Goal: Task Accomplishment & Management: Use online tool/utility

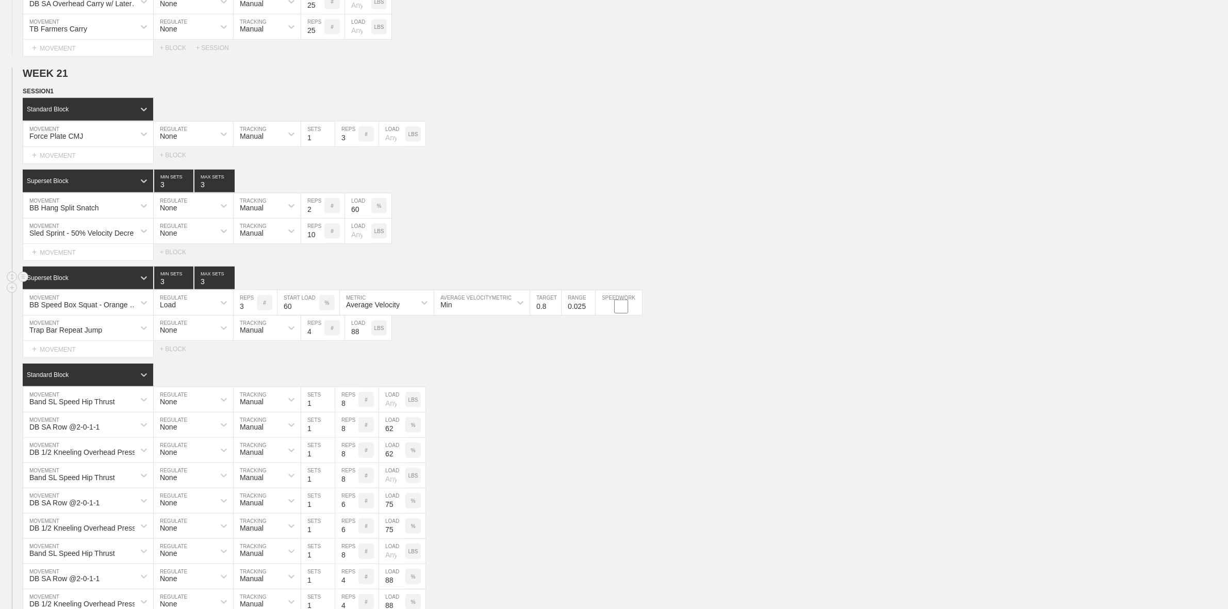
scroll to position [1161, 0]
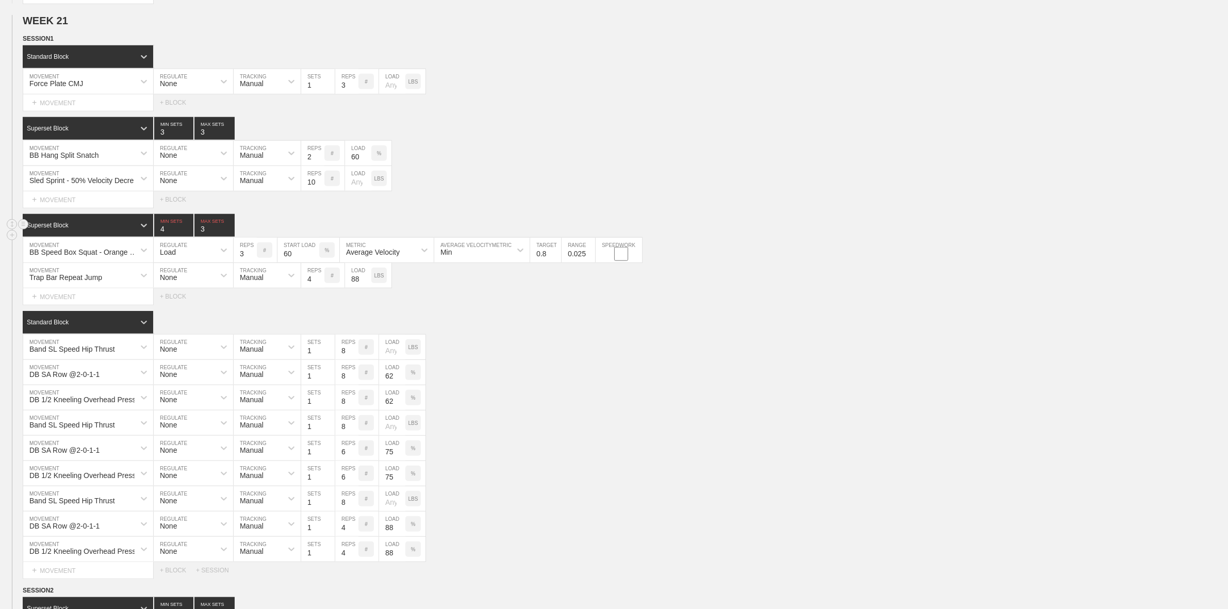
type input "4"
click at [187, 237] on input "4" at bounding box center [173, 225] width 39 height 23
type input "4"
click at [228, 237] on input "4" at bounding box center [215, 225] width 40 height 23
click at [498, 334] on div "Standard Block" at bounding box center [626, 322] width 1206 height 23
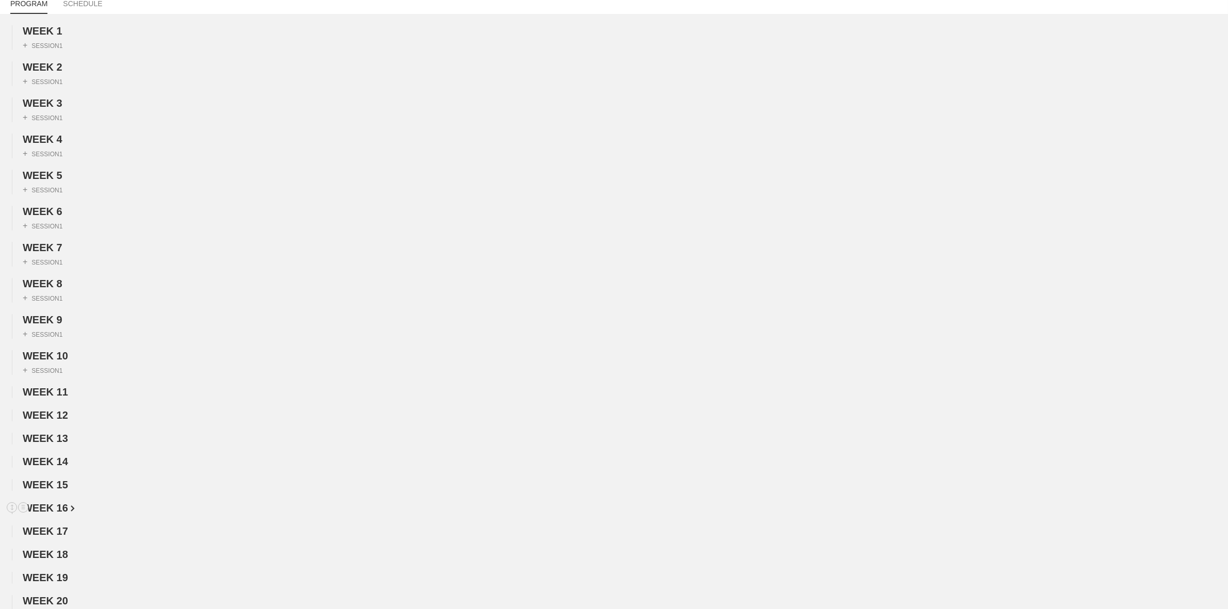
scroll to position [0, 0]
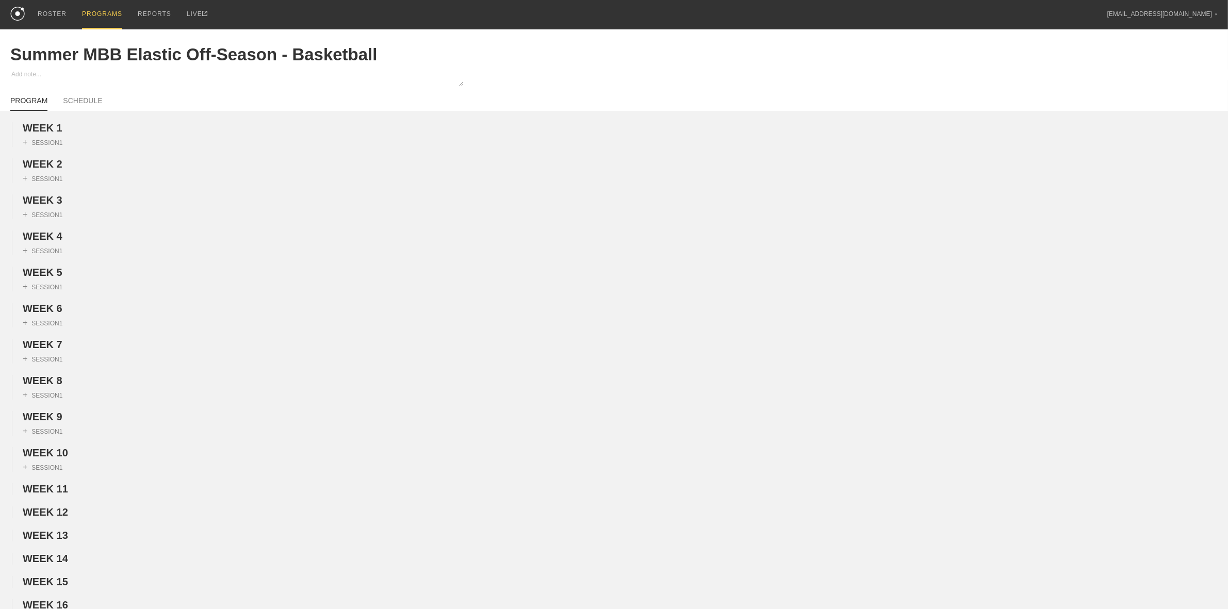
click at [97, 18] on div "PROGRAMS" at bounding box center [102, 14] width 40 height 29
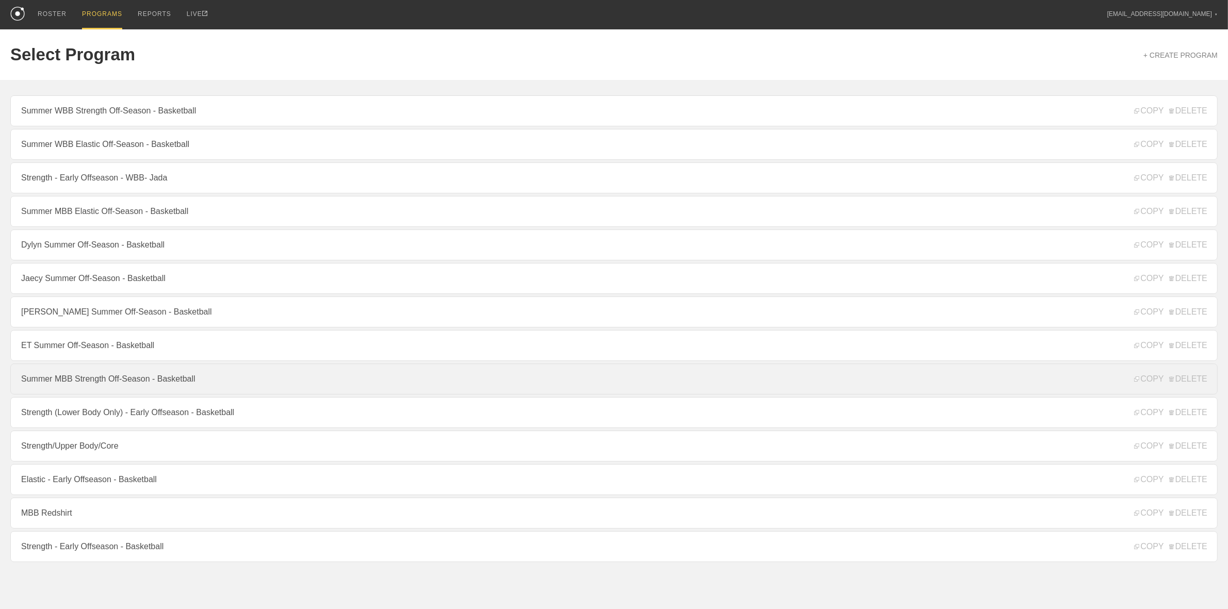
click at [115, 384] on link "Summer MBB Strength Off-Season - Basketball" at bounding box center [614, 379] width 1208 height 31
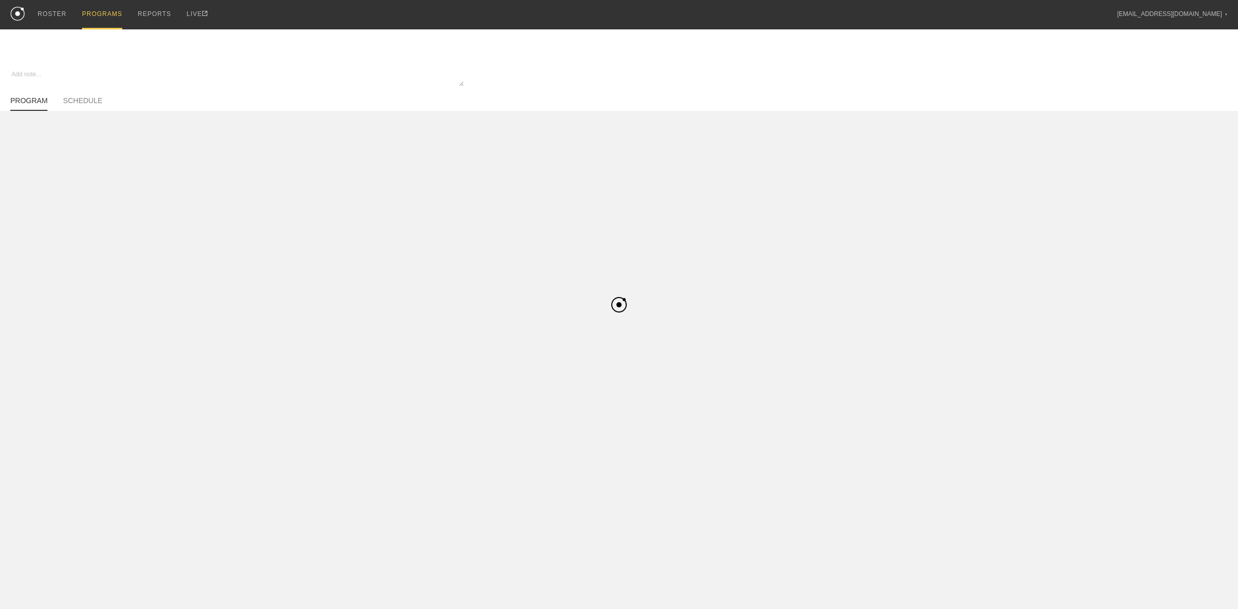
type textarea "x"
type input "Summer MBB Strength Off-Season - Basketball"
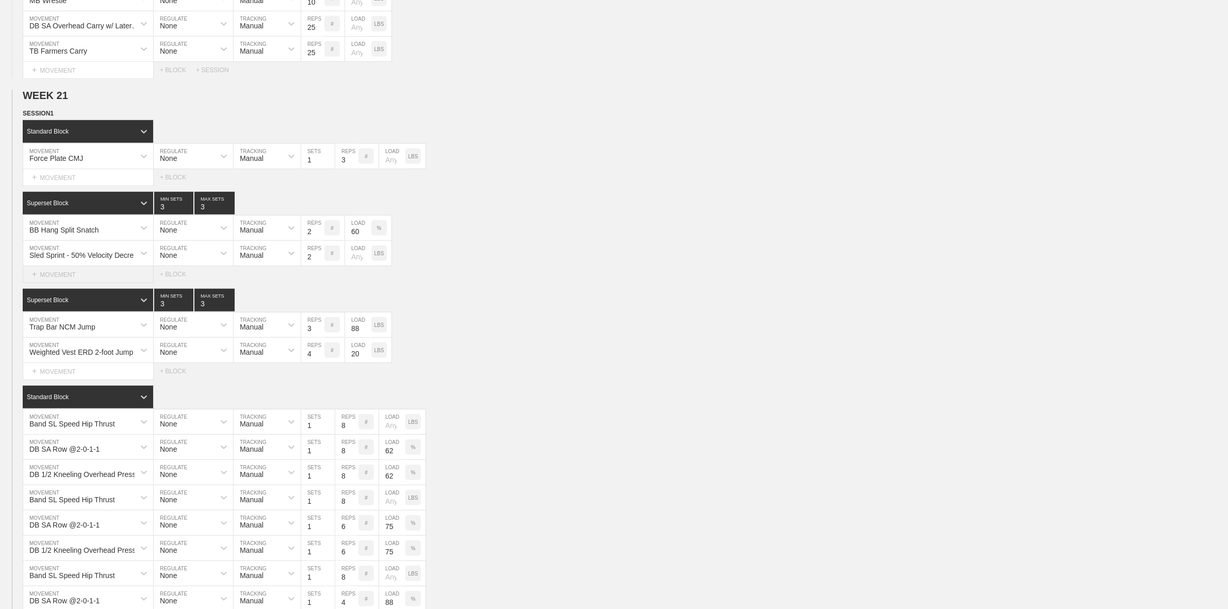
scroll to position [967, 0]
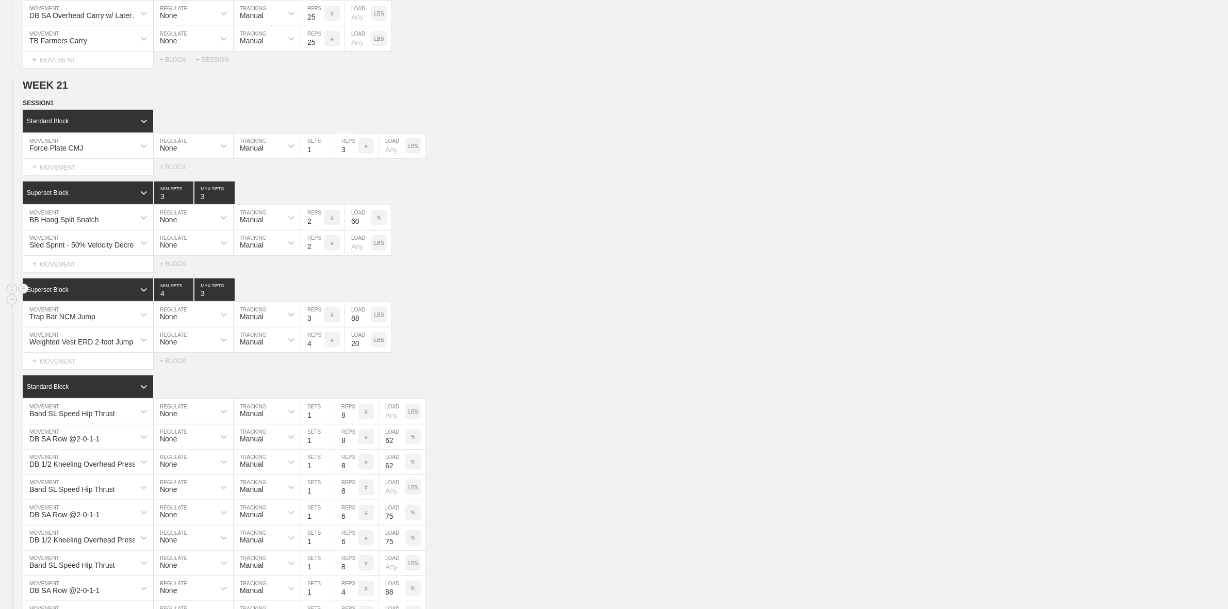
type input "4"
click at [187, 298] on input "4" at bounding box center [173, 290] width 39 height 23
type input "4"
click at [227, 300] on input "4" at bounding box center [215, 290] width 40 height 23
click at [320, 352] on input "3" at bounding box center [312, 340] width 23 height 25
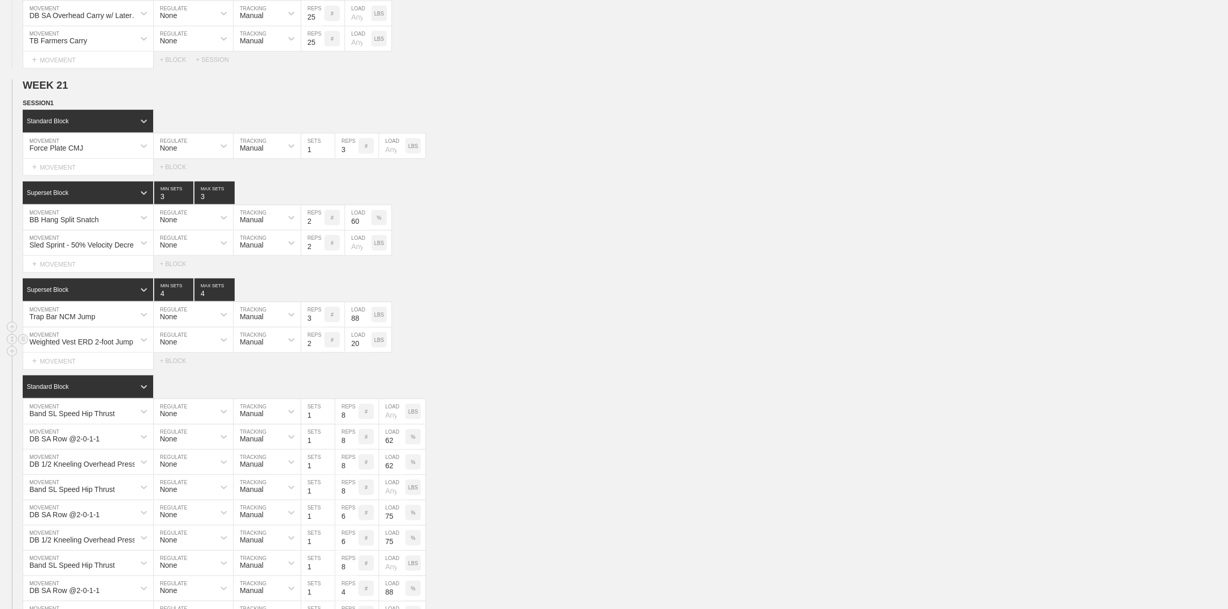
type input "2"
click at [320, 352] on input "2" at bounding box center [312, 340] width 23 height 25
click at [506, 365] on div "Select... MOVEMENT + MOVEMENT + BLOCK" at bounding box center [614, 361] width 1228 height 17
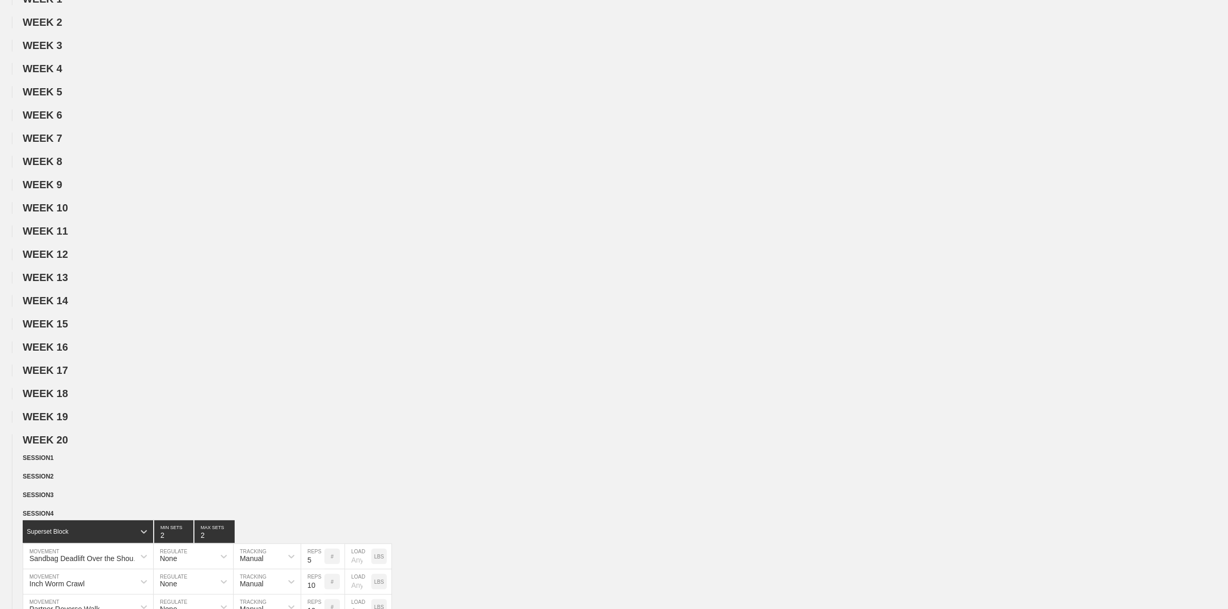
scroll to position [0, 0]
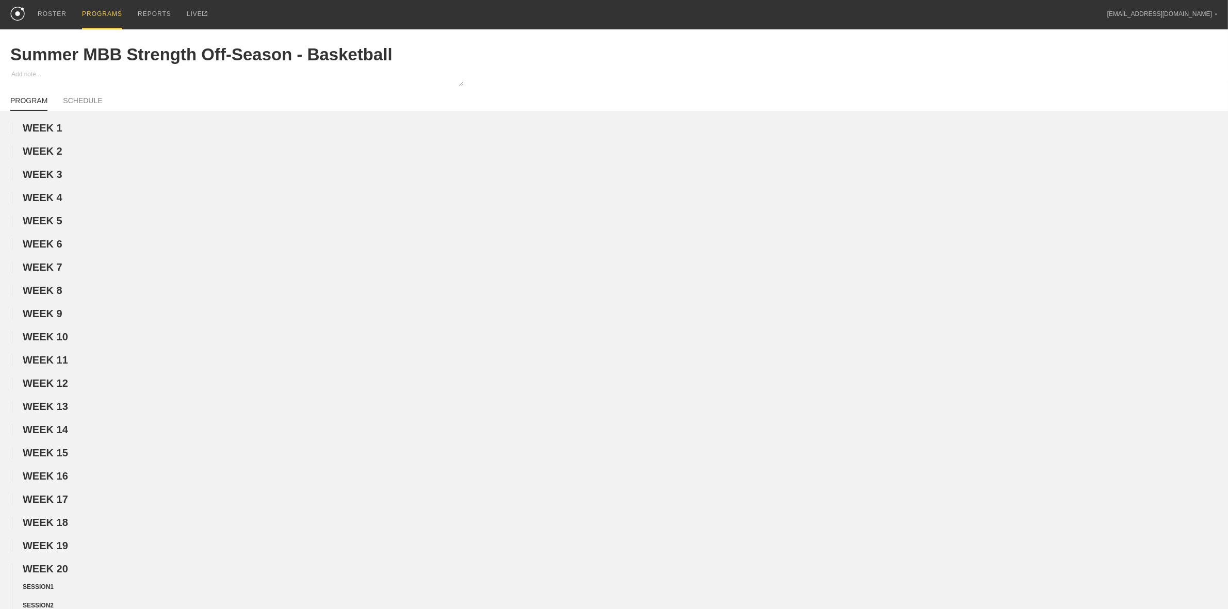
click at [89, 16] on div "PROGRAMS" at bounding box center [102, 14] width 40 height 29
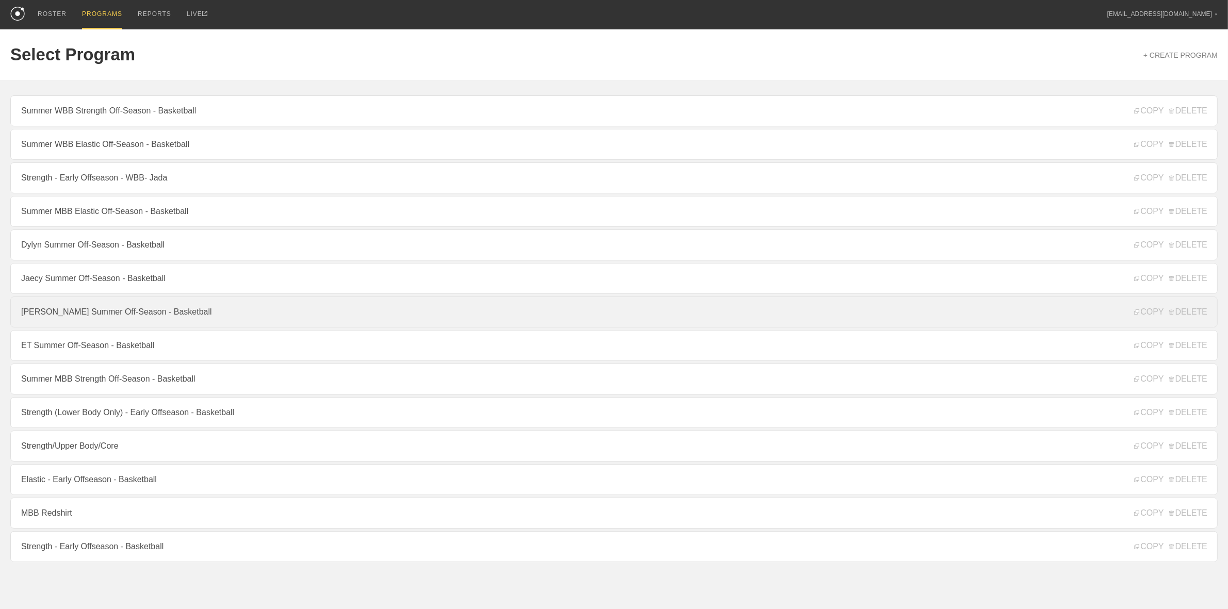
click at [79, 320] on link "[PERSON_NAME] Summer Off-Season - Basketball" at bounding box center [614, 312] width 1208 height 31
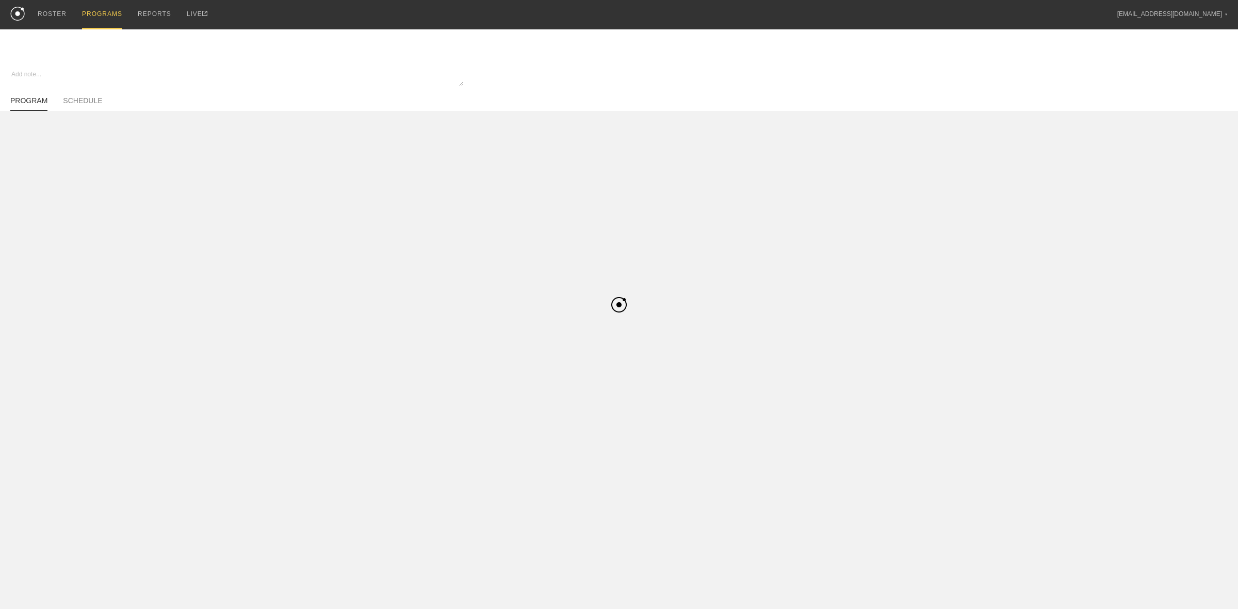
type textarea "x"
type input "[PERSON_NAME] Summer Off-Season - Basketball"
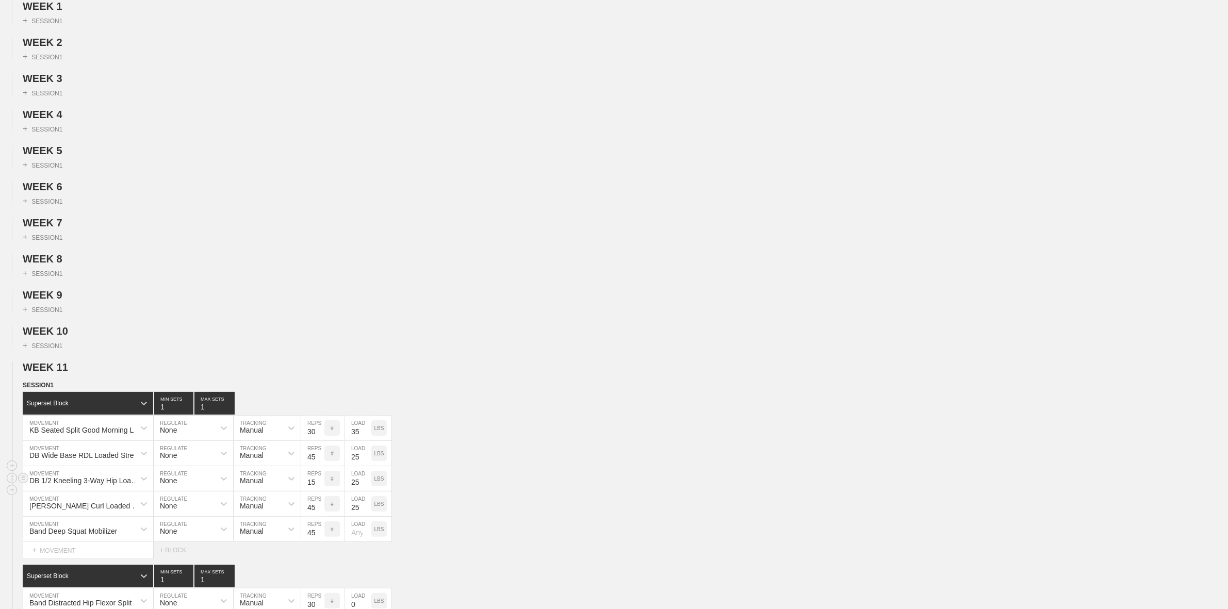
scroll to position [322, 0]
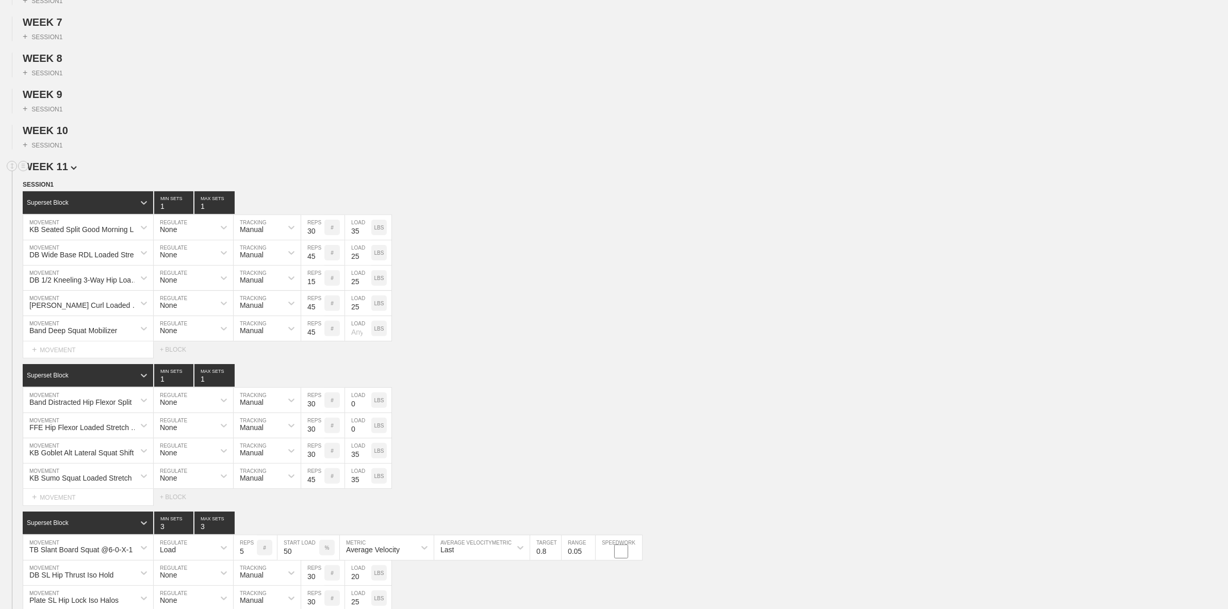
click at [68, 171] on span "WEEK 11" at bounding box center [50, 166] width 54 height 11
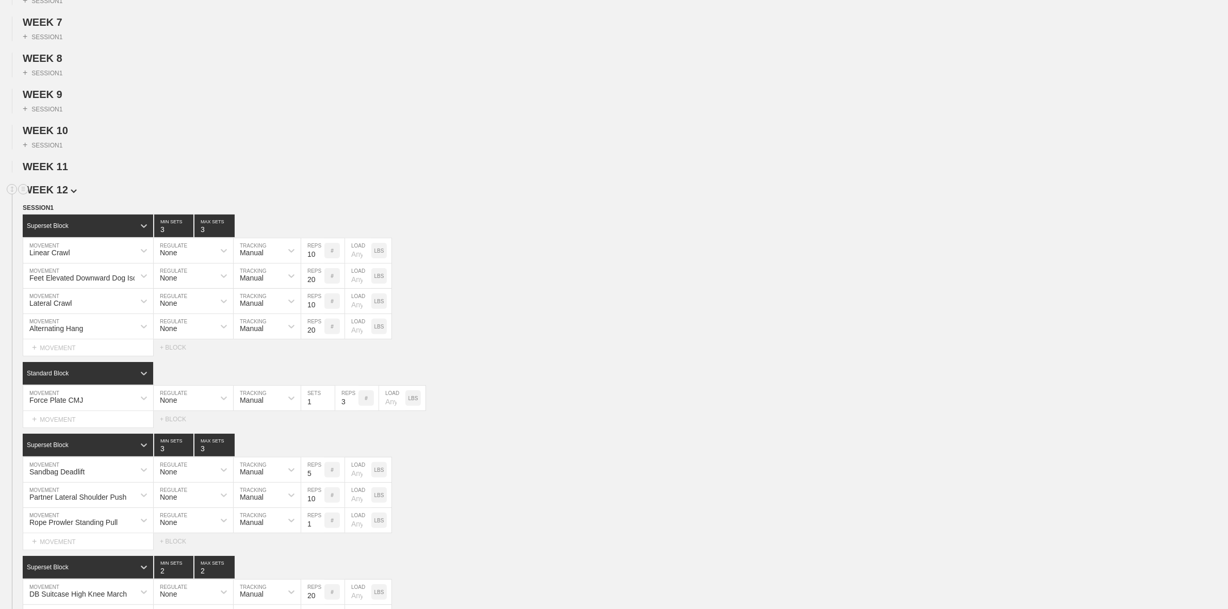
click at [63, 193] on span "WEEK 12" at bounding box center [50, 189] width 54 height 11
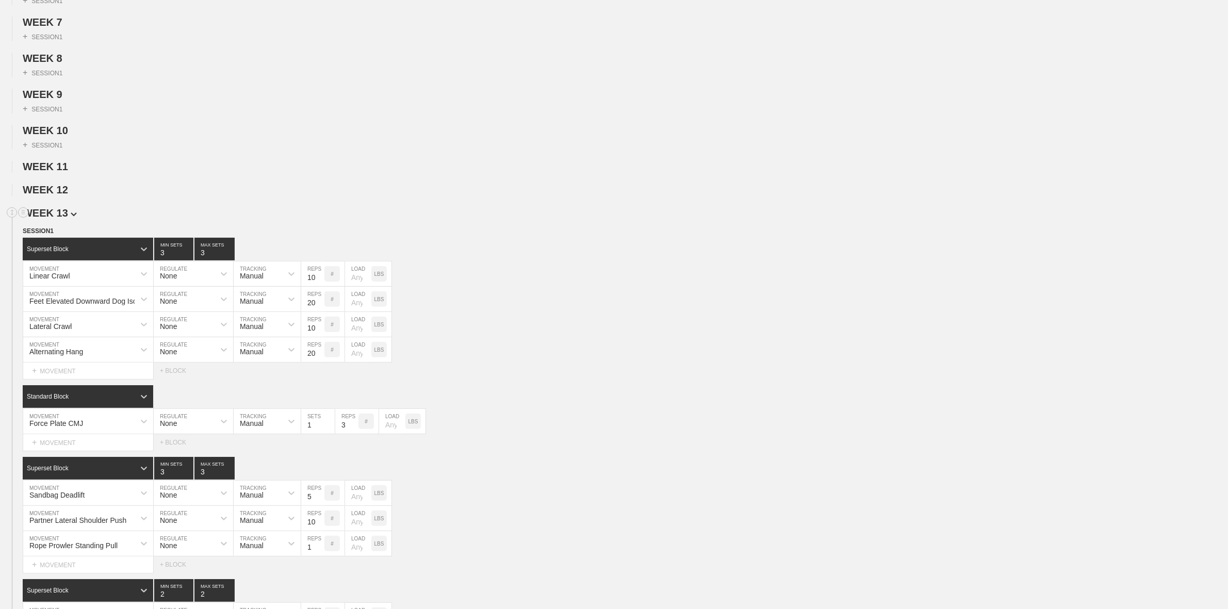
click at [59, 219] on span "WEEK 13" at bounding box center [50, 212] width 54 height 11
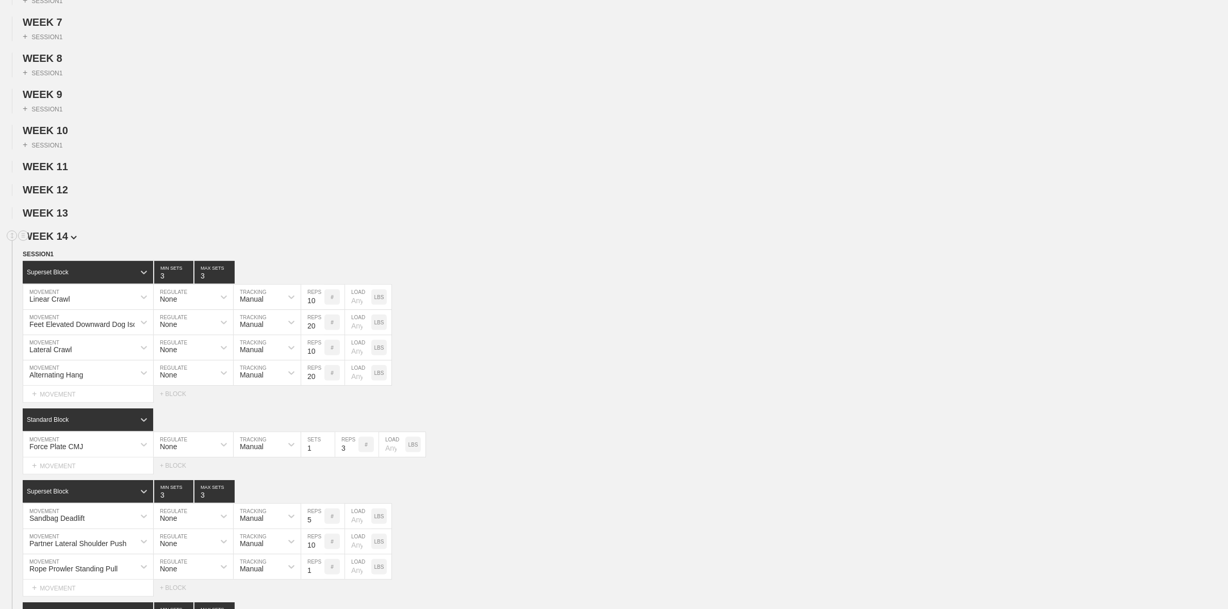
click at [63, 242] on span "WEEK 14" at bounding box center [50, 236] width 54 height 11
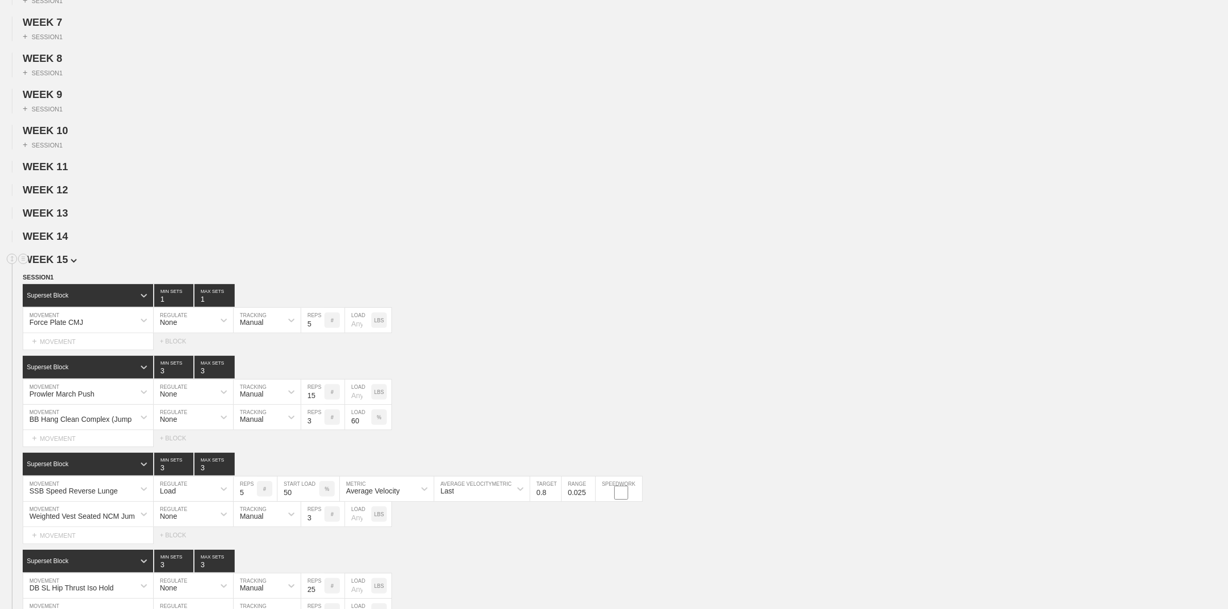
click at [71, 263] on img at bounding box center [74, 261] width 6 height 4
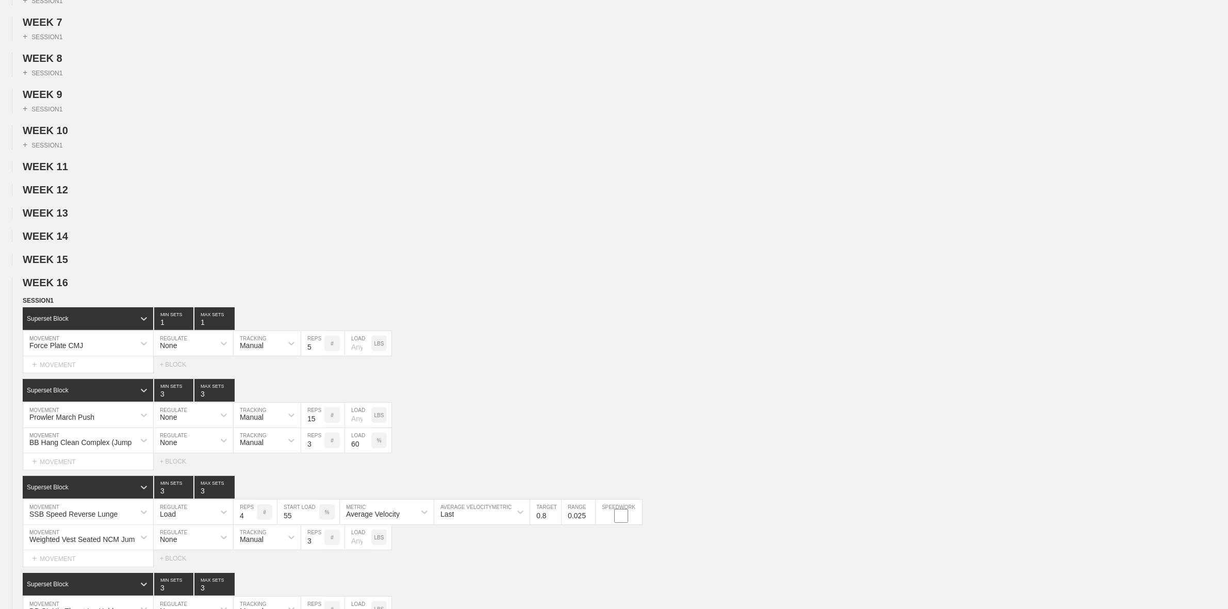
drag, startPoint x: 67, startPoint y: 291, endPoint x: 67, endPoint y: 305, distance: 13.4
click at [67, 288] on span "WEEK 16" at bounding box center [45, 282] width 45 height 11
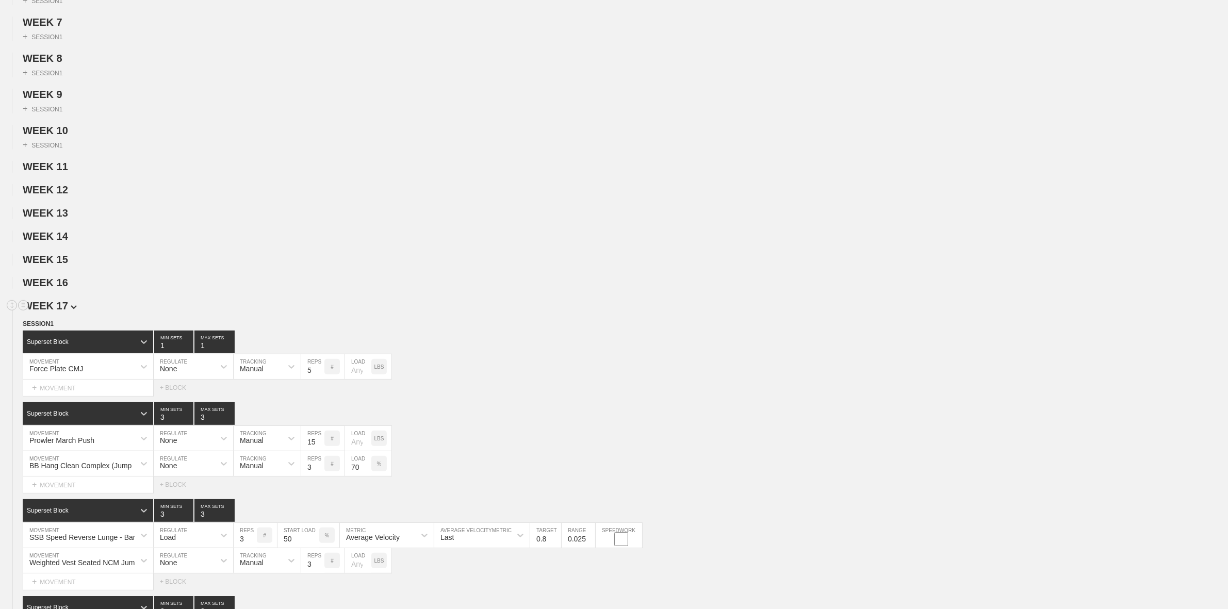
click at [66, 312] on span "WEEK 17" at bounding box center [50, 305] width 54 height 11
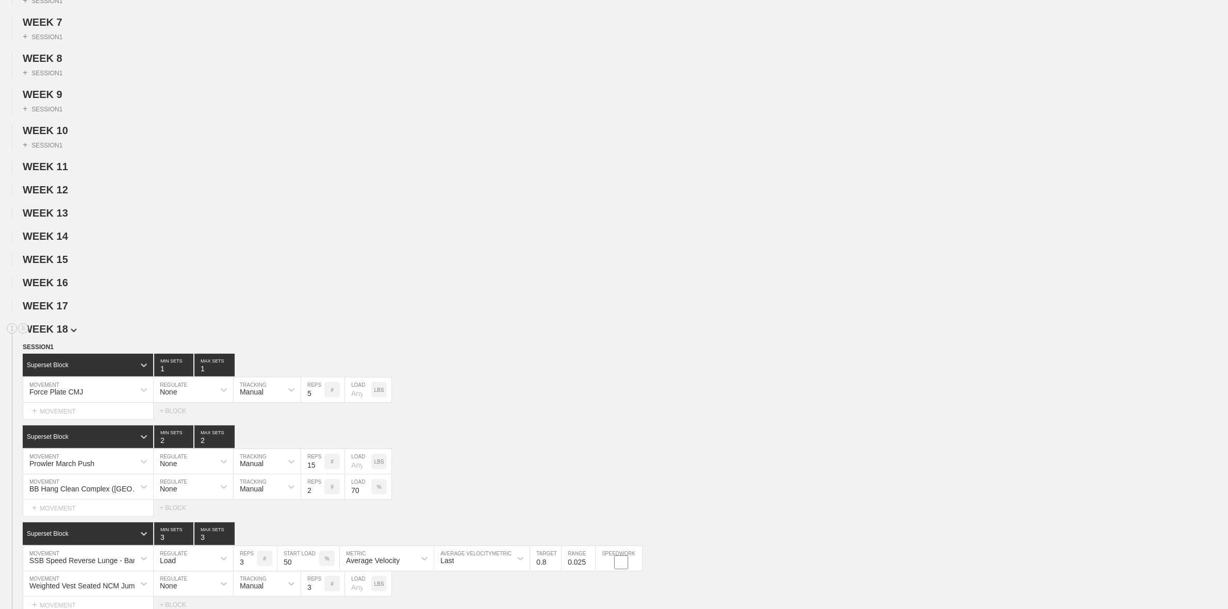
drag, startPoint x: 61, startPoint y: 339, endPoint x: 61, endPoint y: 346, distance: 6.2
click at [61, 335] on span "WEEK 18" at bounding box center [50, 328] width 54 height 11
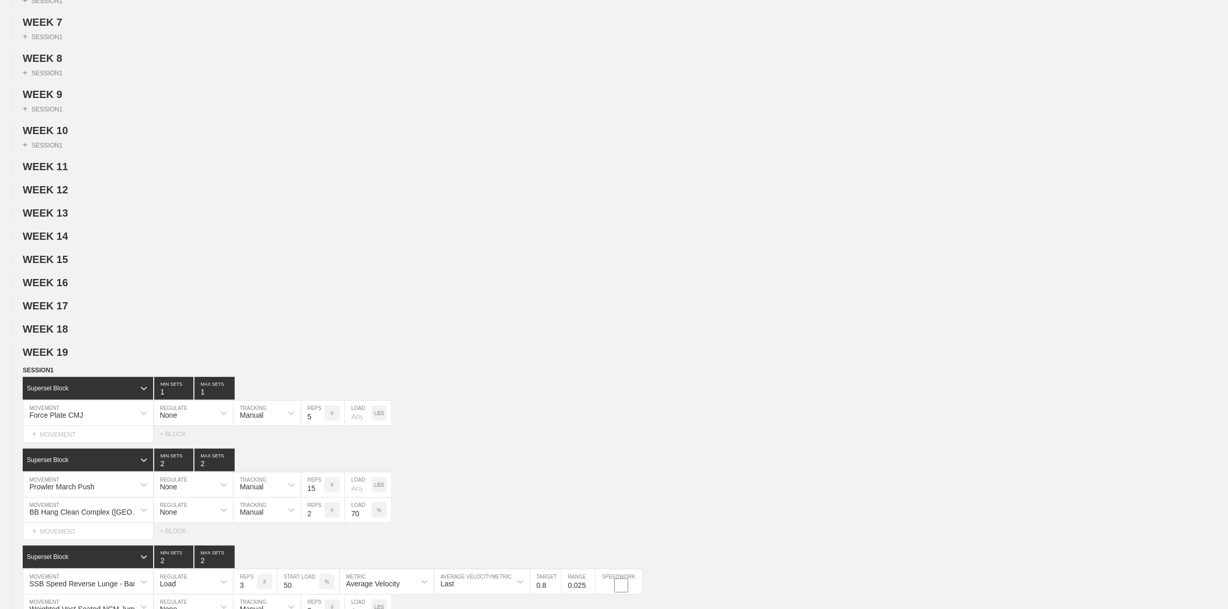
click at [61, 358] on span "WEEK 19" at bounding box center [45, 352] width 45 height 11
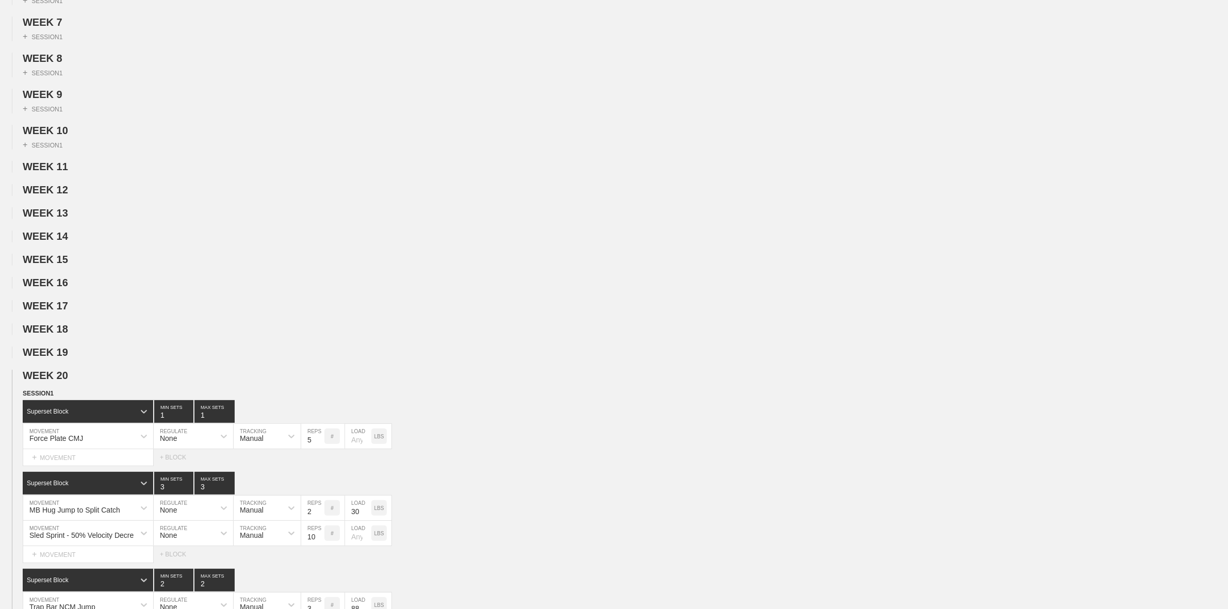
click at [62, 381] on span "WEEK 20" at bounding box center [50, 375] width 54 height 11
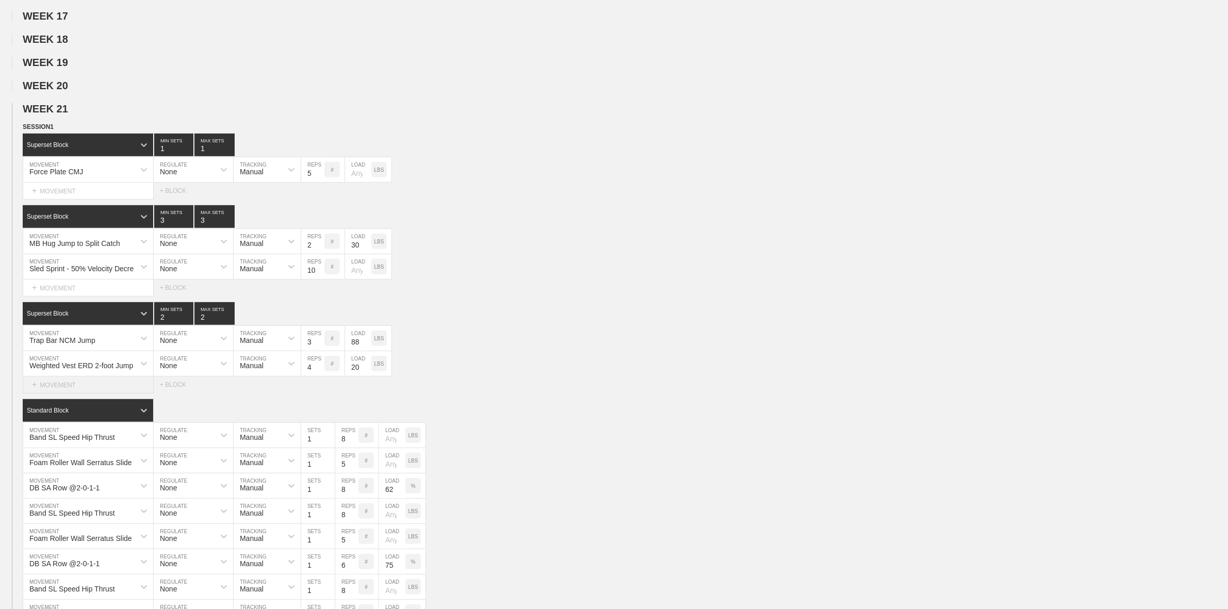
scroll to position [645, 0]
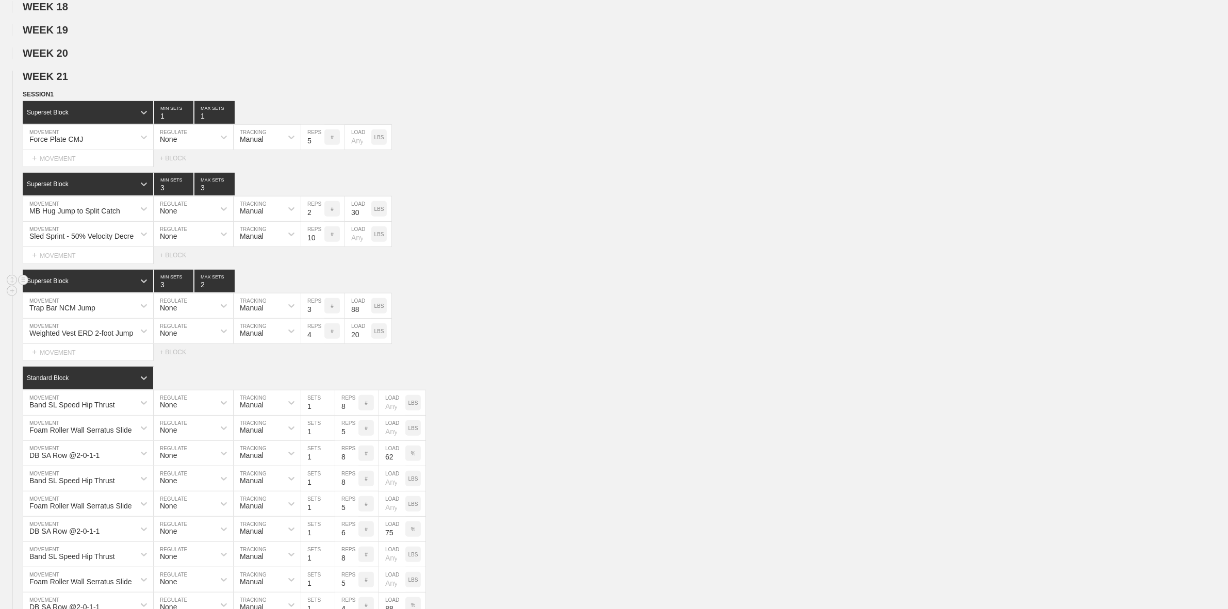
click at [188, 293] on input "3" at bounding box center [173, 281] width 39 height 23
type input "4"
click at [188, 293] on input "4" at bounding box center [173, 281] width 39 height 23
click at [228, 293] on input "3" at bounding box center [215, 281] width 40 height 23
type input "4"
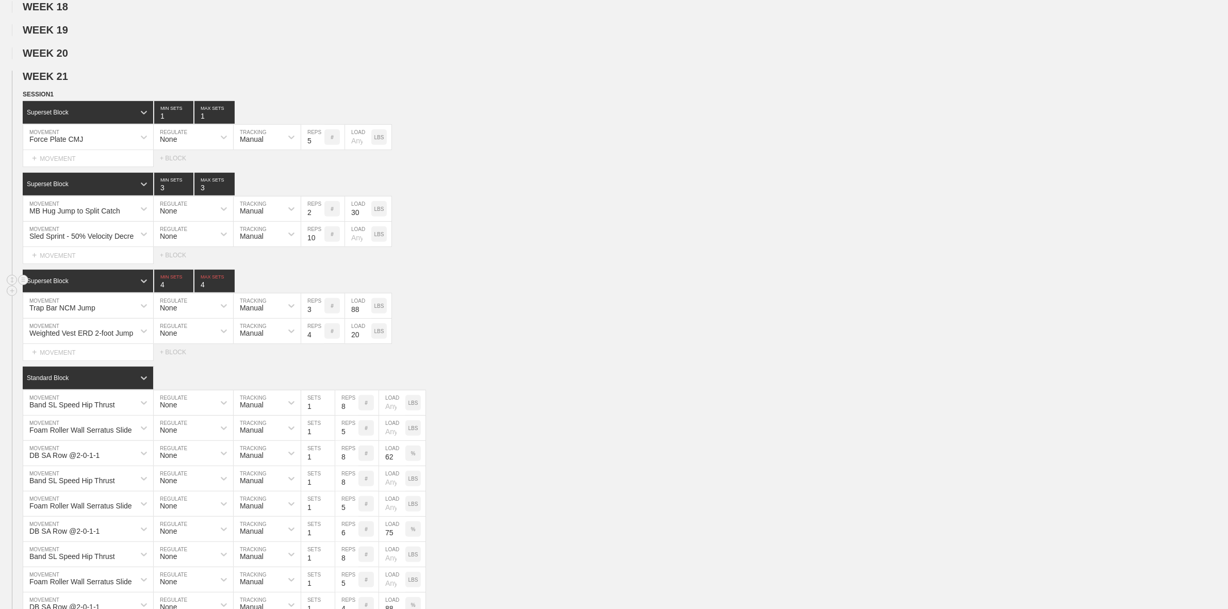
click at [228, 293] on input "4" at bounding box center [215, 281] width 40 height 23
click at [540, 293] on div "Superset Block 4 MIN SETS 4 MAX SETS" at bounding box center [626, 281] width 1206 height 23
click at [319, 344] on input "3" at bounding box center [312, 331] width 23 height 25
type input "2"
click at [319, 344] on input "2" at bounding box center [312, 331] width 23 height 25
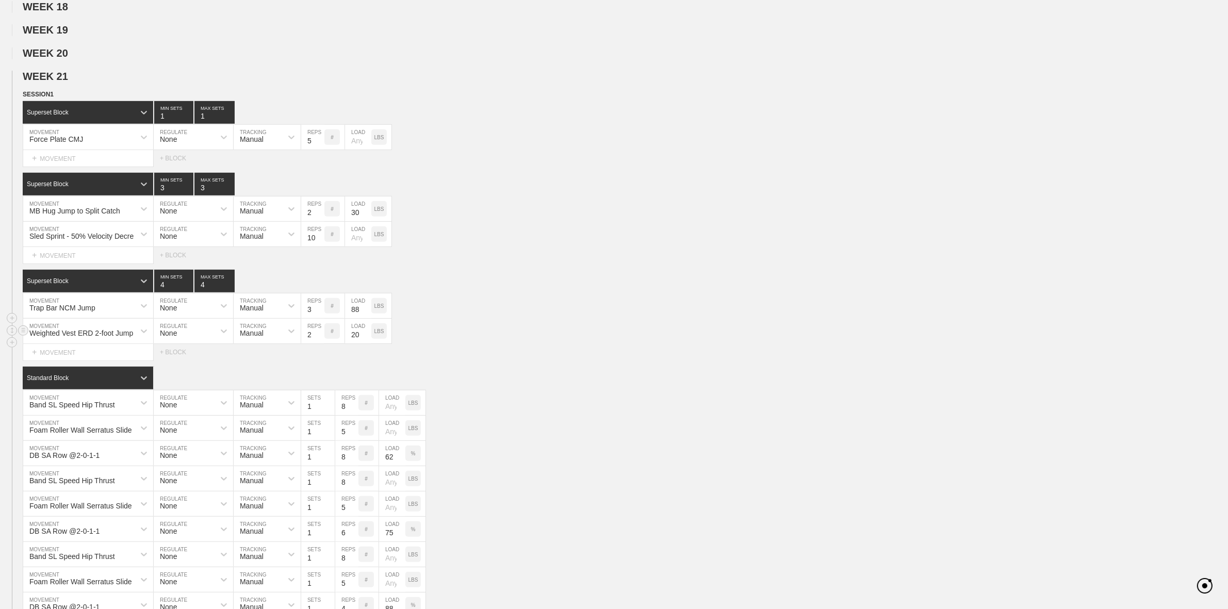
click at [503, 339] on div "Weighted Vest ERD 2-foot Jump MOVEMENT None REGULATE Manual TRACKING 2 REPS # 2…" at bounding box center [614, 331] width 1228 height 25
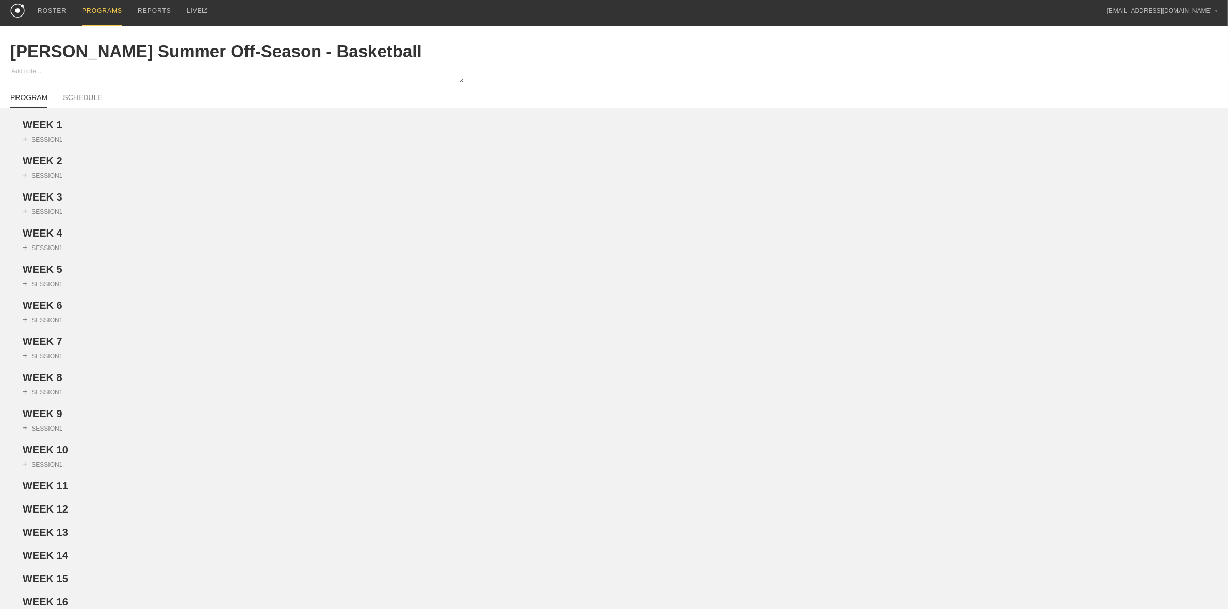
scroll to position [0, 0]
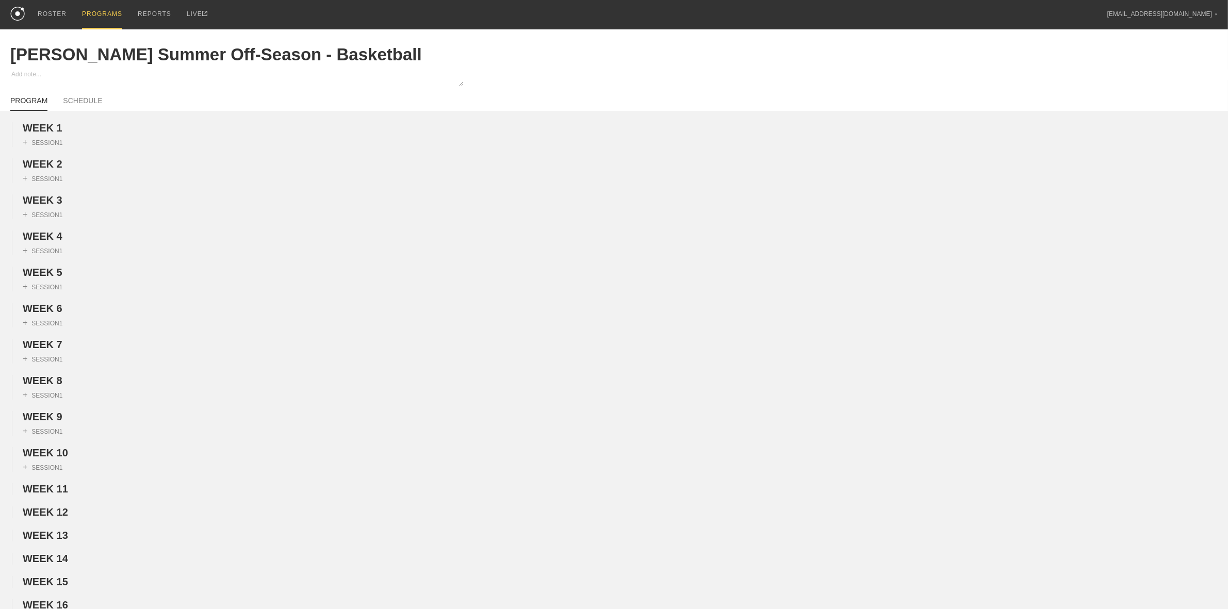
click at [94, 8] on div "PROGRAMS" at bounding box center [102, 14] width 40 height 29
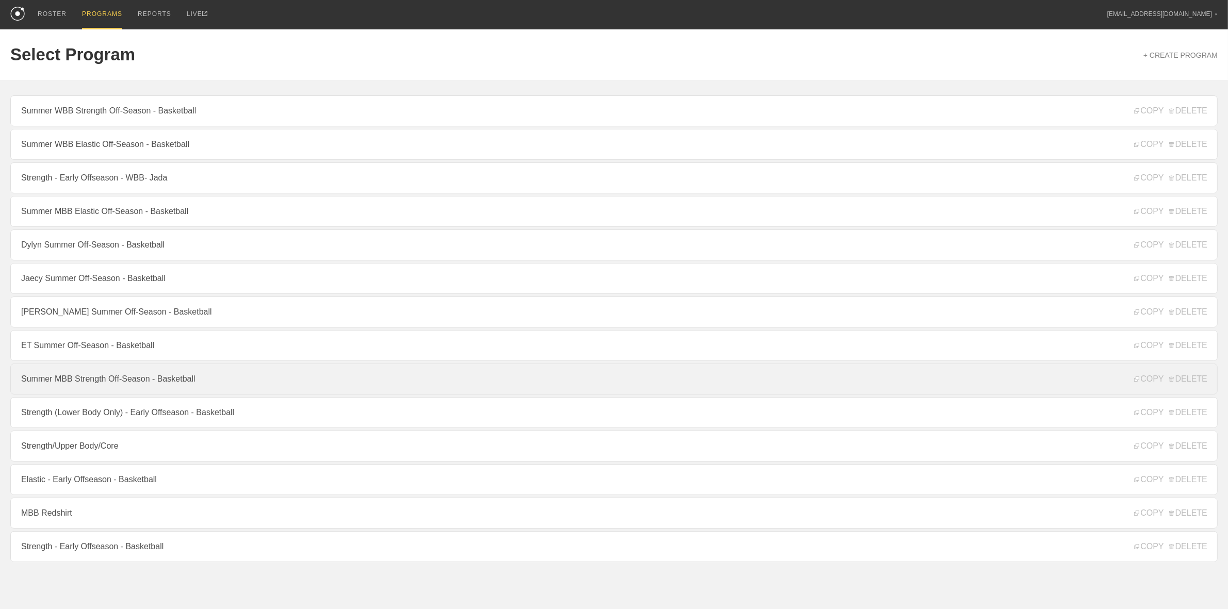
click at [99, 382] on link "Summer MBB Strength Off-Season - Basketball" at bounding box center [614, 379] width 1208 height 31
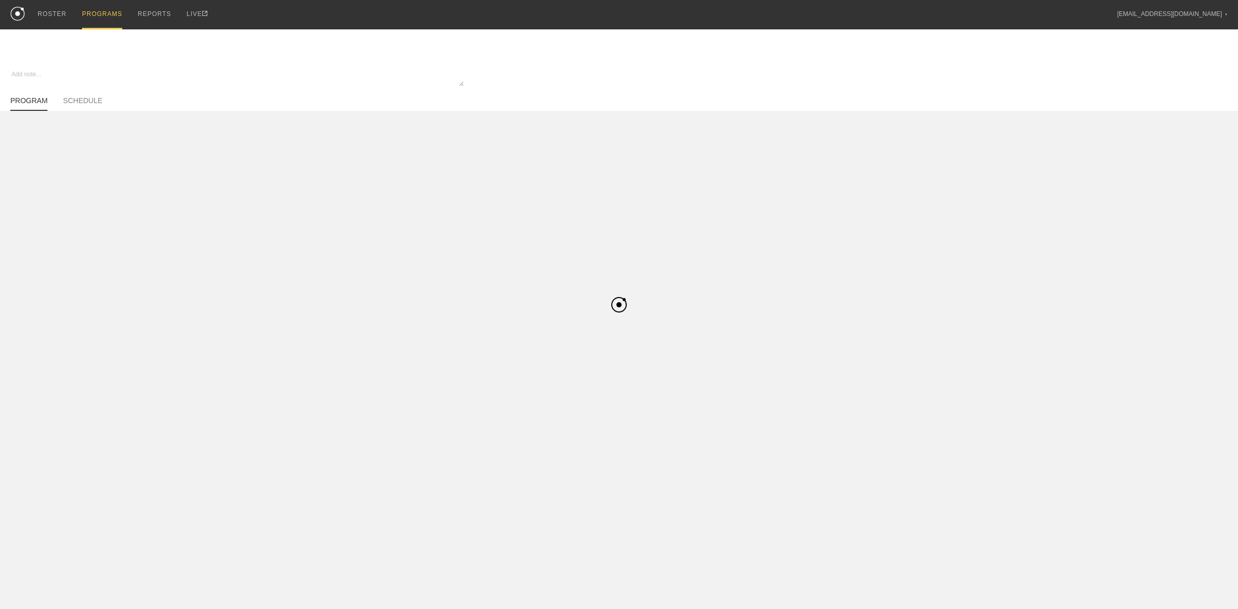
type textarea "x"
type input "Summer MBB Strength Off-Season - Basketball"
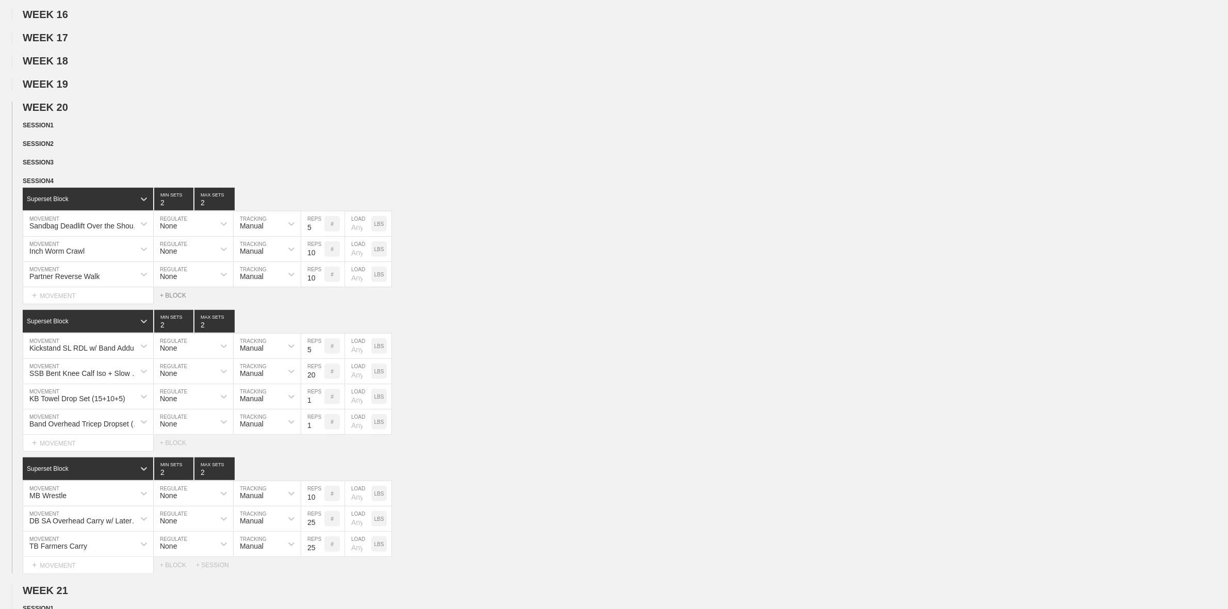
scroll to position [580, 0]
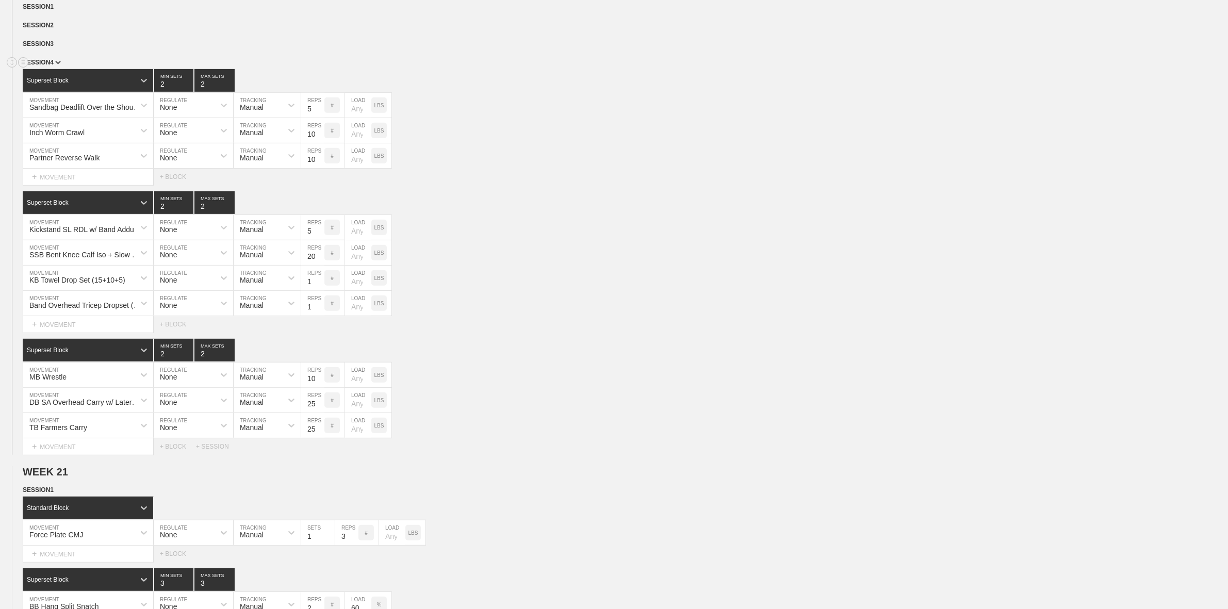
click at [55, 66] on span "SESSION 4" at bounding box center [42, 62] width 38 height 7
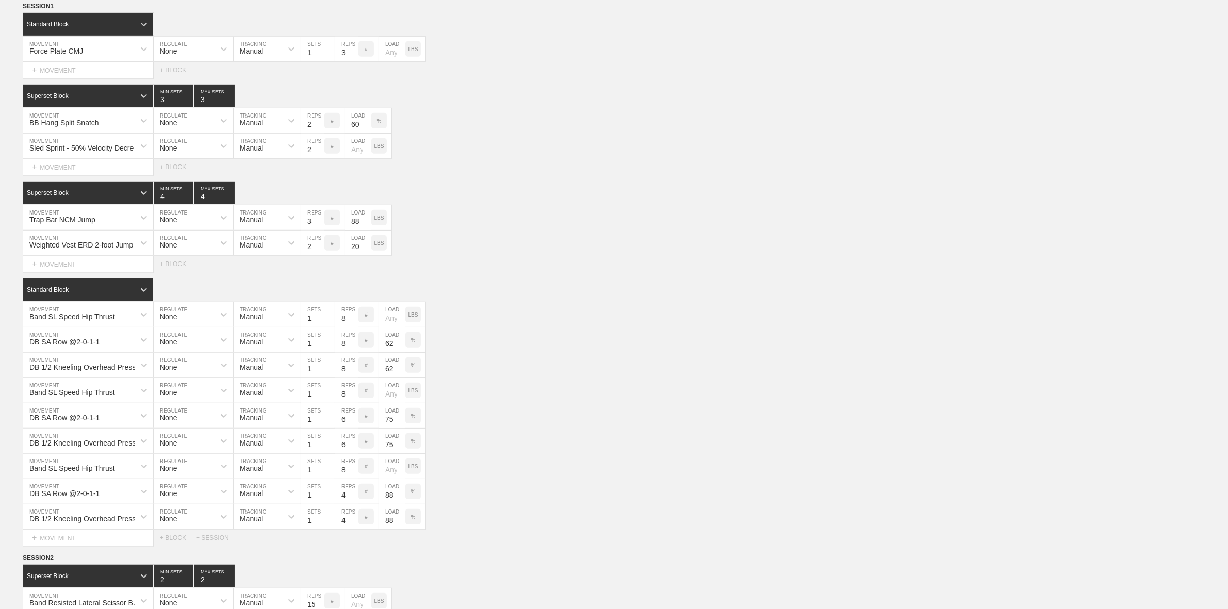
scroll to position [709, 0]
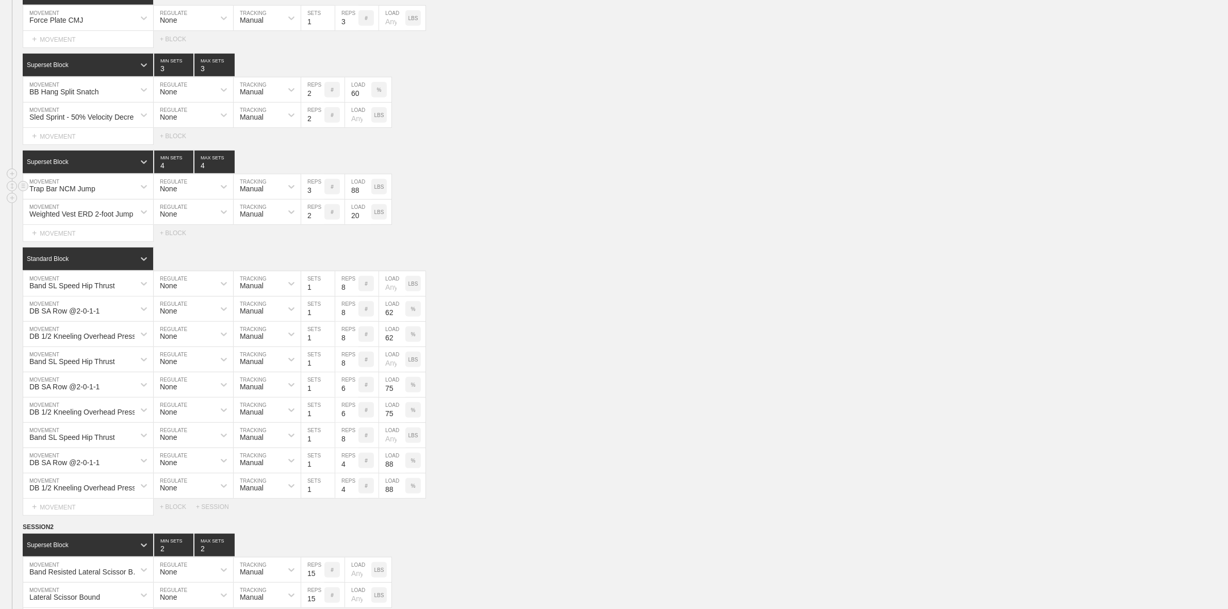
click at [356, 199] on input "88" at bounding box center [358, 186] width 26 height 25
type input "135"
click at [592, 187] on div "Trap Bar NCM Jump MOVEMENT None REGULATE Manual TRACKING 3 REPS # 135 LOAD LBS" at bounding box center [614, 186] width 1228 height 25
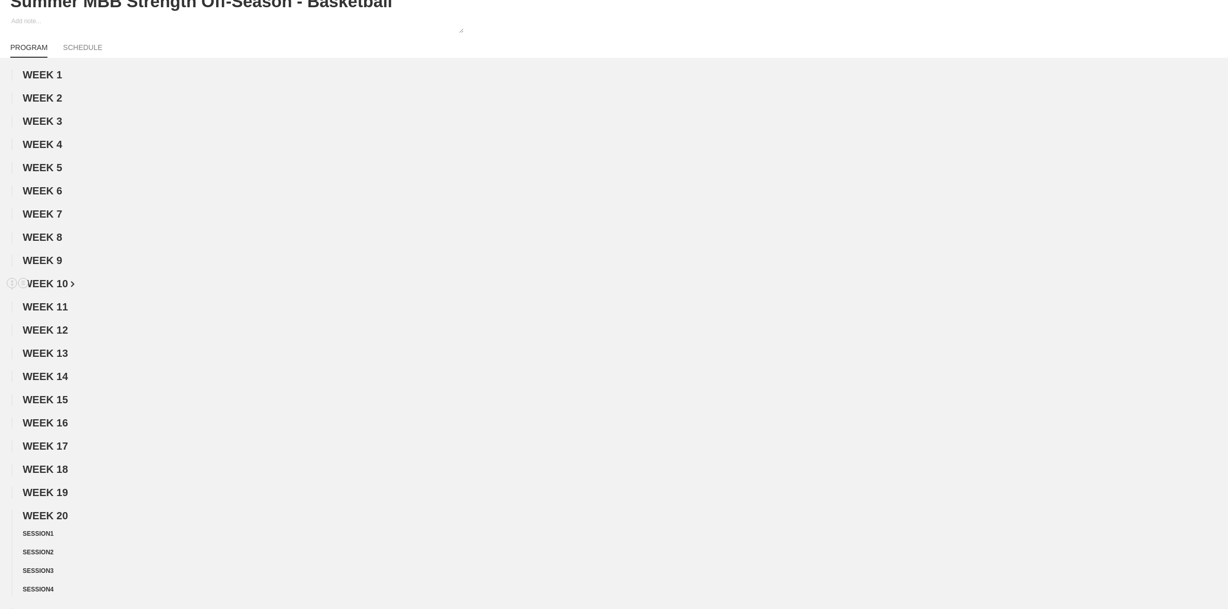
scroll to position [0, 0]
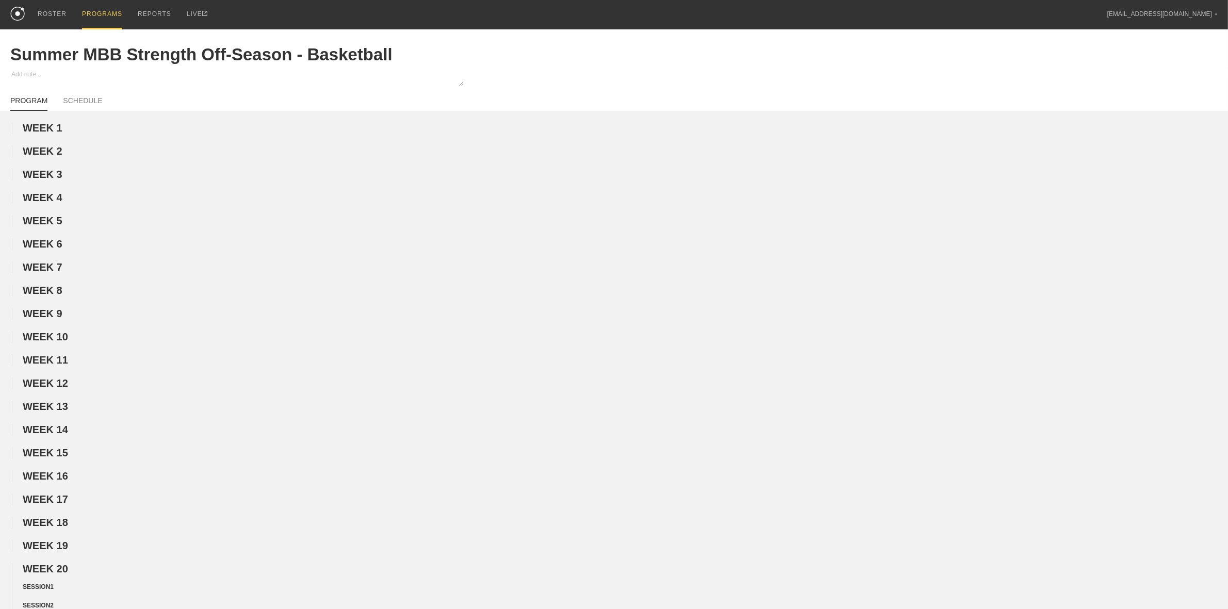
click at [107, 15] on div "PROGRAMS" at bounding box center [102, 14] width 40 height 29
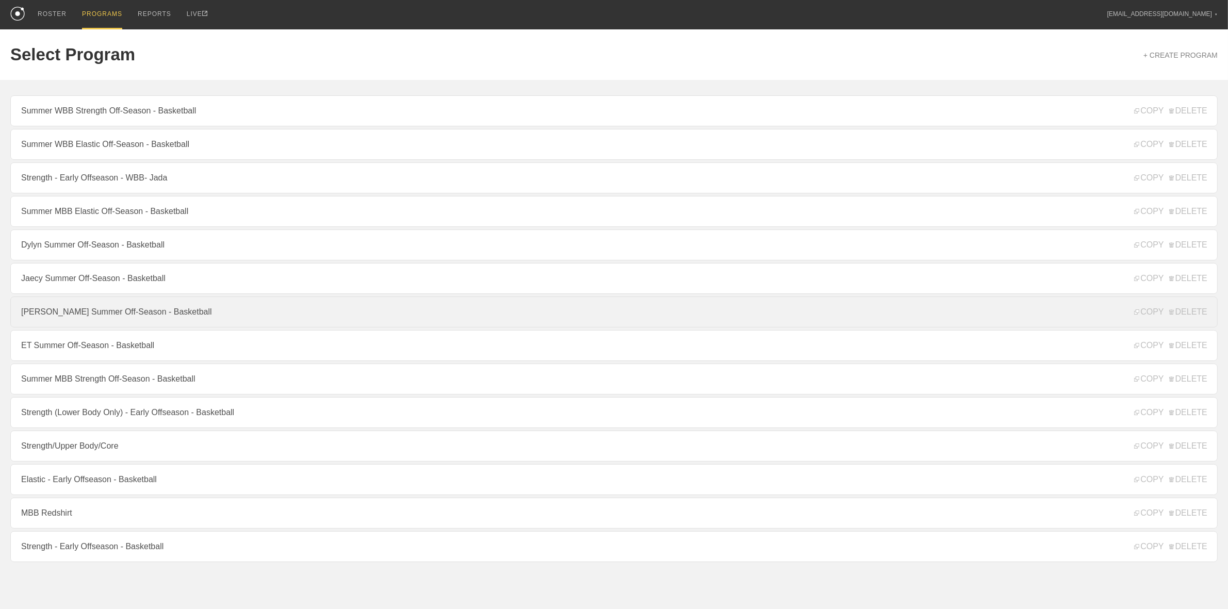
click at [109, 321] on link "[PERSON_NAME] Summer Off-Season - Basketball" at bounding box center [614, 312] width 1208 height 31
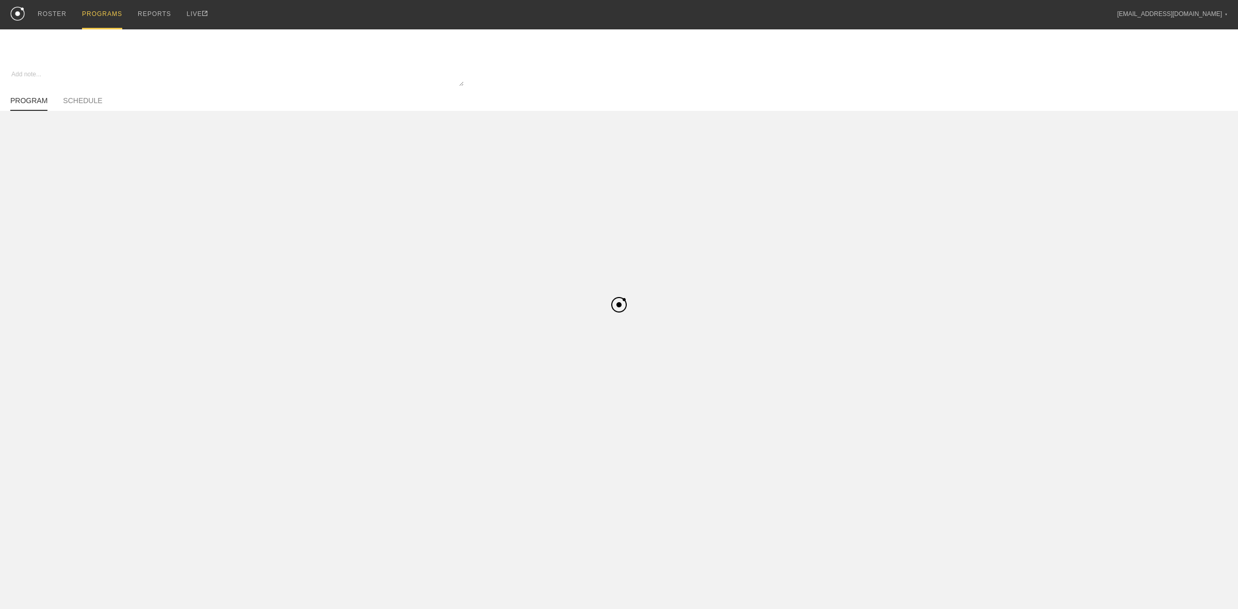
type textarea "x"
type input "[PERSON_NAME] Summer Off-Season - Basketball"
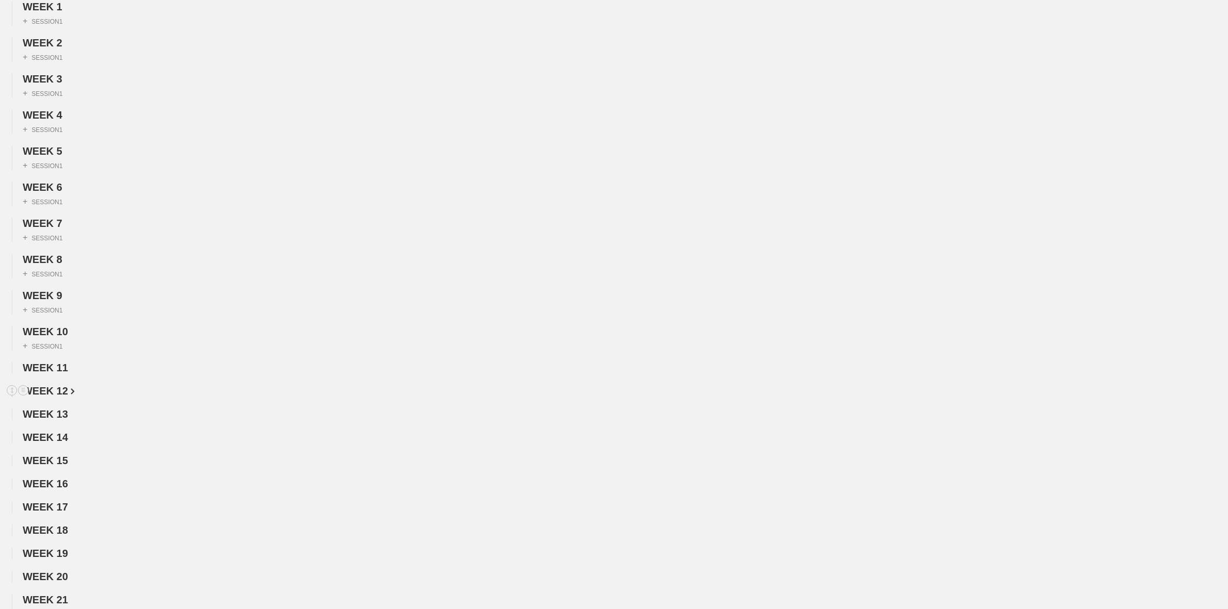
scroll to position [516, 0]
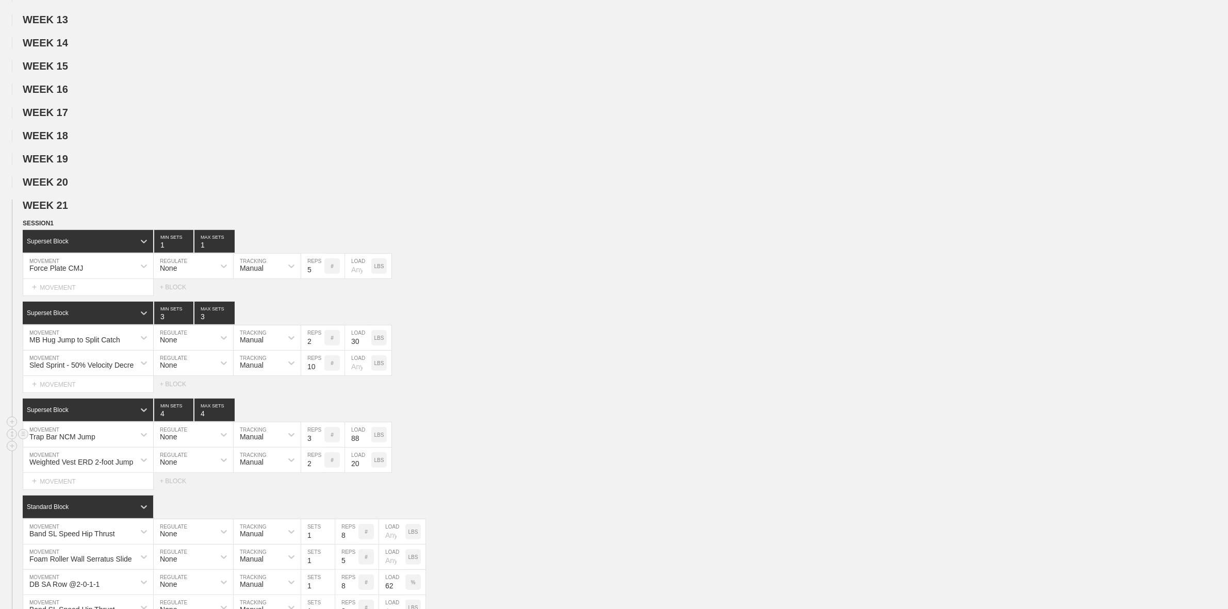
click at [361, 447] on input "88" at bounding box center [358, 435] width 26 height 25
type input "135"
click at [442, 393] on div "Select... MOVEMENT + MOVEMENT + BLOCK" at bounding box center [614, 384] width 1228 height 17
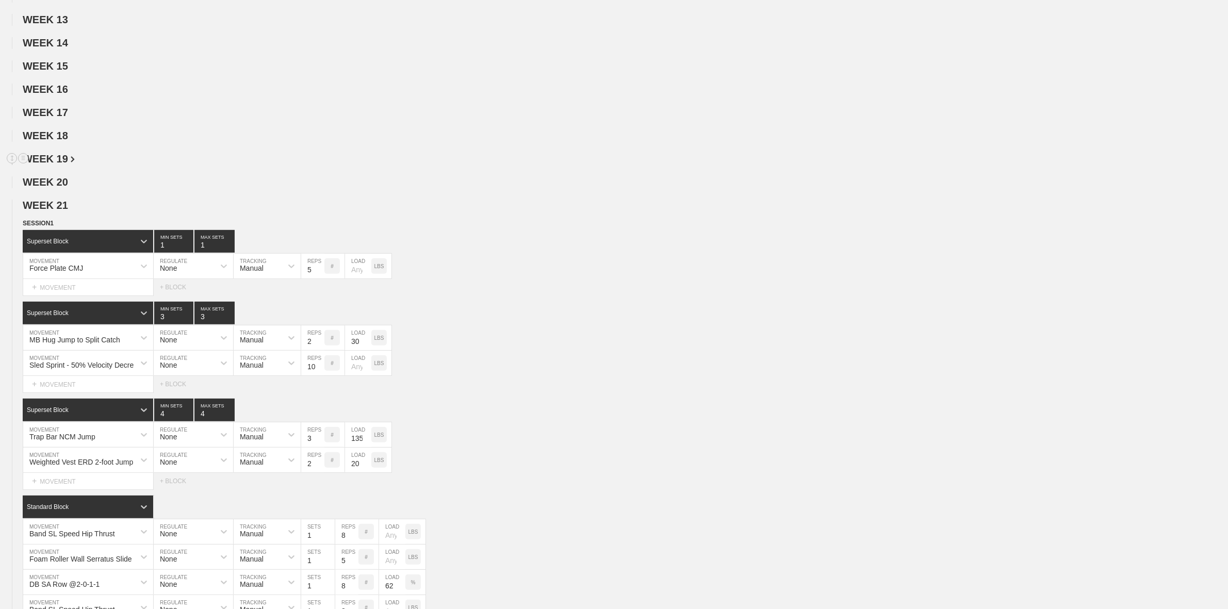
click at [403, 165] on h2 "WEEK 19" at bounding box center [626, 159] width 1206 height 12
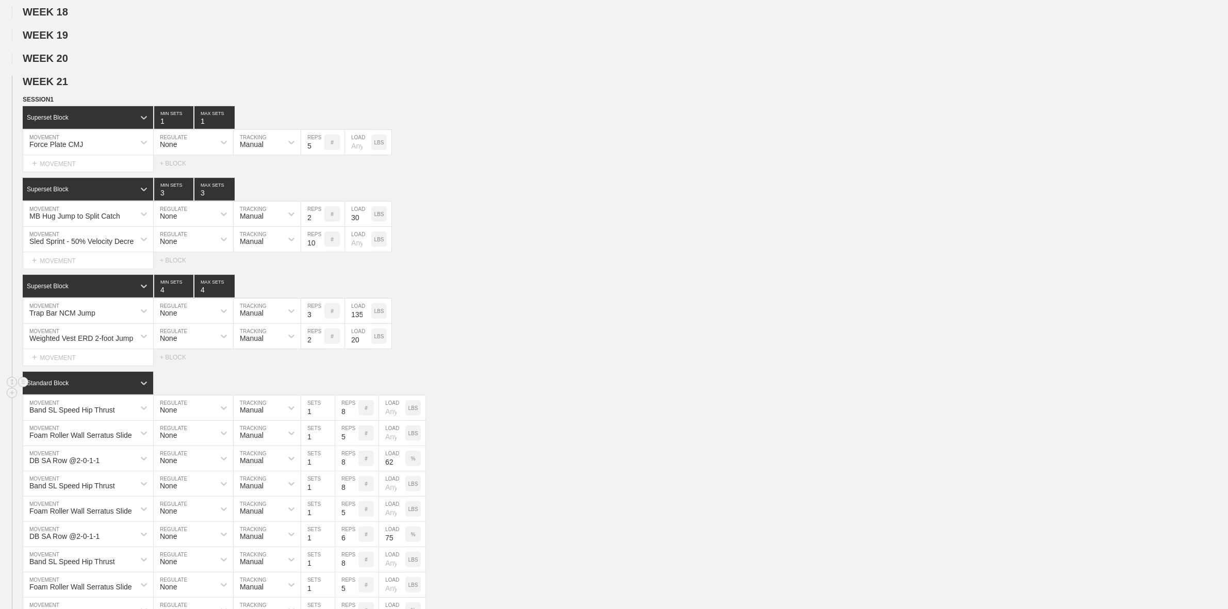
scroll to position [645, 0]
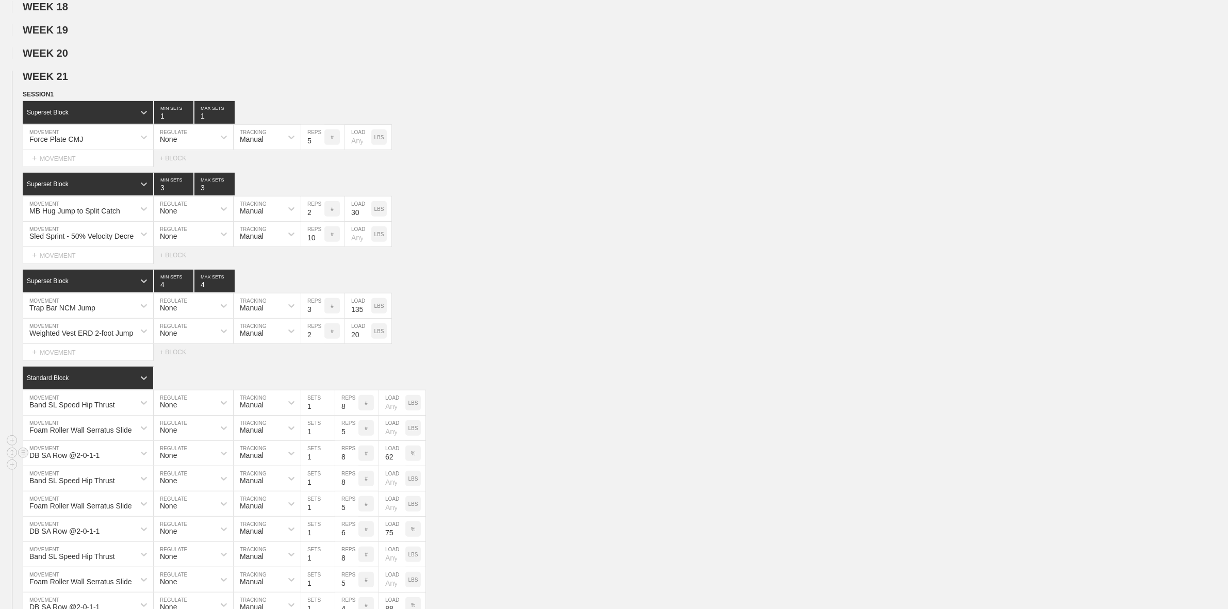
click at [497, 466] on div "DB SA Row @2-0-1-1 MOVEMENT None REGULATE Manual TRACKING 1 SETS 8 REPS # 62 LO…" at bounding box center [614, 453] width 1228 height 25
click at [540, 344] on div "Weighted Vest ERD 2-foot Jump MOVEMENT None REGULATE Manual TRACKING 2 REPS # 2…" at bounding box center [614, 331] width 1228 height 25
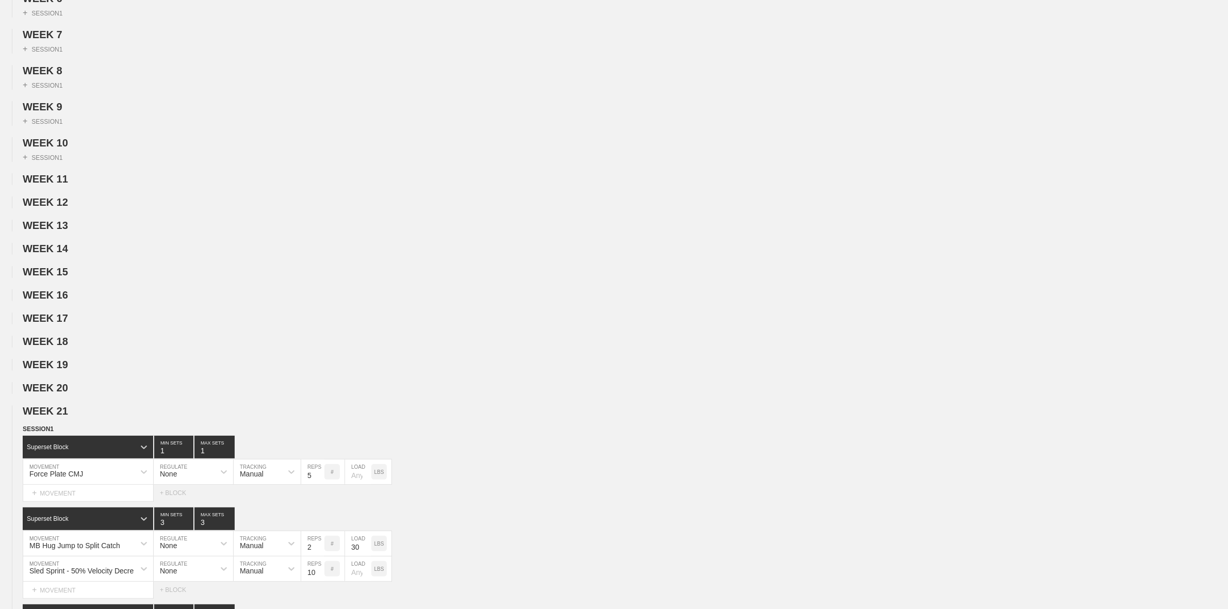
scroll to position [0, 0]
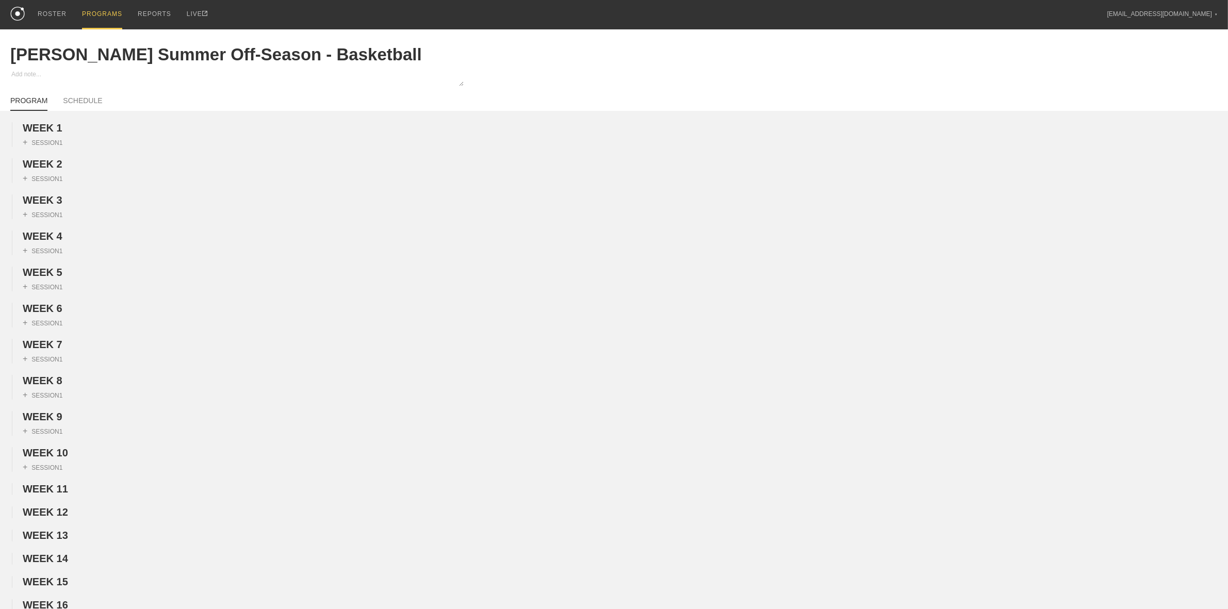
click at [84, 13] on div "PROGRAMS" at bounding box center [102, 14] width 40 height 29
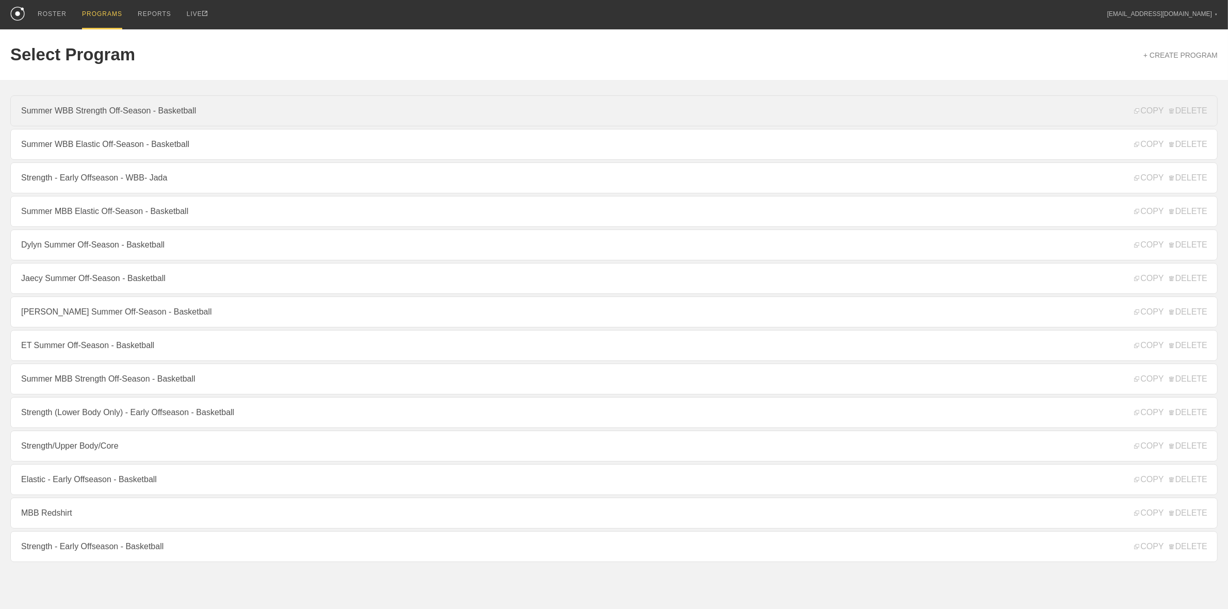
click at [107, 103] on link "Summer WBB Strength Off-Season - Basketball" at bounding box center [614, 110] width 1208 height 31
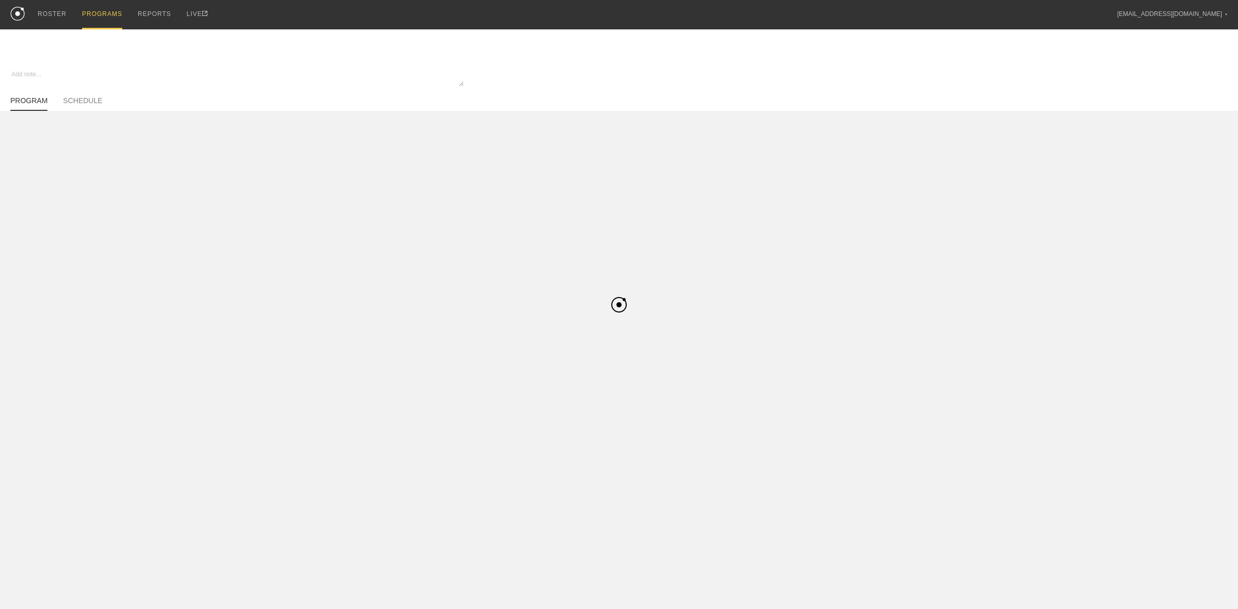
type textarea "x"
type input "Summer WBB Strength Off-Season - Basketball"
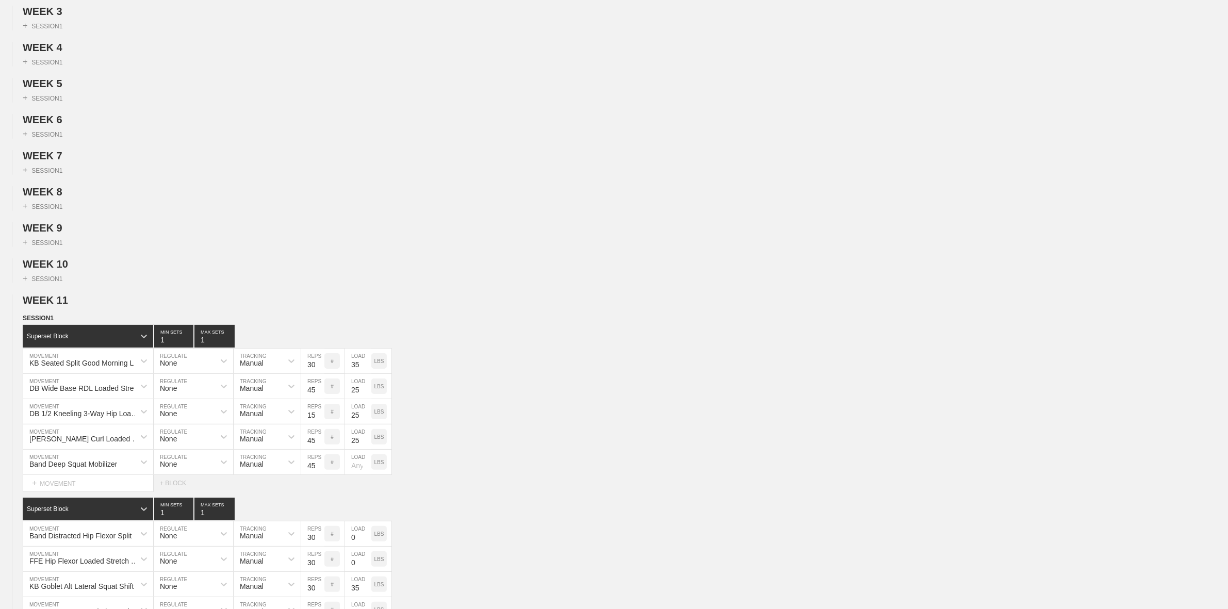
scroll to position [193, 0]
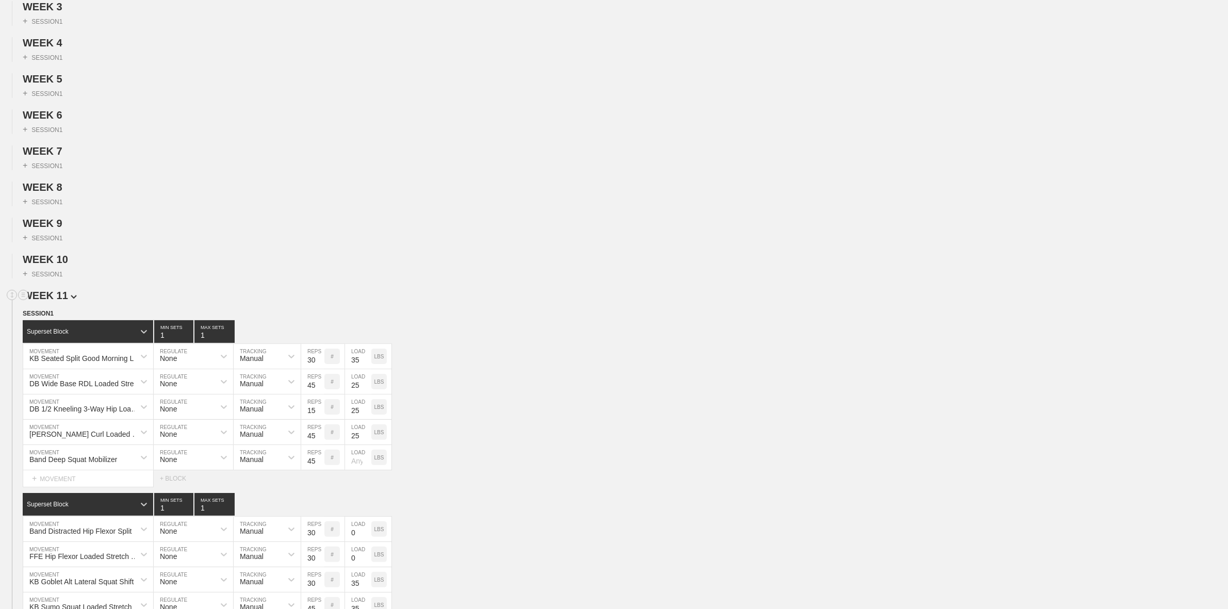
click at [71, 299] on img at bounding box center [74, 297] width 6 height 4
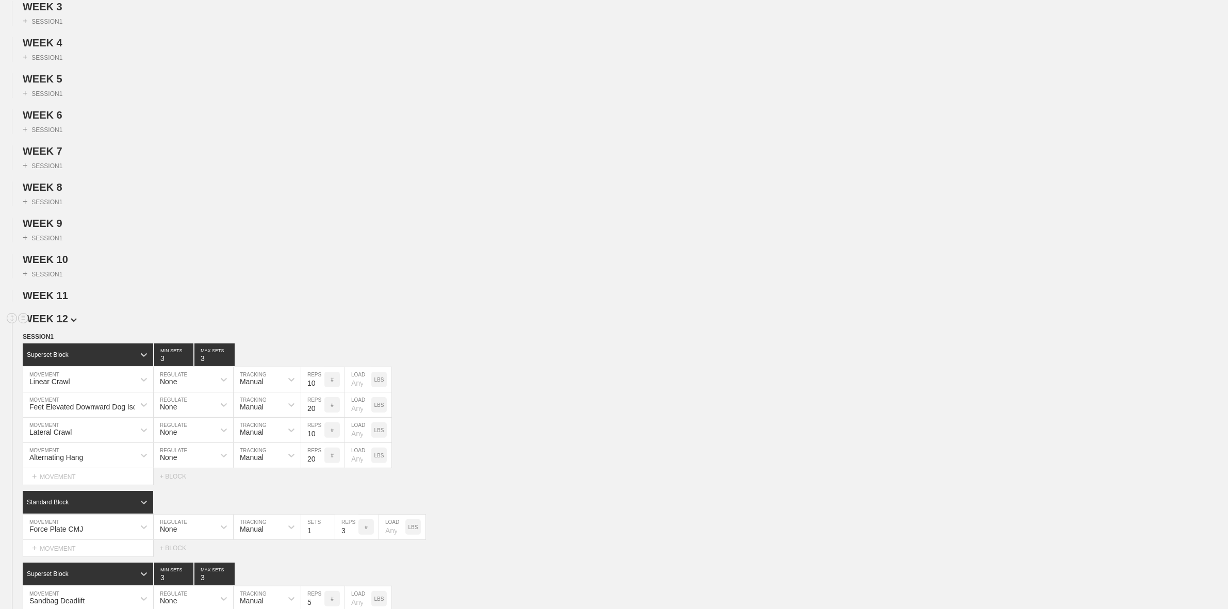
click at [67, 325] on span "WEEK 12" at bounding box center [50, 318] width 54 height 11
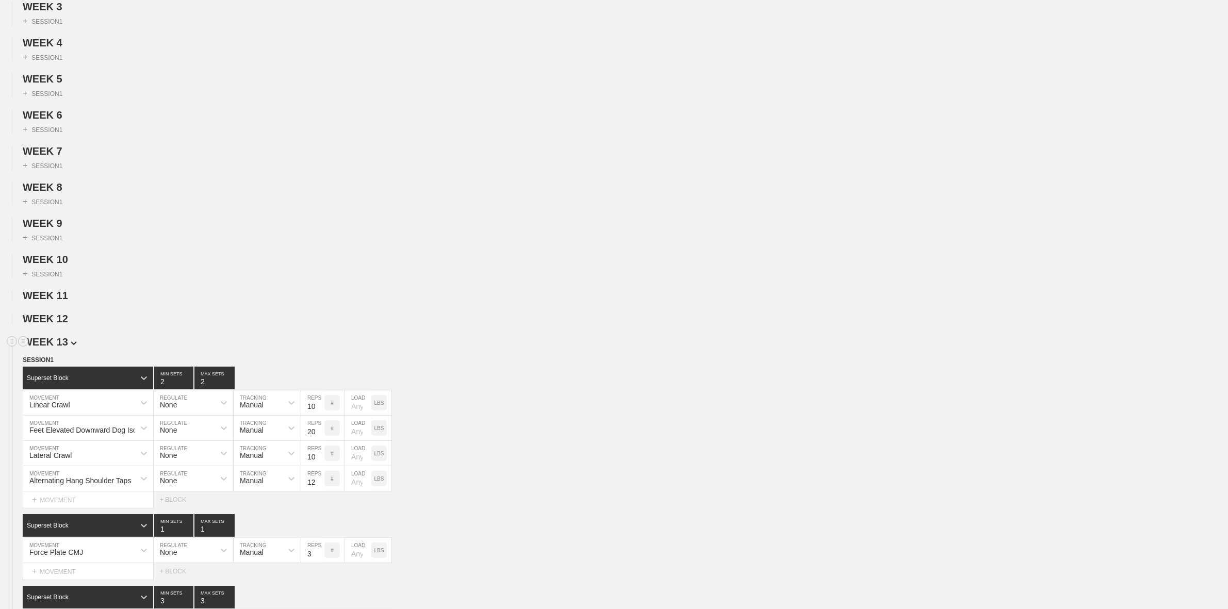
drag, startPoint x: 67, startPoint y: 343, endPoint x: 68, endPoint y: 358, distance: 14.5
click at [64, 346] on span "WEEK 13" at bounding box center [50, 341] width 54 height 11
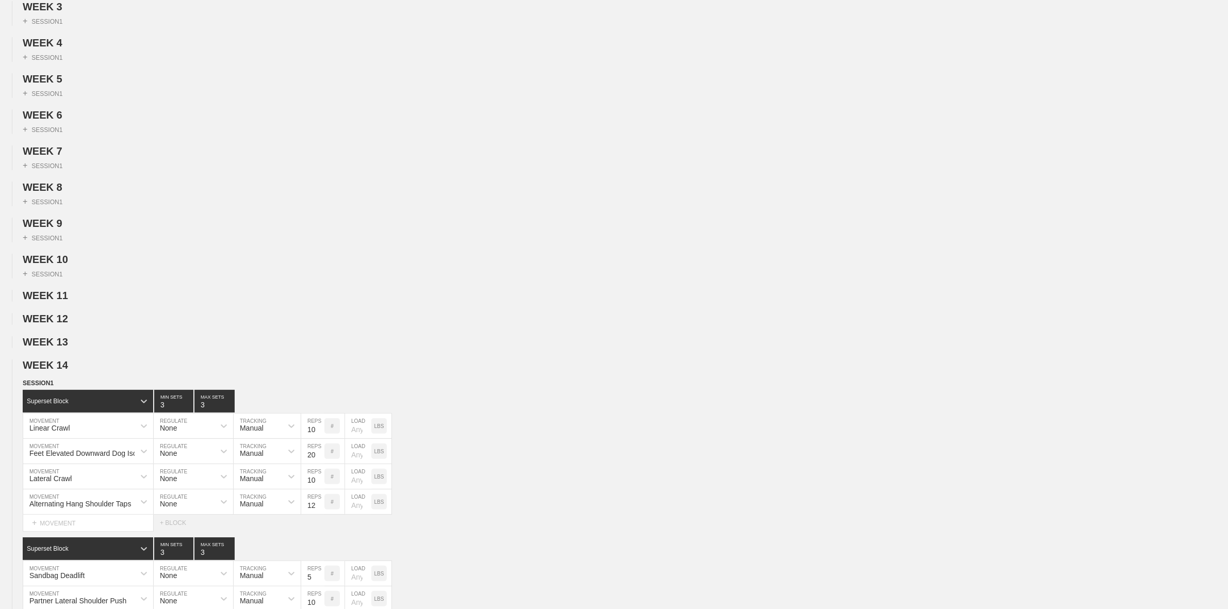
drag, startPoint x: 63, startPoint y: 375, endPoint x: 62, endPoint y: 385, distance: 10.9
click at [63, 371] on span "WEEK 14" at bounding box center [45, 365] width 45 height 11
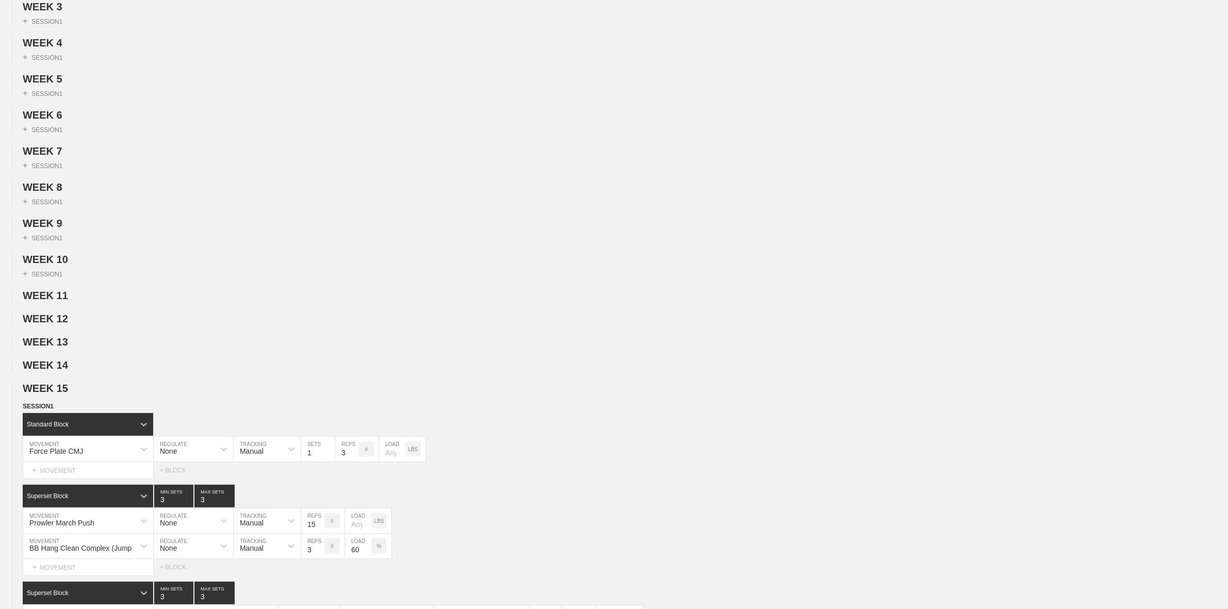
drag, startPoint x: 58, startPoint y: 397, endPoint x: 58, endPoint y: 413, distance: 16.0
click at [58, 394] on span "WEEK 15" at bounding box center [45, 388] width 45 height 11
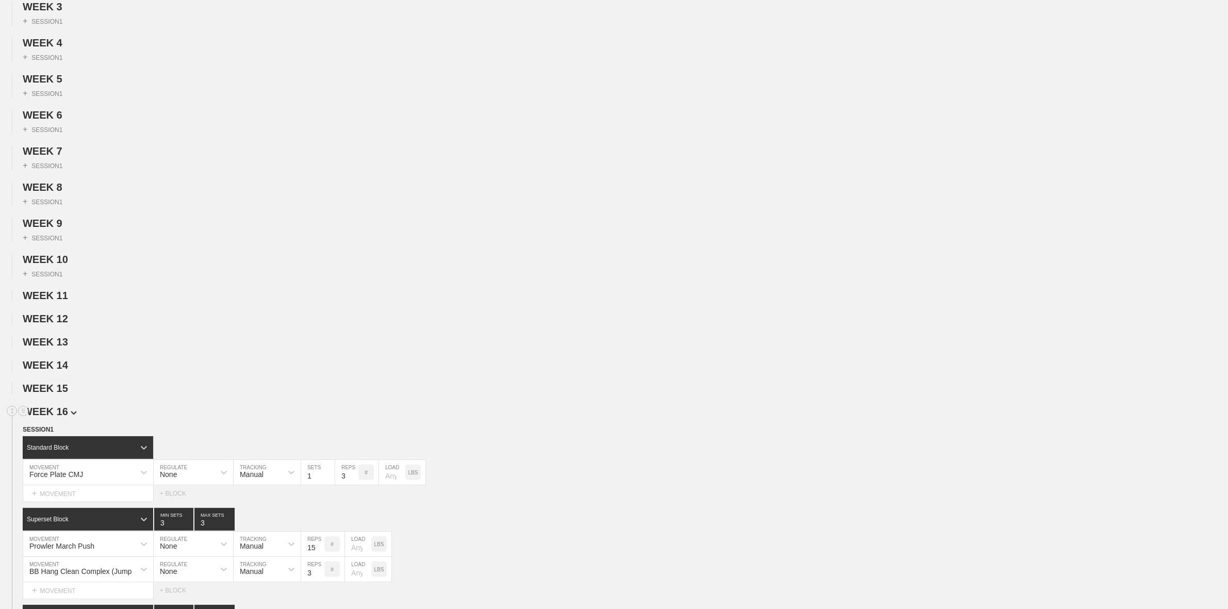
drag, startPoint x: 58, startPoint y: 418, endPoint x: 58, endPoint y: 425, distance: 6.7
click at [58, 417] on span "WEEK 16" at bounding box center [50, 411] width 54 height 11
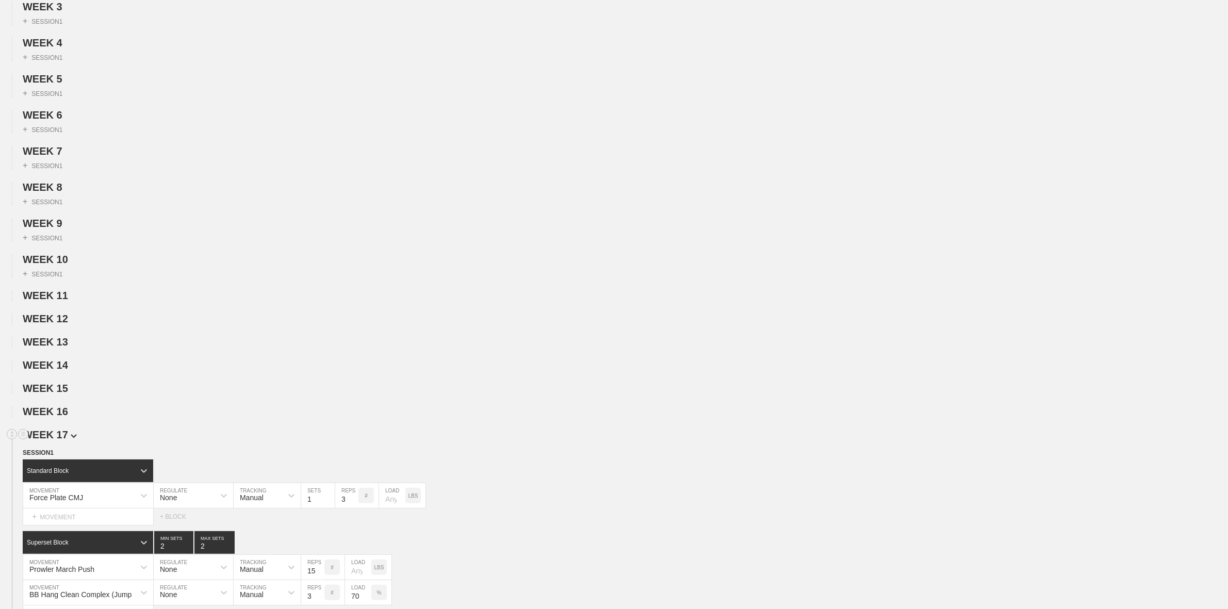
drag, startPoint x: 58, startPoint y: 445, endPoint x: 58, endPoint y: 450, distance: 5.7
click at [58, 441] on span "WEEK 17" at bounding box center [50, 434] width 54 height 11
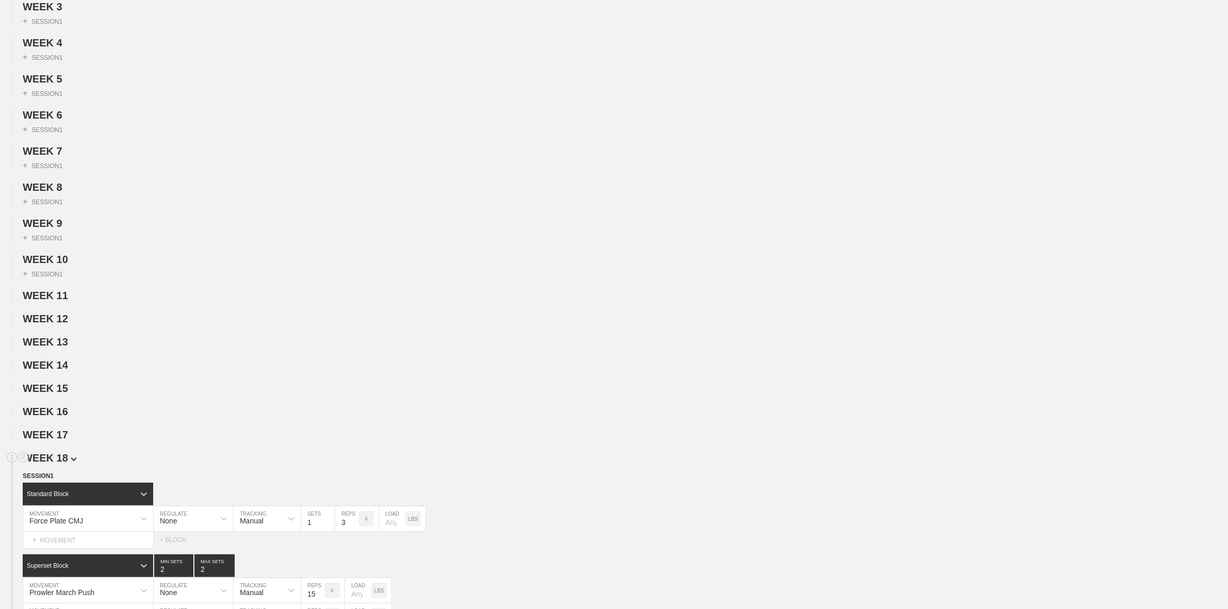
click at [53, 464] on span "WEEK 18" at bounding box center [50, 457] width 54 height 11
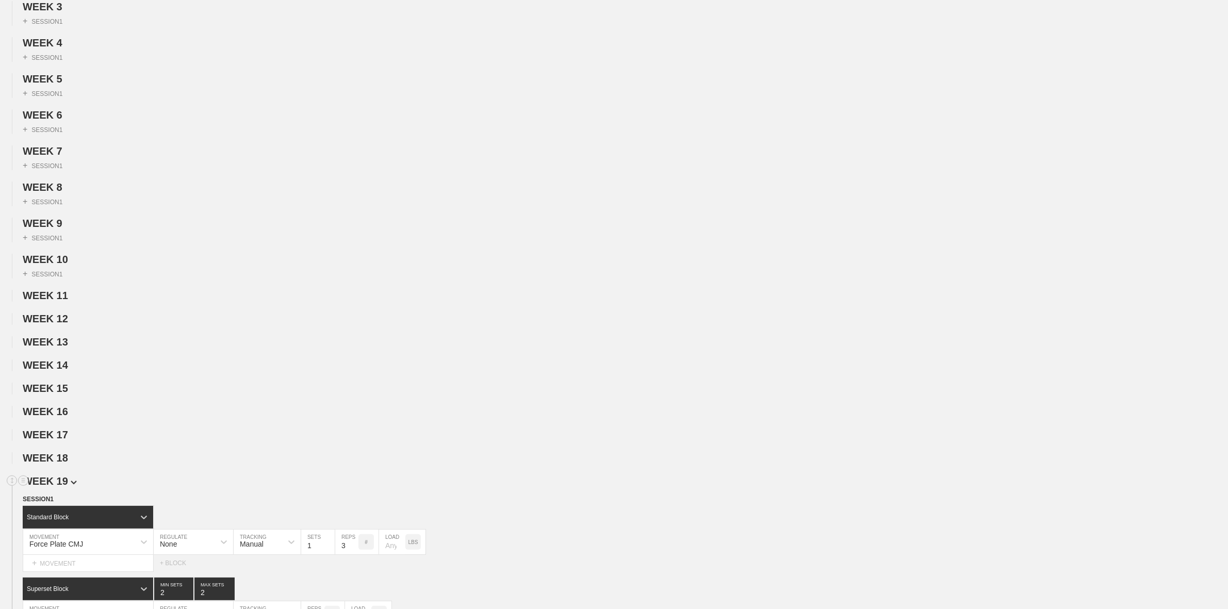
click at [57, 487] on span "WEEK 19" at bounding box center [50, 481] width 54 height 11
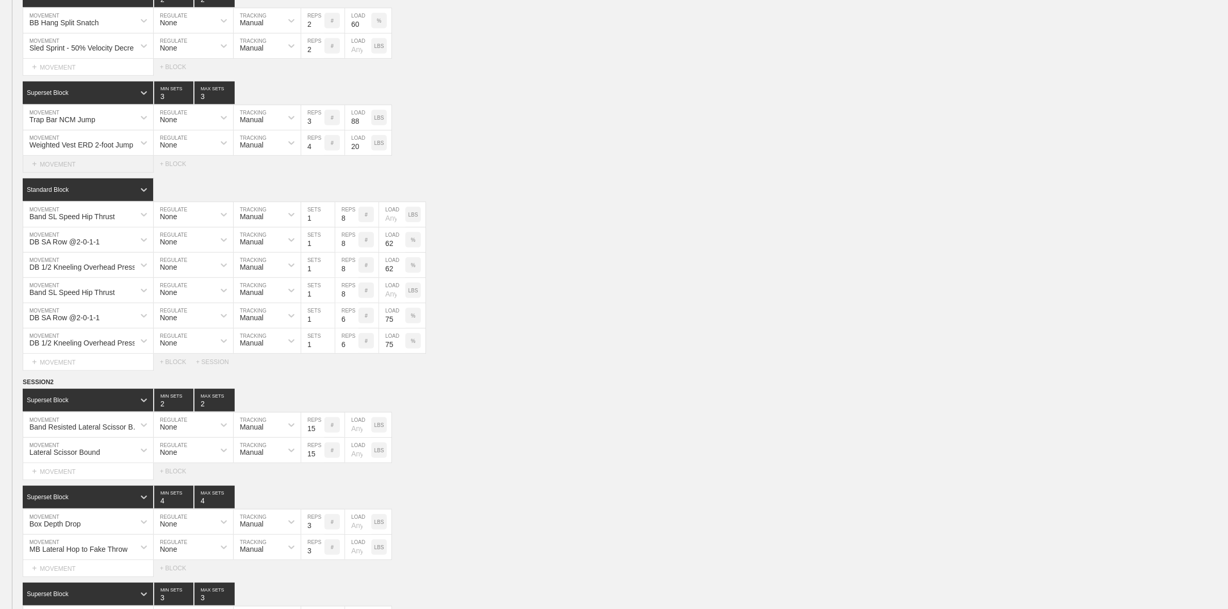
scroll to position [645, 0]
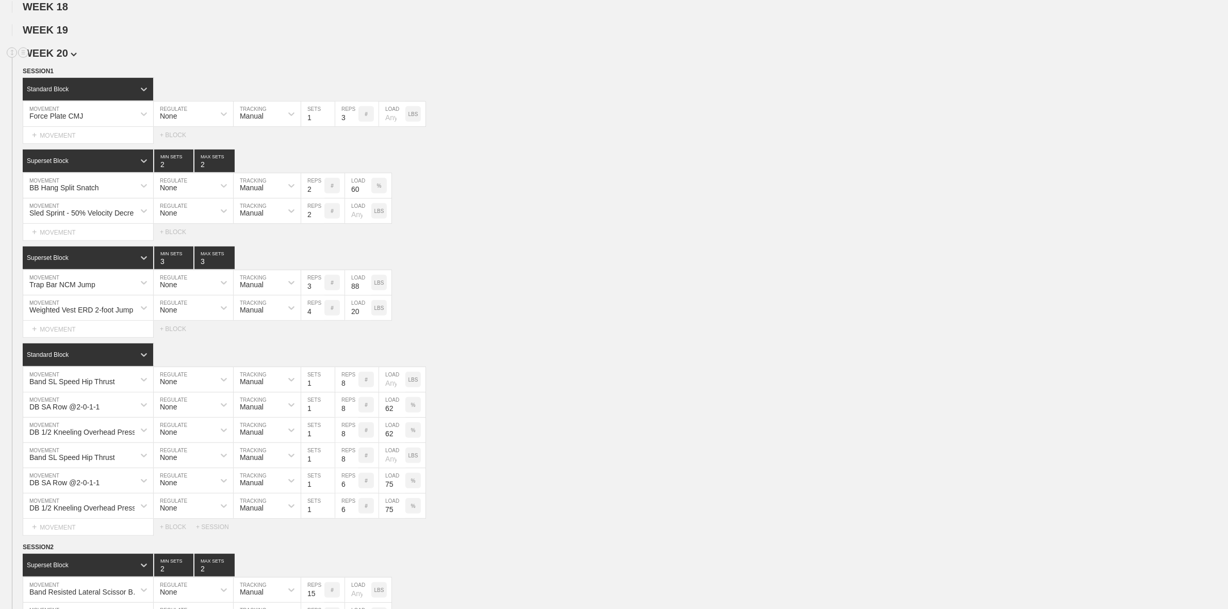
click at [55, 59] on span "WEEK 20" at bounding box center [50, 52] width 54 height 11
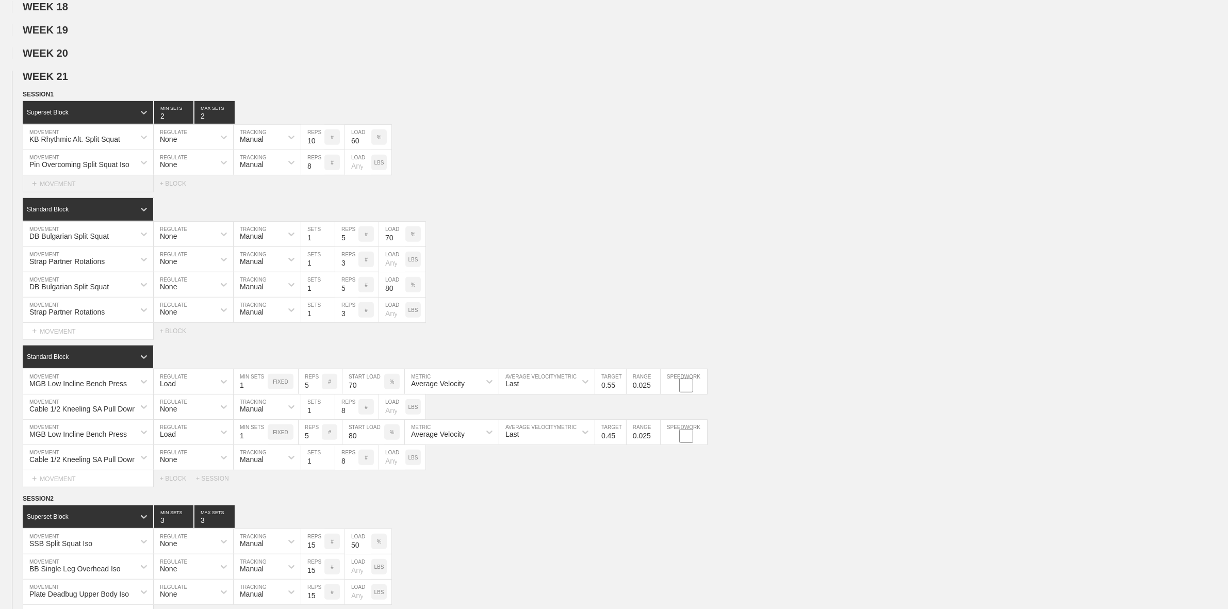
scroll to position [709, 0]
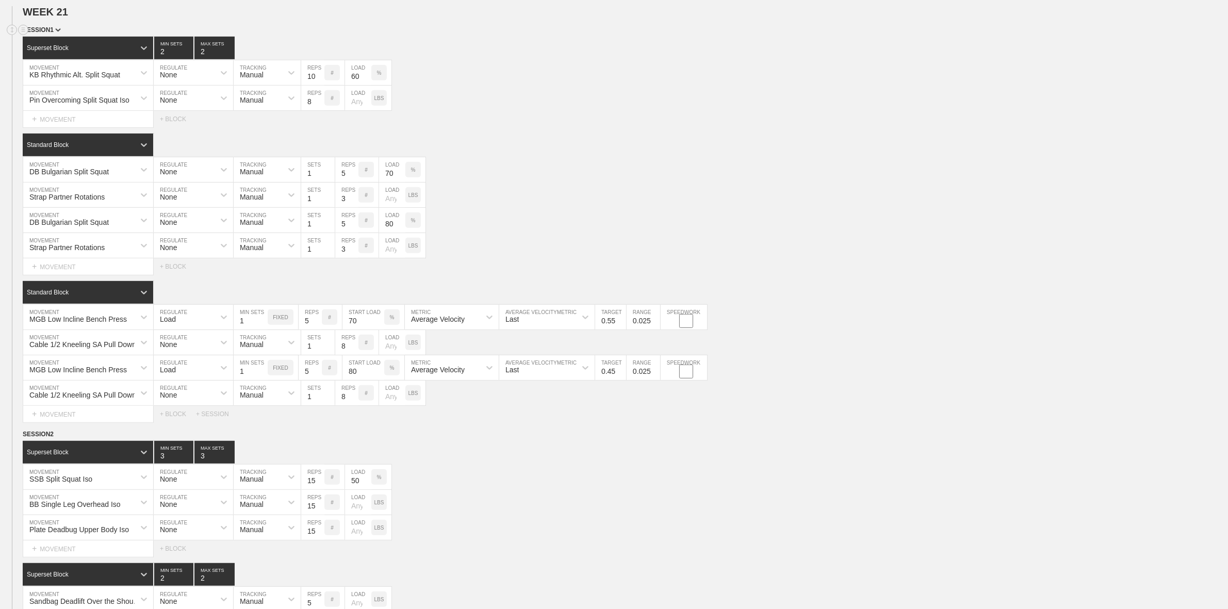
click at [55, 34] on span "SESSION 1" at bounding box center [42, 29] width 38 height 7
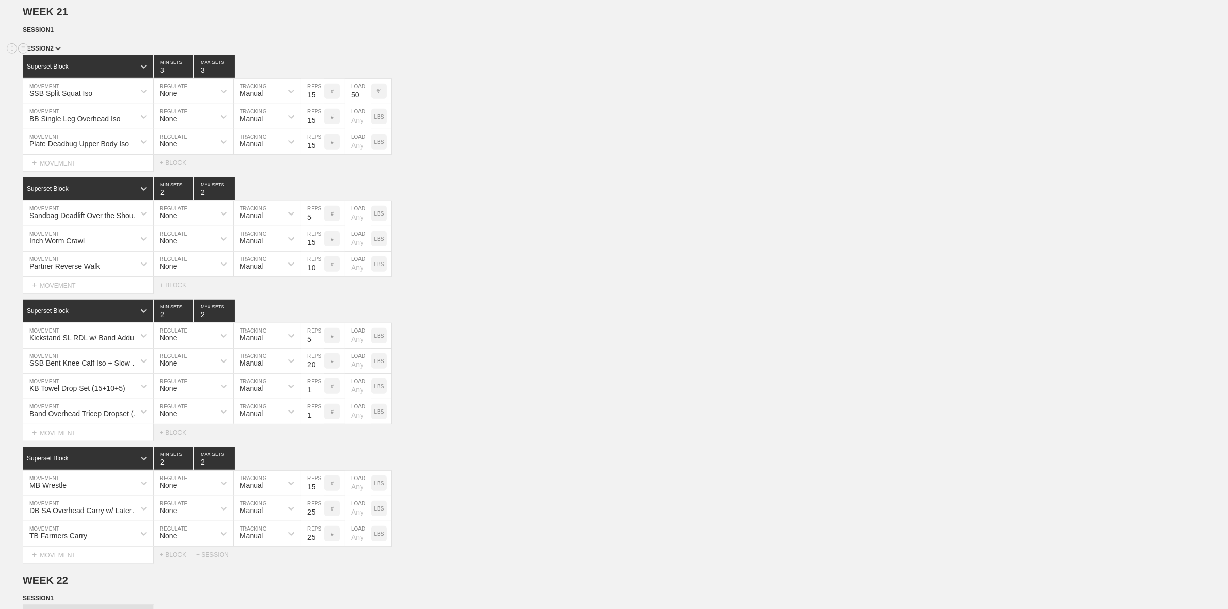
click at [54, 52] on span "SESSION 2" at bounding box center [42, 48] width 38 height 7
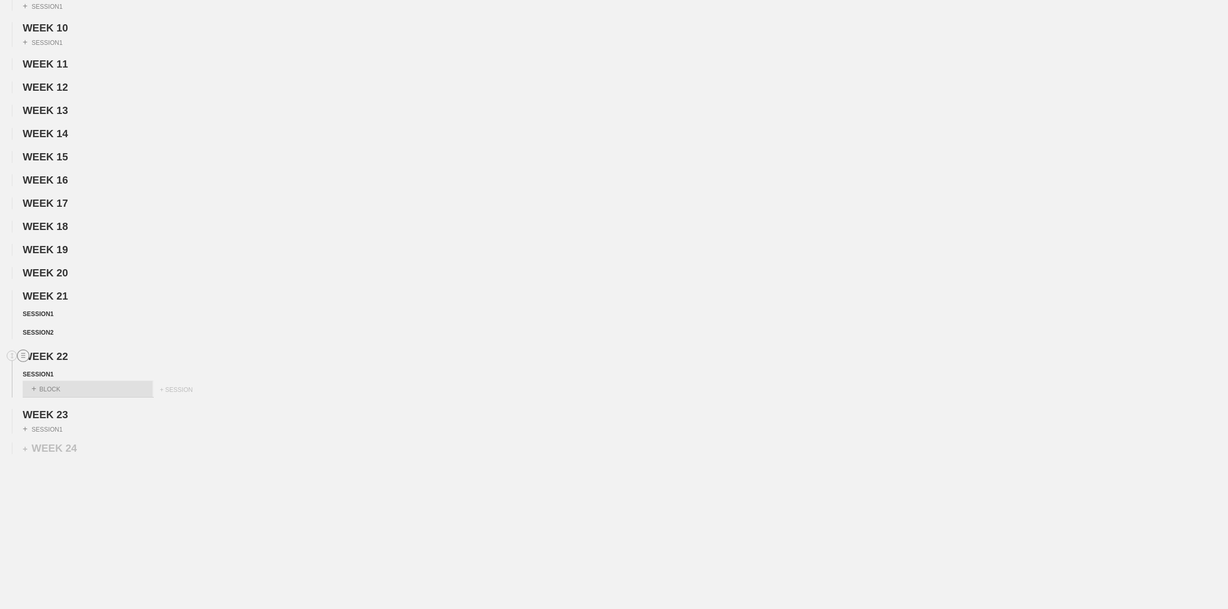
click at [23, 355] on circle at bounding box center [24, 356] width 12 height 12
click at [71, 367] on div "DUPLICATE" at bounding box center [72, 366] width 83 height 15
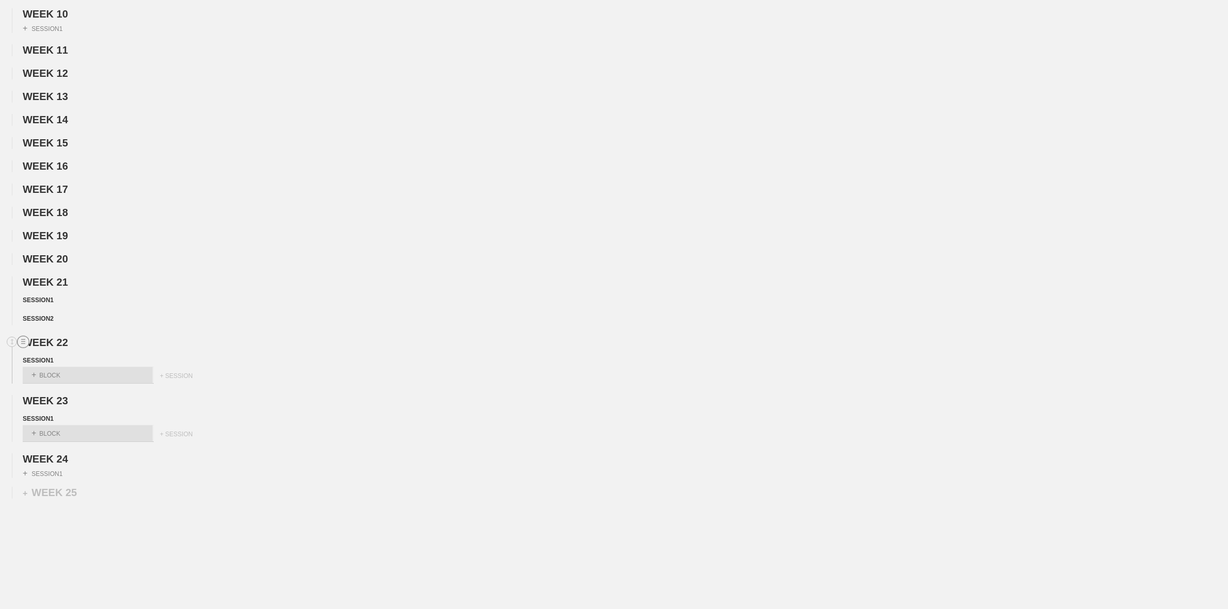
click at [24, 342] on line at bounding box center [23, 342] width 4 height 0
click at [63, 387] on div "DELETE" at bounding box center [72, 381] width 83 height 15
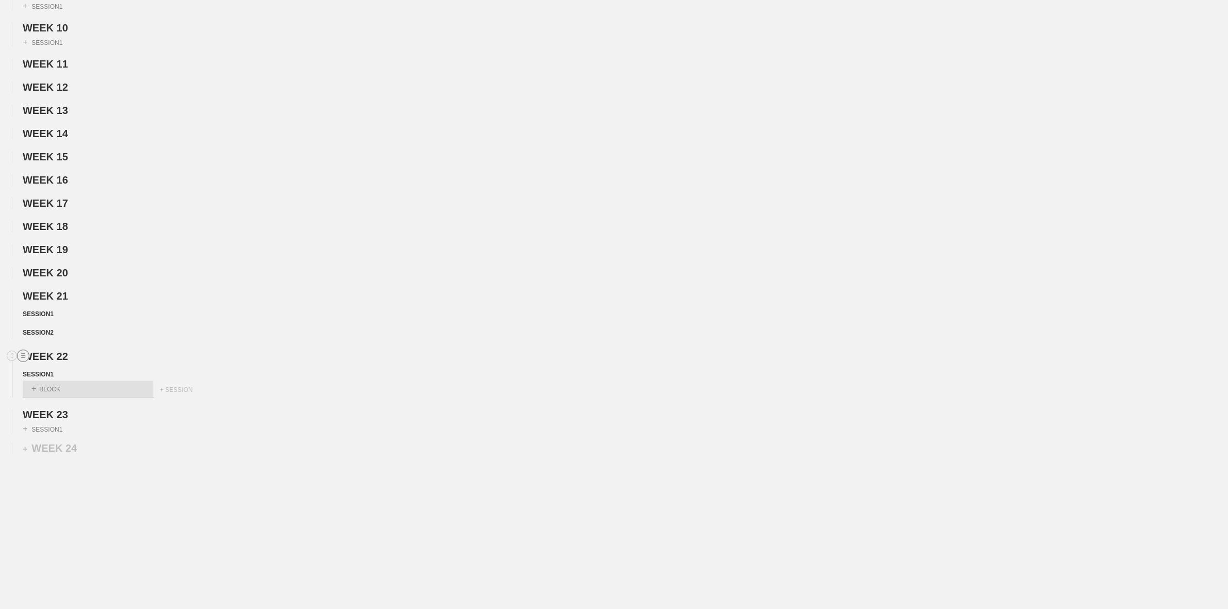
click at [26, 354] on circle at bounding box center [24, 356] width 12 height 12
click at [78, 382] on div "DELETE" at bounding box center [72, 381] width 83 height 15
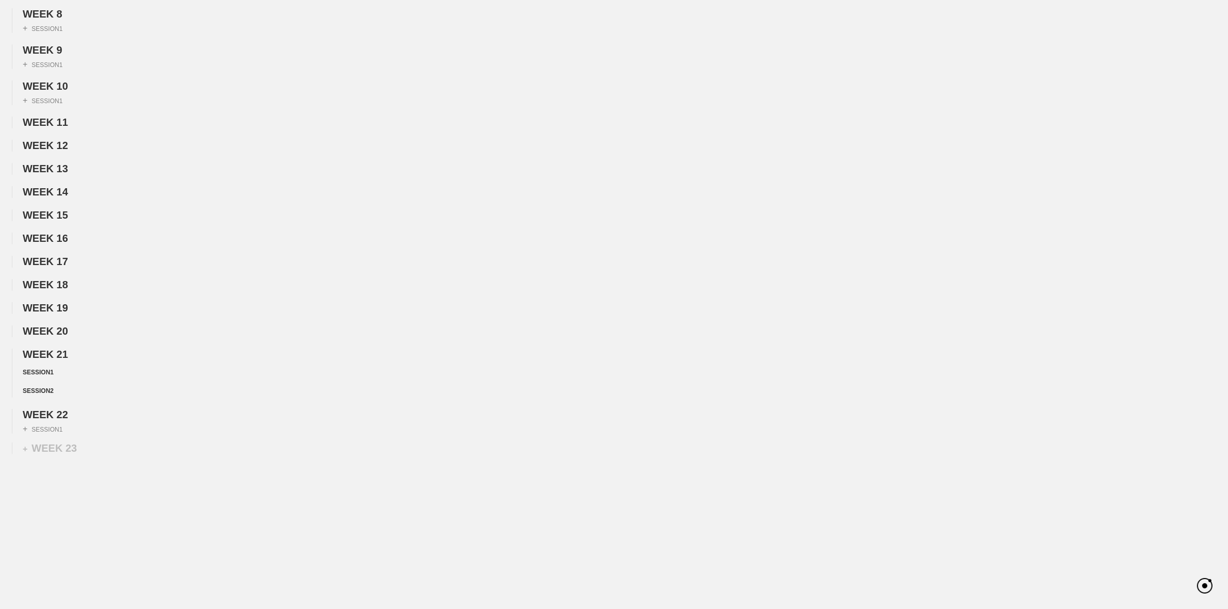
scroll to position [380, 0]
click at [22, 414] on circle at bounding box center [24, 415] width 12 height 12
click at [62, 444] on div "DELETE" at bounding box center [72, 440] width 83 height 15
click at [63, 367] on span "WEEK 20" at bounding box center [49, 367] width 52 height 11
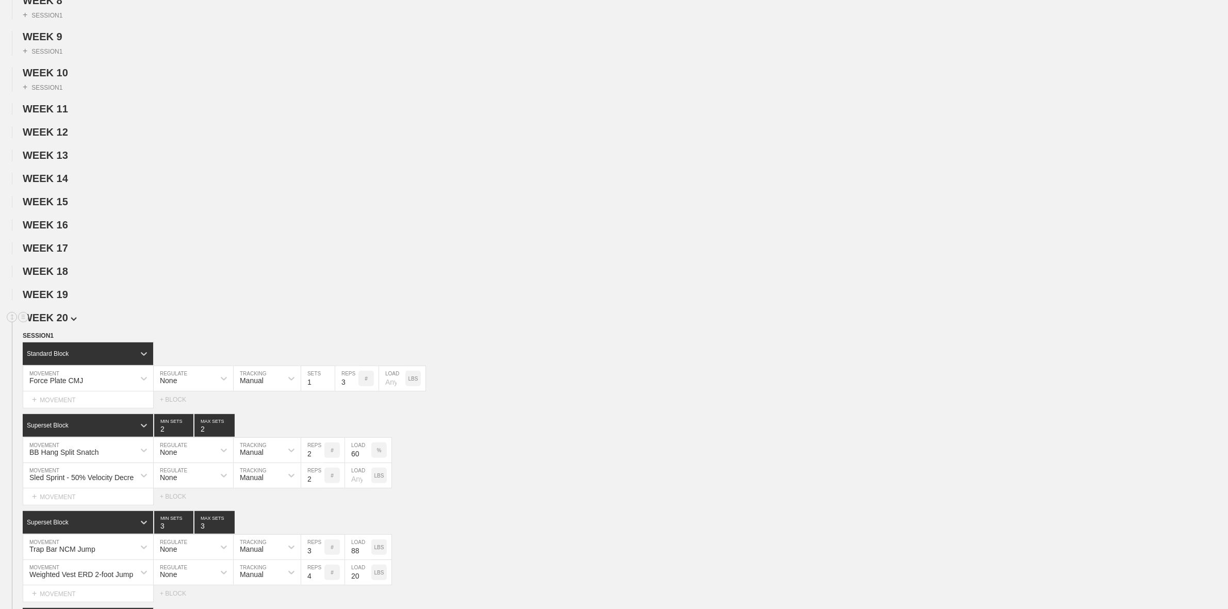
click at [60, 323] on span "WEEK 20" at bounding box center [50, 317] width 54 height 11
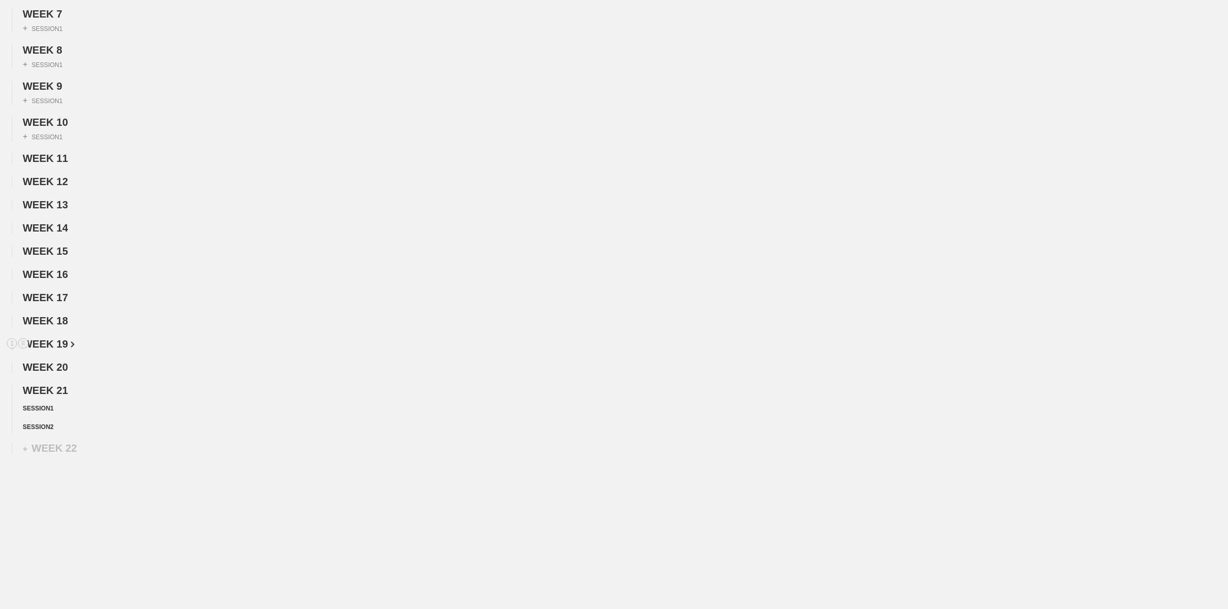
click at [68, 339] on span "WEEK 19" at bounding box center [49, 343] width 52 height 11
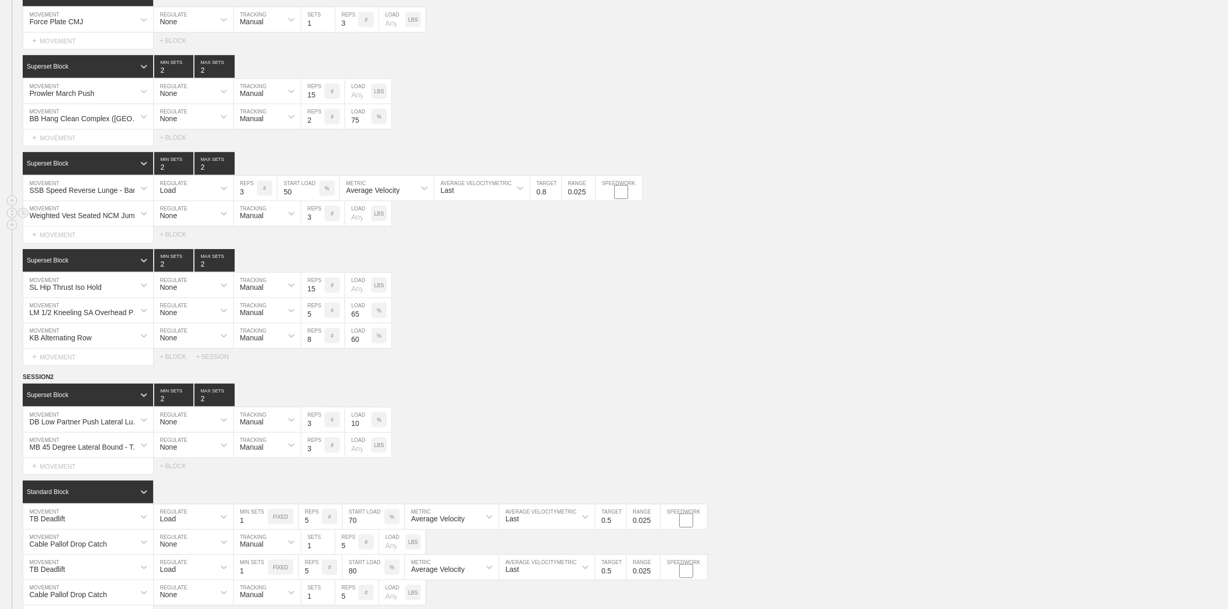
scroll to position [509, 0]
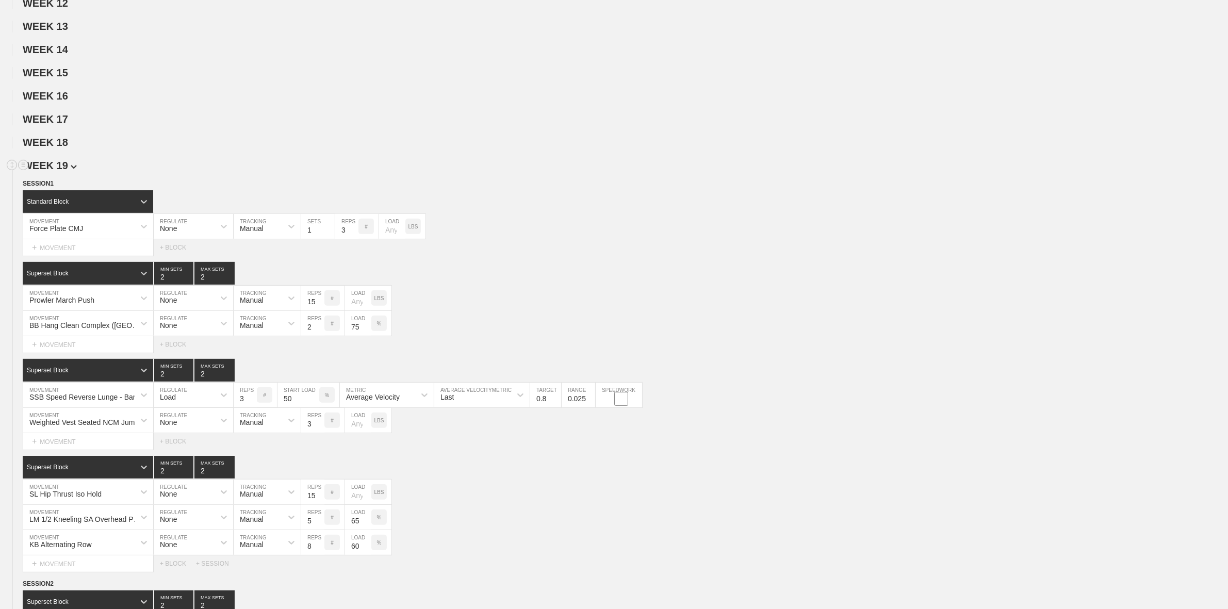
click at [71, 169] on img at bounding box center [74, 167] width 6 height 4
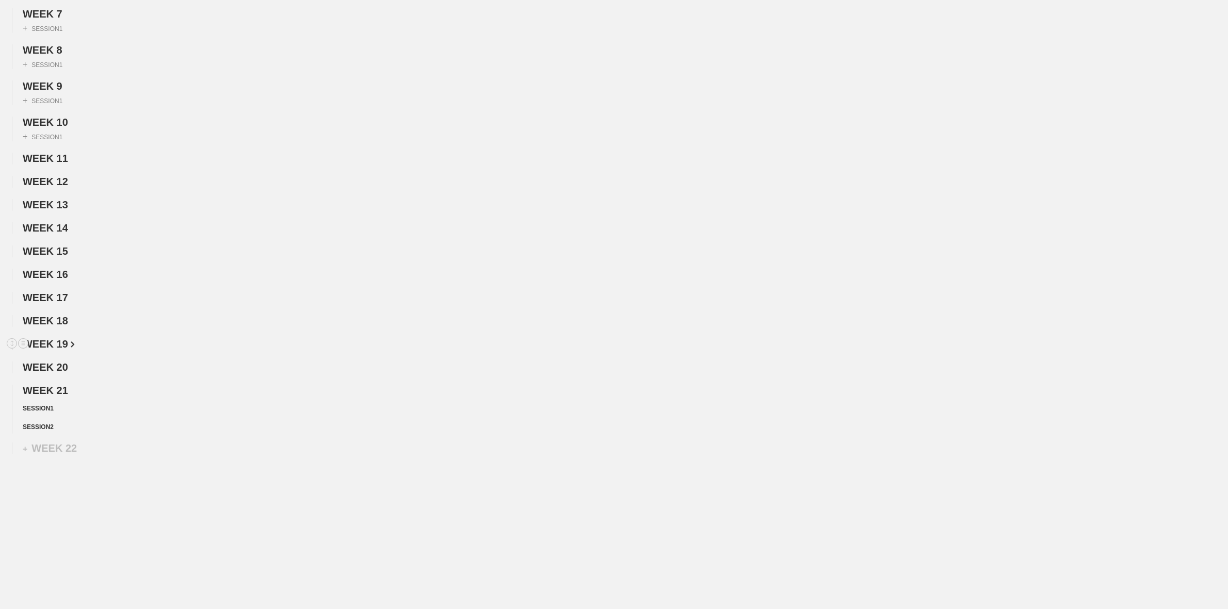
scroll to position [344, 0]
click at [60, 354] on div "WEEK 1 DUPLICATE DELETE + SESSION 1 WEEK 2 DUPLICATE DELETE + SESSION 1 WEEK 3 …" at bounding box center [614, 113] width 1228 height 642
click at [63, 369] on span "WEEK 20" at bounding box center [49, 367] width 52 height 11
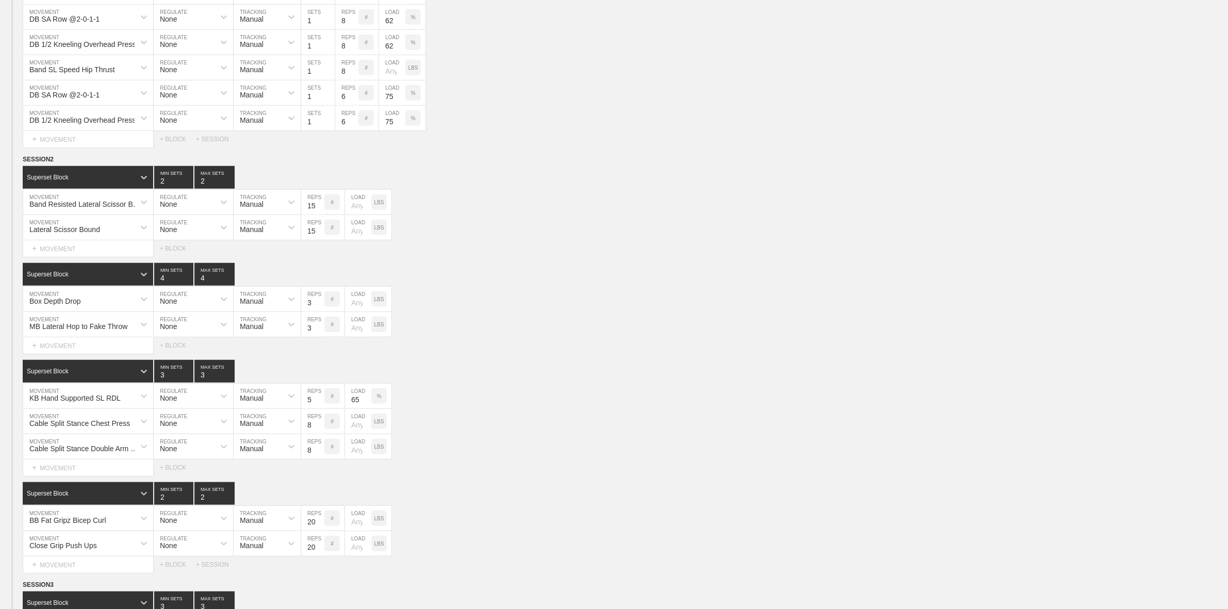
scroll to position [1025, 0]
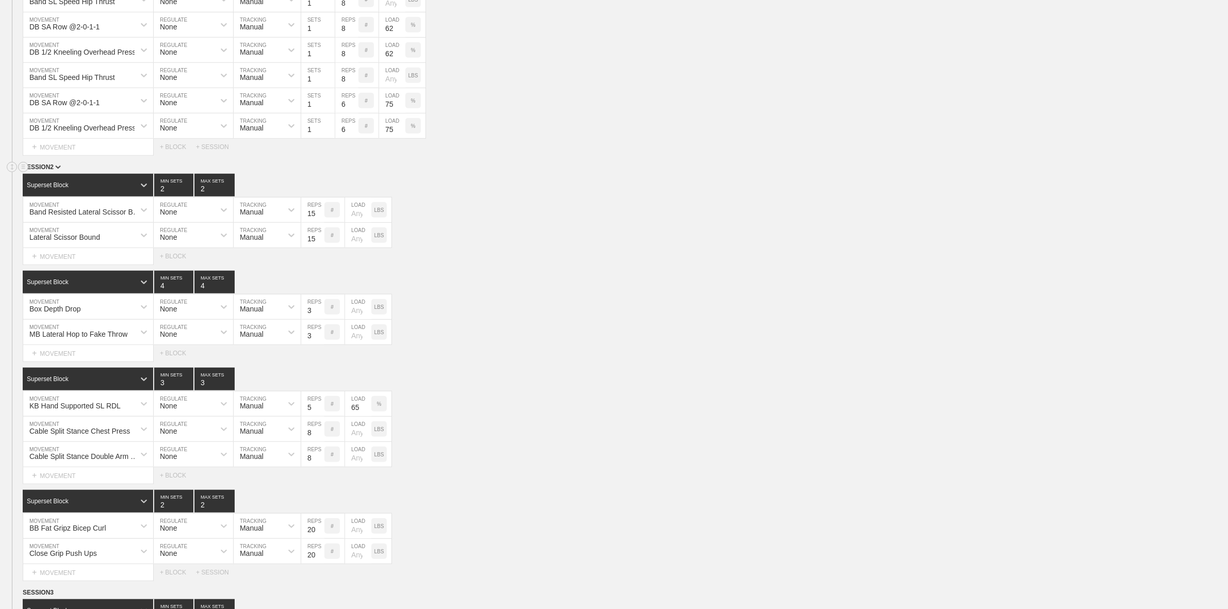
click at [52, 171] on span "SESSION 2" at bounding box center [42, 167] width 38 height 7
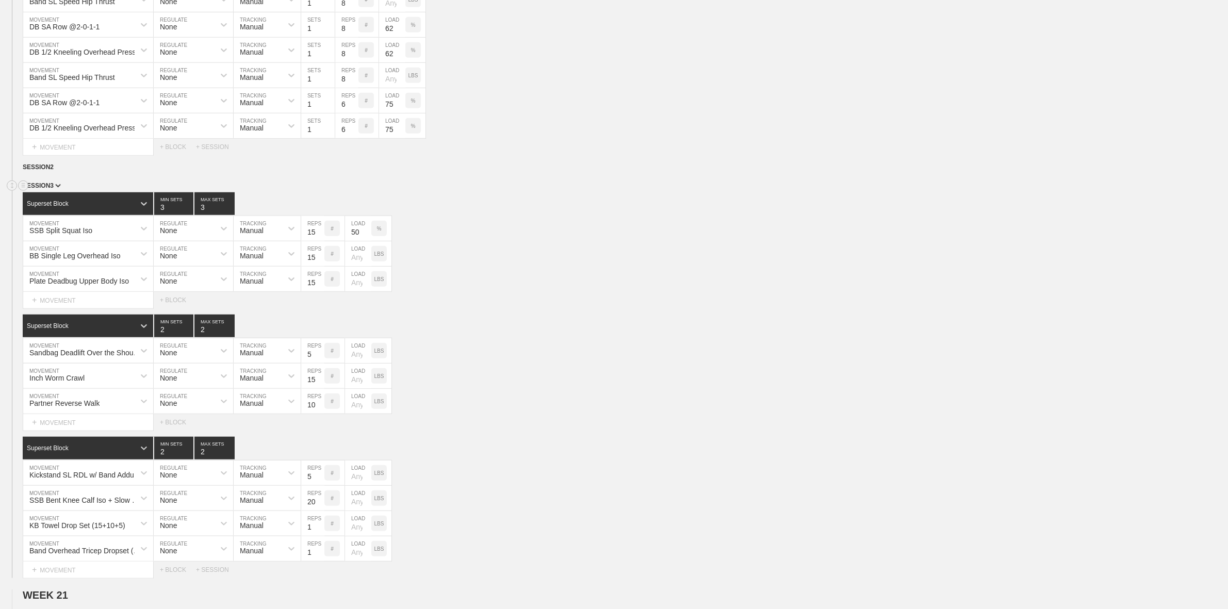
click at [53, 189] on span "SESSION 3" at bounding box center [42, 185] width 38 height 7
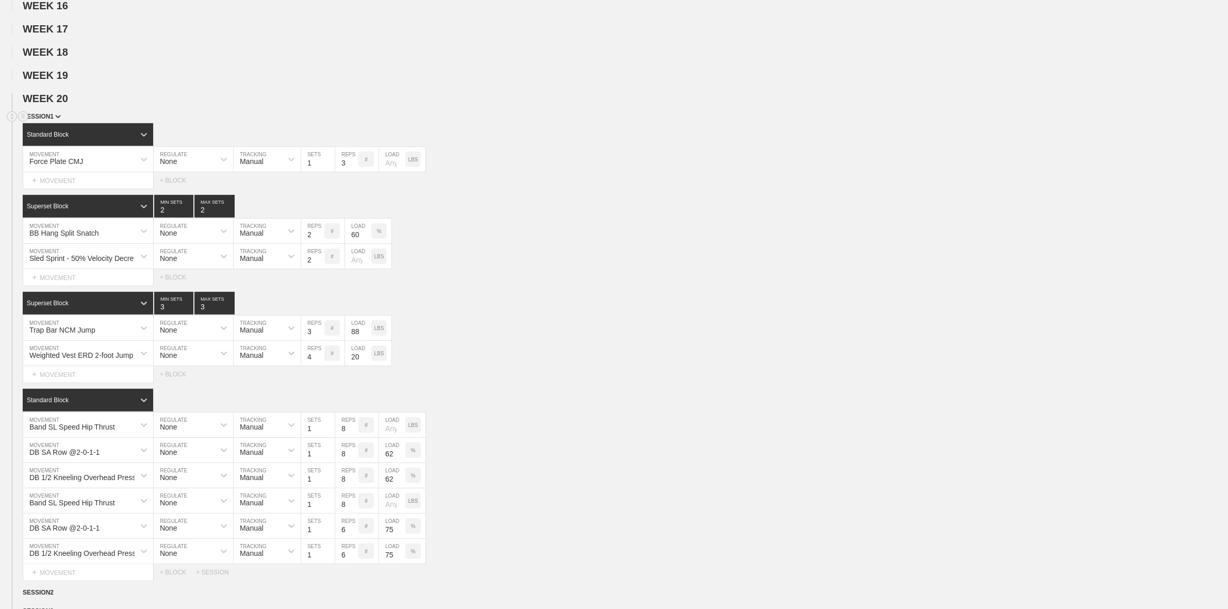
click at [56, 119] on img at bounding box center [58, 117] width 6 height 4
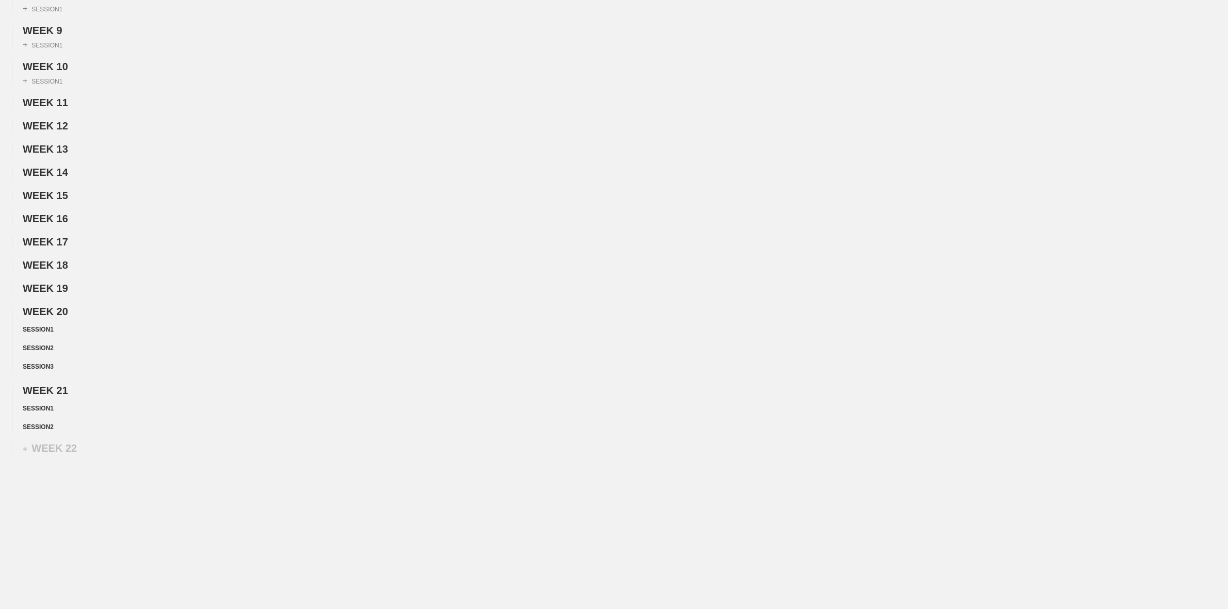
scroll to position [399, 0]
click at [47, 408] on span "SESSION 1" at bounding box center [40, 408] width 35 height 7
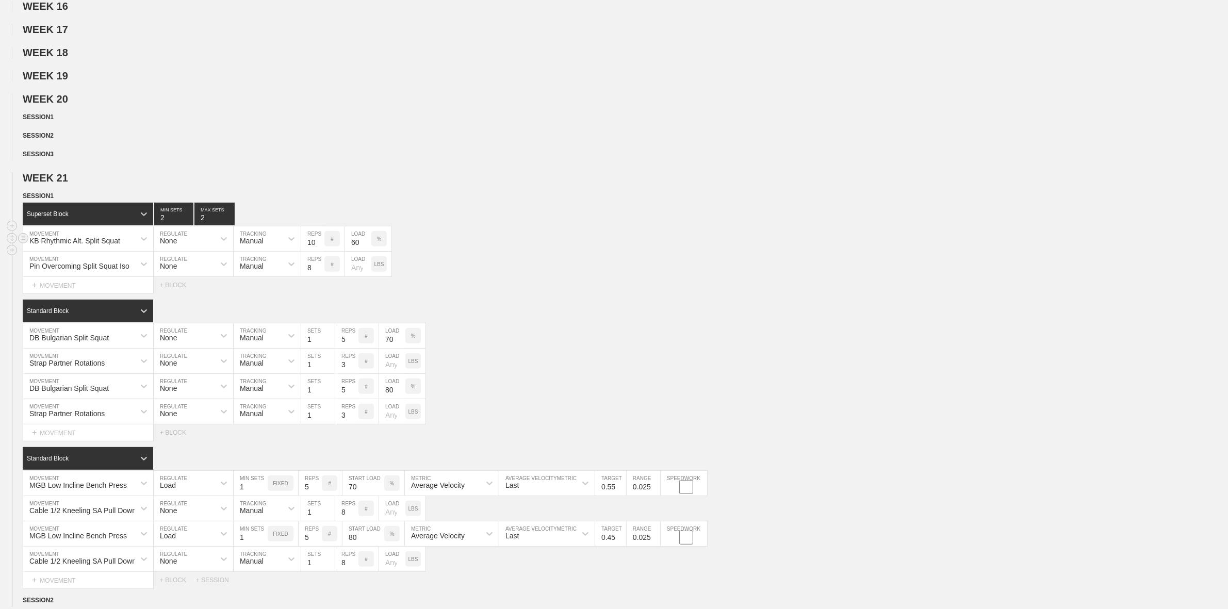
scroll to position [592, 0]
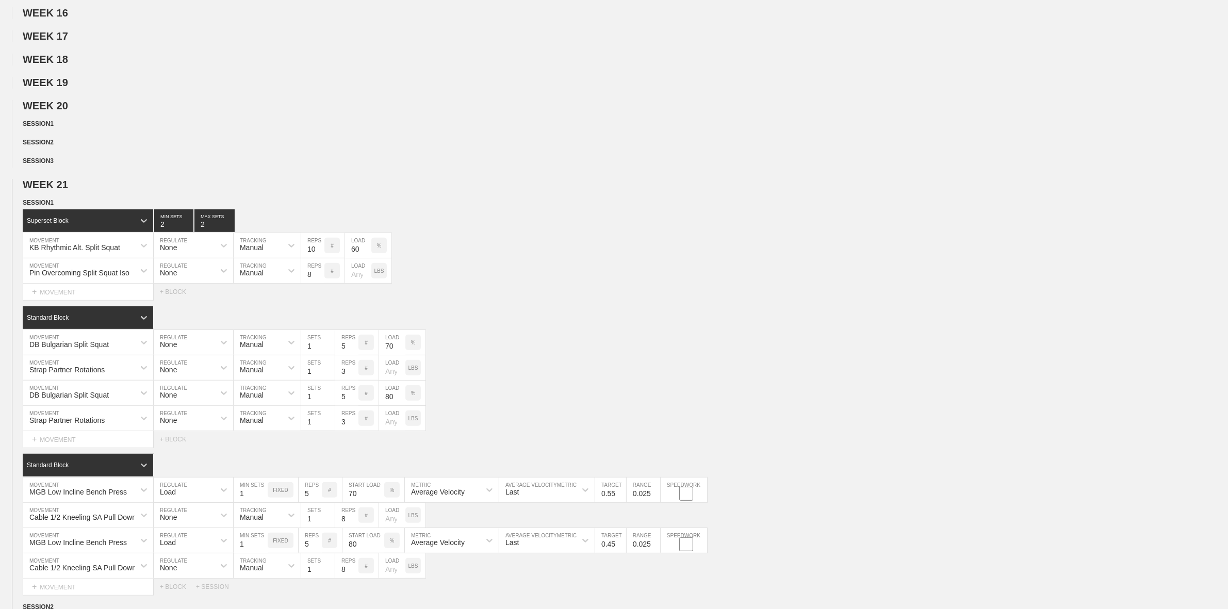
click at [176, 300] on div "Select... MOVEMENT + MOVEMENT + BLOCK" at bounding box center [614, 292] width 1228 height 17
click at [173, 296] on div "+ BLOCK" at bounding box center [178, 291] width 36 height 7
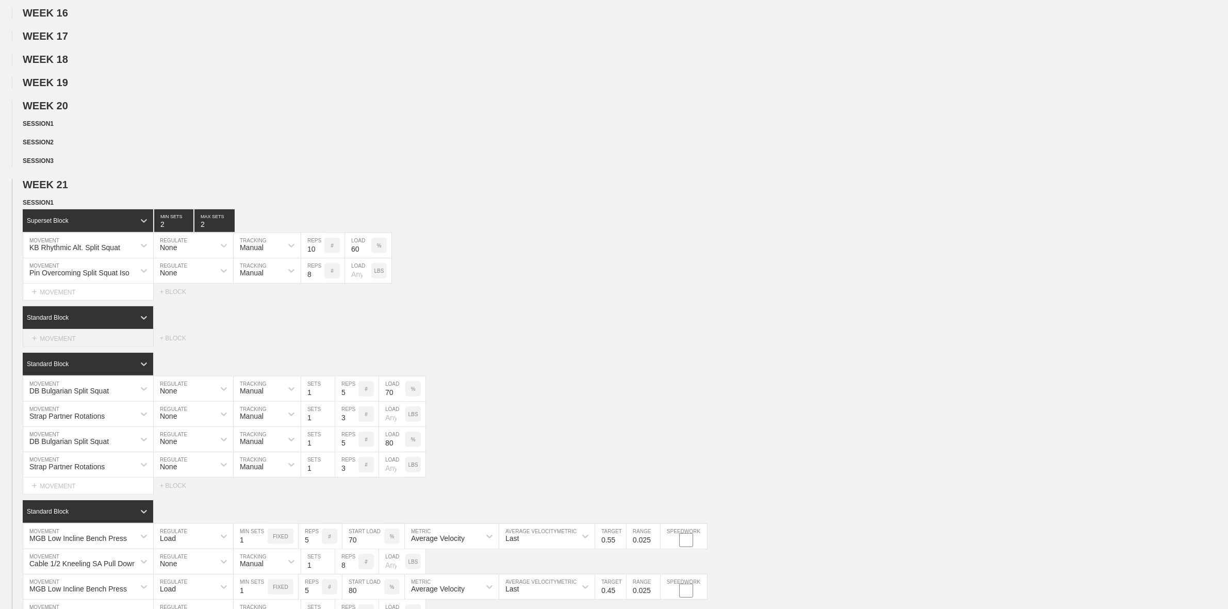
click at [37, 347] on div "+ MOVEMENT" at bounding box center [88, 338] width 131 height 17
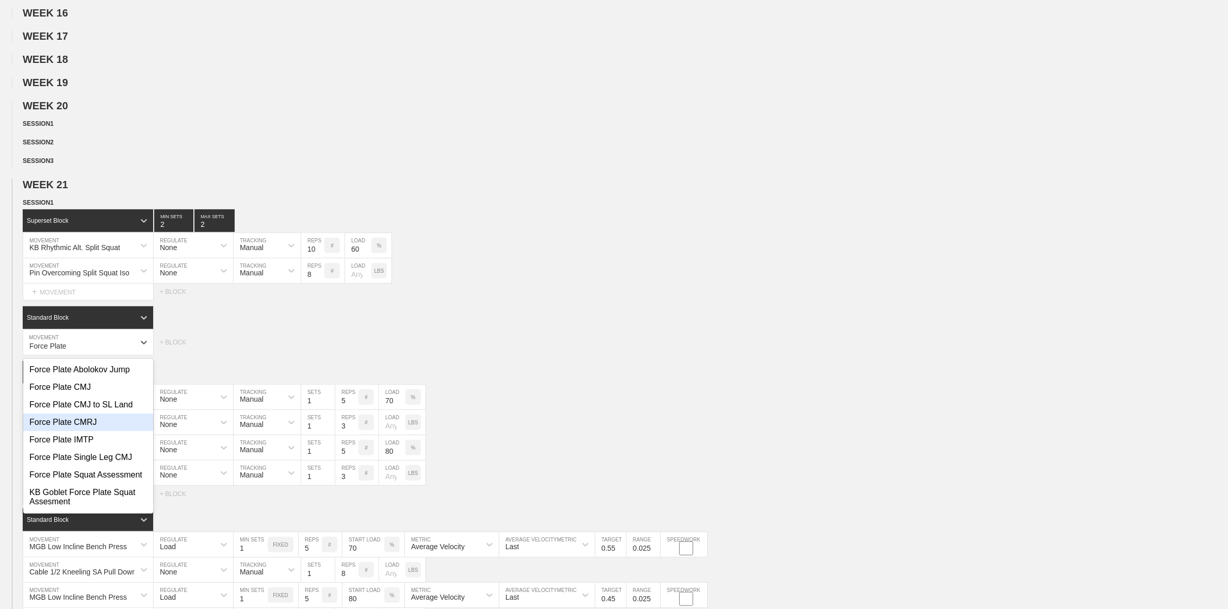
click at [66, 431] on div "Force Plate CMRJ" at bounding box center [88, 423] width 130 height 18
type input "Force Plate"
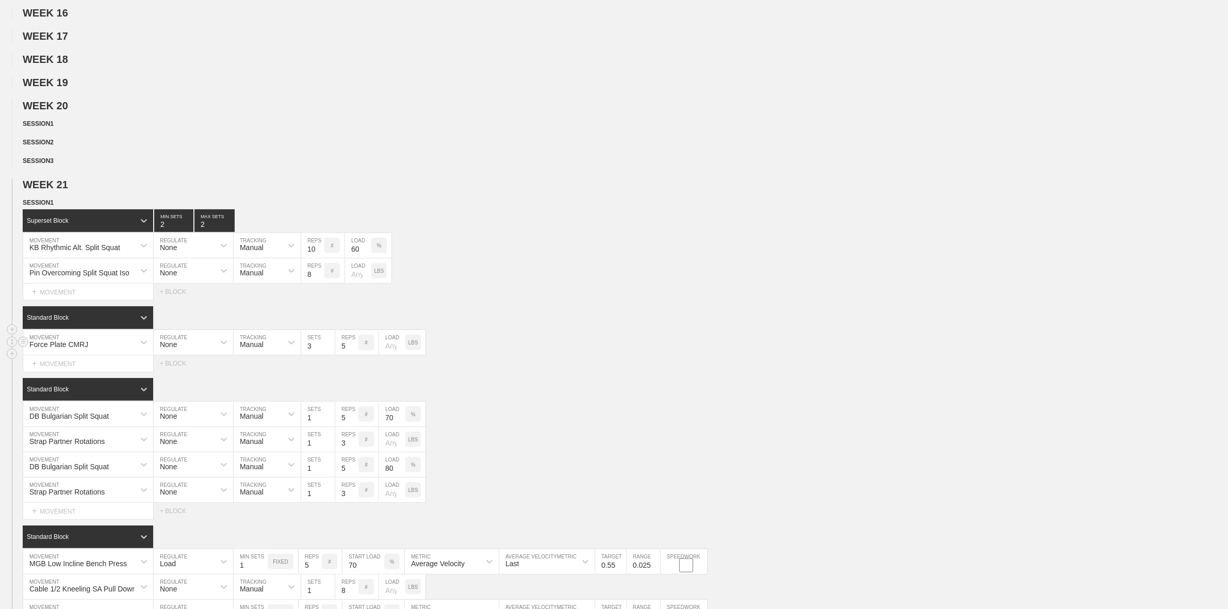
click at [329, 355] on input "3" at bounding box center [318, 342] width 34 height 25
click at [329, 355] on input "2" at bounding box center [318, 342] width 34 height 25
click at [329, 355] on input "1" at bounding box center [318, 342] width 34 height 25
type input "1"
click at [329, 355] on input "1" at bounding box center [318, 342] width 34 height 25
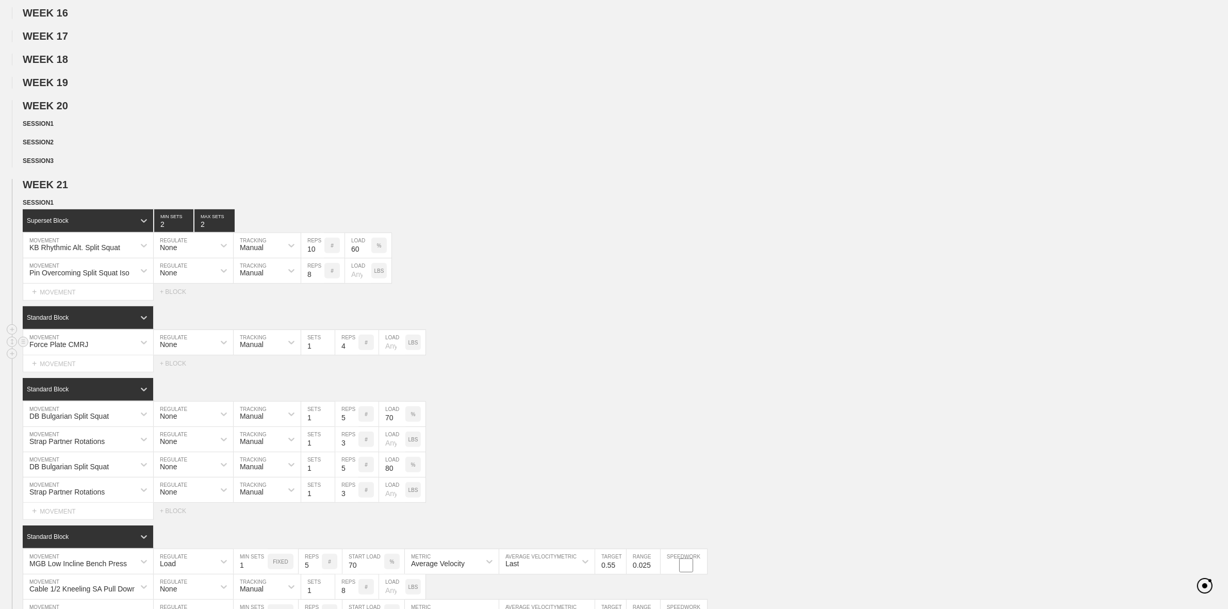
click at [351, 355] on input "4" at bounding box center [346, 342] width 23 height 25
click at [351, 355] on input "3" at bounding box center [346, 342] width 23 height 25
type input "2"
click at [351, 355] on input "2" at bounding box center [346, 342] width 23 height 25
click at [562, 372] on div "Select... MOVEMENT + MOVEMENT + BLOCK" at bounding box center [614, 363] width 1228 height 17
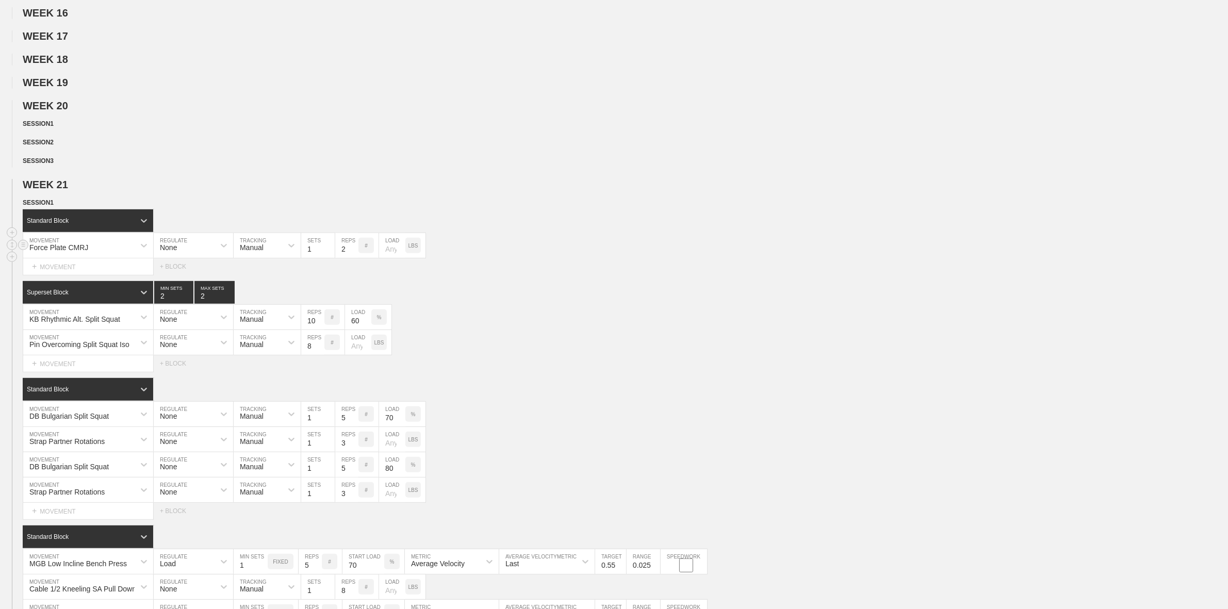
click at [556, 258] on div "Force Plate CMRJ MOVEMENT None REGULATE Manual TRACKING 1 SETS 2 REPS # LOAD LBS" at bounding box center [614, 245] width 1228 height 25
click at [112, 323] on div "KB Rhythmic Alt. Split Squat" at bounding box center [74, 319] width 91 height 8
type input "[PERSON_NAME]"
click at [312, 330] on input "10" at bounding box center [312, 317] width 23 height 25
type input "8"
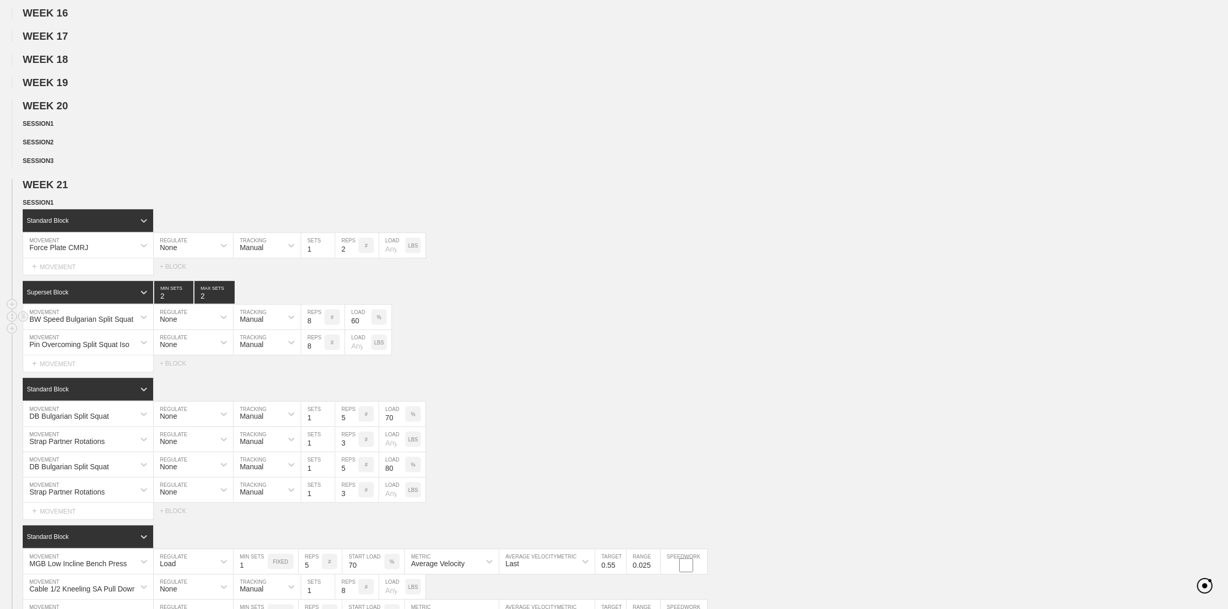
click at [352, 330] on input "60" at bounding box center [358, 317] width 26 height 25
click at [378, 320] on p "%" at bounding box center [379, 318] width 5 height 6
click at [377, 320] on p "KGS" at bounding box center [379, 318] width 11 height 6
click at [356, 330] on input "60" at bounding box center [358, 317] width 26 height 25
click at [450, 304] on div "Superset Block 2 MIN SETS 2 MAX SETS" at bounding box center [626, 292] width 1206 height 23
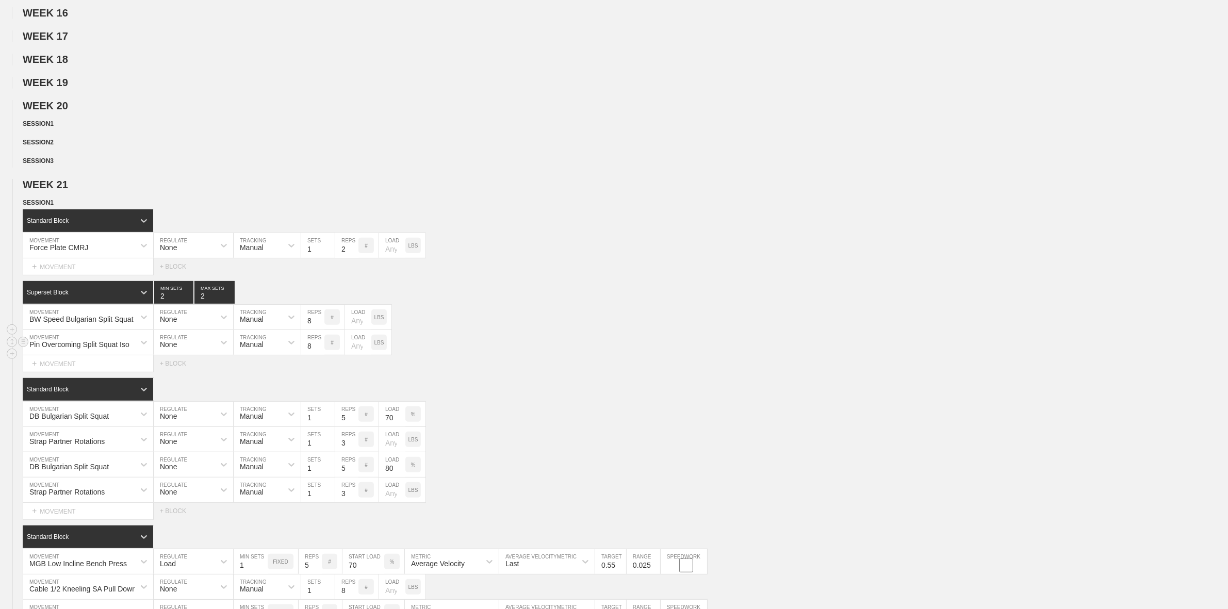
click at [101, 351] on div "Pin Overcoming Split Squat Iso" at bounding box center [78, 343] width 111 height 18
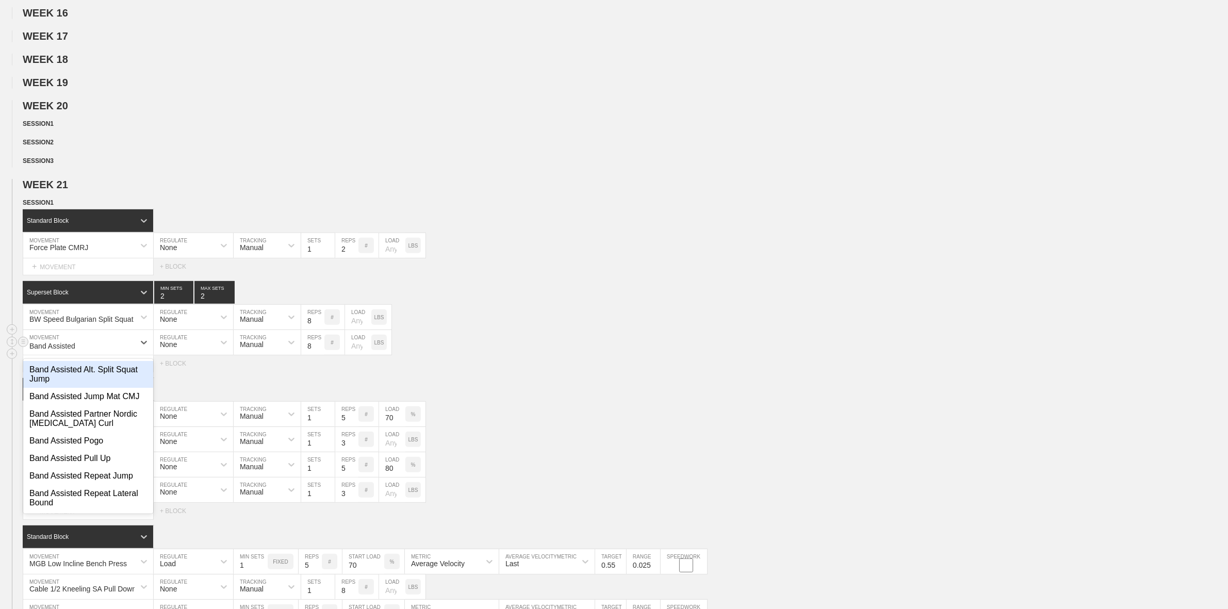
type input "Band Assisted"
click at [117, 384] on div "Band Assisted Alt. Split Squat Jump" at bounding box center [88, 374] width 130 height 27
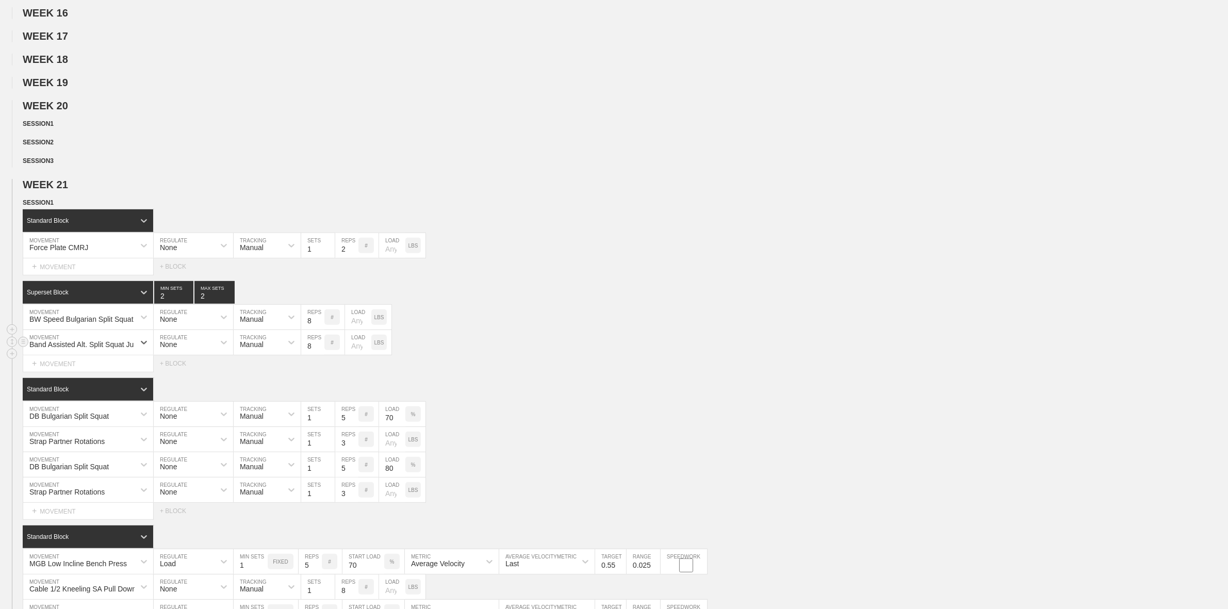
click at [310, 355] on input "8" at bounding box center [312, 342] width 23 height 25
type input "3"
click at [502, 355] on div "Band Assisted Alt. Split Squat Jump MOVEMENT None REGULATE Manual TRACKING 3 RE…" at bounding box center [614, 342] width 1228 height 25
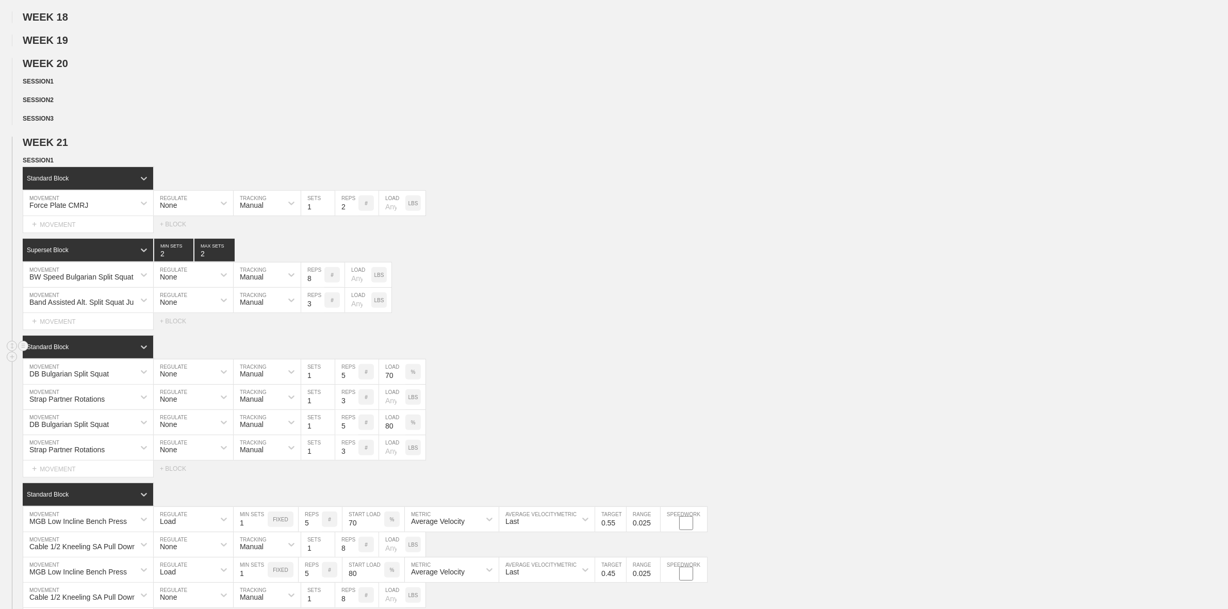
scroll to position [657, 0]
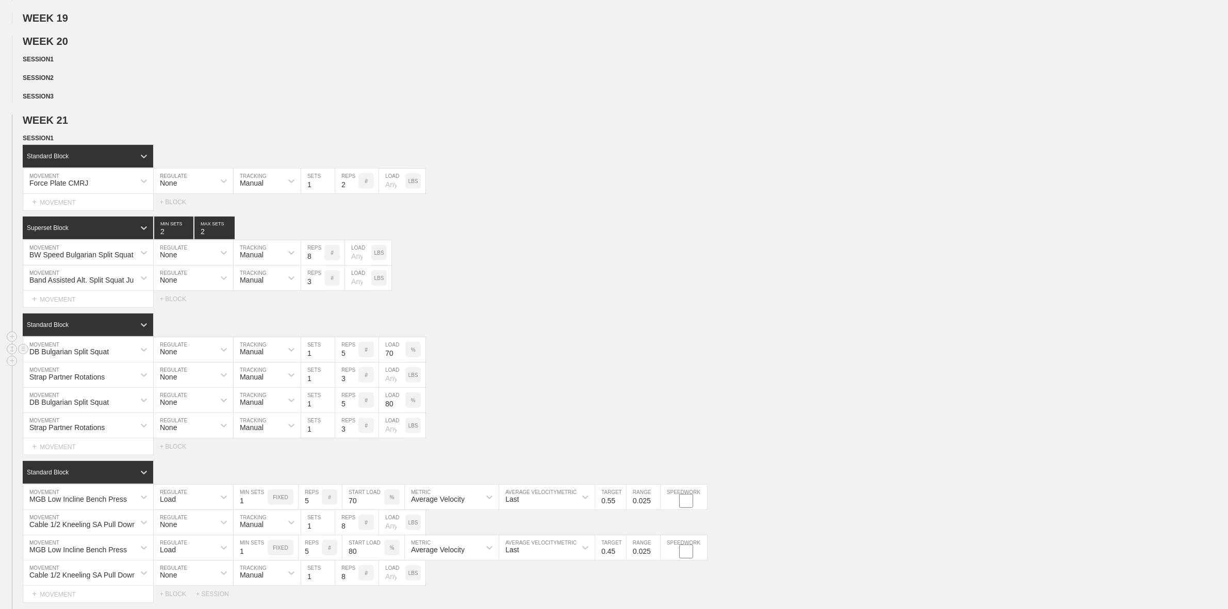
click at [63, 356] on div "DB Bulgarian Split Squat" at bounding box center [68, 352] width 79 height 8
type input "SSB Os"
click at [92, 394] on div "SSB Oscilatory Bulgaraian Split Squat" at bounding box center [88, 381] width 130 height 27
click at [344, 362] on input "5" at bounding box center [346, 349] width 23 height 25
type input "10"
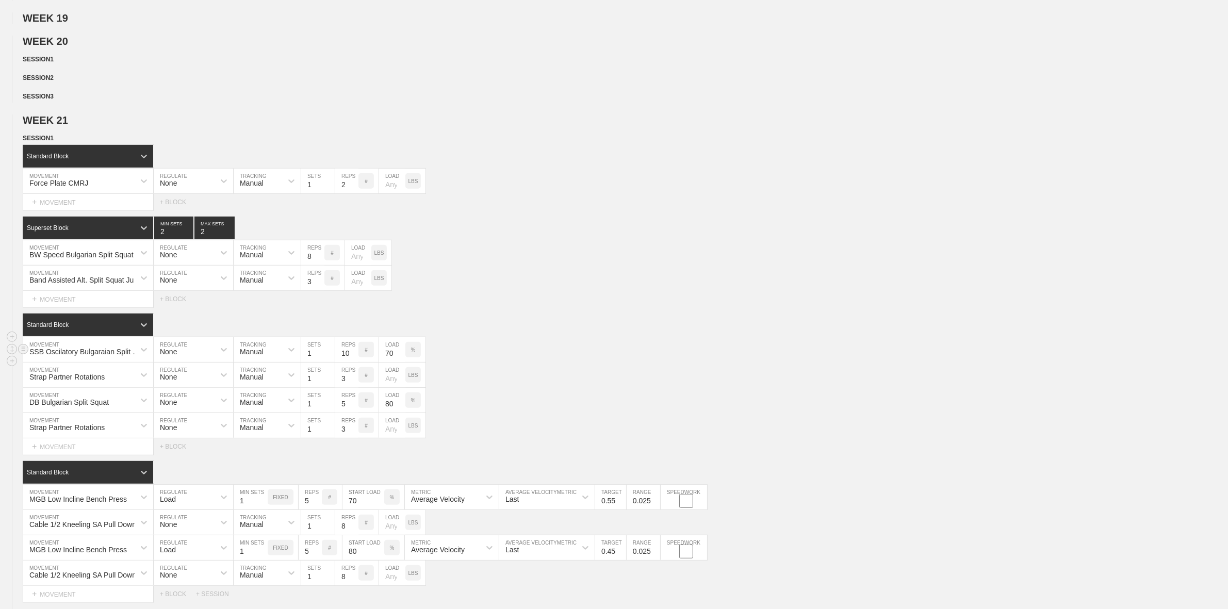
click at [418, 358] on div "%" at bounding box center [413, 349] width 15 height 15
click at [418, 358] on div "KGS" at bounding box center [413, 349] width 15 height 15
click at [409, 353] on p "LBS" at bounding box center [414, 350] width 10 height 6
click at [391, 362] on input "70" at bounding box center [392, 349] width 26 height 25
type input "50"
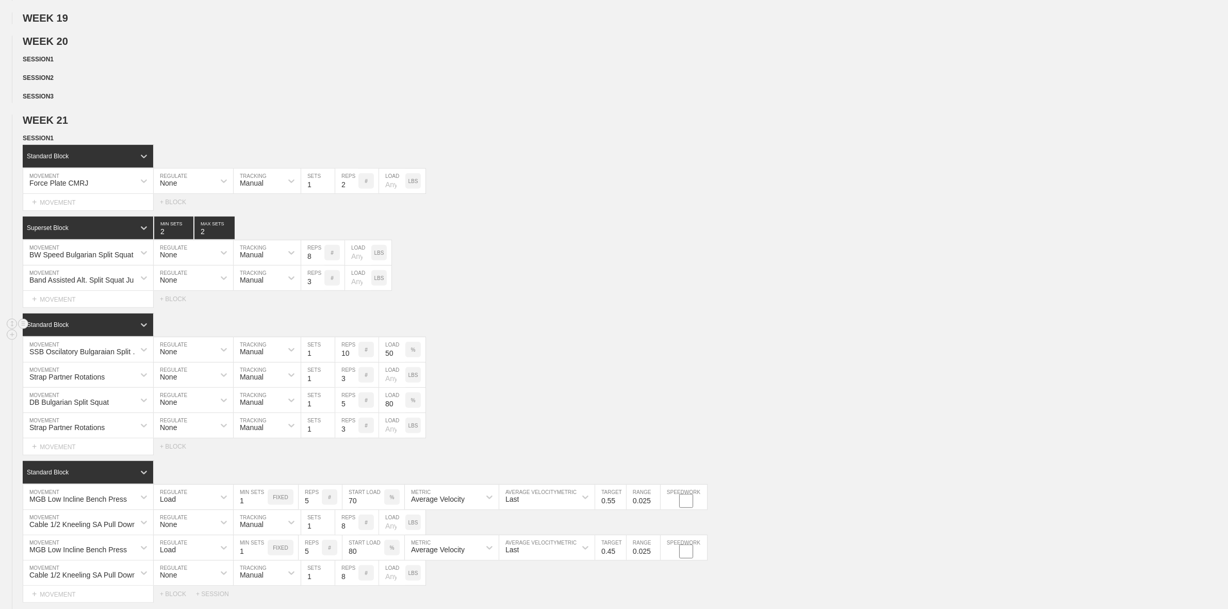
click at [465, 336] on div "Standard Block" at bounding box center [626, 325] width 1206 height 23
click at [104, 381] on div "Strap Partner Rotations" at bounding box center [66, 377] width 75 height 8
type input "MB Partner Rotat"
click at [78, 420] on div "MB Partner Rotational Shoulder Throw - Lateral" at bounding box center [88, 407] width 130 height 27
click at [393, 387] on input "number" at bounding box center [392, 375] width 26 height 25
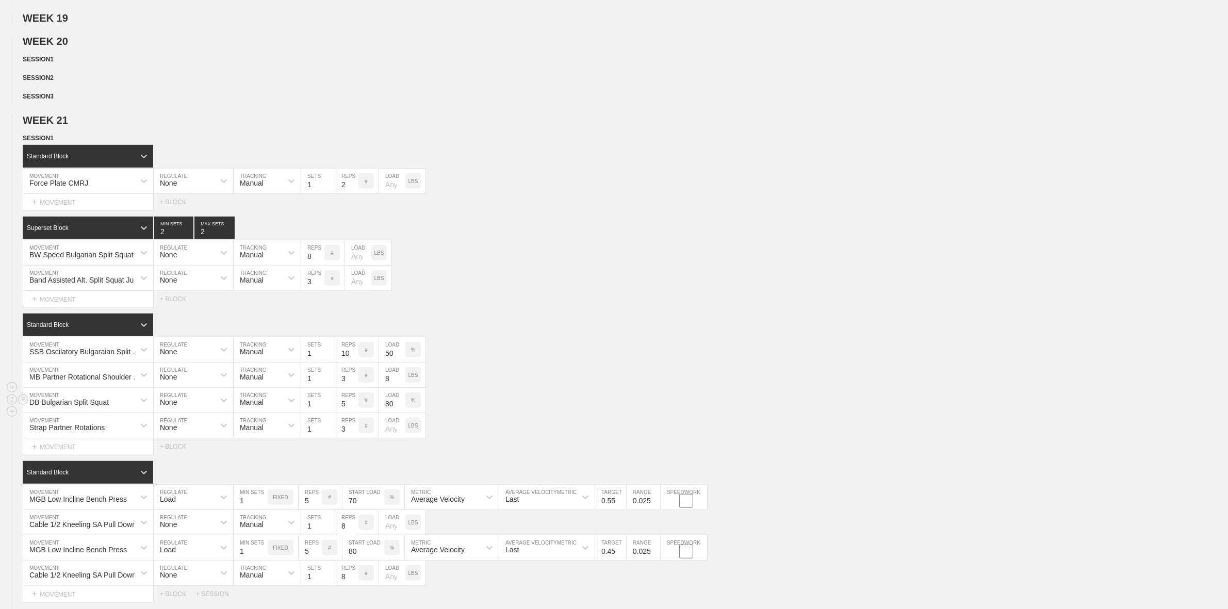
type input "8"
click at [78, 409] on div "DB Bulgarian Split Squat" at bounding box center [78, 401] width 111 height 18
click at [19, 406] on icon at bounding box center [23, 400] width 12 height 12
click at [53, 436] on div "DELETE" at bounding box center [72, 432] width 83 height 15
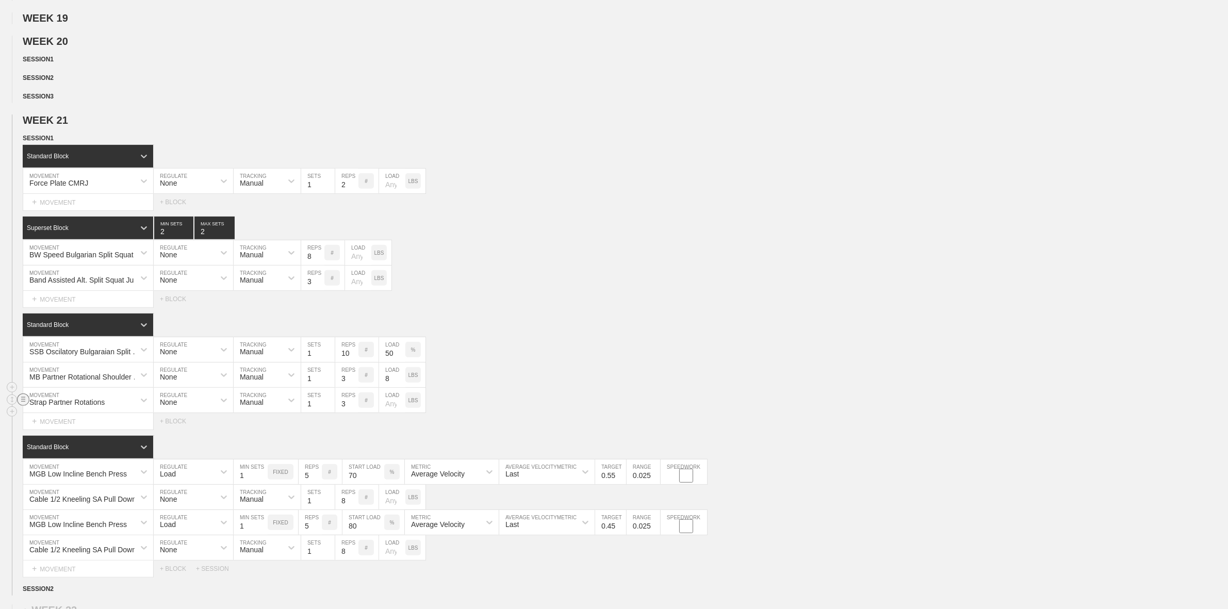
click at [23, 399] on line at bounding box center [23, 399] width 4 height 0
click at [55, 434] on div "DELETE" at bounding box center [72, 432] width 83 height 15
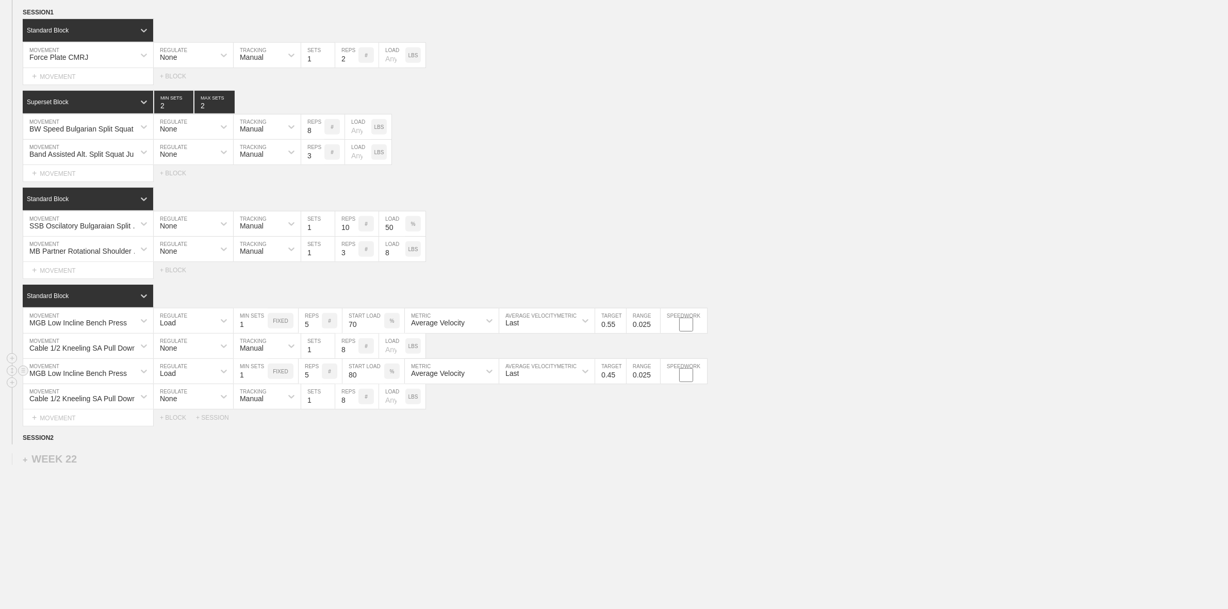
scroll to position [786, 0]
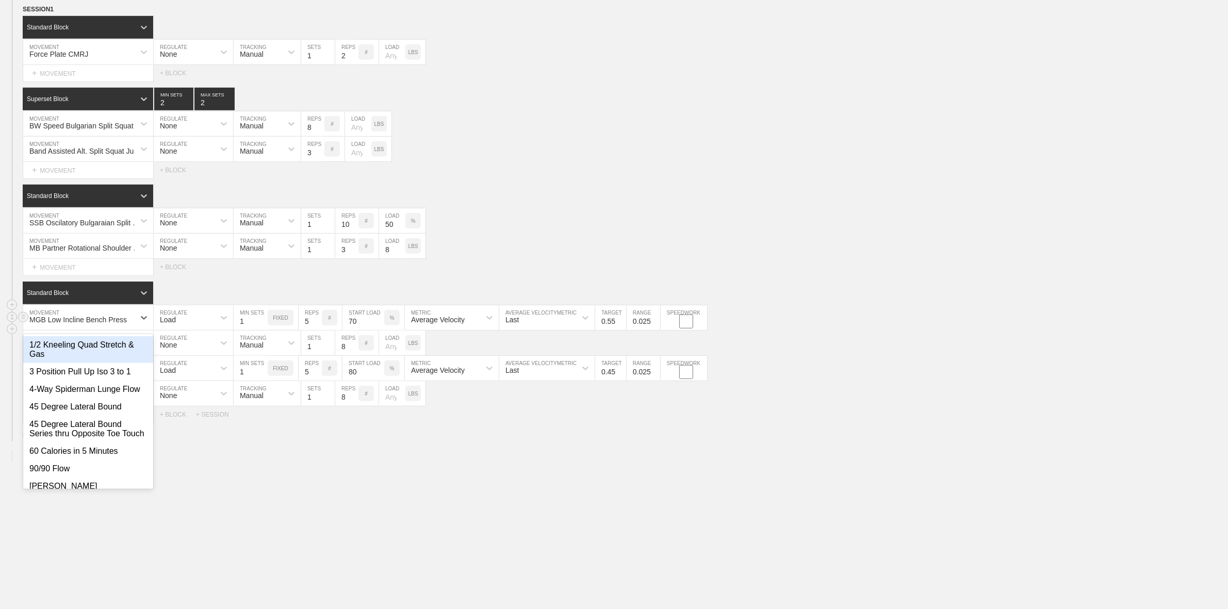
click at [80, 324] on div "MGB Low Incline Bench Press" at bounding box center [78, 320] width 98 height 8
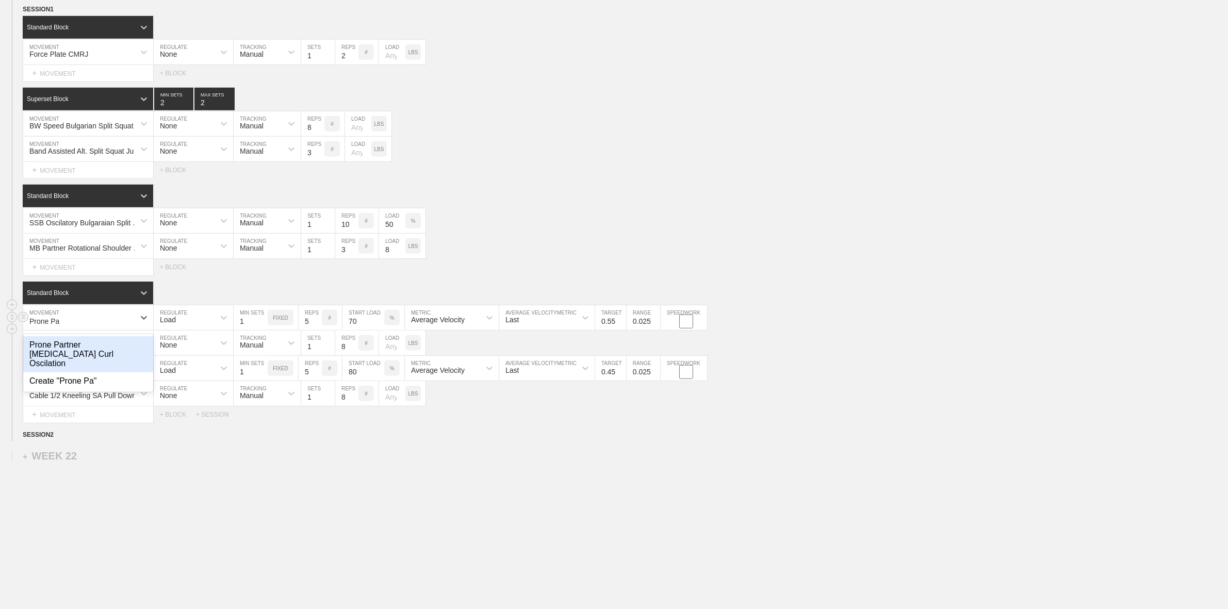
type input "Prone Par"
click at [62, 367] on div "Prone Partner [MEDICAL_DATA] Curl Oscilation" at bounding box center [88, 354] width 130 height 36
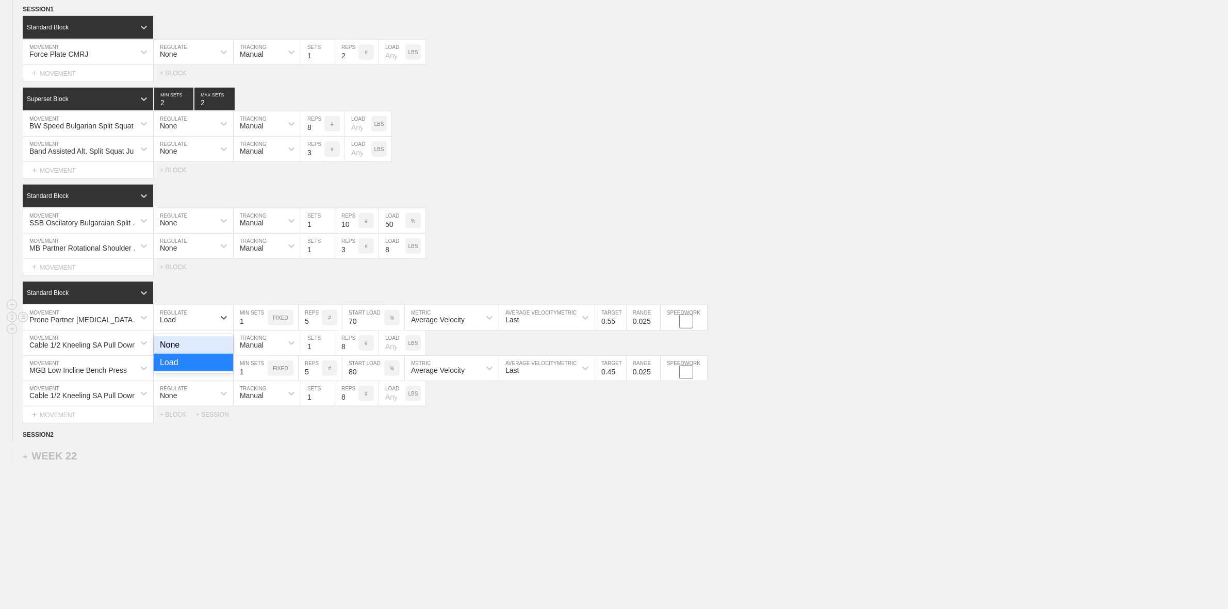
click at [210, 327] on div "Load" at bounding box center [184, 318] width 61 height 18
click at [190, 349] on div "None" at bounding box center [193, 345] width 79 height 18
click at [285, 327] on div at bounding box center [291, 318] width 19 height 19
drag, startPoint x: 269, startPoint y: 379, endPoint x: 268, endPoint y: 372, distance: 6.7
click at [268, 371] on div "Manual" at bounding box center [267, 363] width 67 height 18
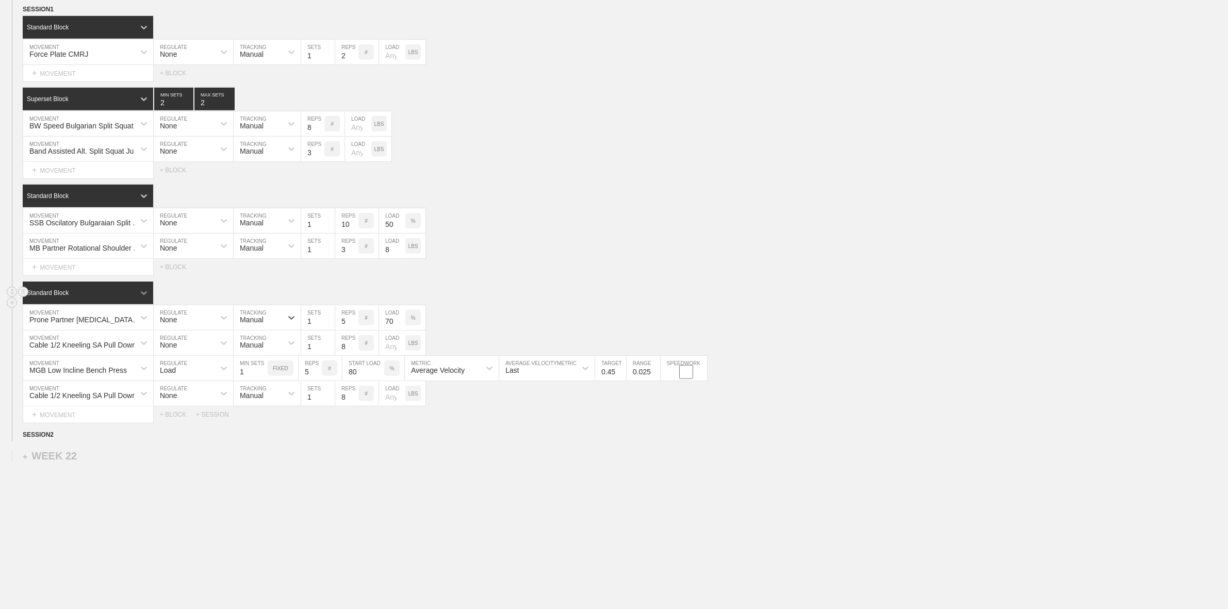
click at [145, 298] on icon at bounding box center [144, 293] width 10 height 10
click at [54, 346] on div "Superset Block" at bounding box center [88, 337] width 131 height 18
click at [311, 330] on input "5" at bounding box center [312, 317] width 23 height 25
type input "10"
click at [52, 349] on div "Cable 1/2 Kneeling SA Pull Down" at bounding box center [82, 345] width 107 height 8
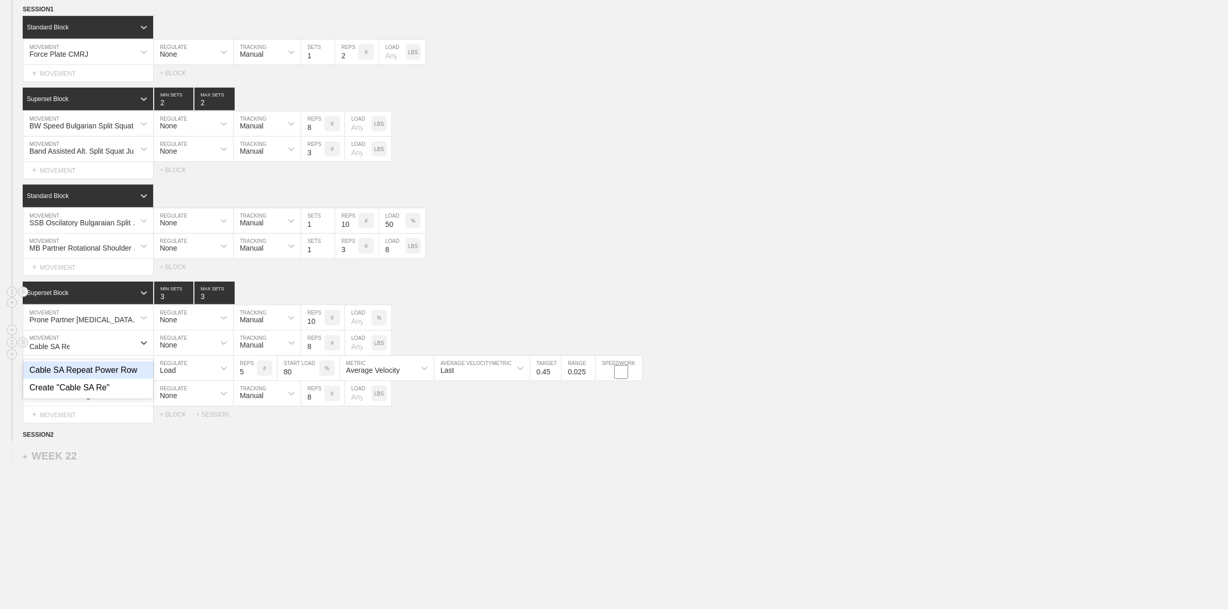
type input "Cable SA Rep"
click at [112, 379] on div "Cable SA Repeat Power Row" at bounding box center [88, 371] width 130 height 18
click at [312, 355] on input "8" at bounding box center [312, 343] width 23 height 25
type input "10"
click at [459, 436] on div "WEEK 21 DUPLICATE DELETE SESSION 1 Standard Block DUPLICATE INSERT MOVEMENT AFT…" at bounding box center [614, 214] width 1228 height 456
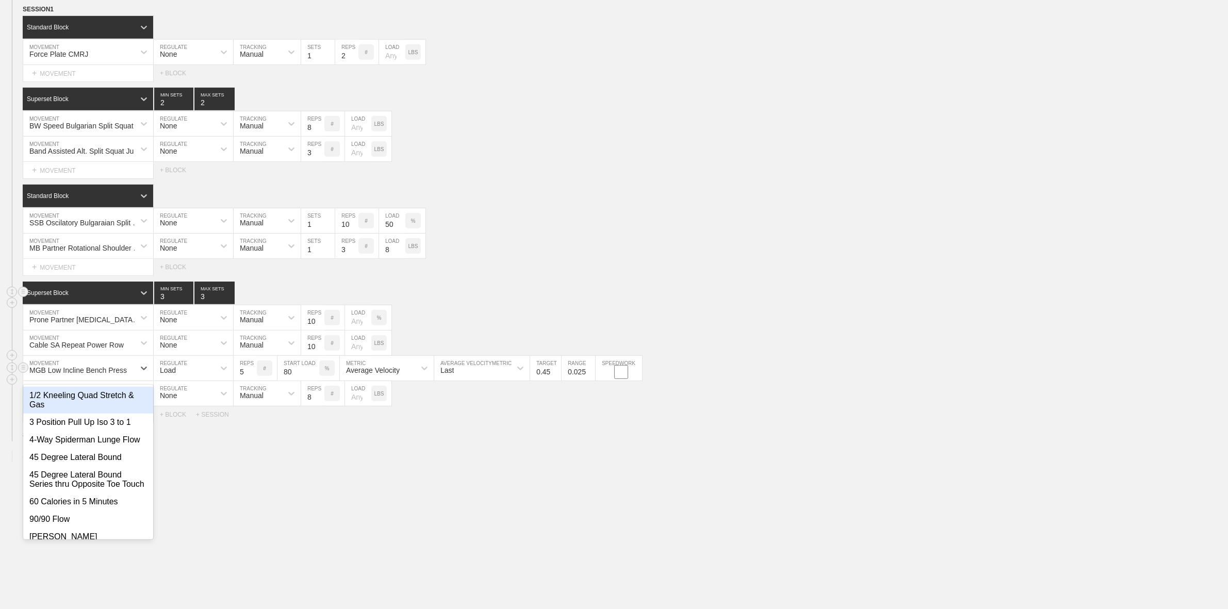
click at [88, 375] on div "MGB Low Incline Bench Press" at bounding box center [78, 370] width 98 height 8
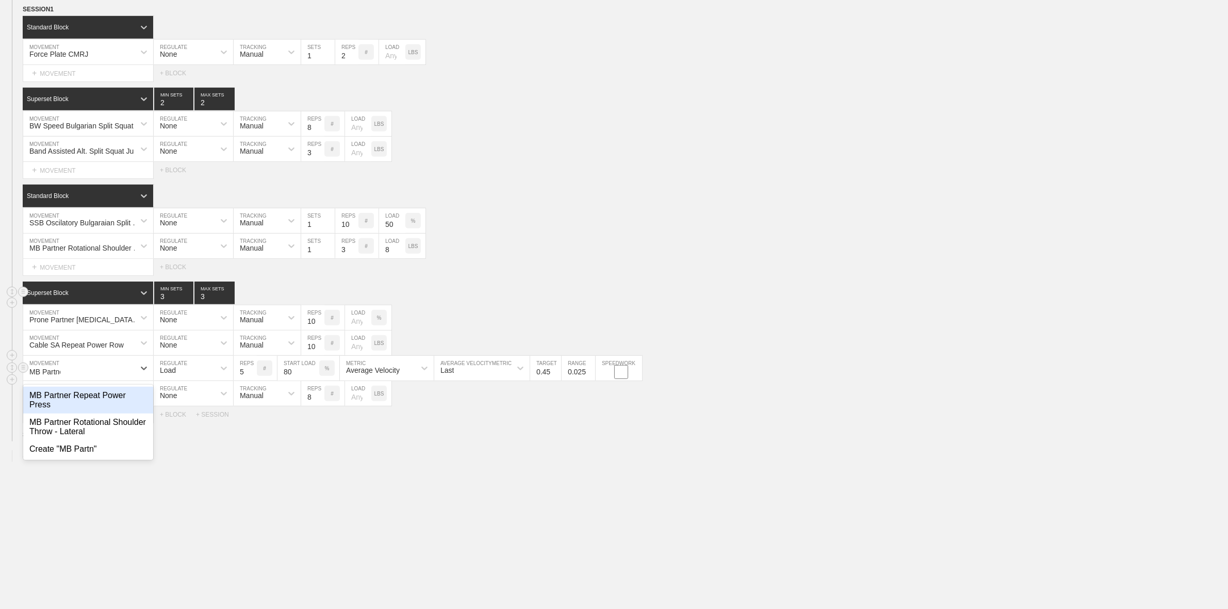
type input "MB Partner"
click at [117, 413] on div "MB Partner Repeat Power Press" at bounding box center [88, 400] width 130 height 27
click at [189, 377] on div "Load" at bounding box center [184, 369] width 61 height 18
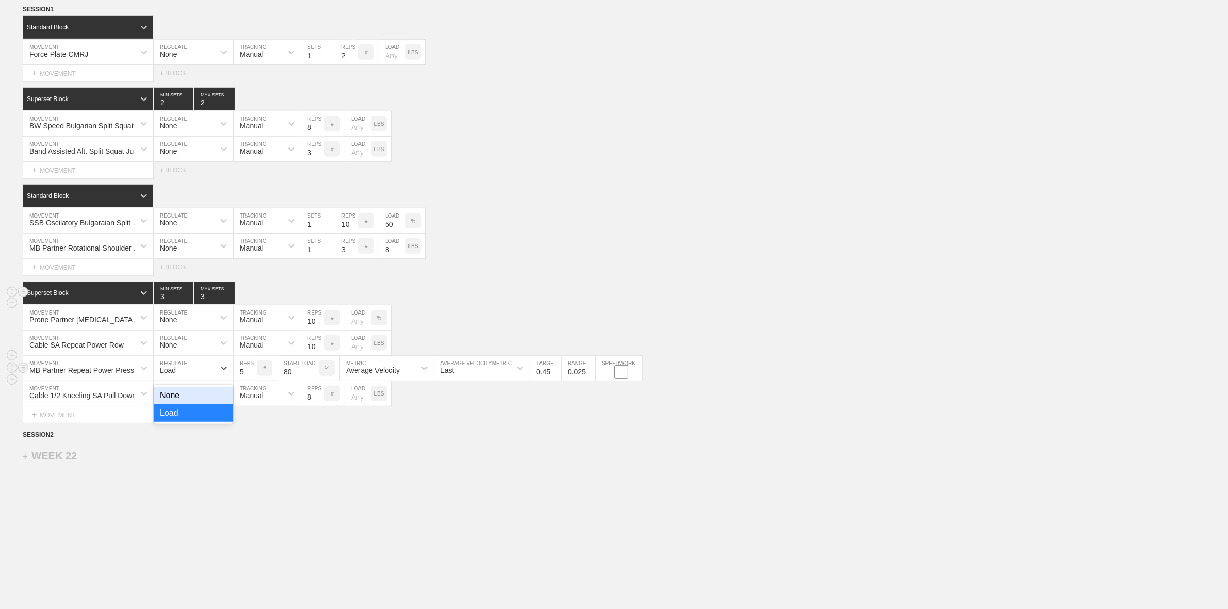
click at [188, 404] on div "None" at bounding box center [193, 396] width 79 height 18
click at [23, 399] on circle at bounding box center [24, 393] width 12 height 12
click at [56, 430] on div "DELETE" at bounding box center [72, 426] width 83 height 15
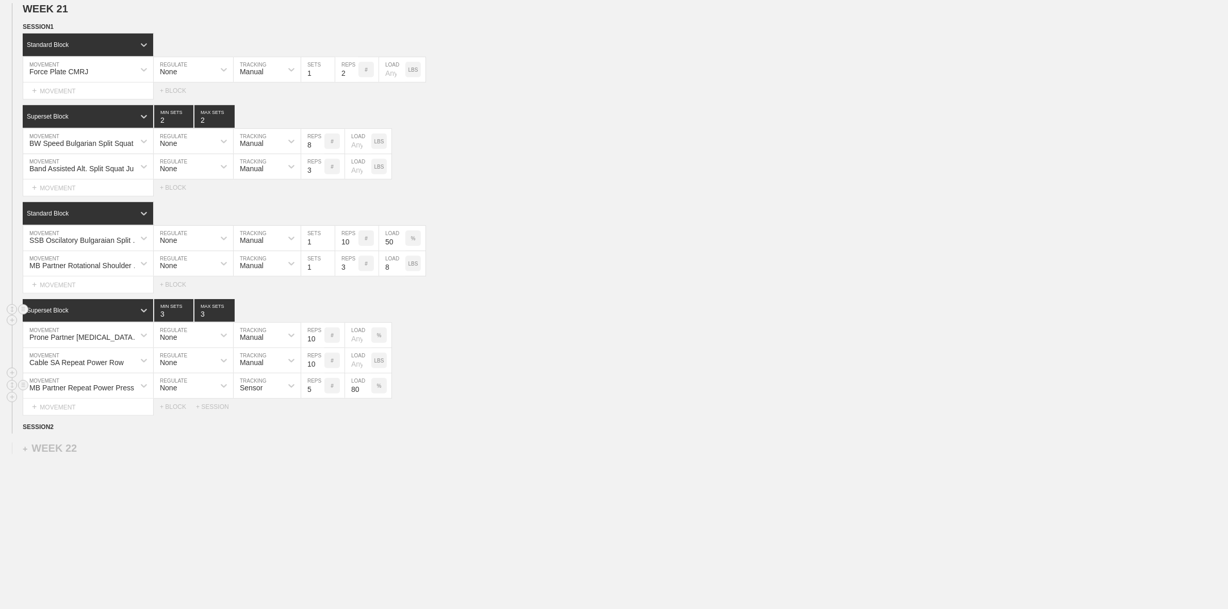
click at [312, 391] on input "5" at bounding box center [312, 386] width 23 height 25
type input "10"
click at [384, 387] on div "%" at bounding box center [378, 385] width 15 height 15
click at [379, 387] on p "KGS" at bounding box center [379, 386] width 11 height 6
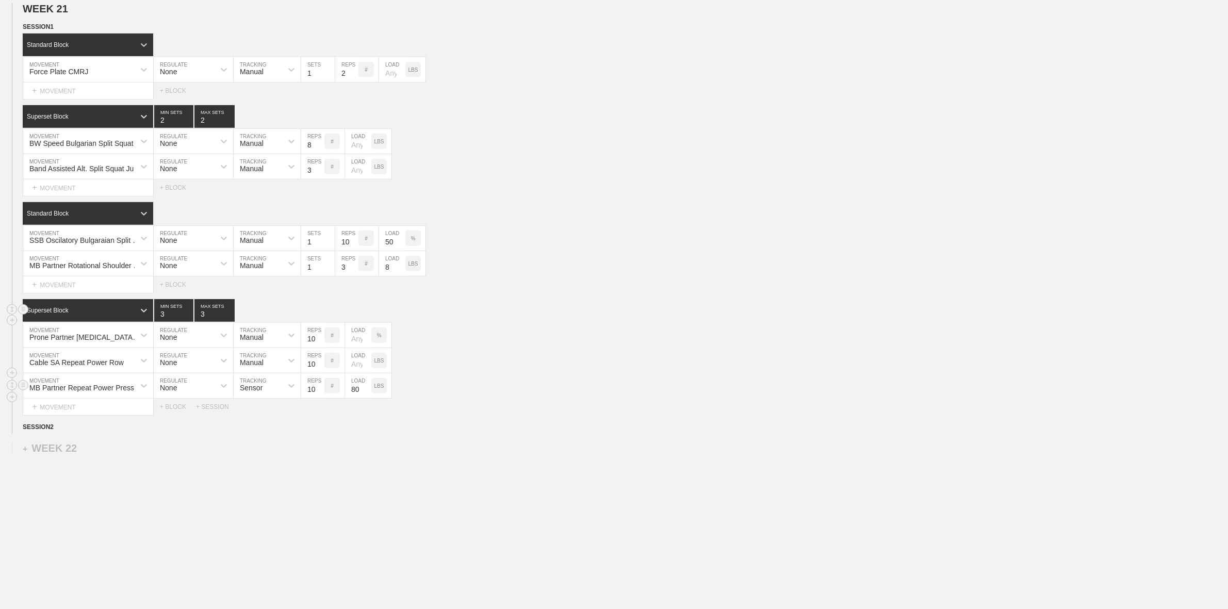
click at [357, 387] on input "80" at bounding box center [358, 386] width 26 height 25
click at [143, 217] on icon at bounding box center [144, 213] width 10 height 10
click at [58, 253] on div "Superset Block" at bounding box center [88, 258] width 131 height 18
click at [649, 329] on div "Prone Partner [MEDICAL_DATA] Curl Oscilation MOVEMENT None REGULATE Manual TRAC…" at bounding box center [614, 335] width 1228 height 25
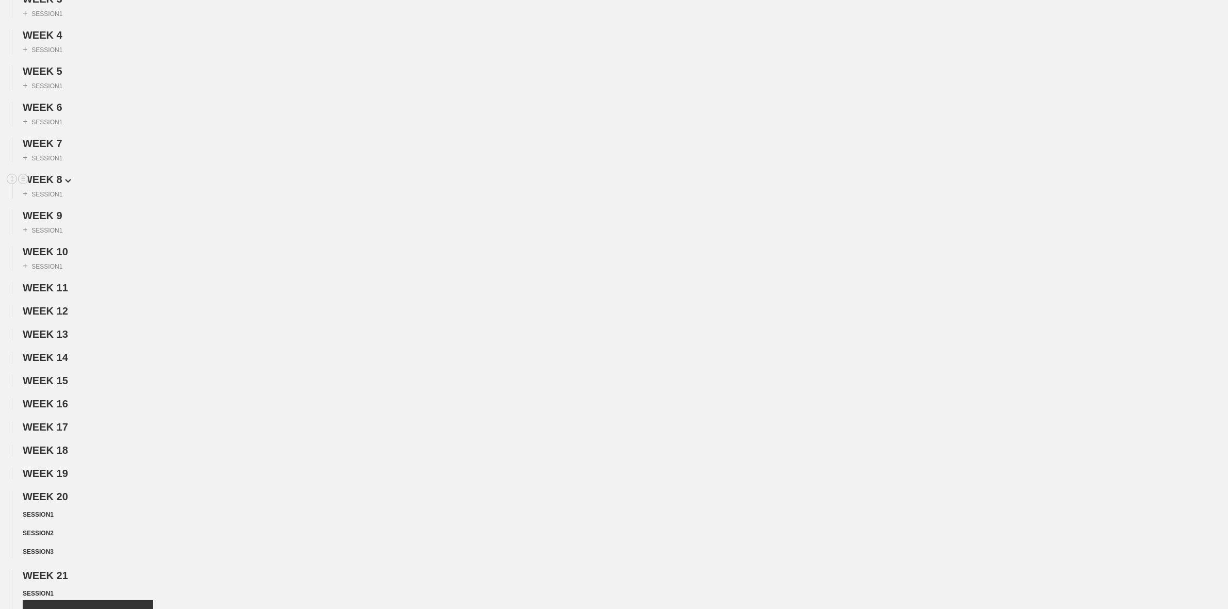
scroll to position [0, 0]
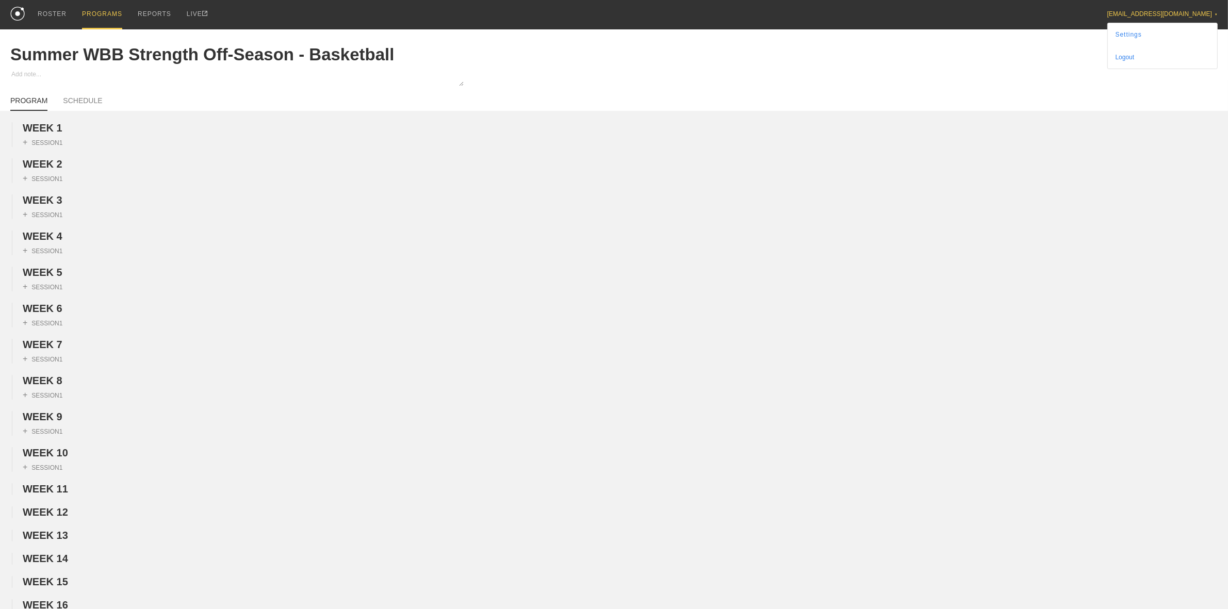
click at [1177, 21] on div "[EMAIL_ADDRESS][DOMAIN_NAME] ▼ Settings Logout" at bounding box center [1163, 34] width 110 height 69
click at [1164, 33] on link "Settings" at bounding box center [1162, 34] width 109 height 23
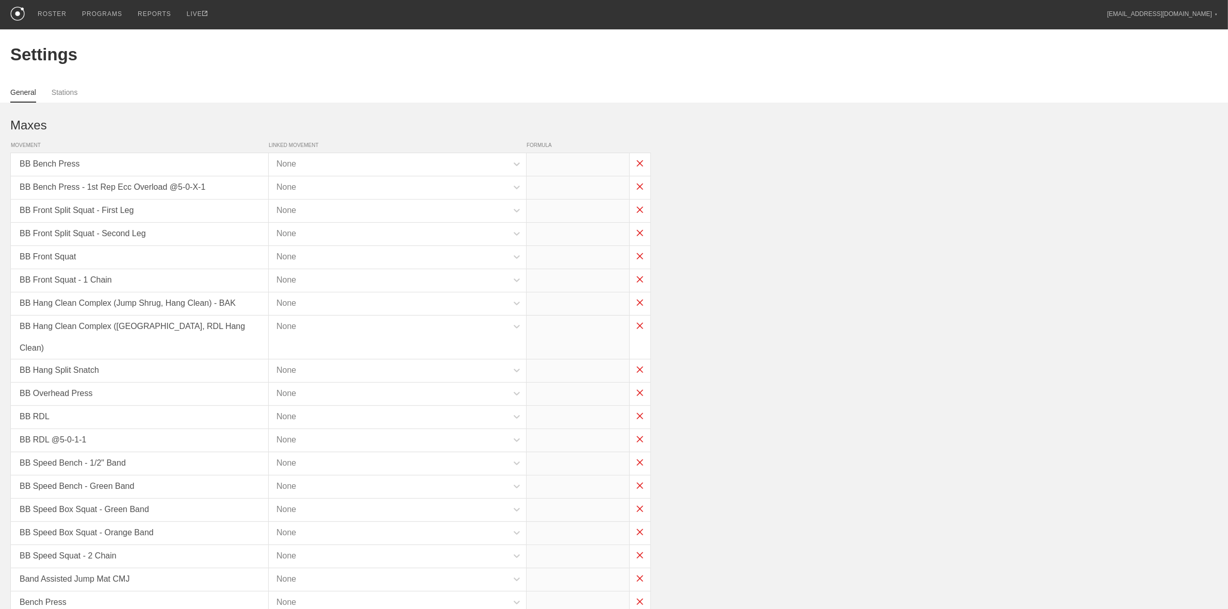
type input "x*1"
type input "x*0.65"
type input "x*.8"
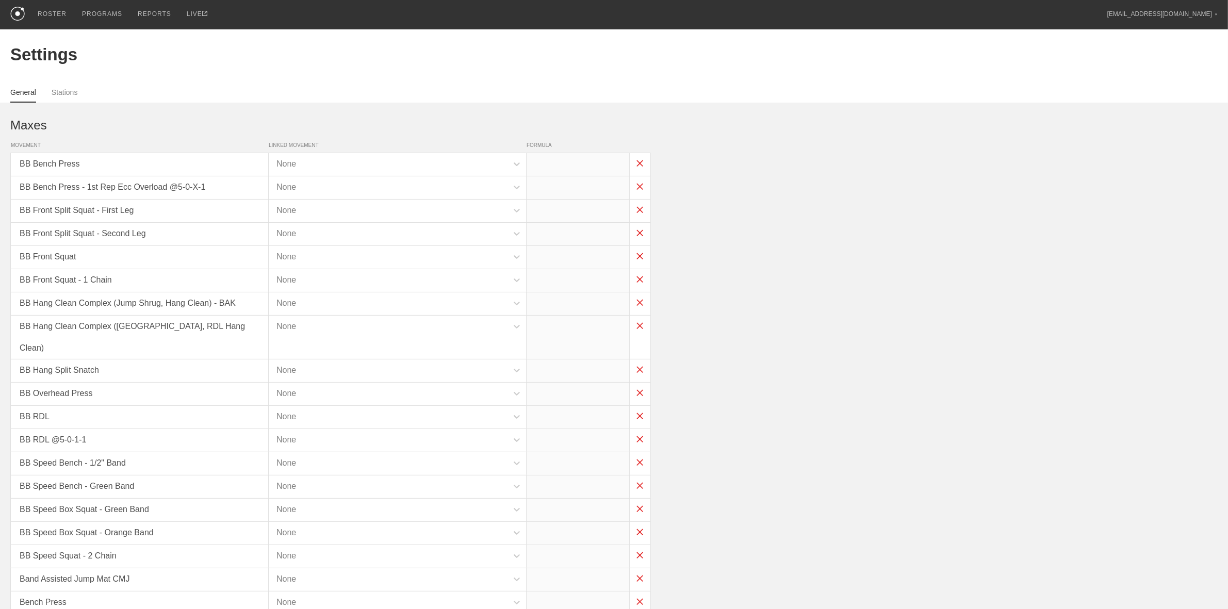
type input "(x*0.8)-30"
type input "x*1"
type input "x*0.8"
type input "x*0.6"
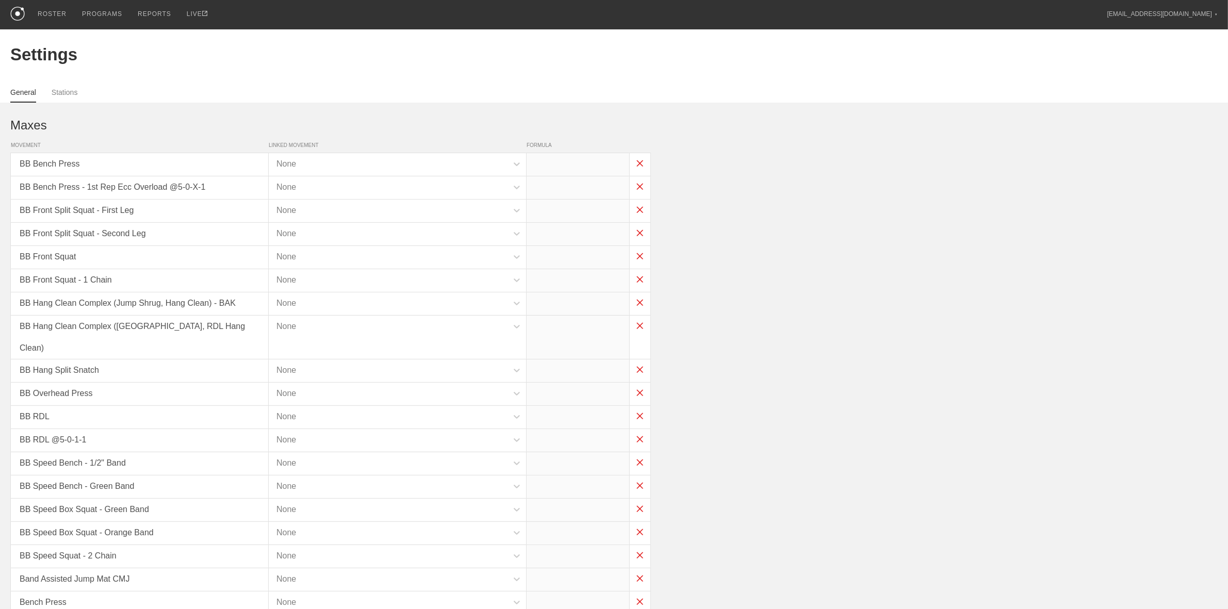
type input "x*0.8"
type input "x-30"
type input "x-35"
type input "x-55"
type input "x-75"
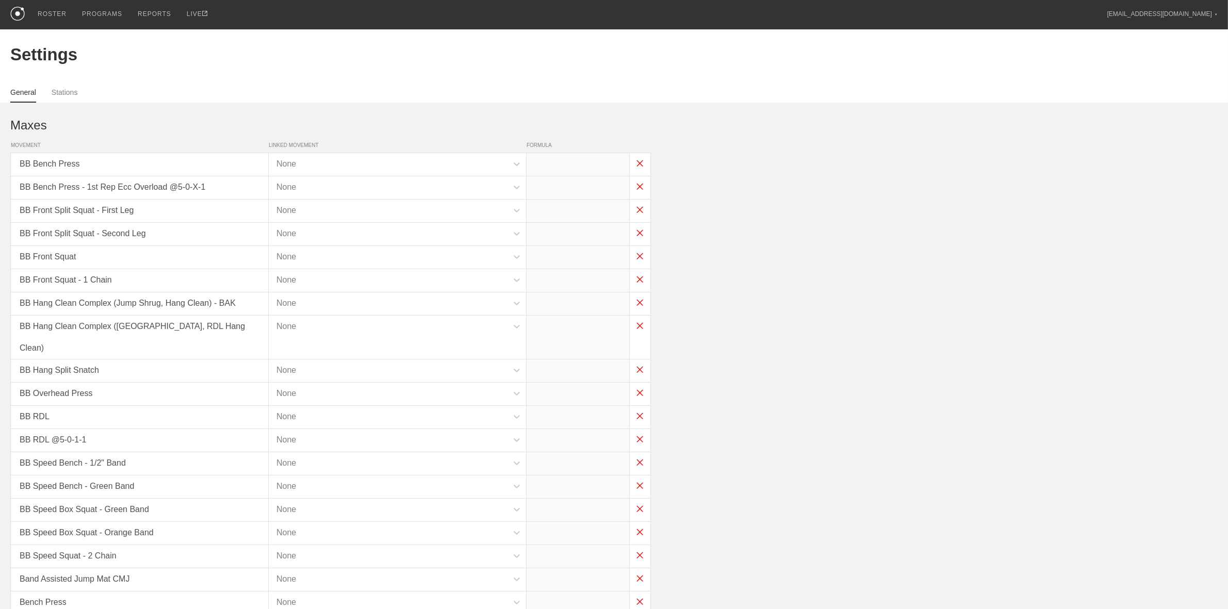
type input "x-60"
type input "x*1"
type input "x*0.45"
type input "x*0.4"
type input "x*0.45"
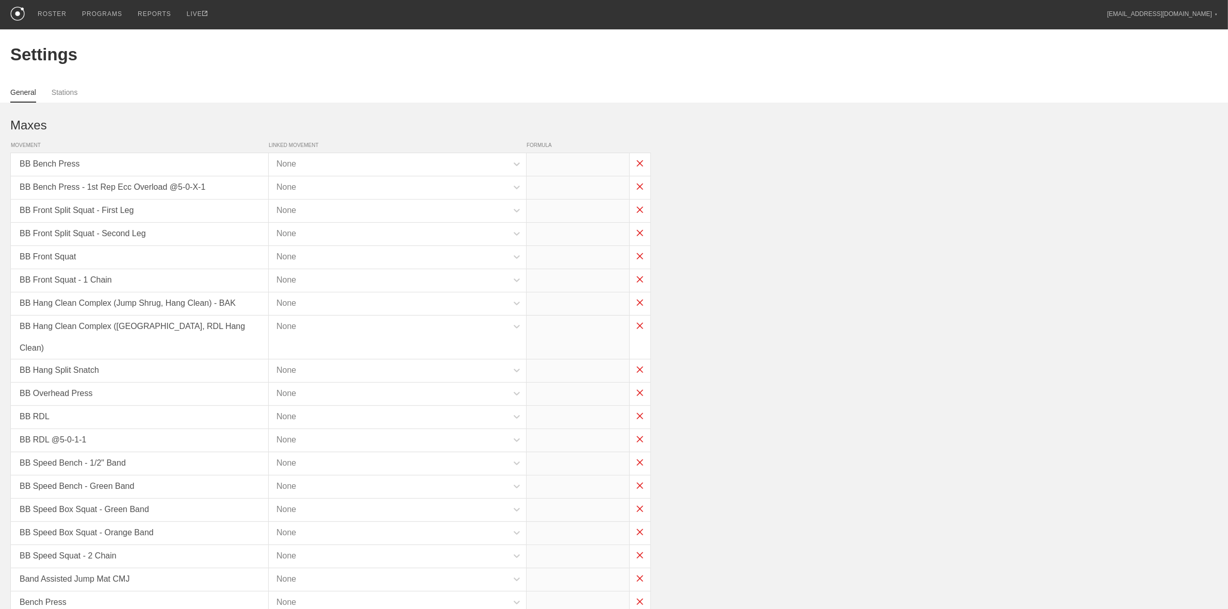
type input "x*0.45"
type input "x*0.05"
type input "x*0.35"
type input "x*0.3"
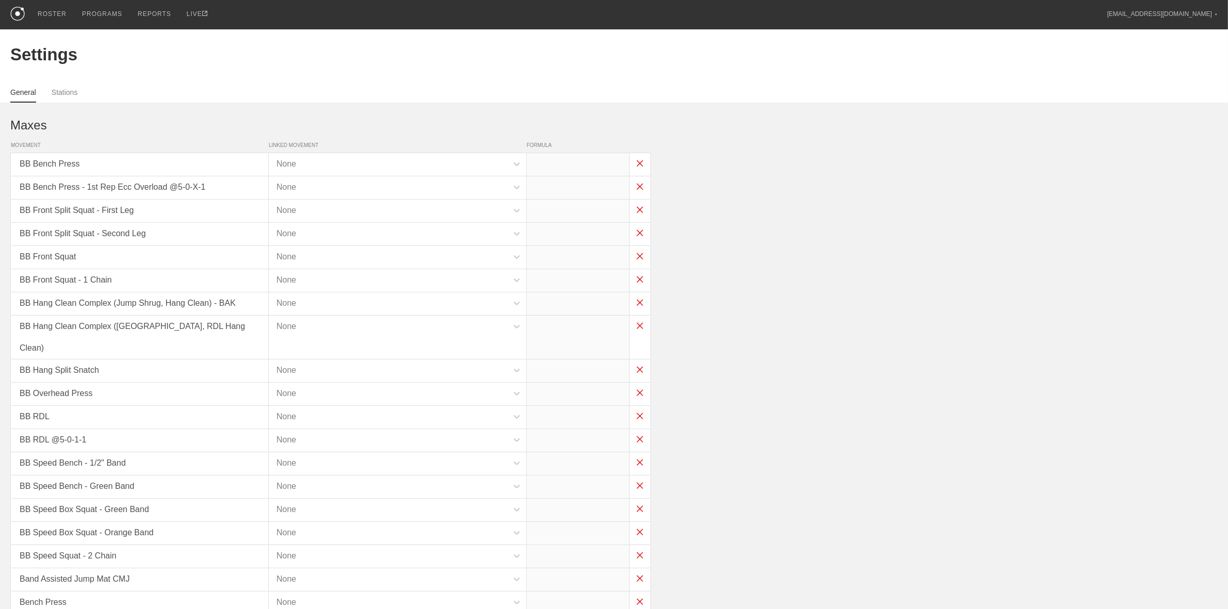
type input "x*0.3"
type input "x*0.35"
type input "x*0.45"
type input "x*0.3"
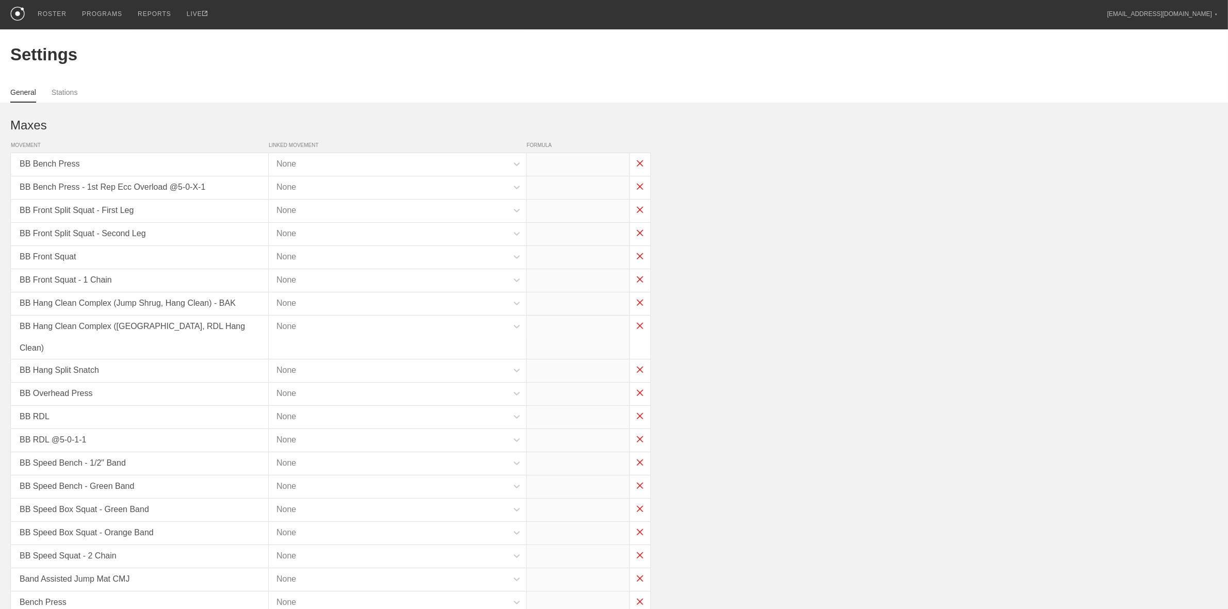
type input "x*0.3"
type input "x*0.35"
type input "(x/2)-5"
type input "x*0.4"
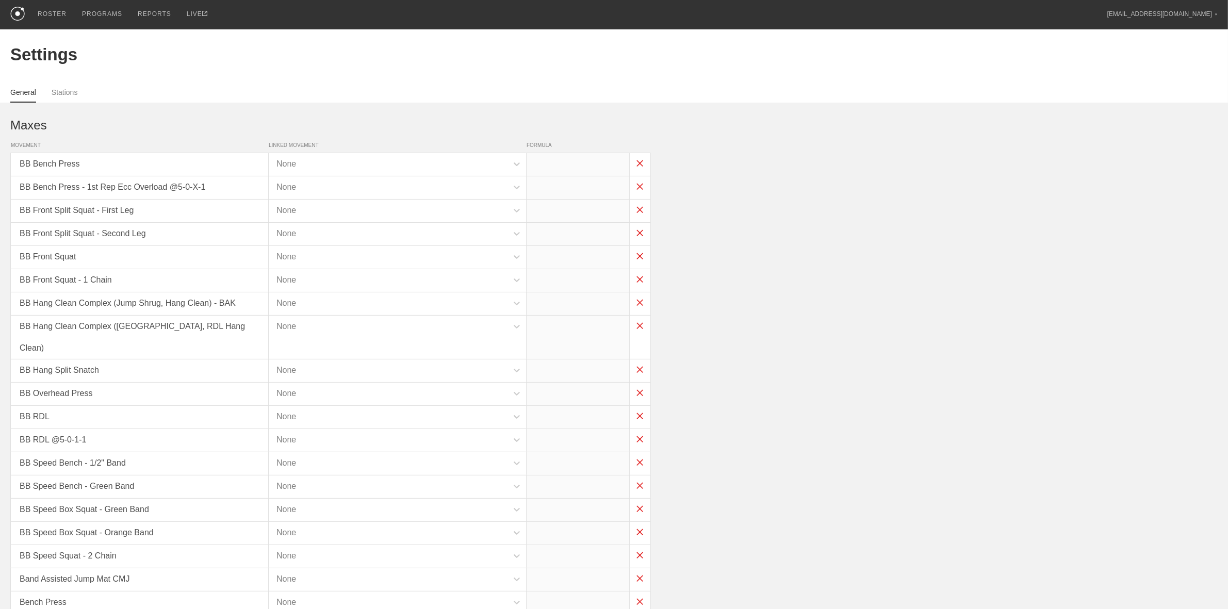
type input "x*0.1"
type input "x*0.35"
type input "x*0.15"
type input "x*0.3"
type input "x*0.35"
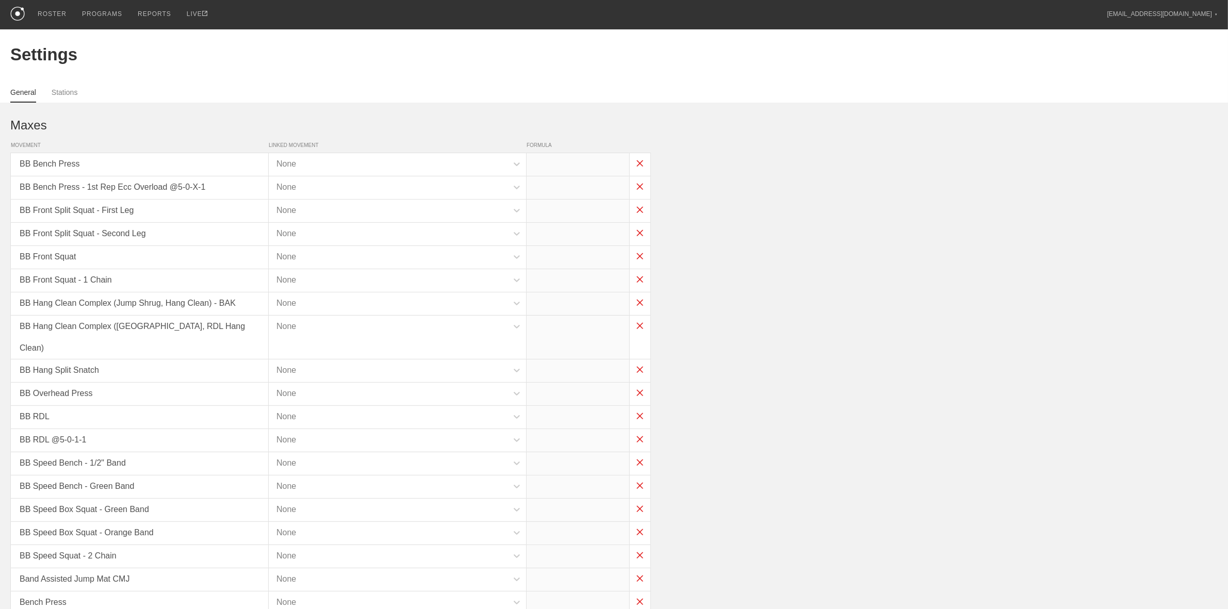
type input "x*0.35"
type input "x*0.45"
type input "x*0.3"
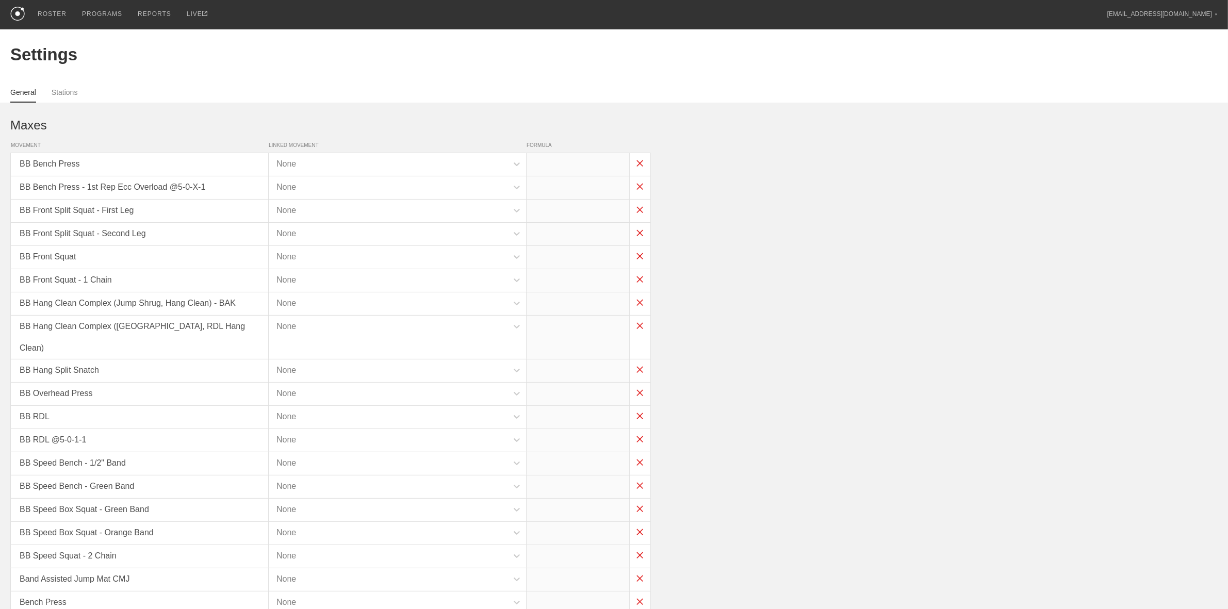
type input "x*0.3"
type input "x*0.75"
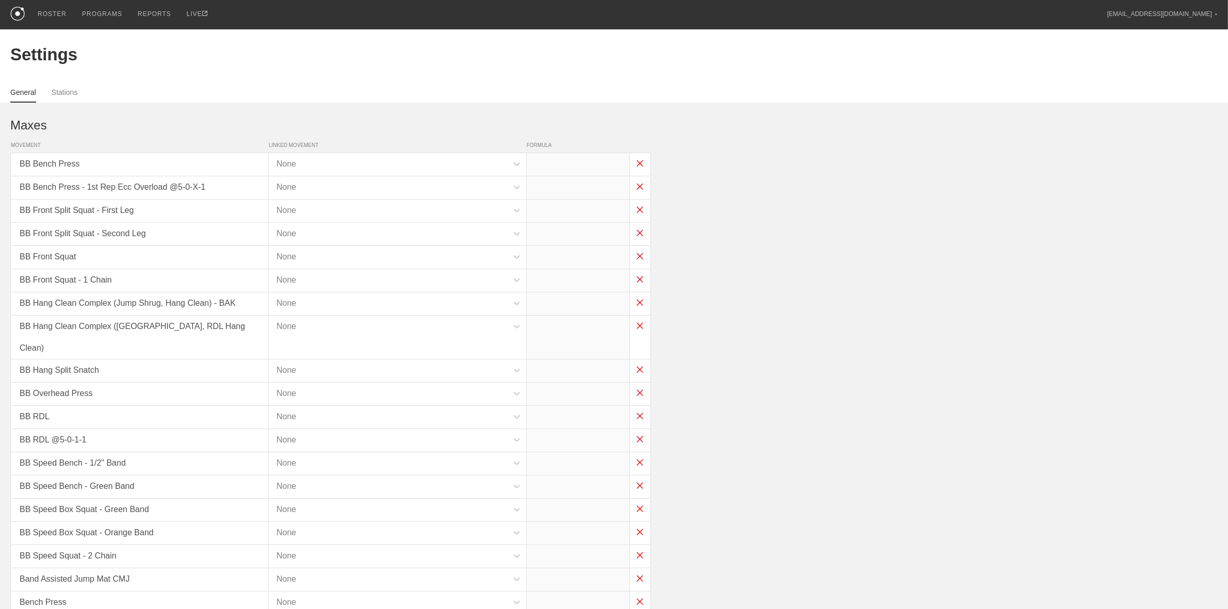
type input "x*0.5"
type input "x*0.3"
type input "x*0.5"
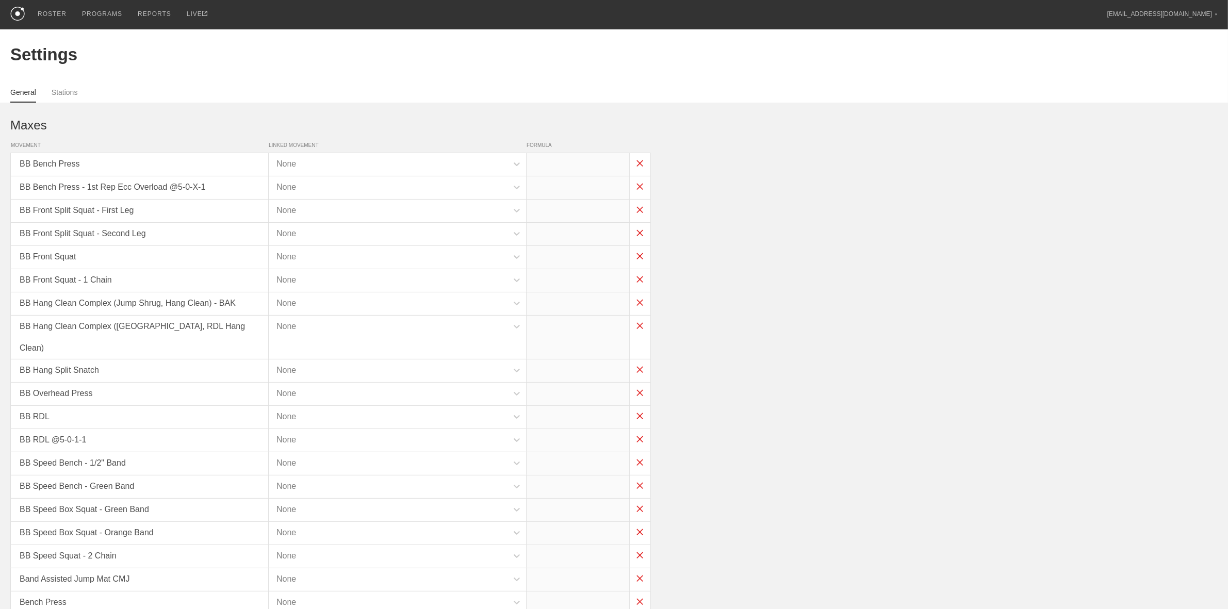
type input "x*0.5"
type input "x*0.3"
type input "(x*0.35)-25"
type input "x*0.35"
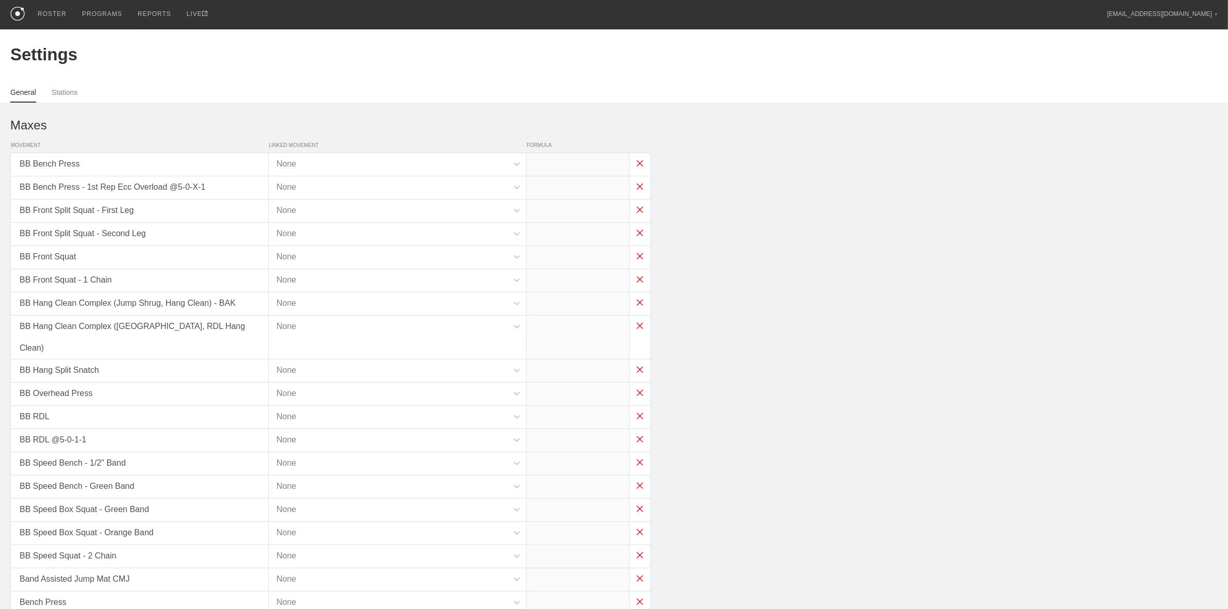
type input "(x*0.3)-25"
type input "(x*0.35)-25"
type input "x*0.85"
type input "x*0.825"
type input "x*0.75"
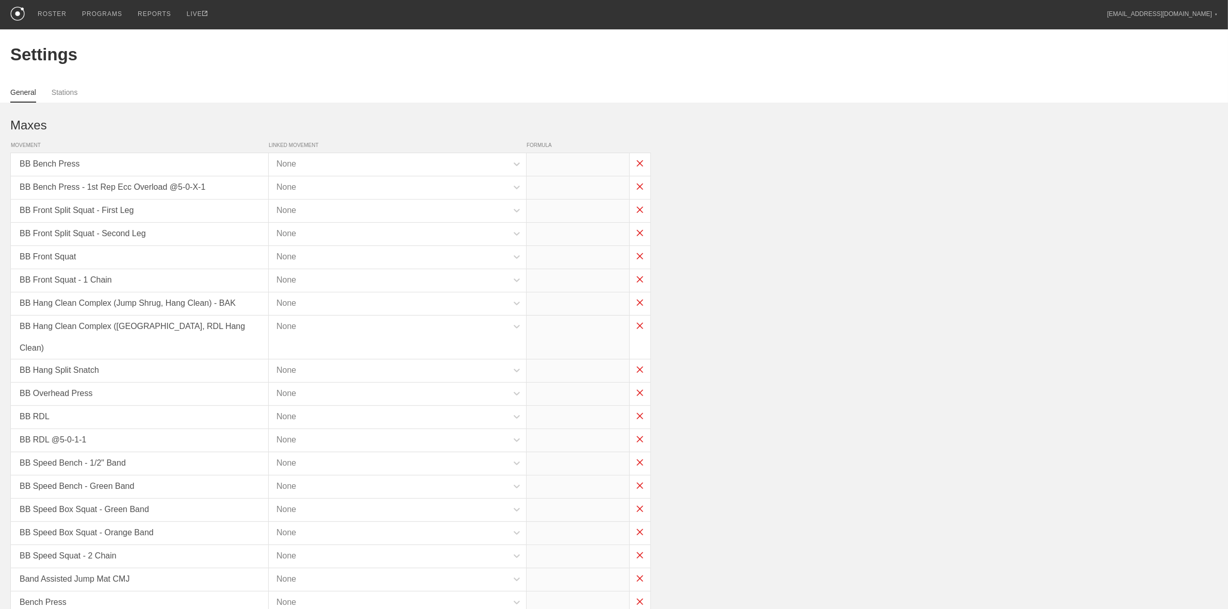
type input "x*0.75"
type input "x*0.65"
type input "x*0.9"
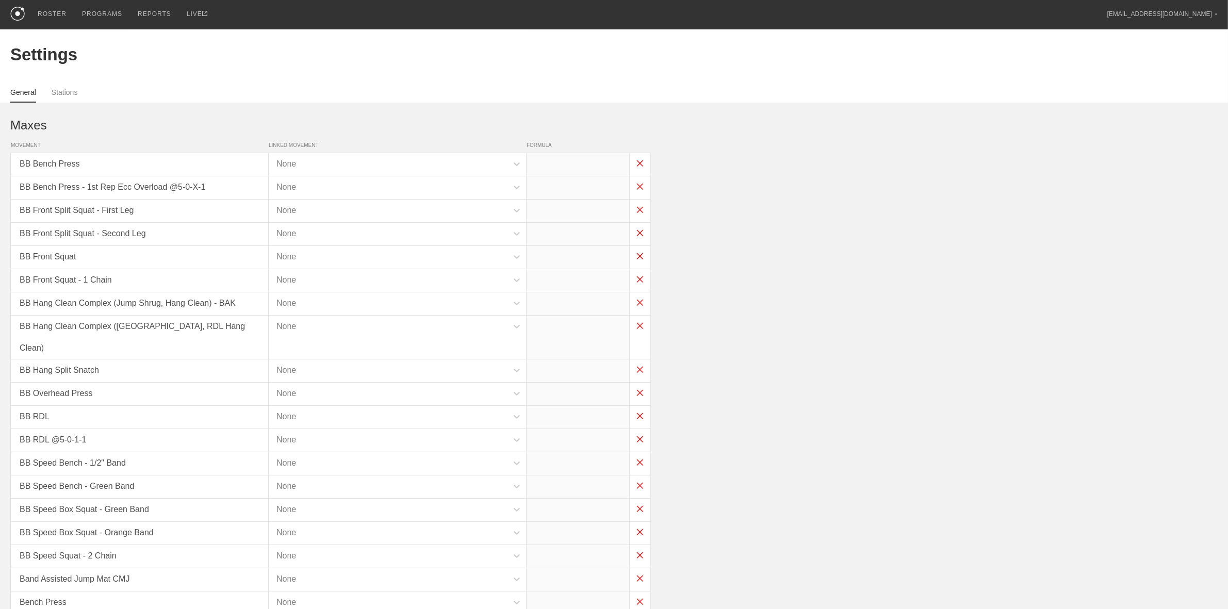
type input "x*0.9"
type input "x*0.5"
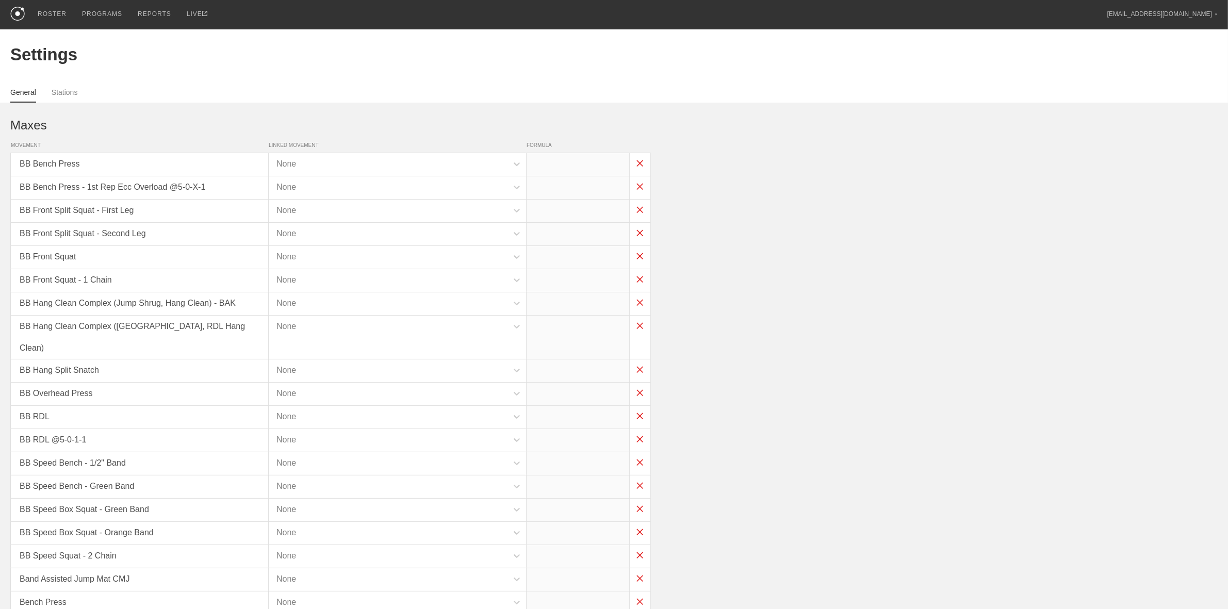
type input "x*0.5"
type input "x*0.35"
type input "x*0.75"
type input "x*0.6"
type input "x*0.7"
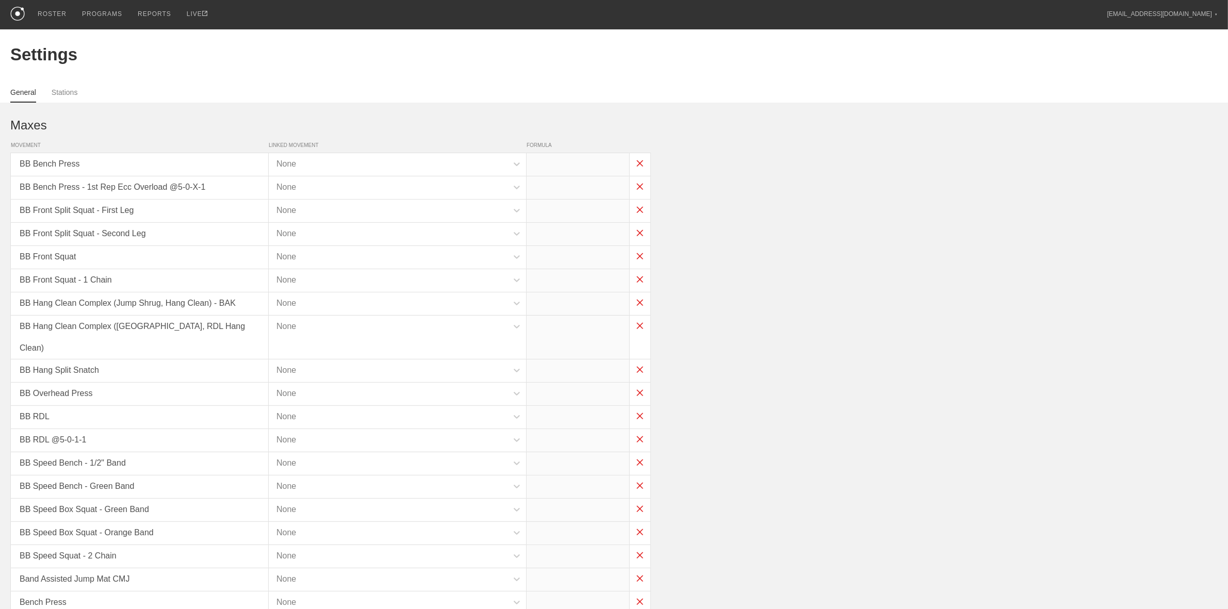
type input "x*0.7"
type input "x*0.7-30"
type input "x-55"
type input "x-45"
type input "(x*1)-20"
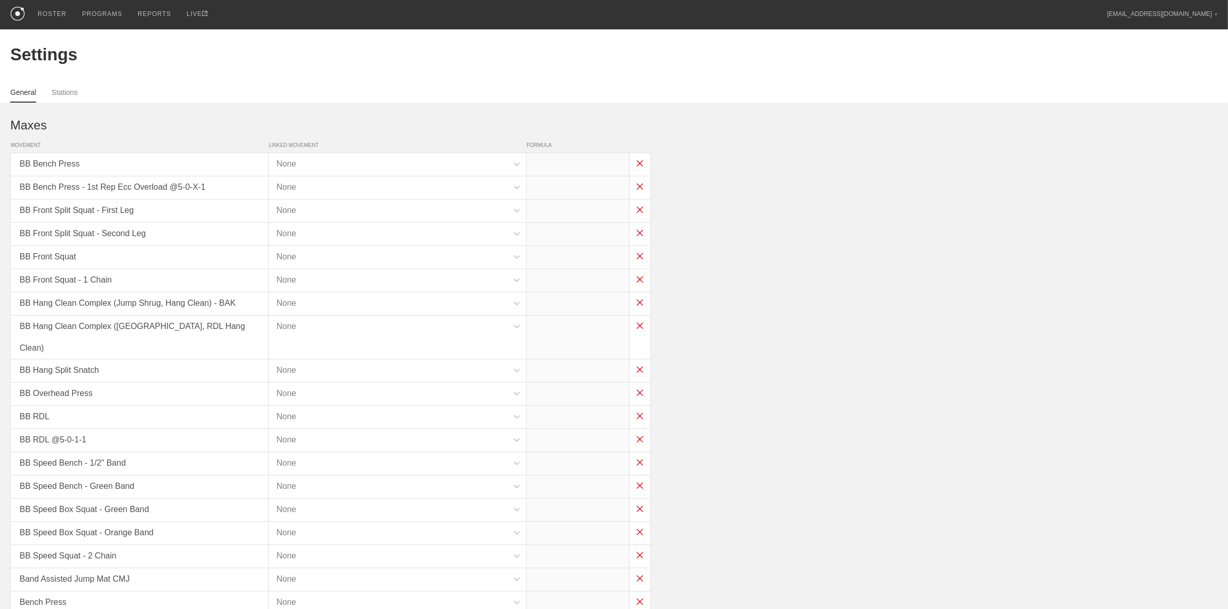
type input "x*1"
type input "x*0.8"
type input "x*0.7"
type input "x*1"
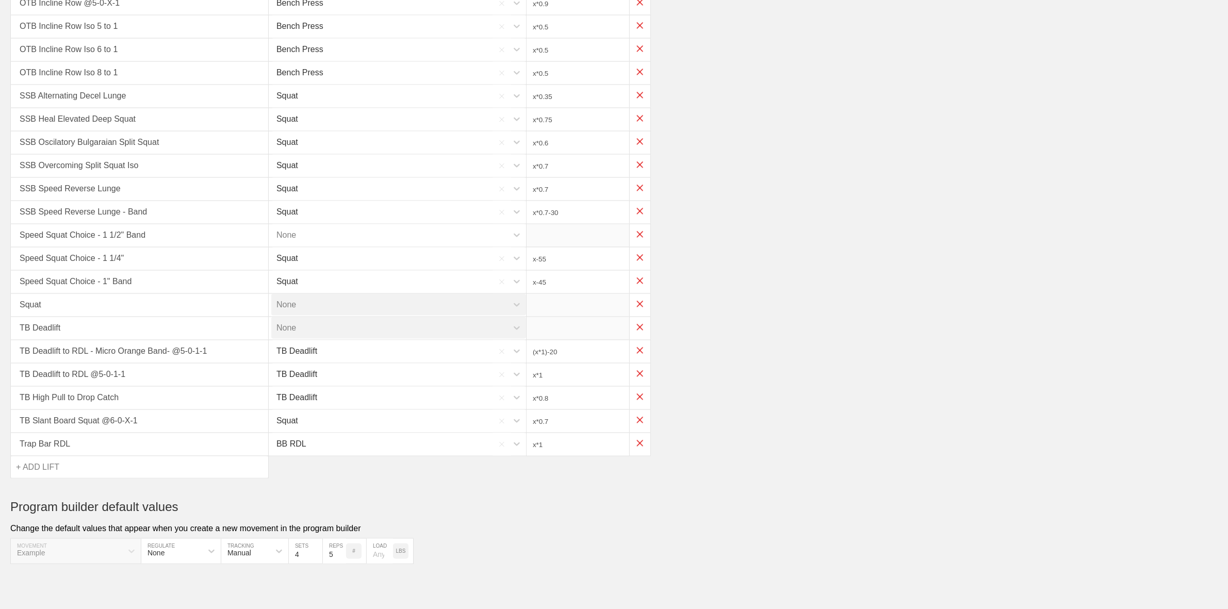
scroll to position [1971, 0]
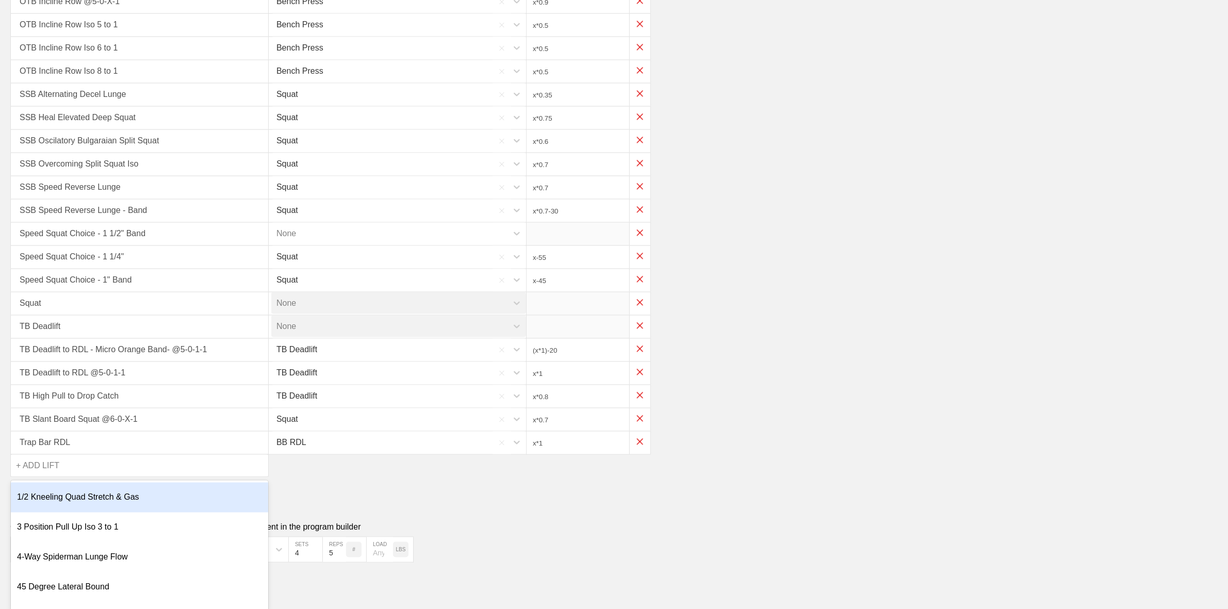
click at [66, 462] on div "+ ADD LIFT" at bounding box center [139, 466] width 257 height 22
type input "Trap Bar"
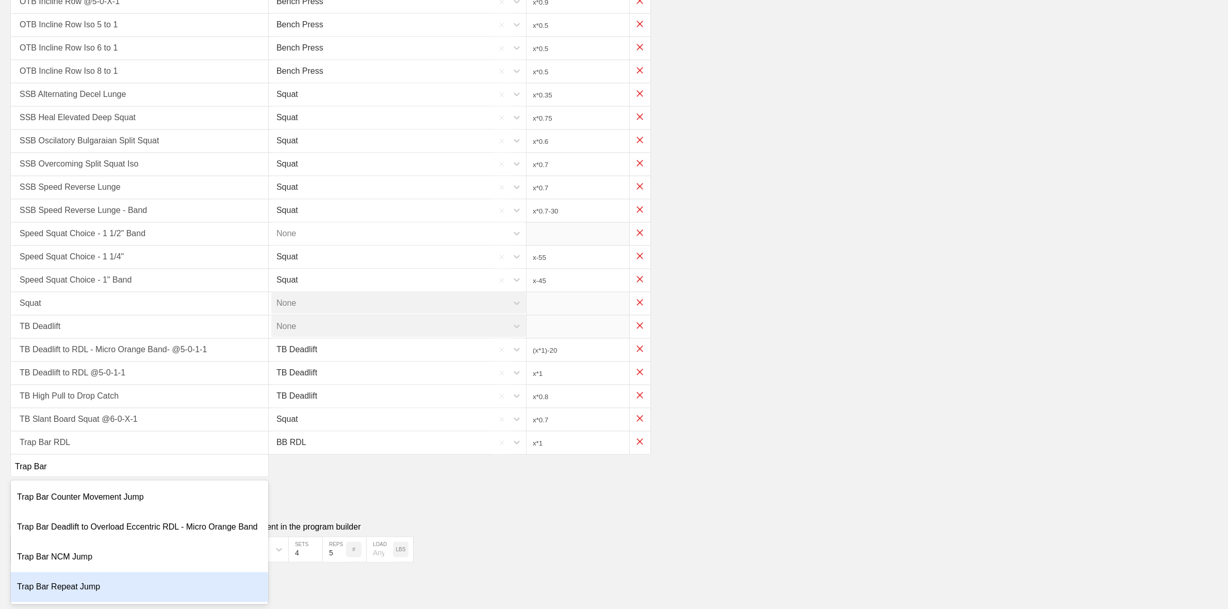
click at [76, 582] on div "Trap Bar Repeat Jump" at bounding box center [139, 588] width 257 height 30
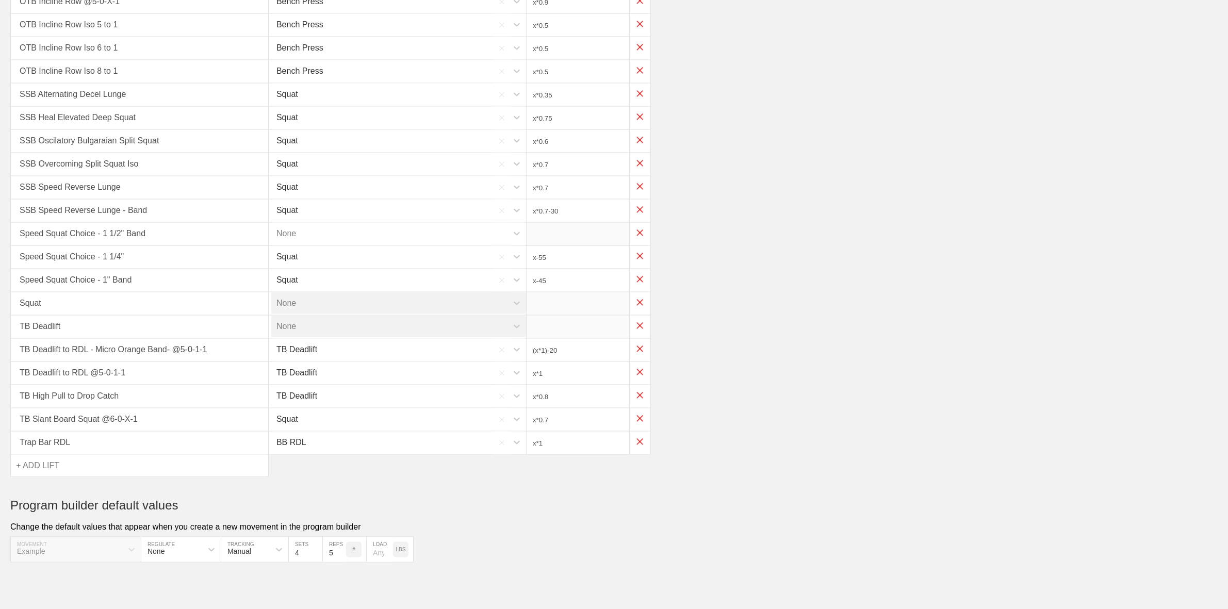
scroll to position [1975, 0]
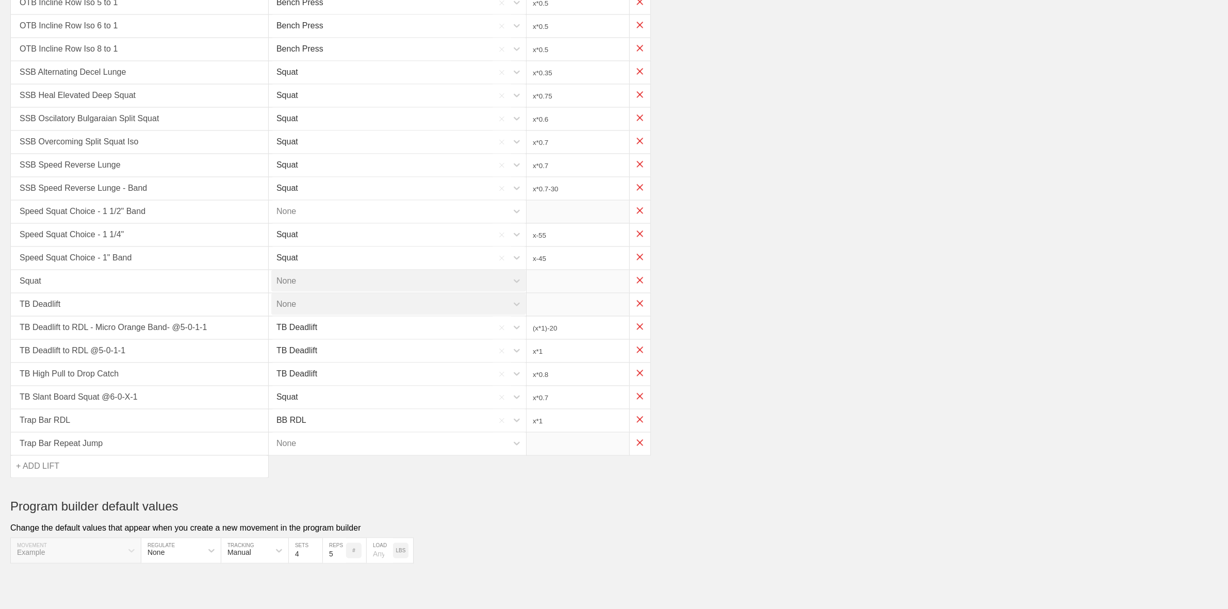
click at [321, 454] on div "None" at bounding box center [397, 444] width 258 height 24
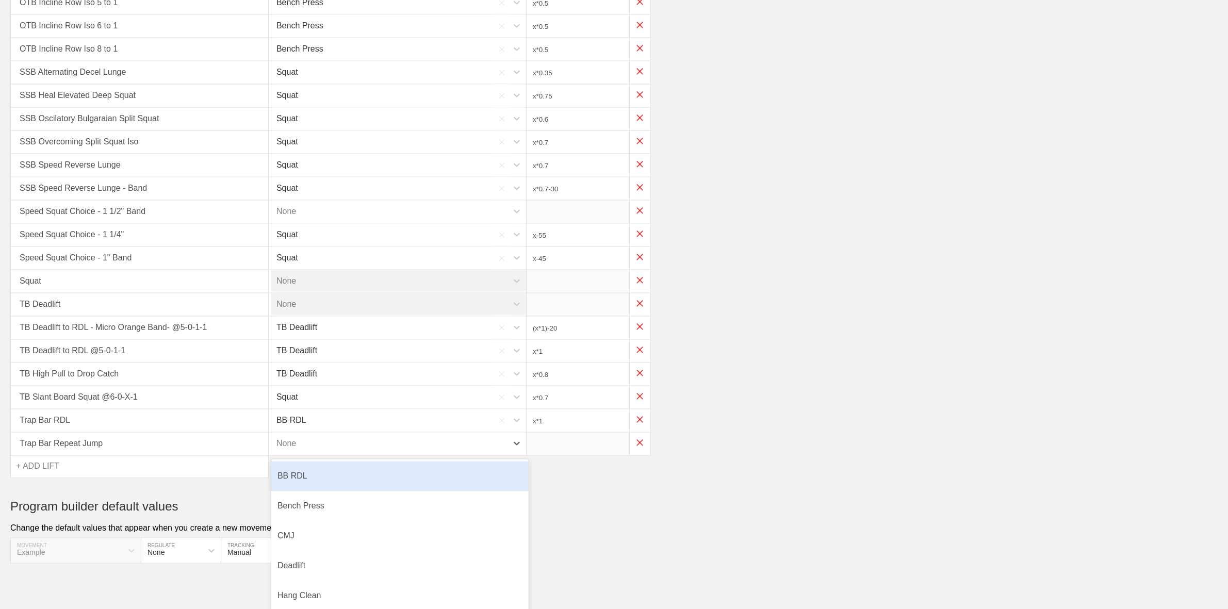
scroll to position [1994, 0]
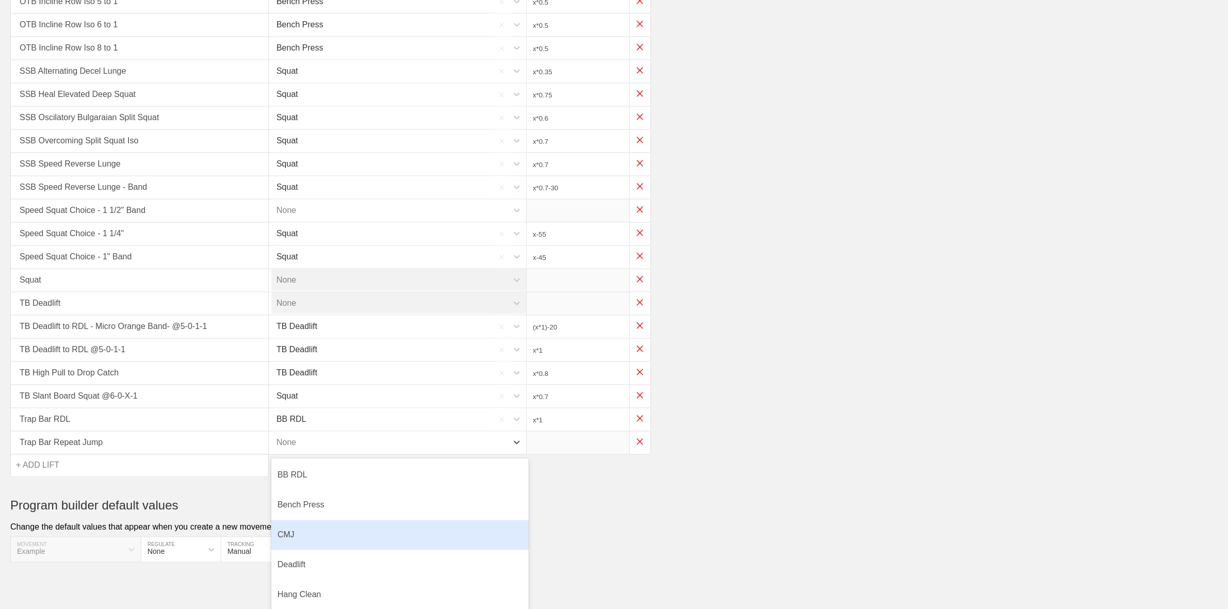
click at [841, 510] on div "Program builder default values Change the default values that appear when you c…" at bounding box center [614, 531] width 1208 height 64
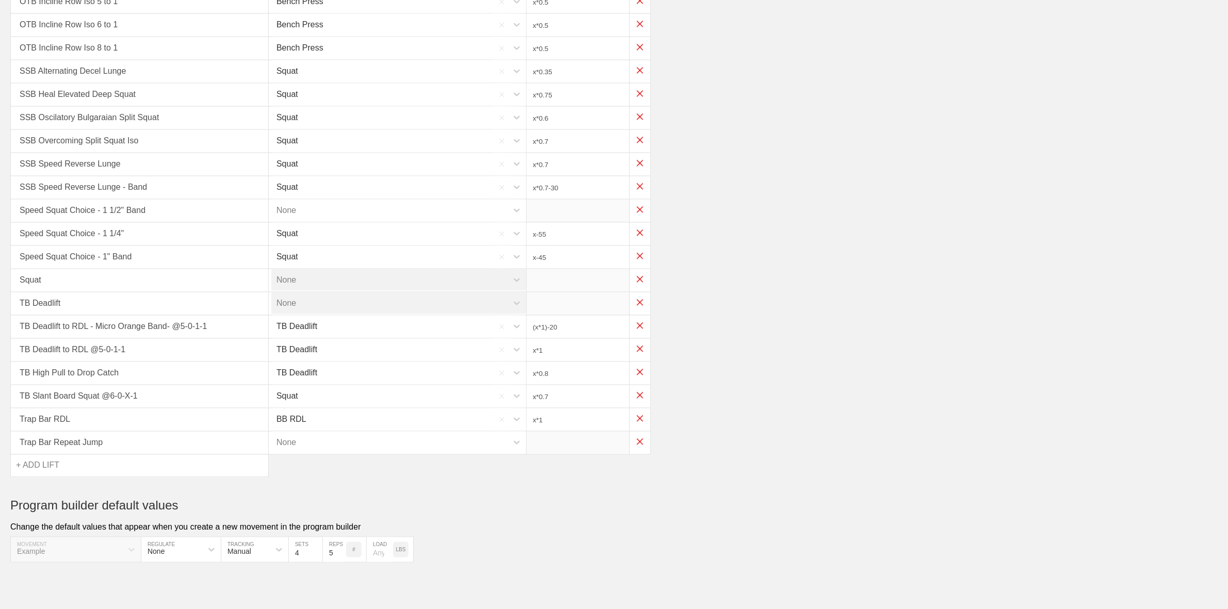
click at [854, 409] on div "Trap Bar RDL BB RDL x*1" at bounding box center [614, 420] width 1208 height 23
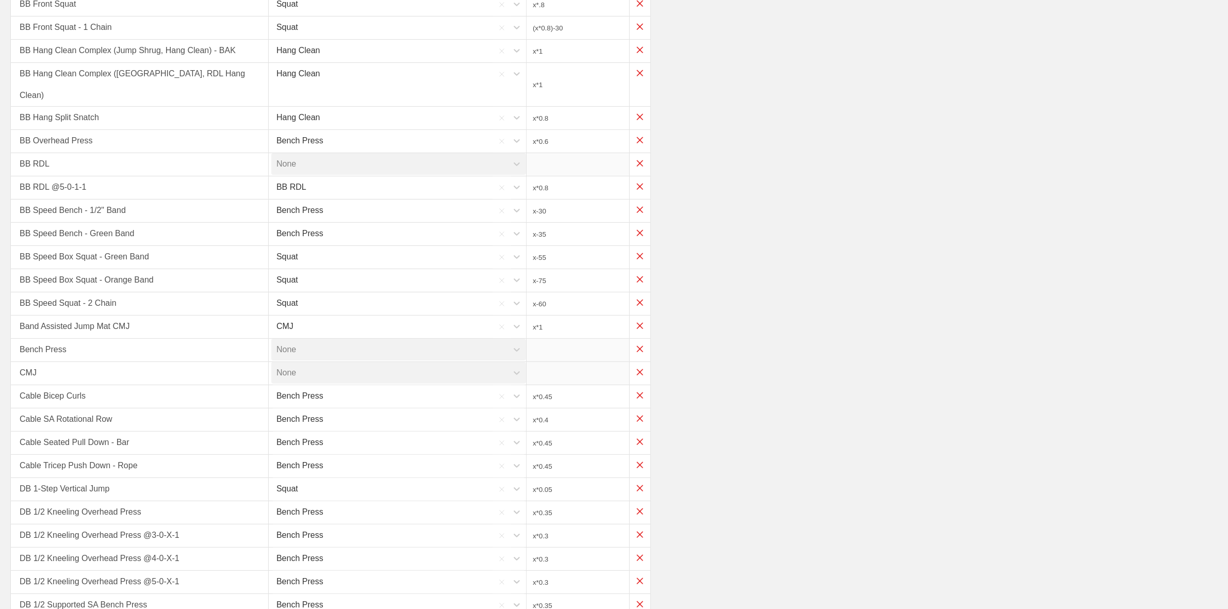
scroll to position [0, 0]
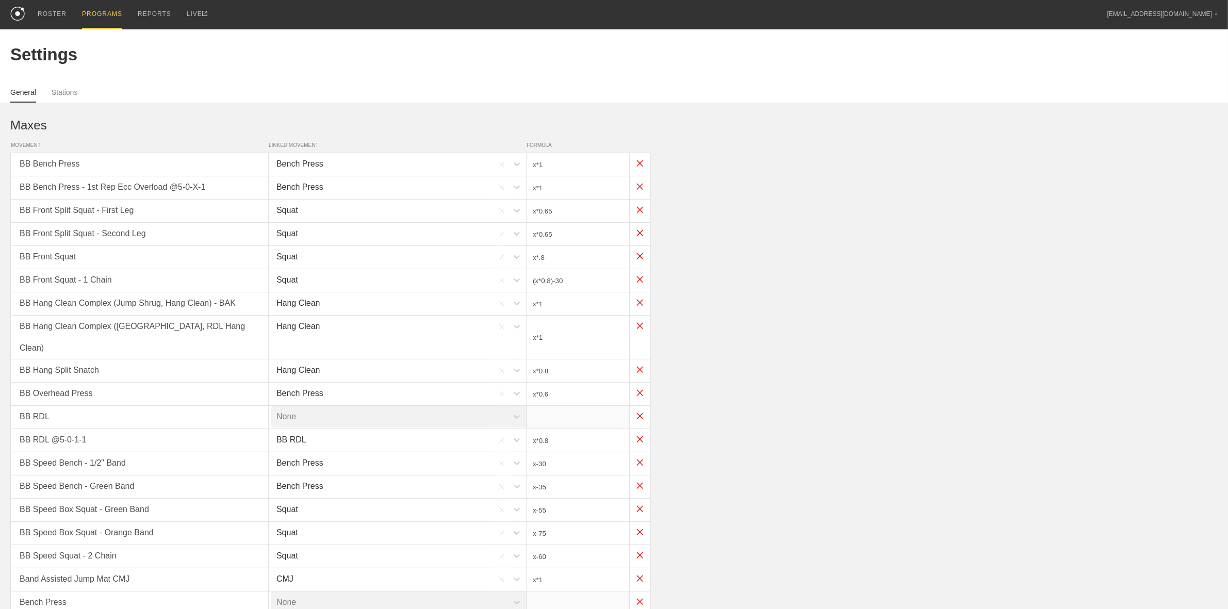
click at [101, 13] on div "PROGRAMS" at bounding box center [102, 14] width 40 height 29
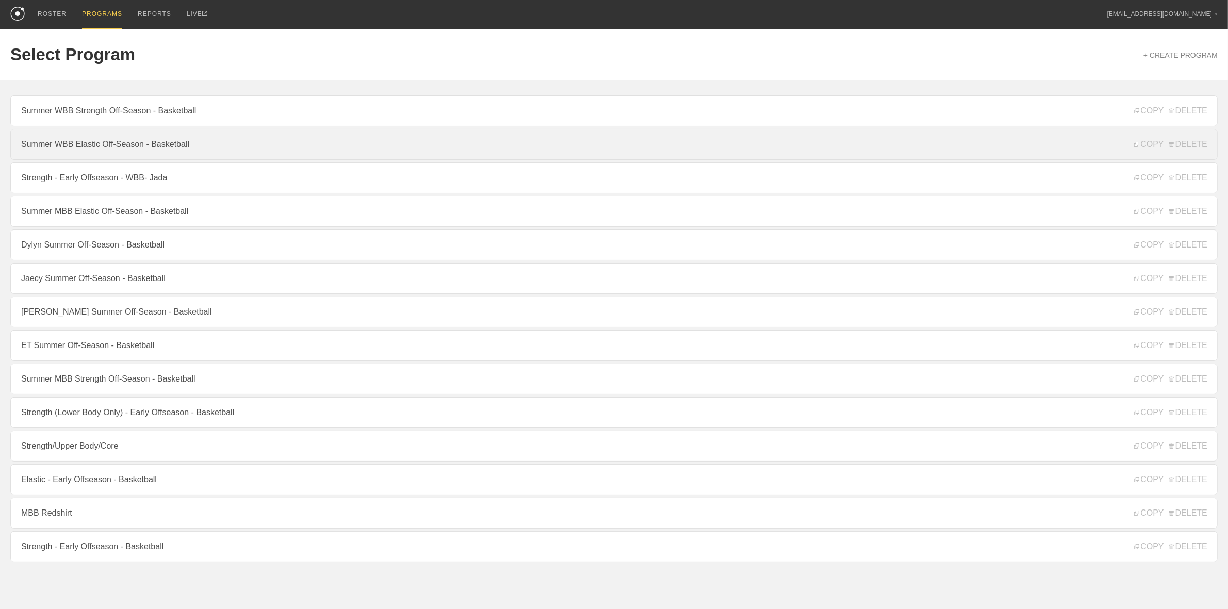
click at [96, 155] on link "Summer WBB Elastic Off-Season - Basketball" at bounding box center [614, 144] width 1208 height 31
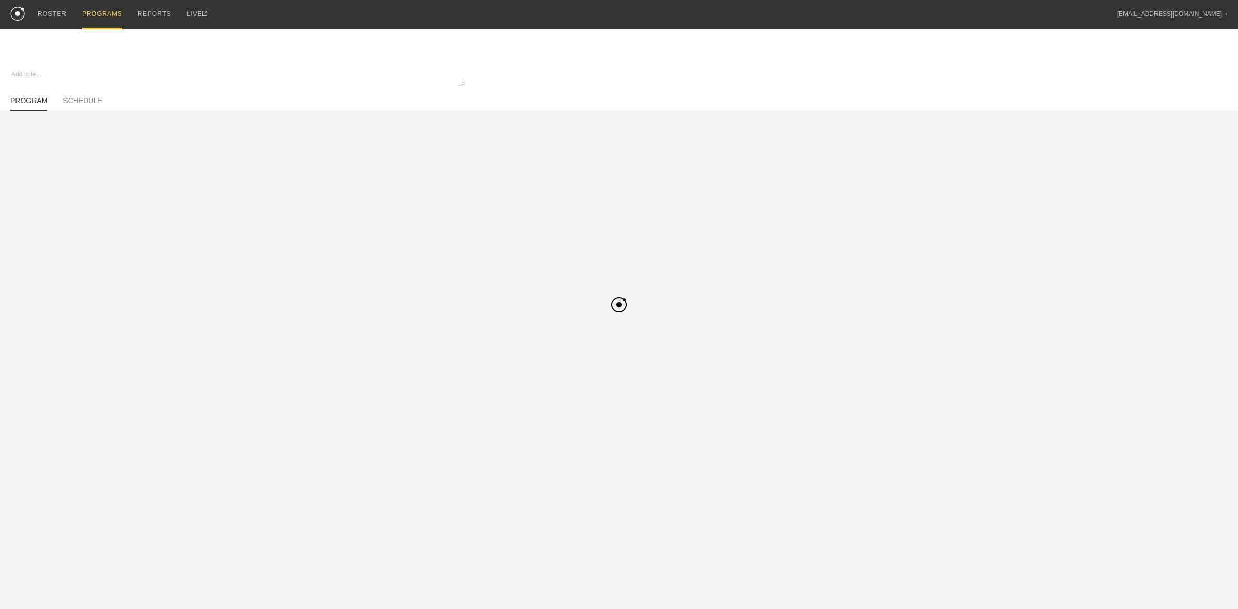
type textarea "x"
type input "Summer WBB Elastic Off-Season - Basketball"
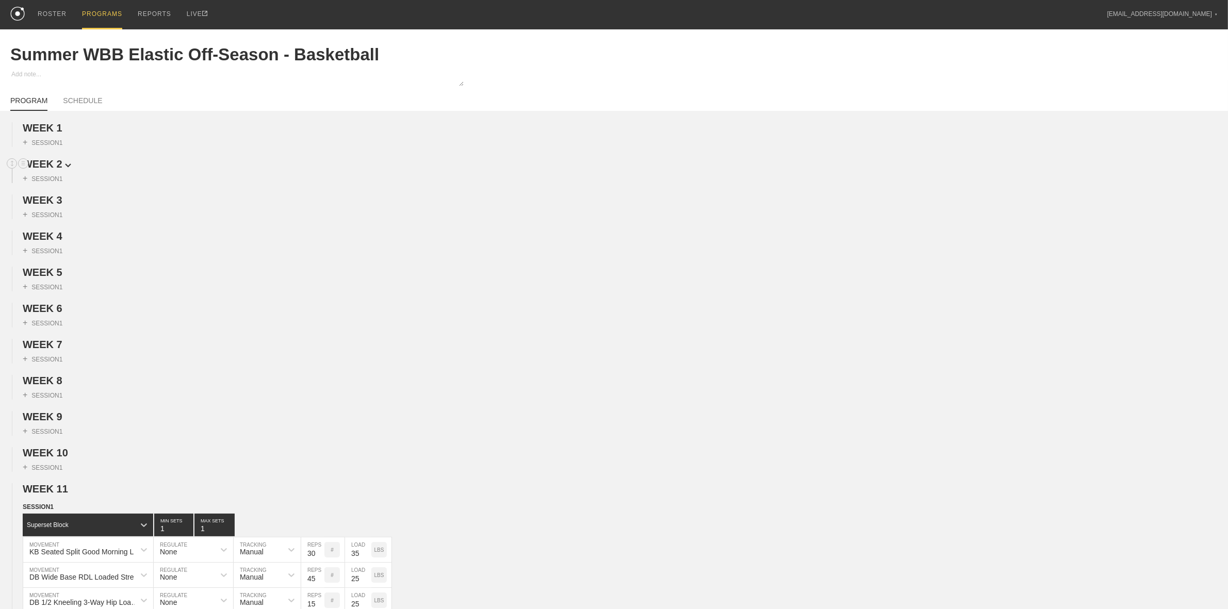
drag, startPoint x: 59, startPoint y: 125, endPoint x: 54, endPoint y: 157, distance: 32.4
click at [59, 125] on span "WEEK 1" at bounding box center [43, 127] width 40 height 11
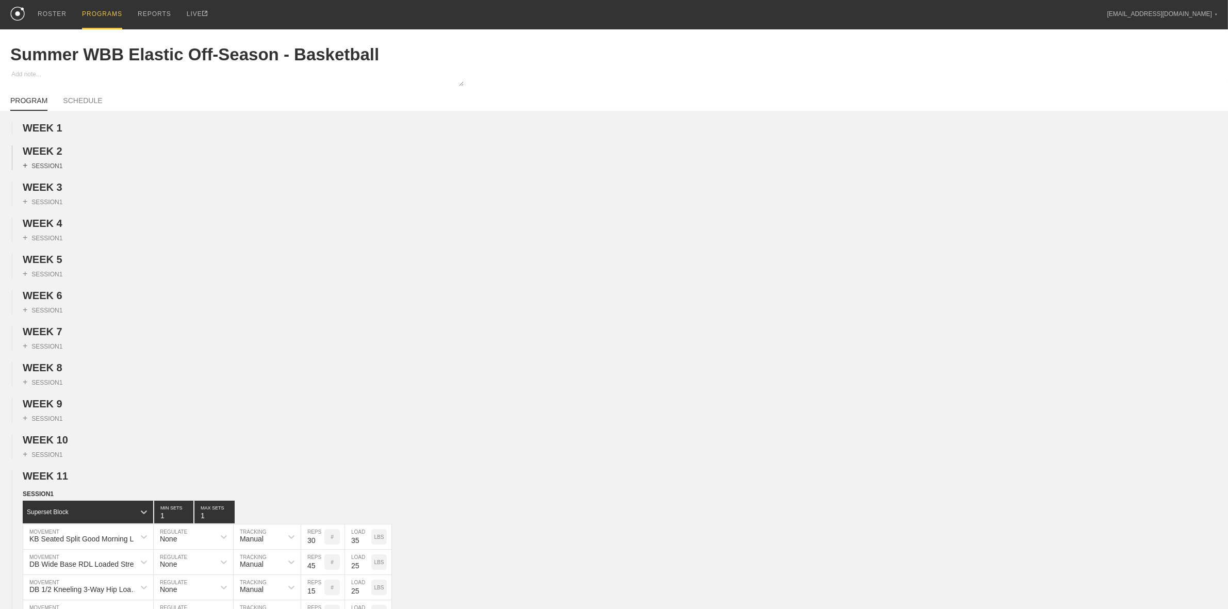
click at [53, 164] on div "+ SESSION 1" at bounding box center [43, 165] width 40 height 9
click at [58, 152] on span "WEEK 2" at bounding box center [43, 150] width 40 height 11
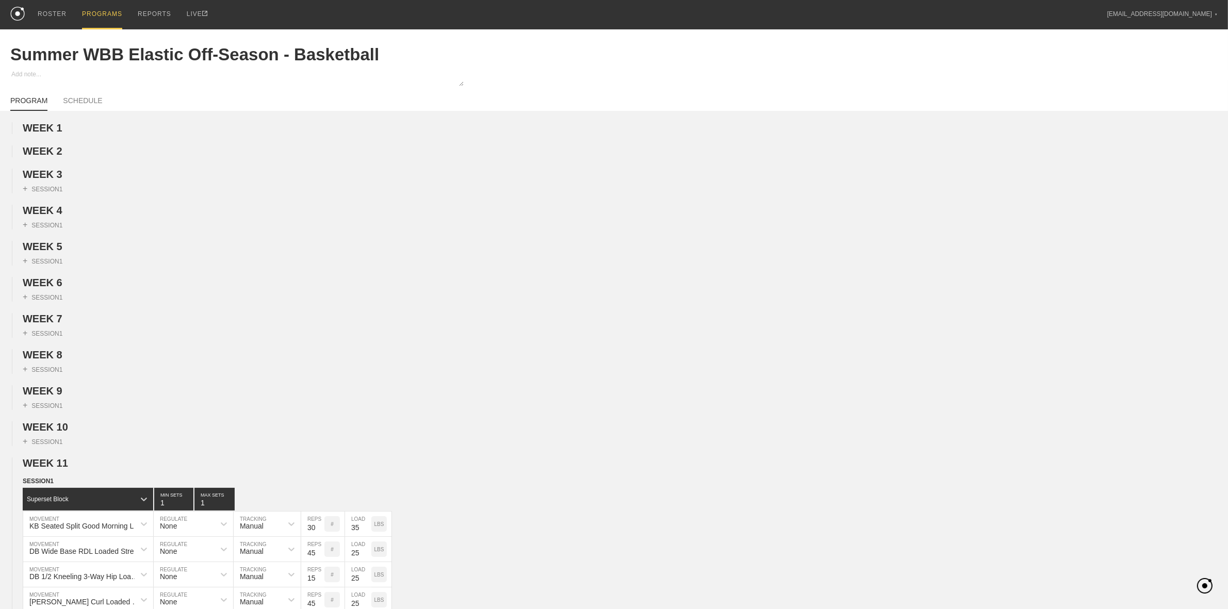
click at [53, 177] on span "WEEK 3" at bounding box center [43, 174] width 40 height 11
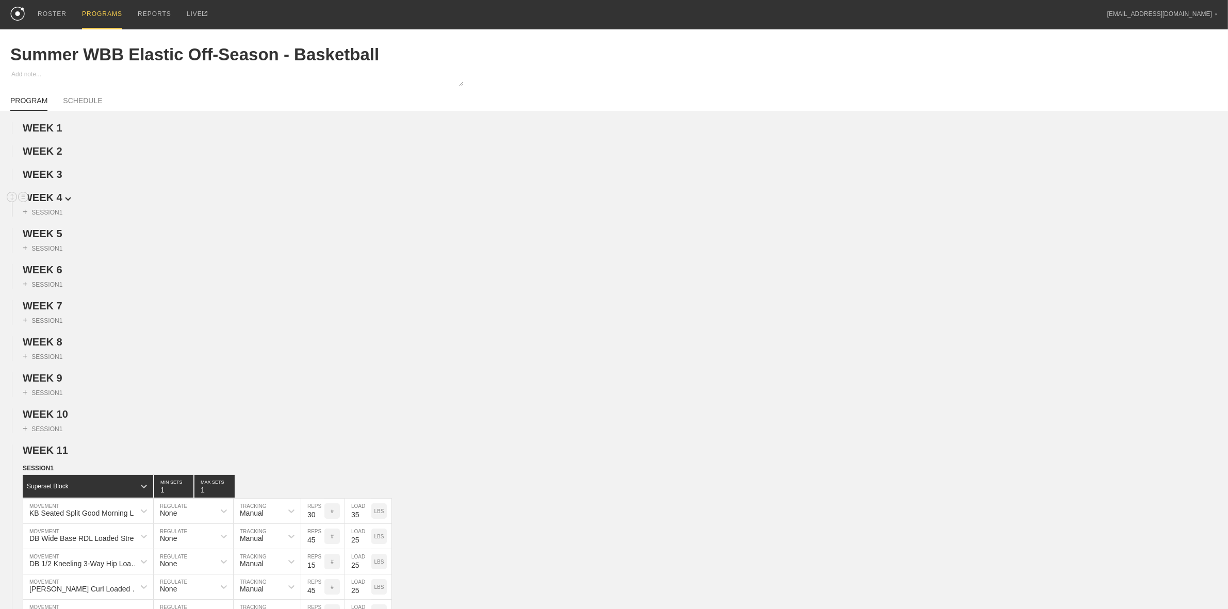
click at [52, 203] on span "WEEK 4" at bounding box center [47, 197] width 48 height 11
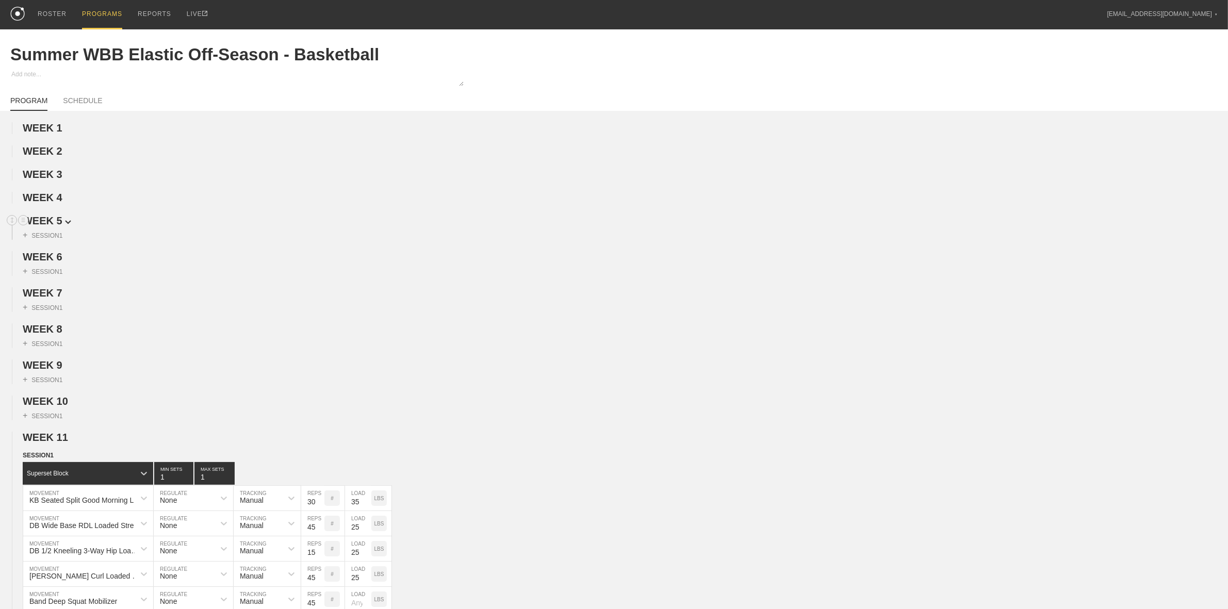
click at [52, 218] on span "WEEK 5" at bounding box center [47, 220] width 48 height 11
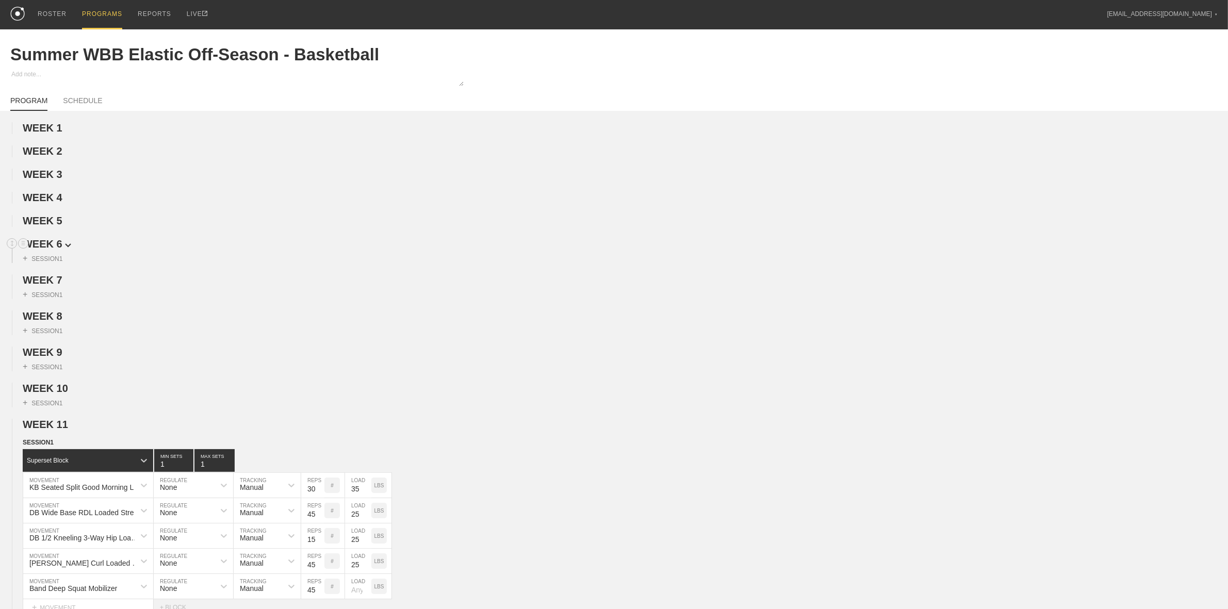
click at [52, 247] on span "WEEK 6" at bounding box center [47, 243] width 48 height 11
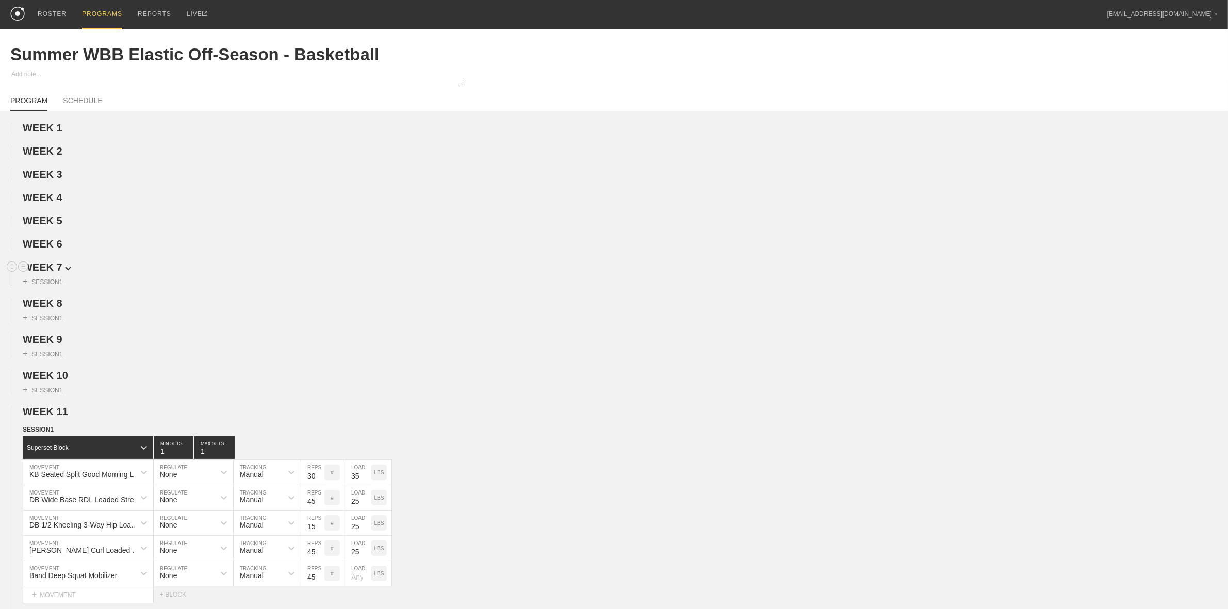
click at [50, 270] on span "WEEK 7" at bounding box center [47, 267] width 48 height 11
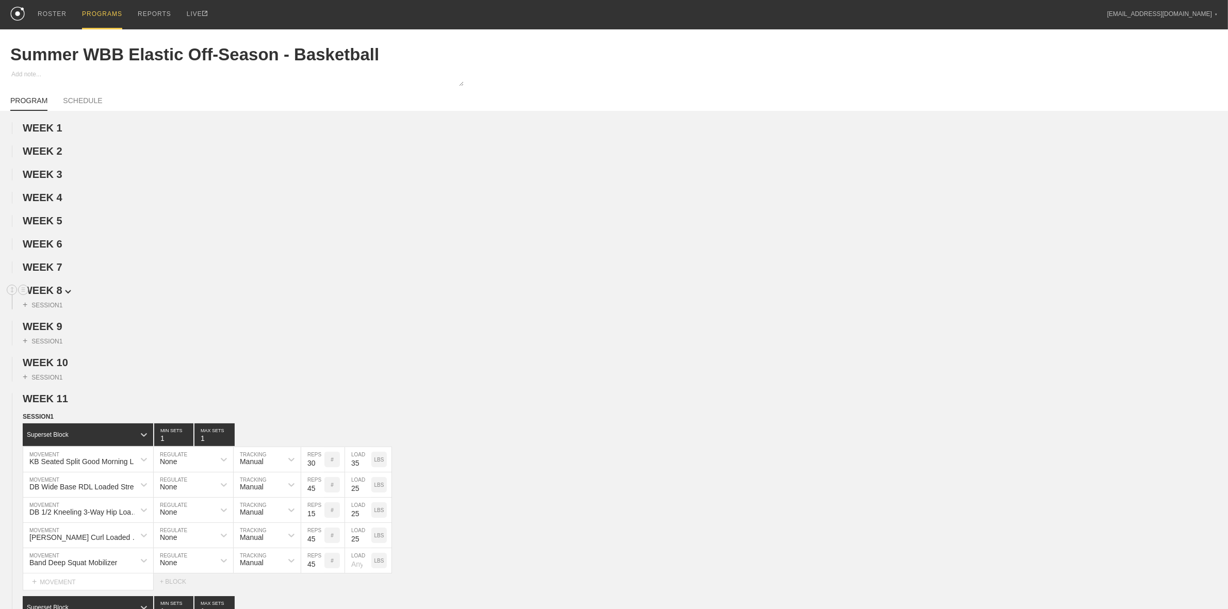
click at [44, 292] on span "WEEK 8" at bounding box center [47, 290] width 48 height 11
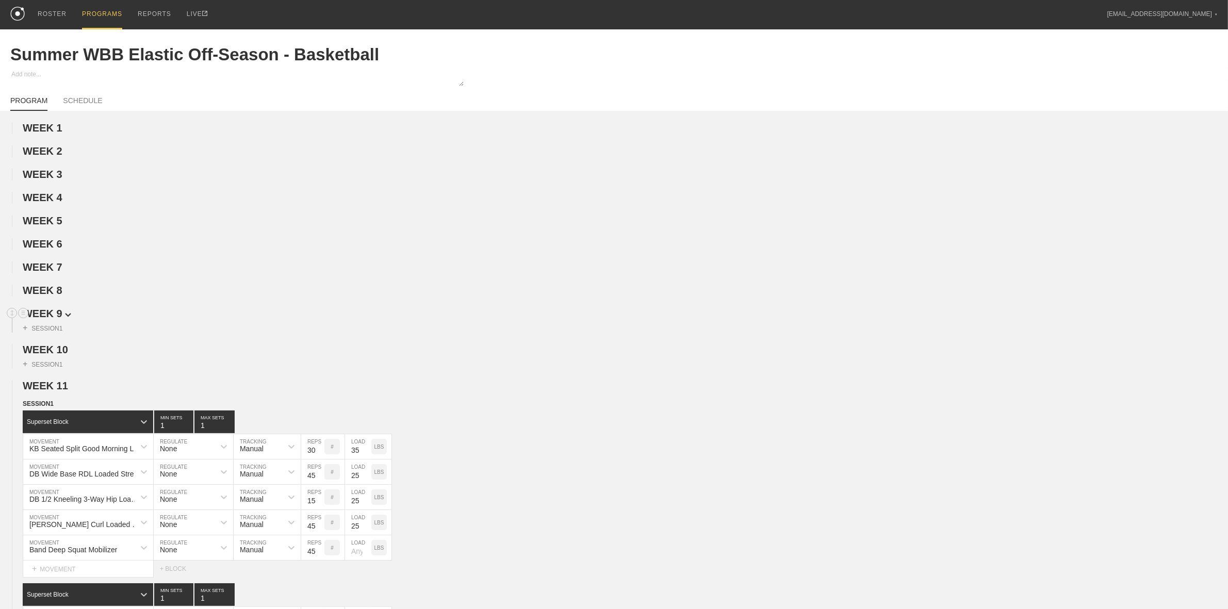
click at [42, 316] on span "WEEK 9" at bounding box center [47, 313] width 48 height 11
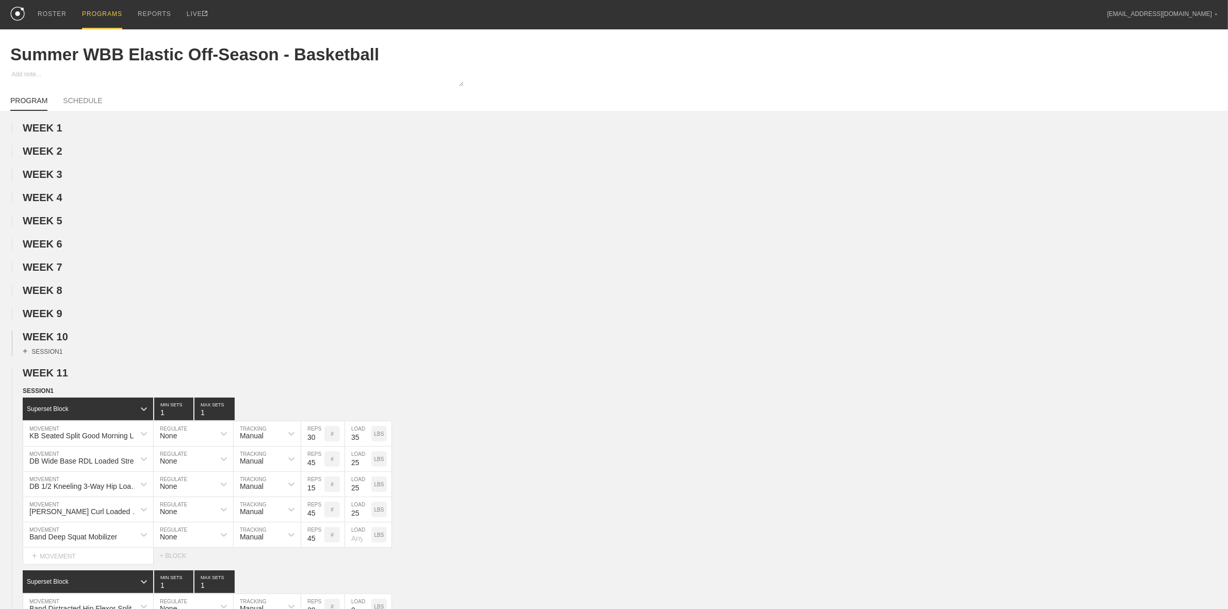
click at [40, 352] on div "+ SESSION 1" at bounding box center [43, 351] width 40 height 9
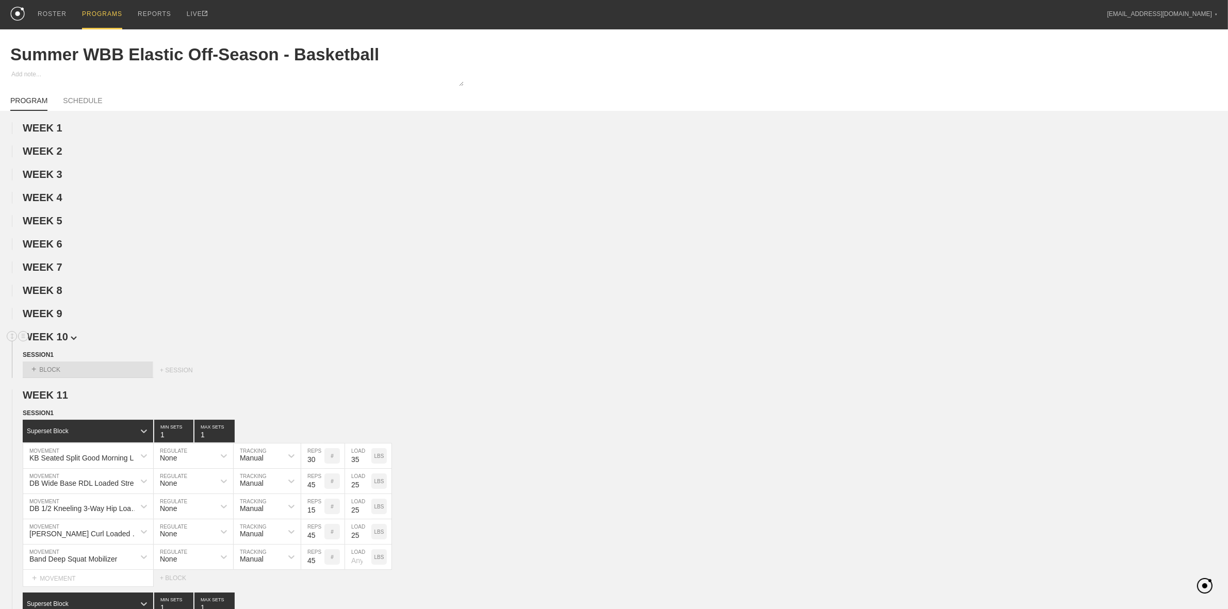
click at [55, 343] on span "WEEK 10" at bounding box center [50, 336] width 54 height 11
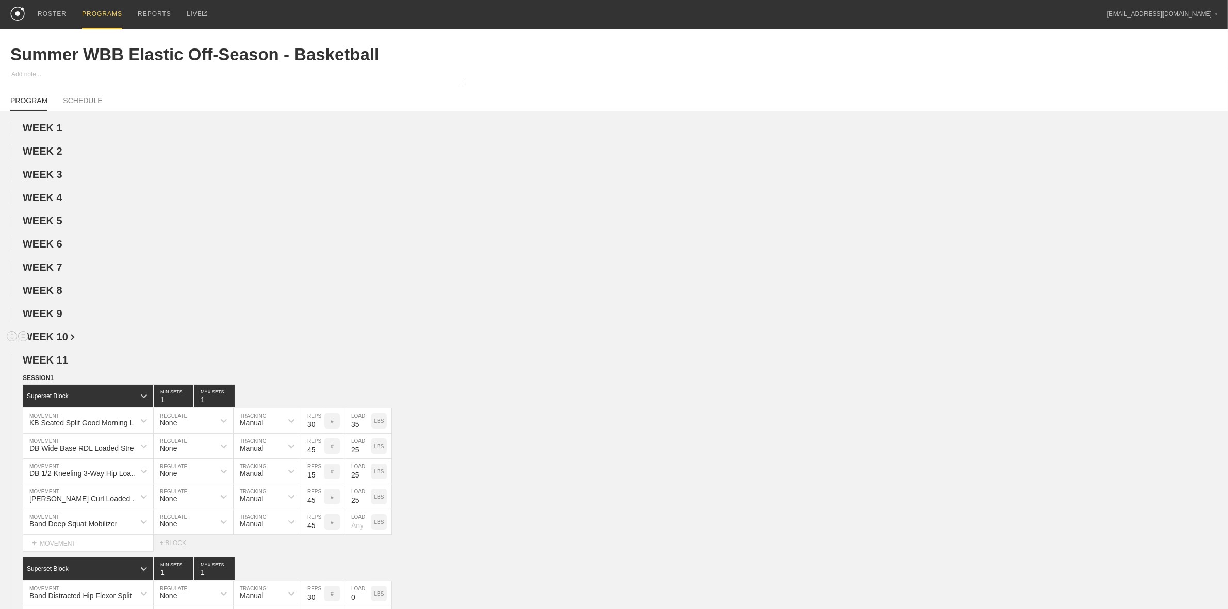
click at [54, 341] on span "WEEK 10" at bounding box center [49, 336] width 52 height 11
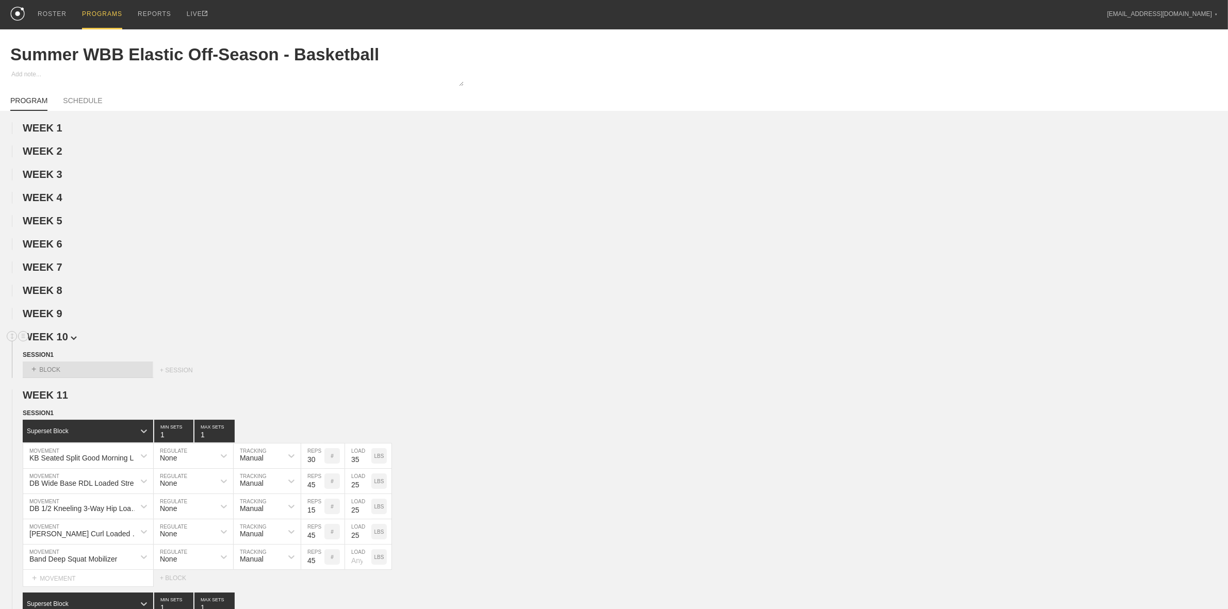
click at [63, 337] on span "WEEK 10" at bounding box center [50, 336] width 54 height 11
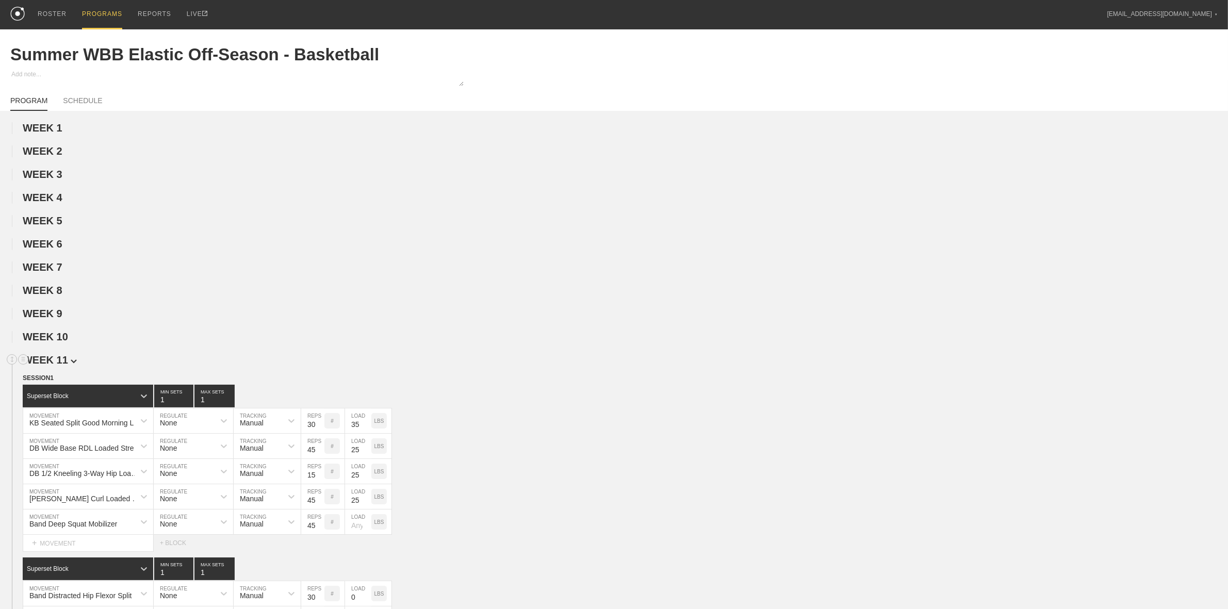
click at [64, 361] on span "WEEK 11" at bounding box center [50, 359] width 54 height 11
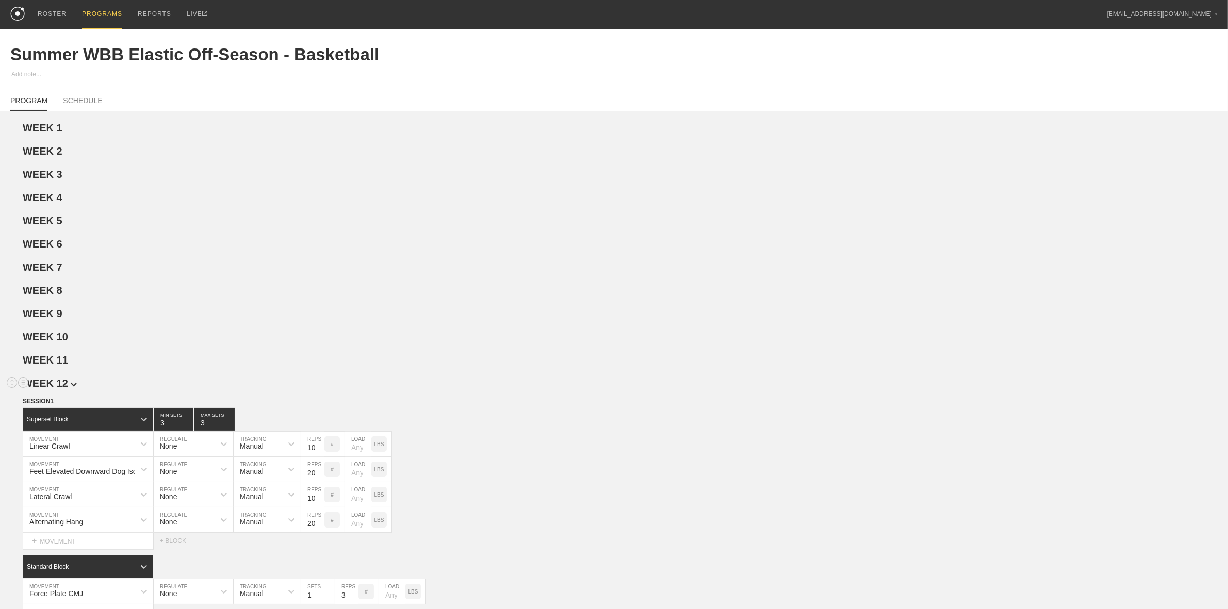
click at [66, 385] on span "WEEK 12" at bounding box center [50, 383] width 54 height 11
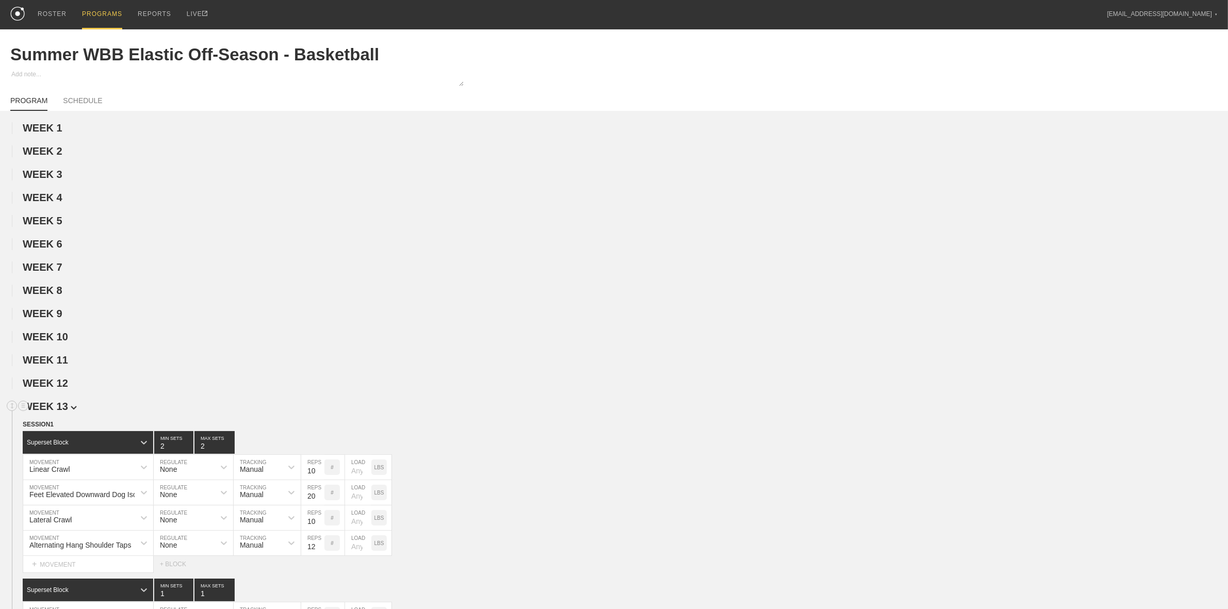
click at [59, 411] on span "WEEK 13" at bounding box center [50, 406] width 54 height 11
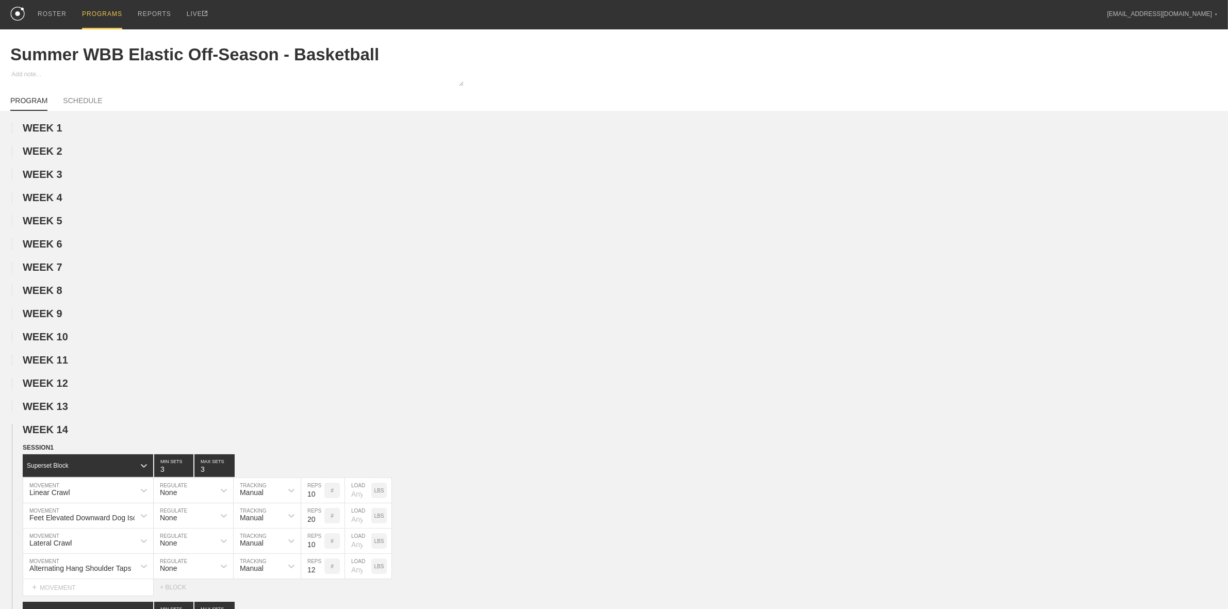
click at [55, 434] on span "WEEK 14" at bounding box center [50, 429] width 54 height 11
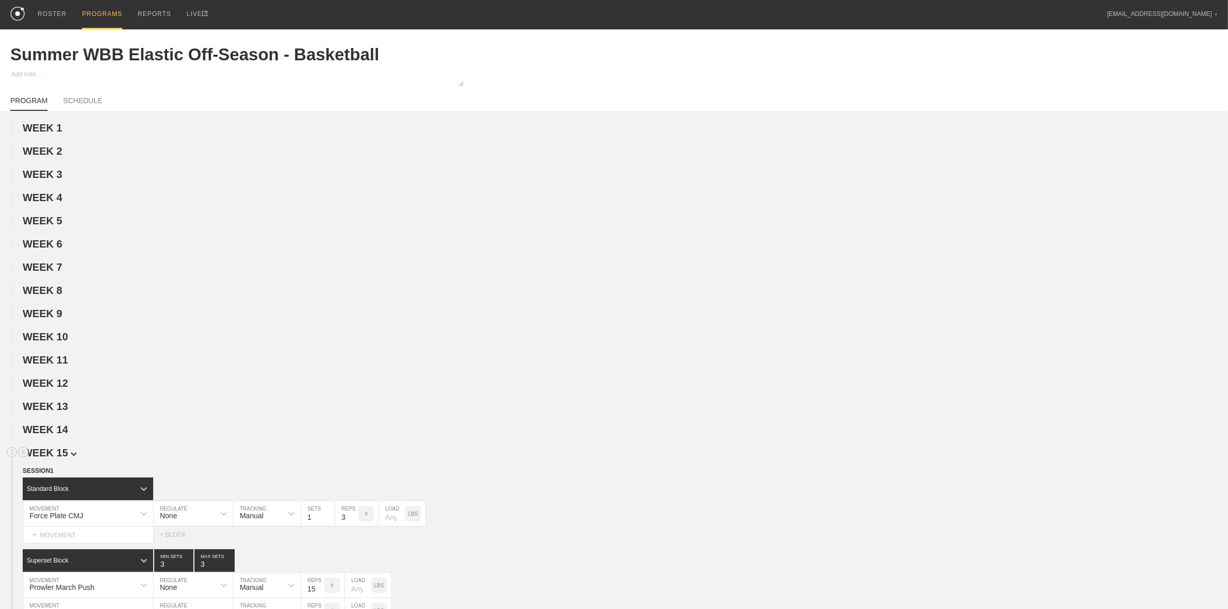
drag, startPoint x: 55, startPoint y: 453, endPoint x: 55, endPoint y: 462, distance: 9.3
click at [54, 454] on h2 "WEEK 15" at bounding box center [626, 453] width 1206 height 12
click at [55, 459] on span "WEEK 15" at bounding box center [50, 452] width 54 height 11
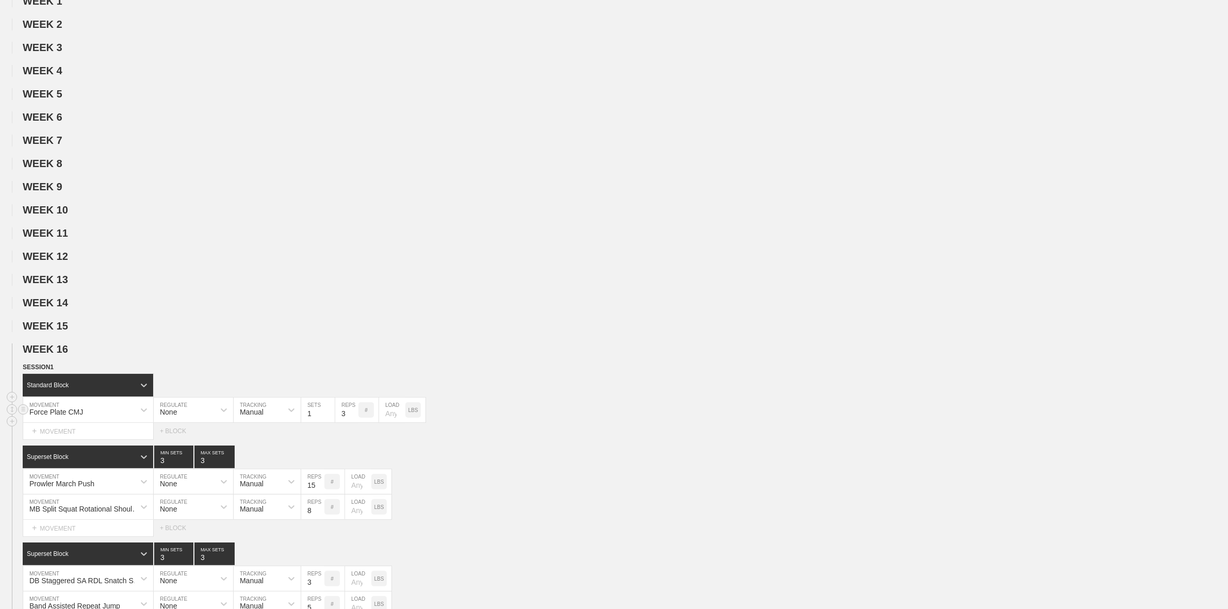
scroll to position [322, 0]
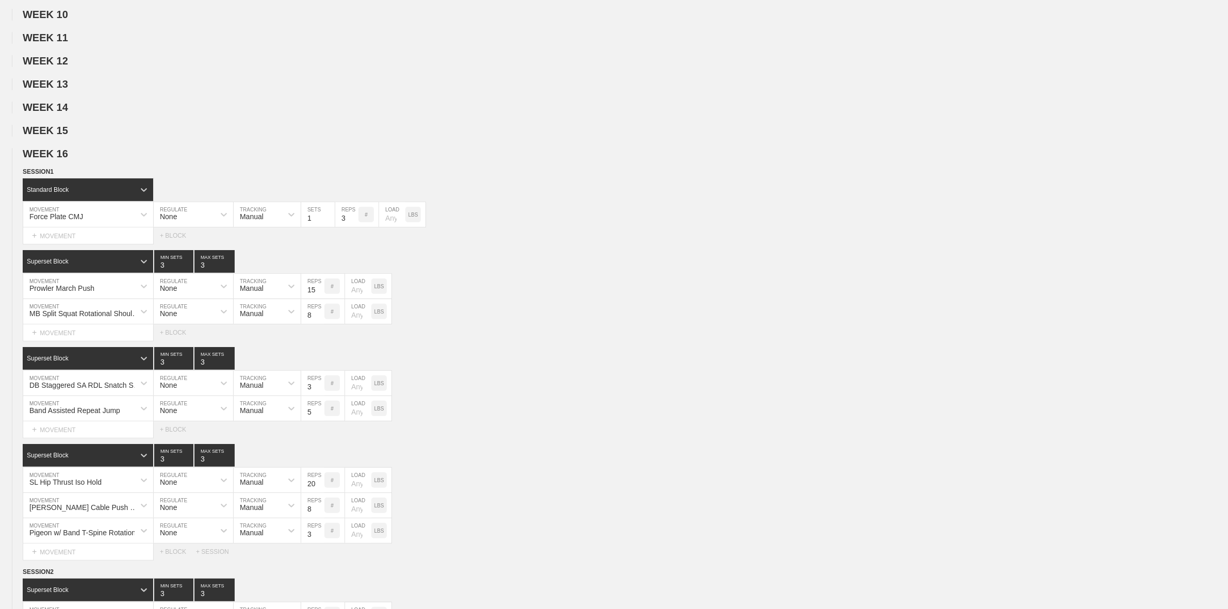
click at [61, 159] on span "WEEK 16" at bounding box center [50, 153] width 54 height 11
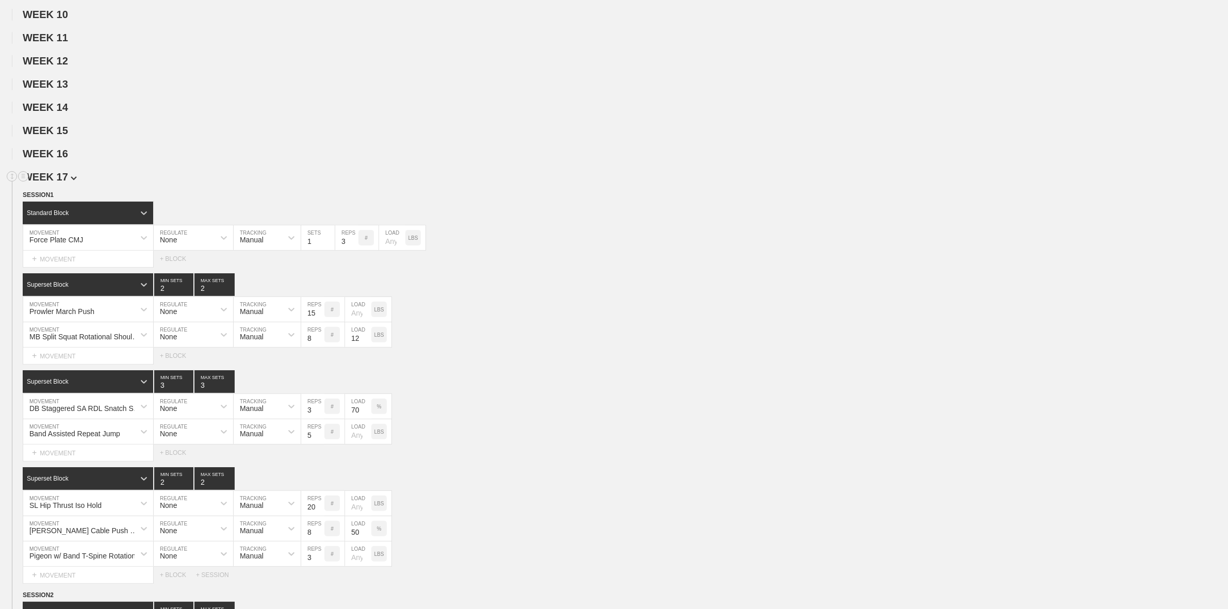
click at [63, 183] on span "WEEK 17" at bounding box center [50, 176] width 54 height 11
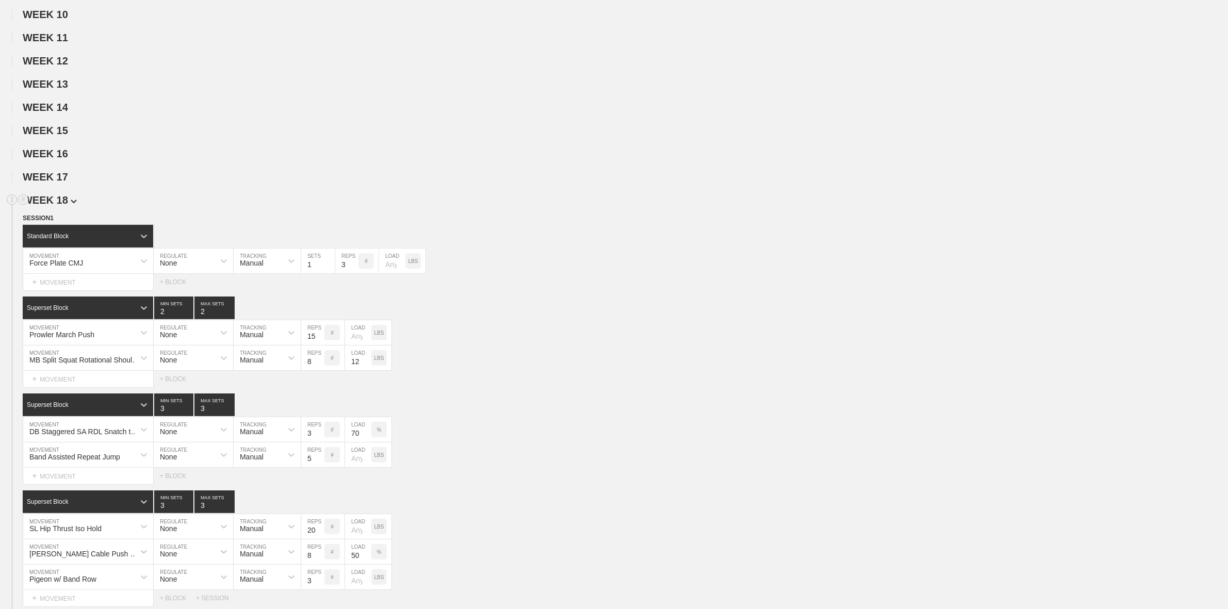
click at [58, 206] on span "WEEK 18" at bounding box center [50, 200] width 54 height 11
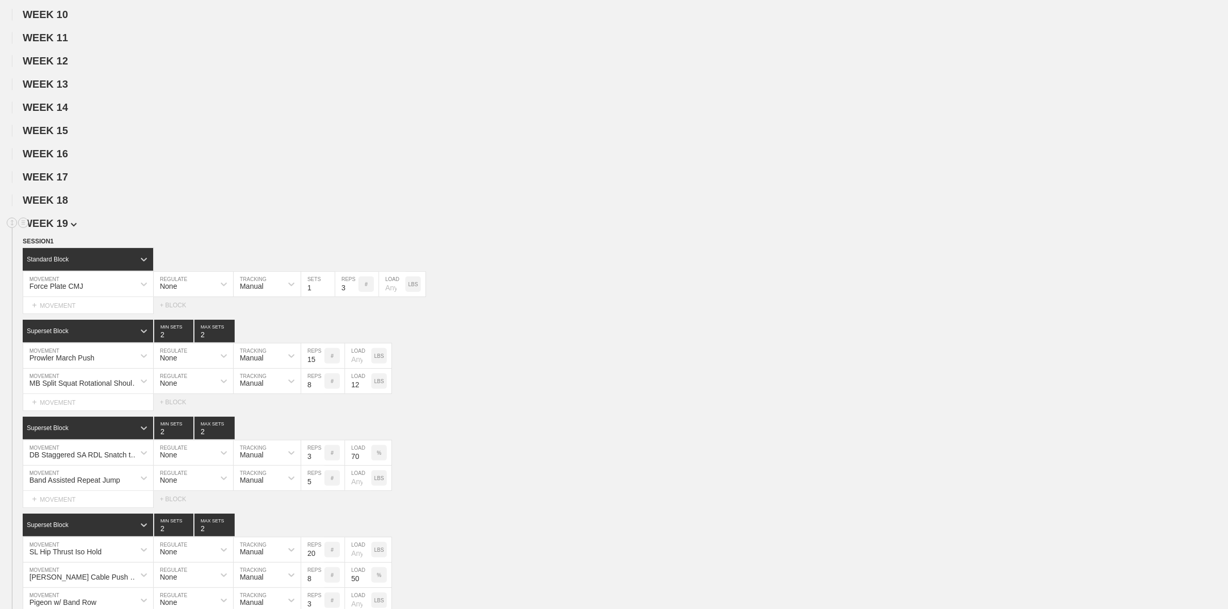
click at [60, 229] on span "WEEK 19" at bounding box center [50, 223] width 54 height 11
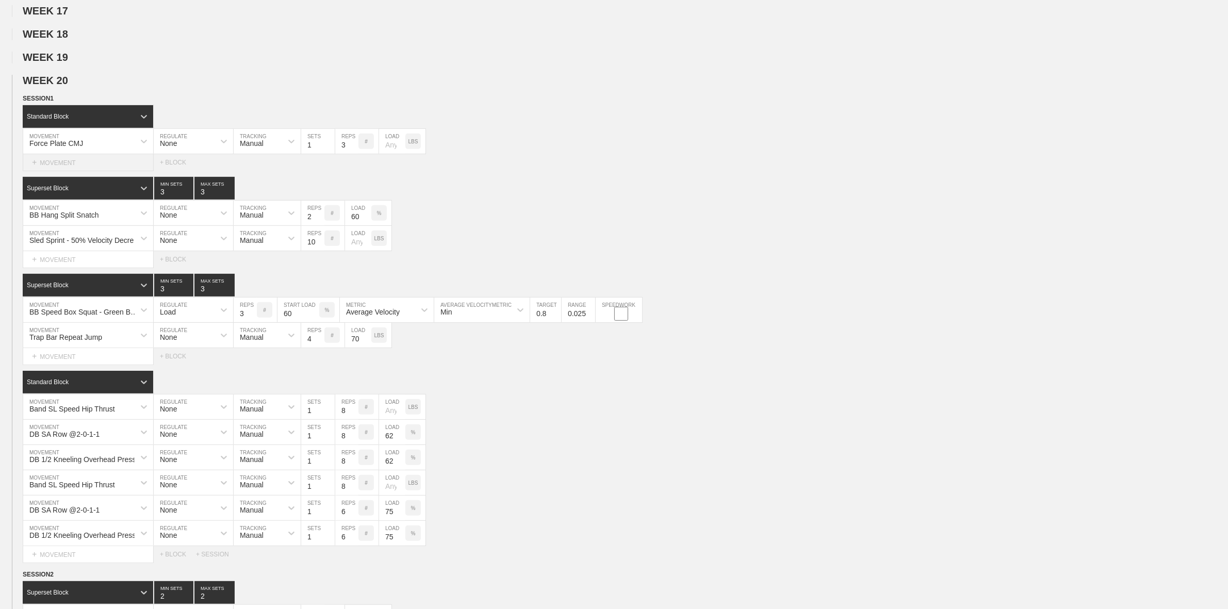
scroll to position [516, 0]
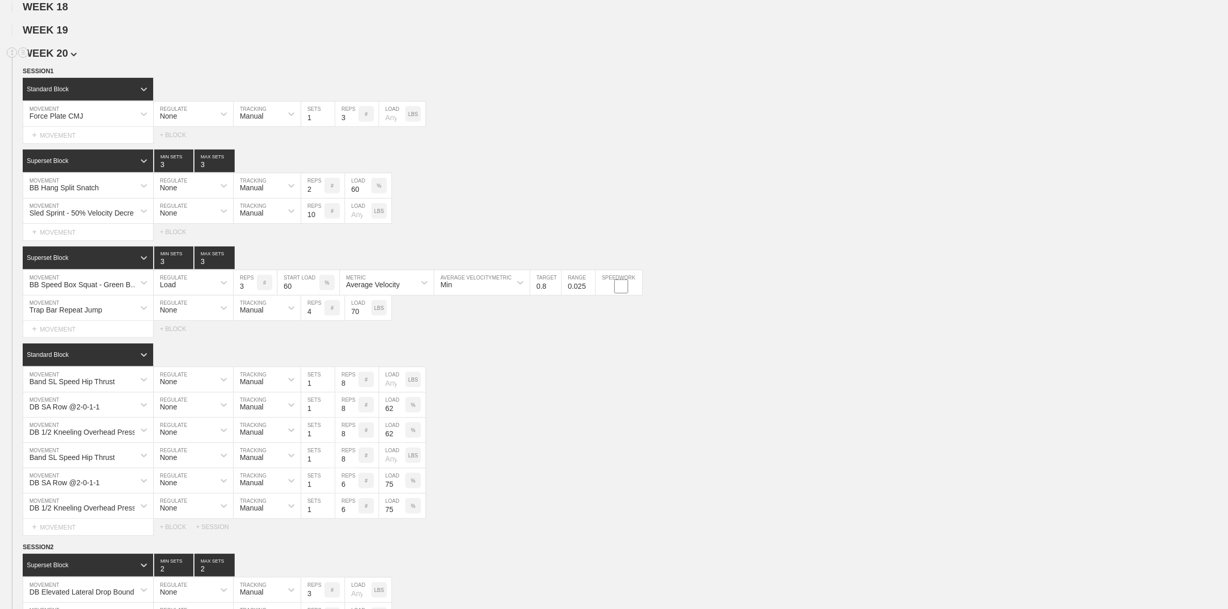
click at [64, 59] on span "WEEK 20" at bounding box center [50, 52] width 54 height 11
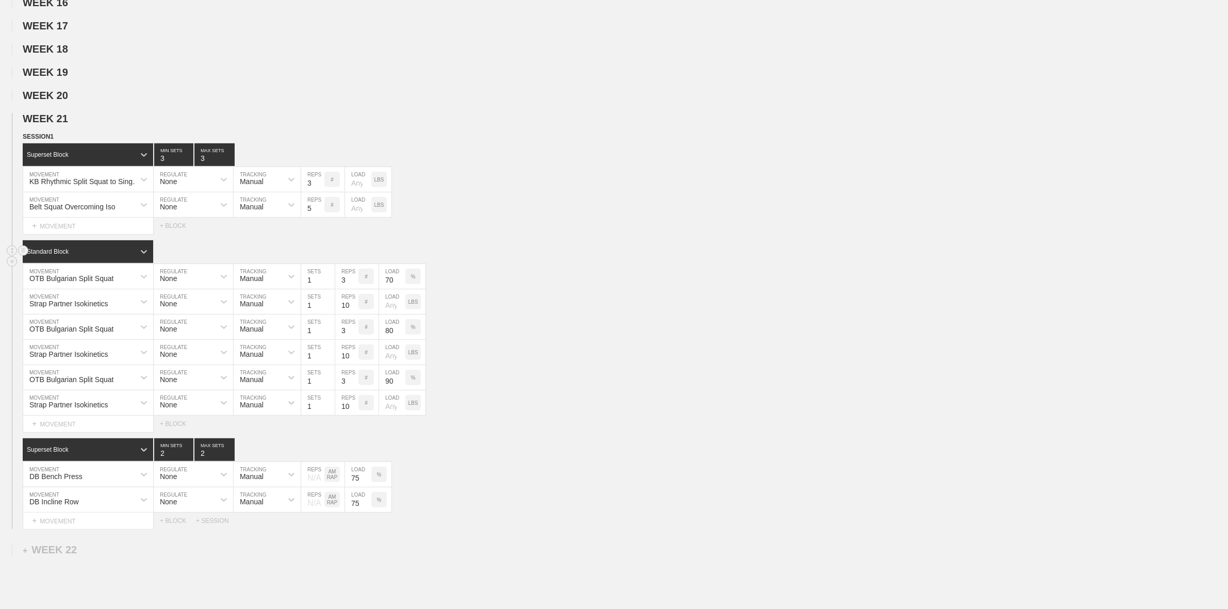
scroll to position [451, 0]
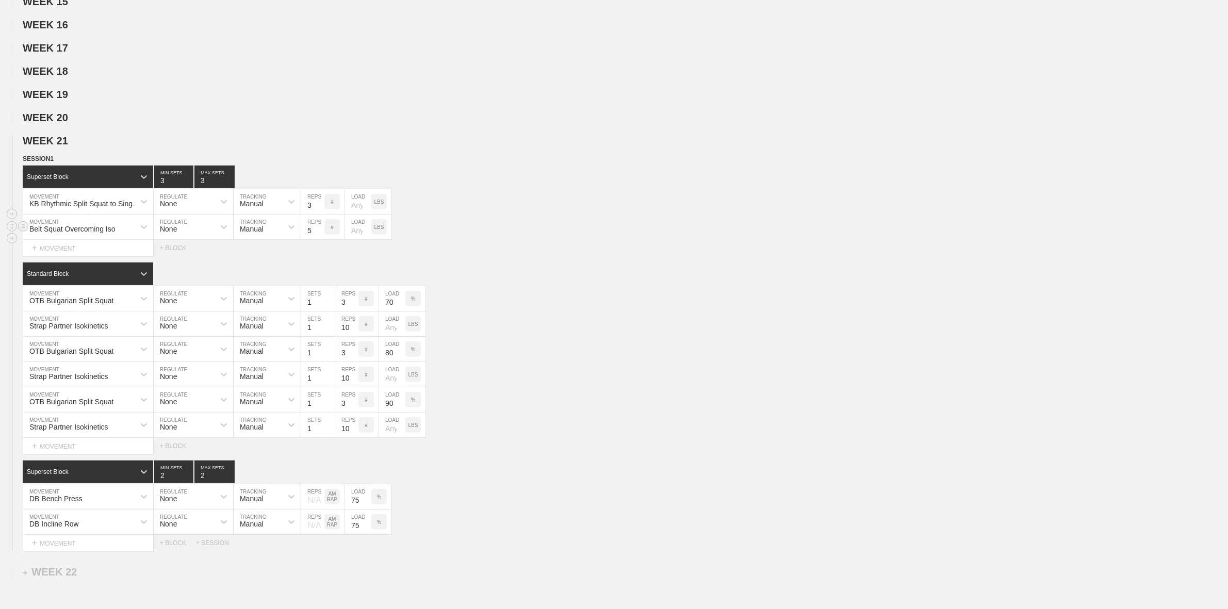
drag, startPoint x: 171, startPoint y: 256, endPoint x: 173, endPoint y: 246, distance: 9.9
click at [172, 252] on div "+ BLOCK" at bounding box center [178, 248] width 36 height 7
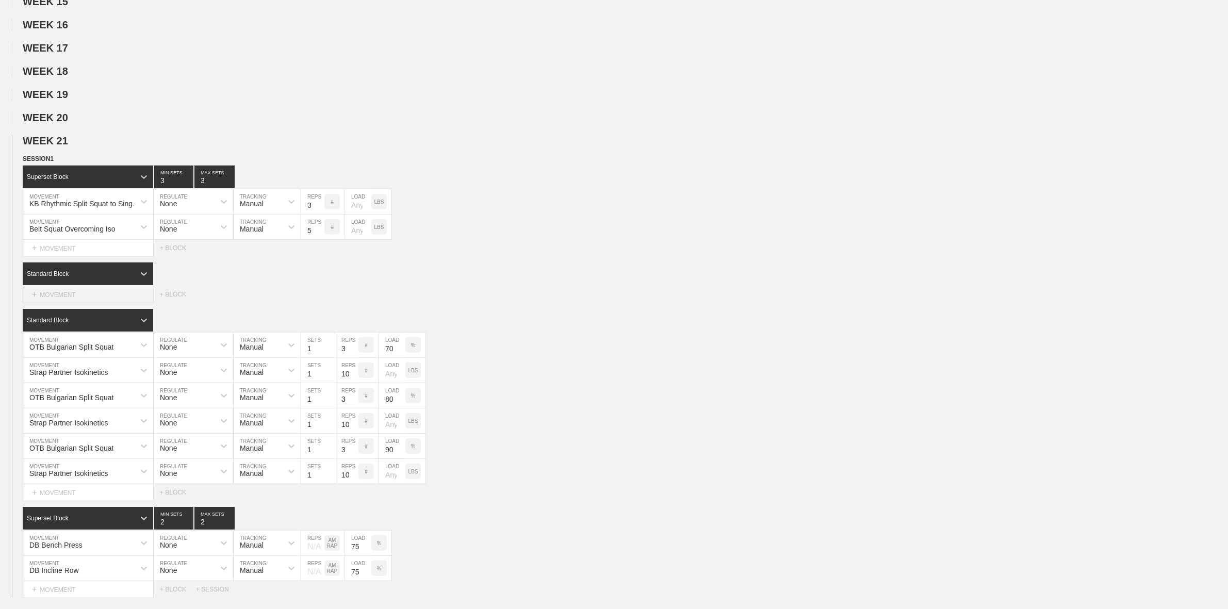
click at [57, 303] on div "+ MOVEMENT" at bounding box center [88, 294] width 131 height 17
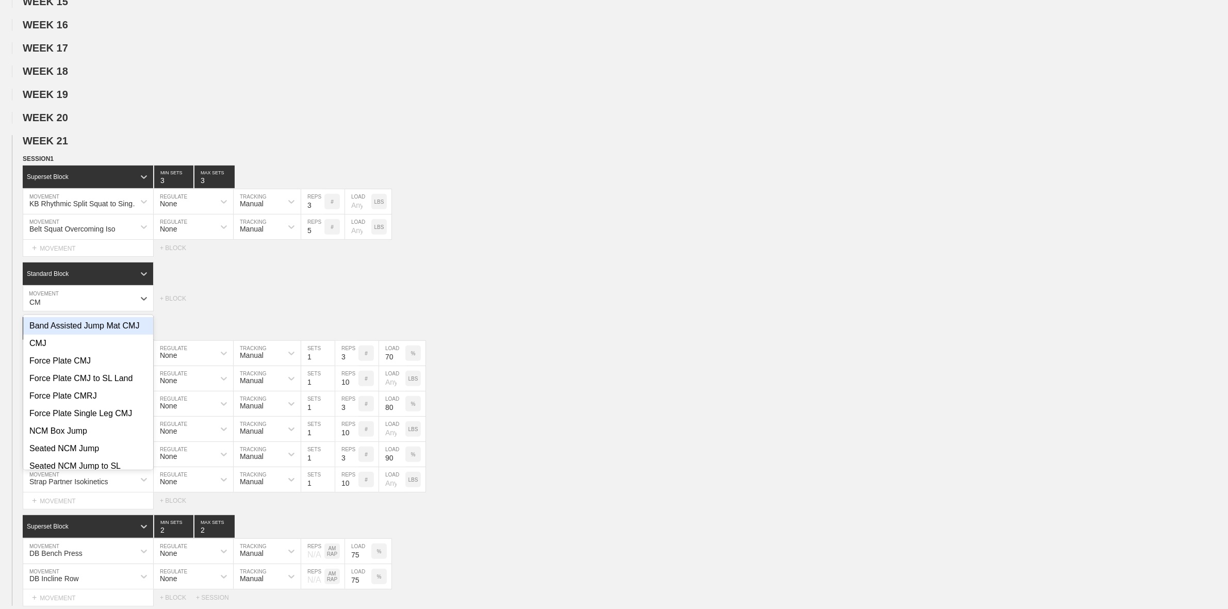
type input "C"
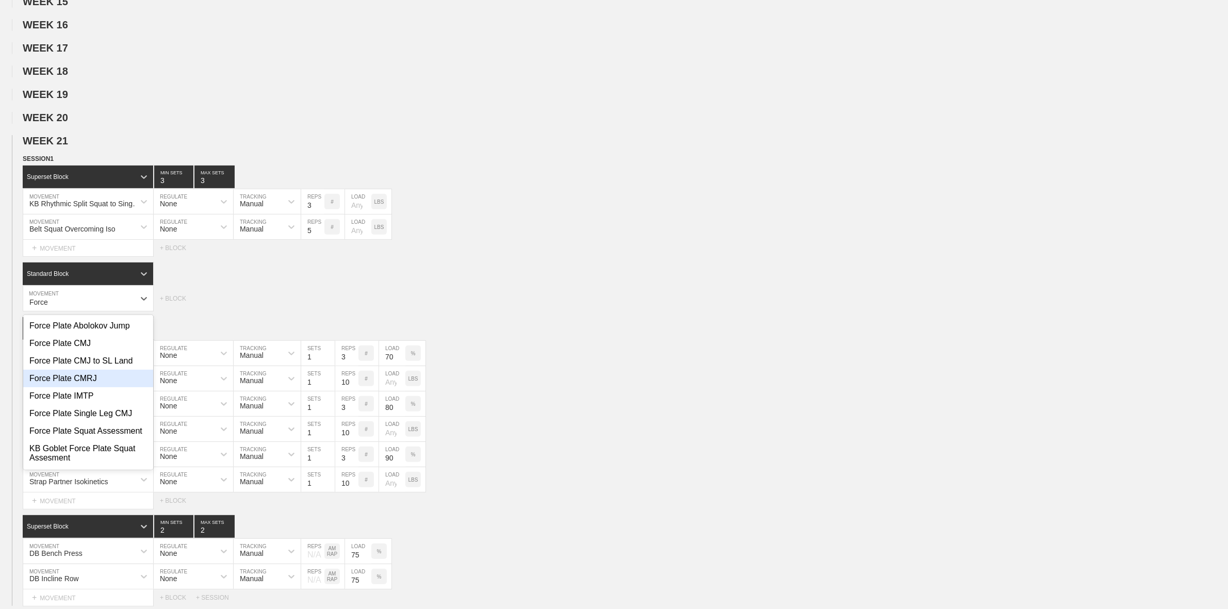
click at [70, 385] on div "Force Plate CMRJ" at bounding box center [88, 379] width 130 height 18
type input "Force"
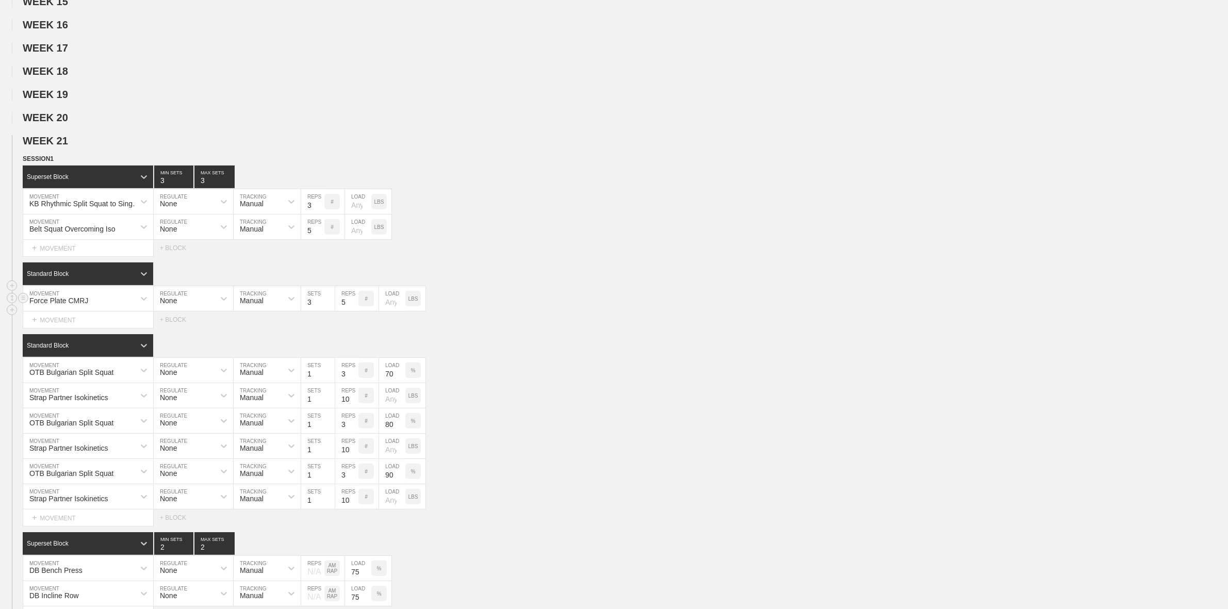
click at [330, 311] on input "3" at bounding box center [318, 298] width 34 height 25
click at [330, 311] on input "2" at bounding box center [318, 298] width 34 height 25
type input "1"
click at [330, 311] on input "1" at bounding box center [318, 298] width 34 height 25
click at [349, 310] on input "5" at bounding box center [346, 298] width 23 height 25
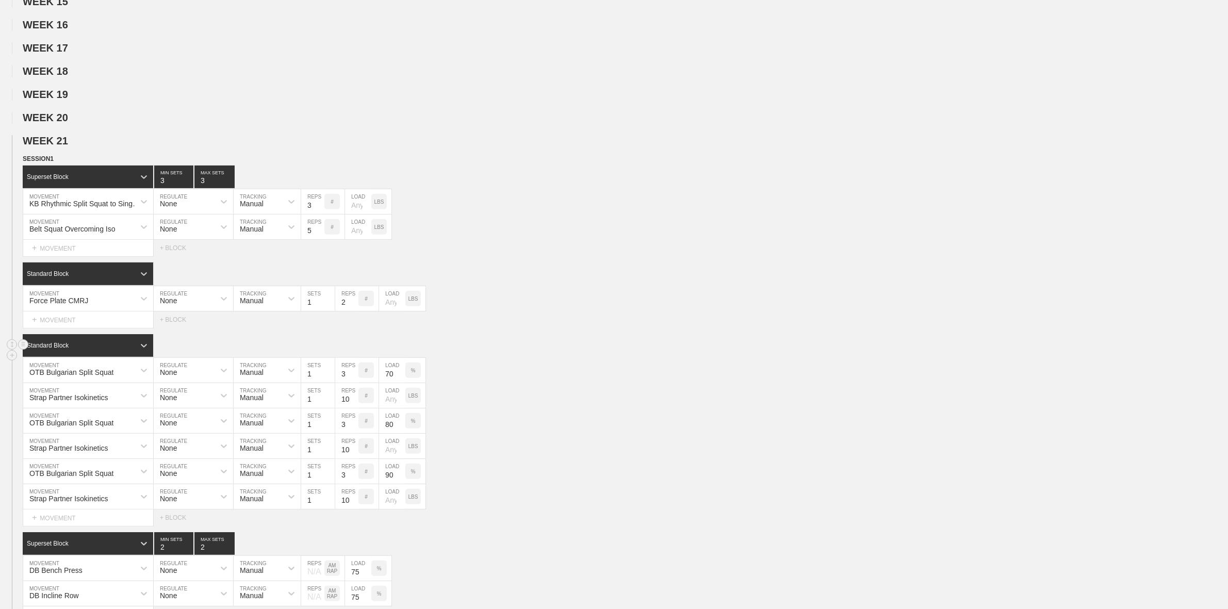
type input "2"
click at [649, 357] on div "Standard Block" at bounding box center [626, 345] width 1206 height 23
click at [22, 351] on circle at bounding box center [24, 345] width 12 height 12
click at [542, 350] on div "Standard Block" at bounding box center [626, 345] width 1206 height 23
drag, startPoint x: 569, startPoint y: 460, endPoint x: 547, endPoint y: 445, distance: 26.3
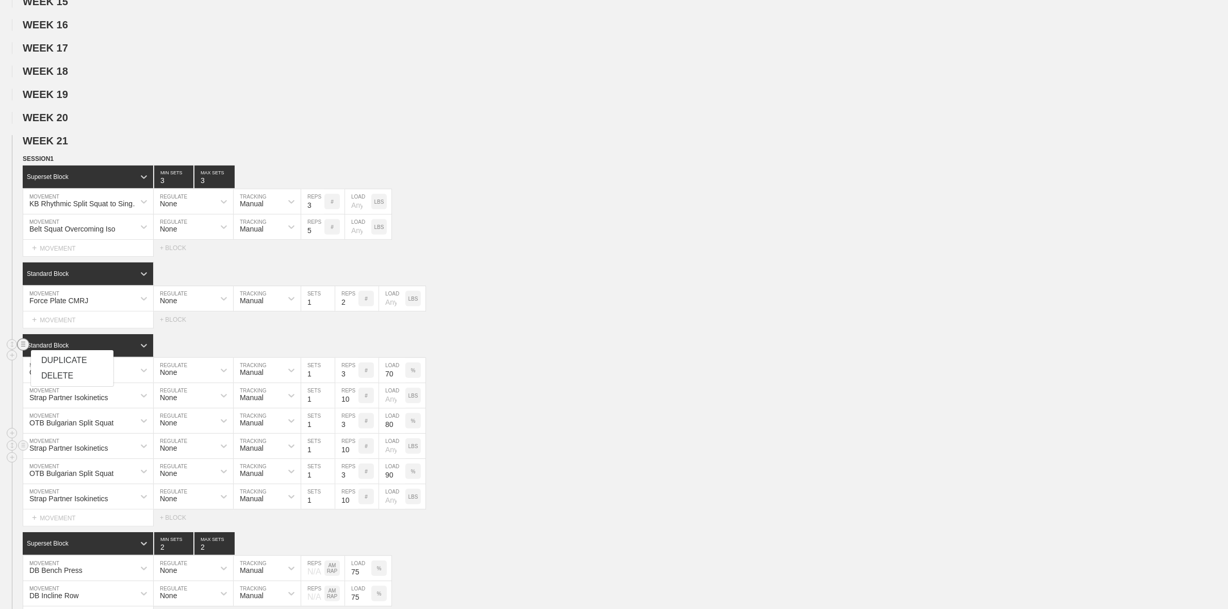
click at [570, 459] on div "Strap Partner Isokinetics MOVEMENT None REGULATE Manual TRACKING 1 SETS 10 REPS…" at bounding box center [614, 446] width 1228 height 25
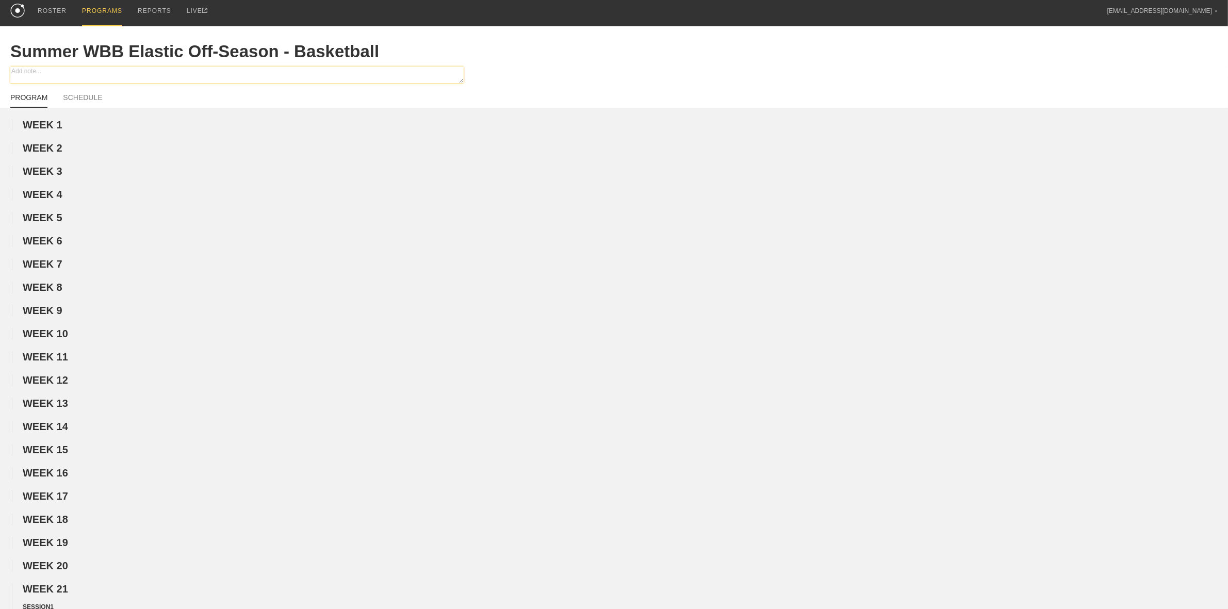
scroll to position [0, 0]
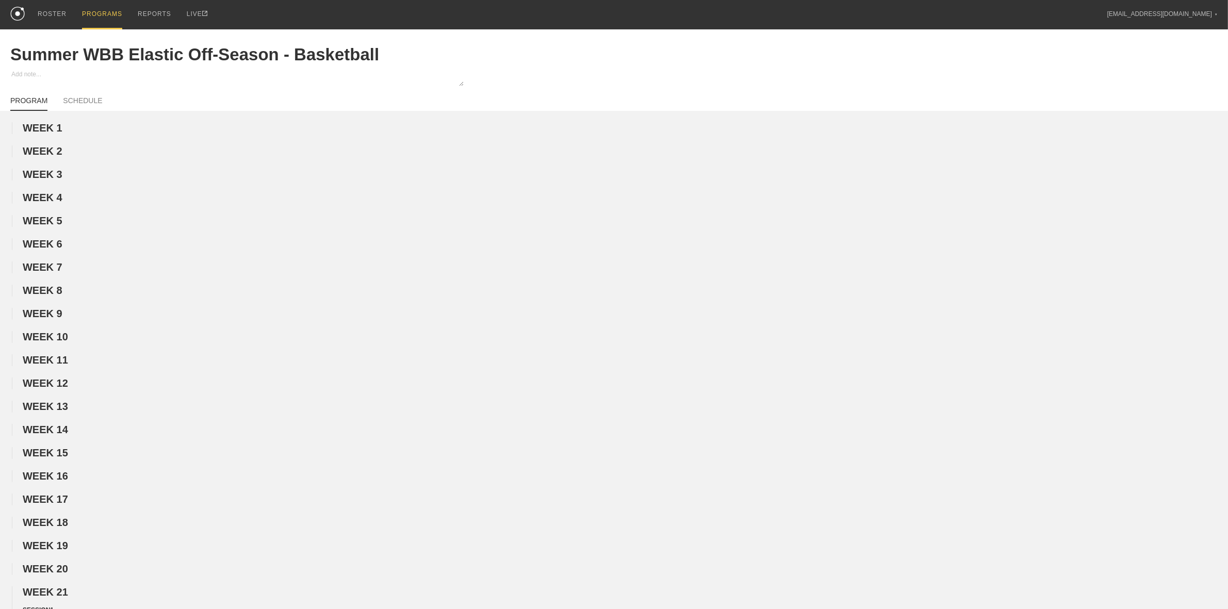
click at [97, 11] on div "PROGRAMS" at bounding box center [102, 14] width 40 height 29
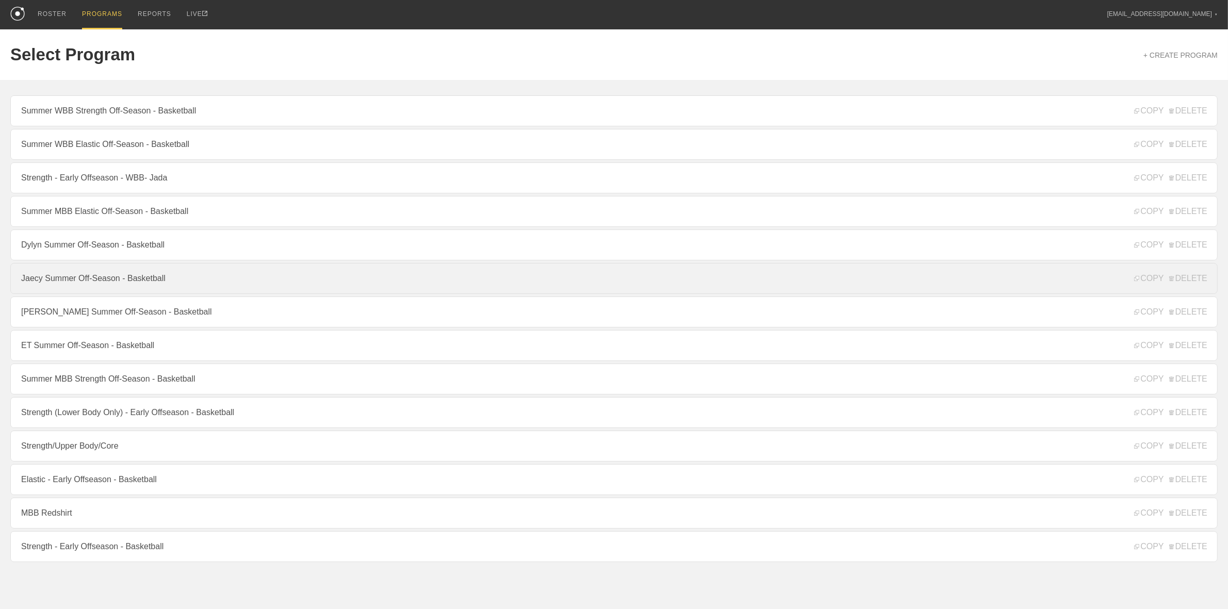
click at [82, 285] on link "Jaecy Summer Off-Season - Basketball" at bounding box center [614, 278] width 1208 height 31
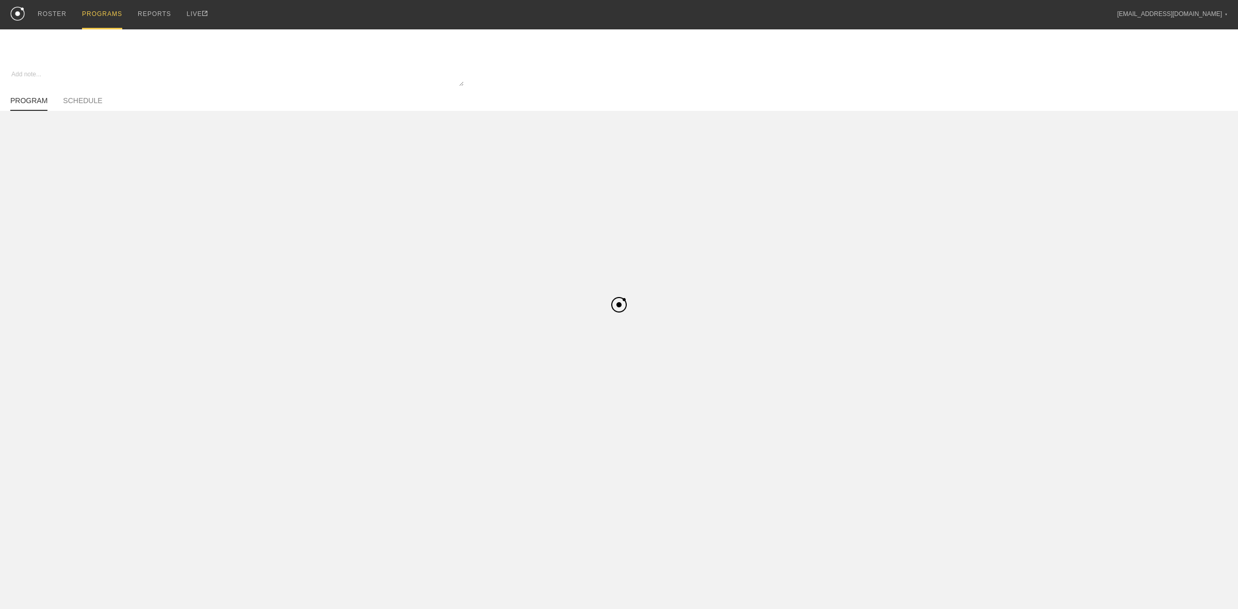
type textarea "x"
type input "Jaecy Summer Off-Season - Basketball"
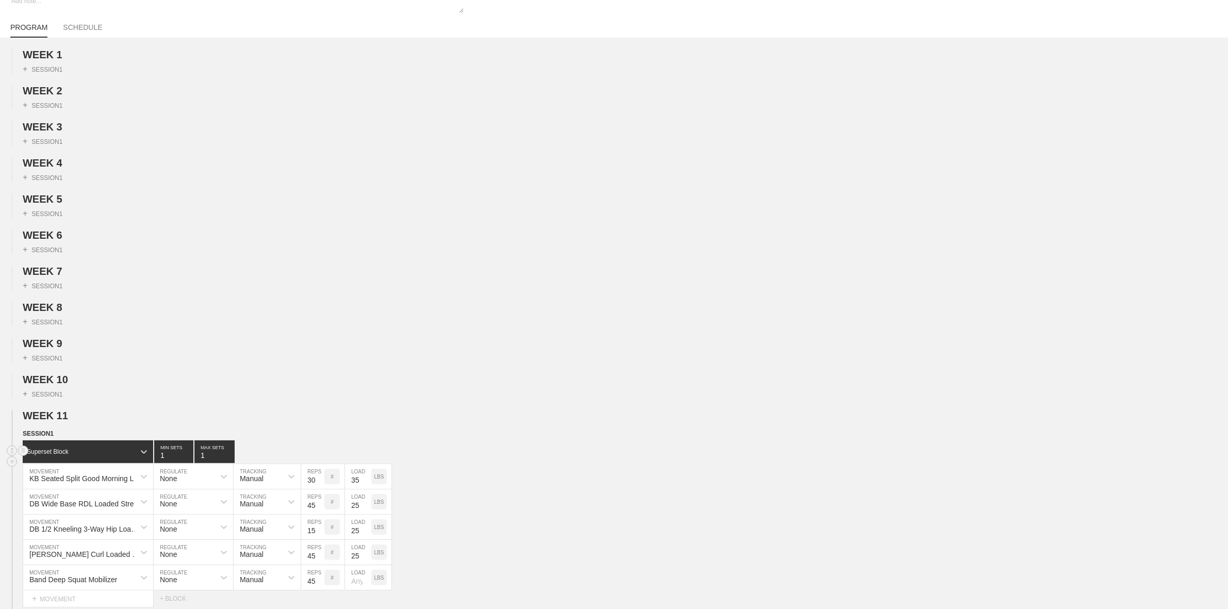
scroll to position [193, 0]
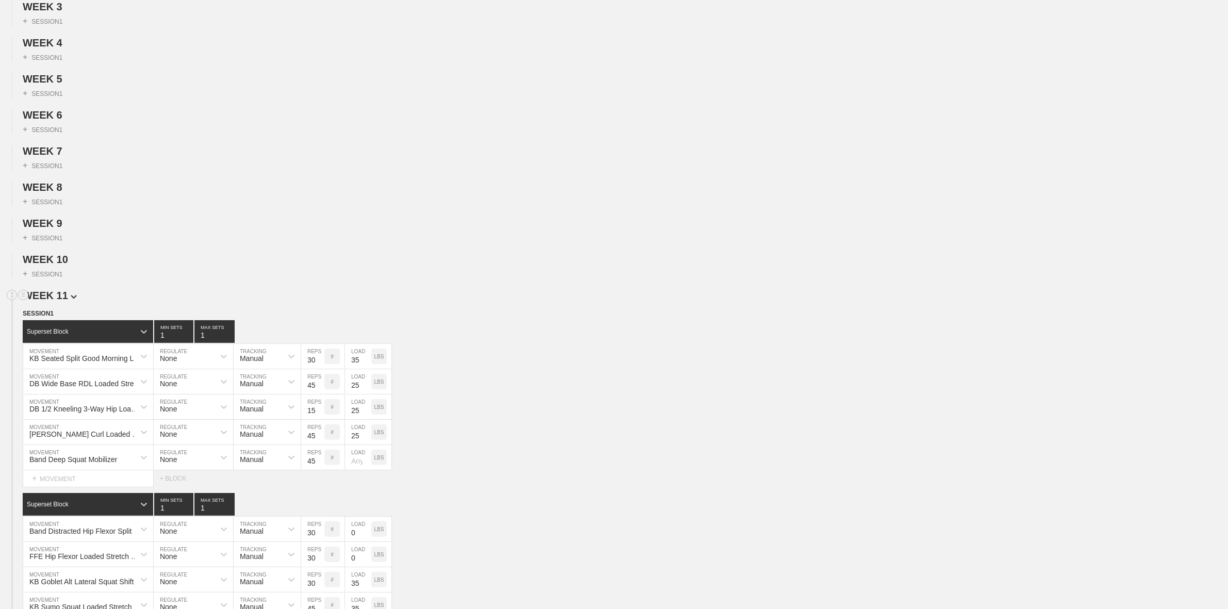
click at [60, 301] on span "WEEK 11" at bounding box center [50, 295] width 54 height 11
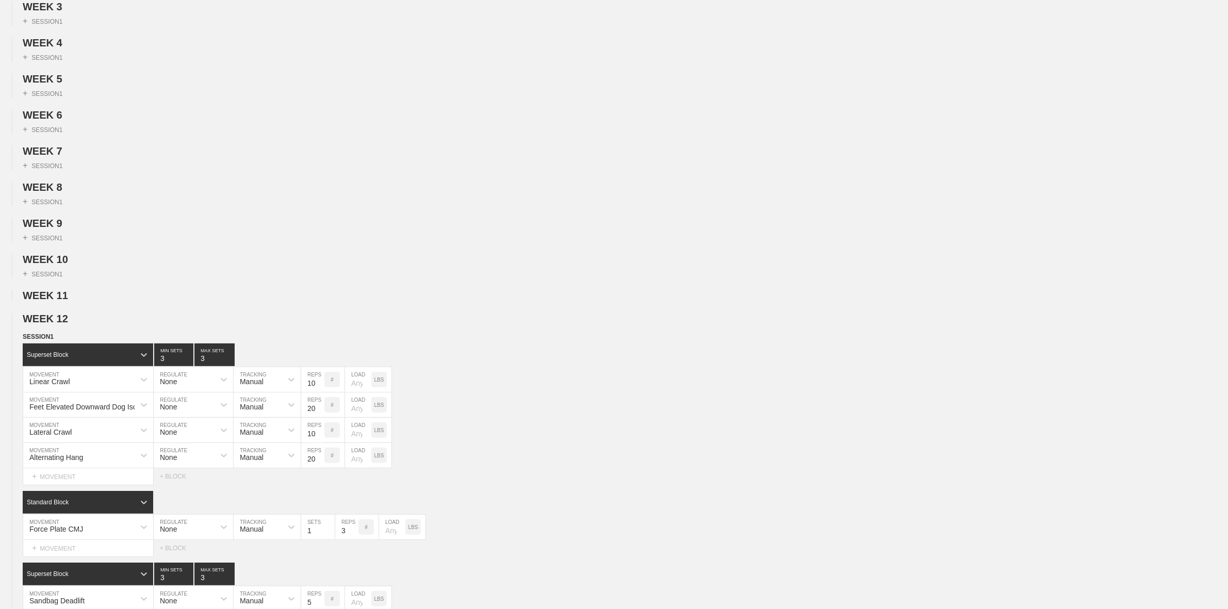
click at [63, 325] on span "WEEK 12" at bounding box center [50, 318] width 54 height 11
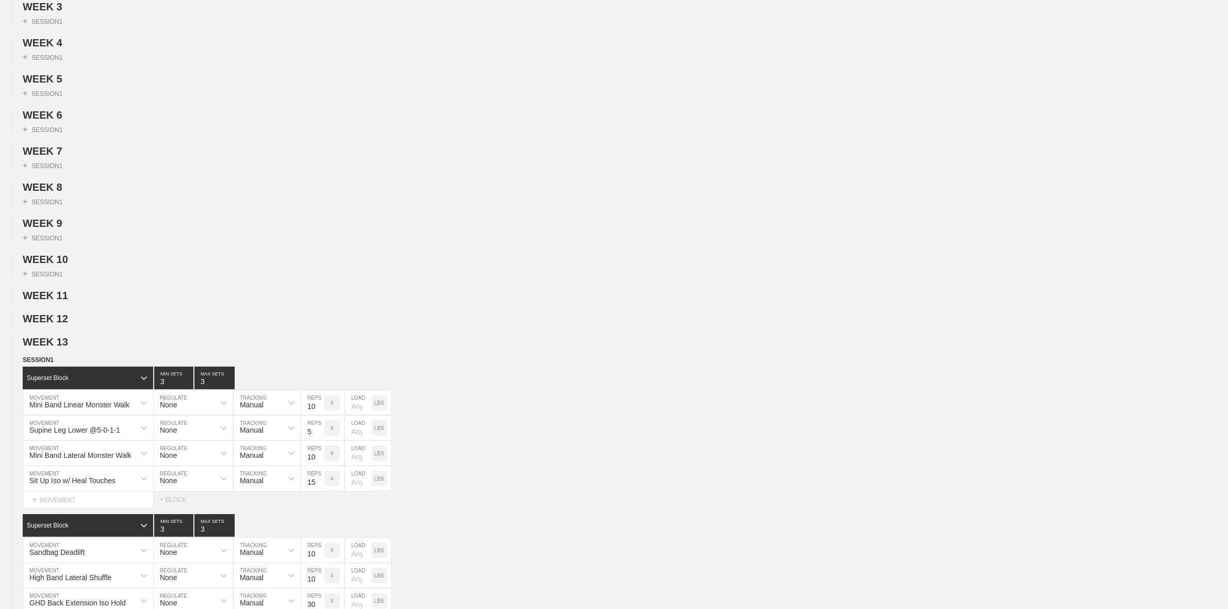
click at [64, 348] on span "WEEK 13" at bounding box center [50, 341] width 54 height 11
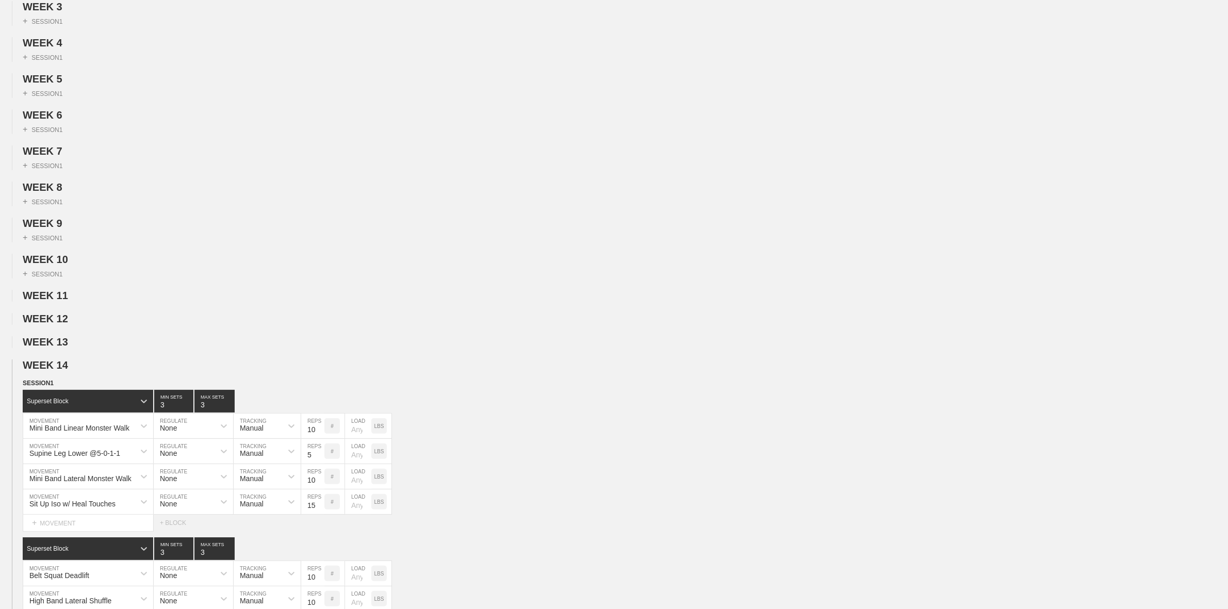
click at [58, 371] on span "WEEK 14" at bounding box center [50, 365] width 54 height 11
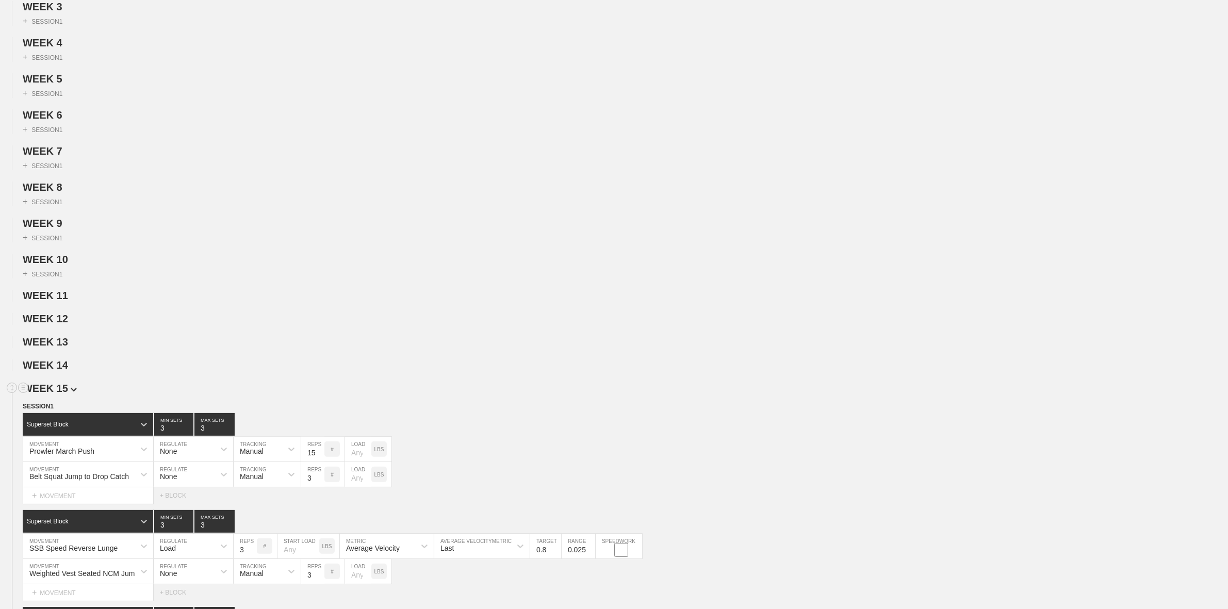
click at [57, 394] on span "WEEK 15" at bounding box center [50, 388] width 54 height 11
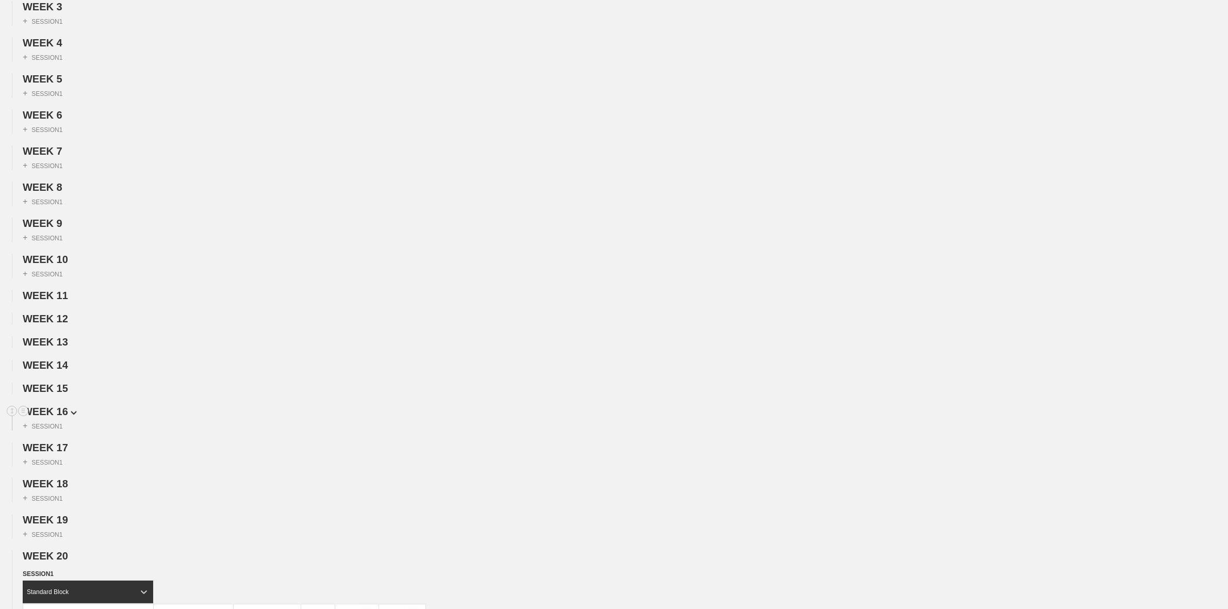
click at [61, 417] on span "WEEK 16" at bounding box center [50, 411] width 54 height 11
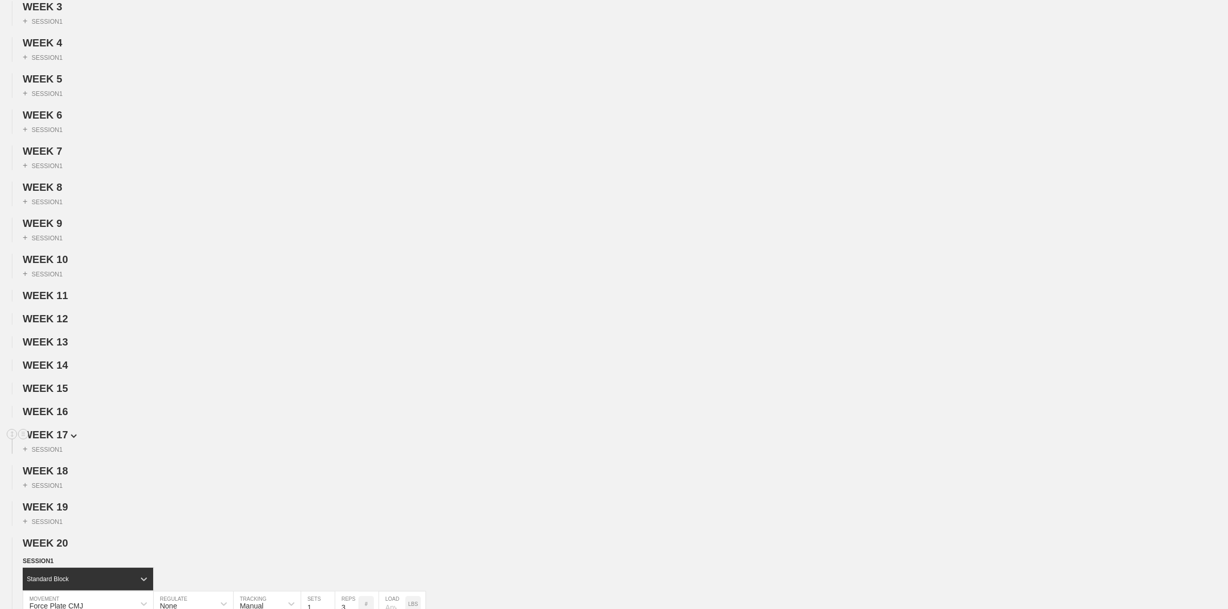
click at [62, 441] on span "WEEK 17" at bounding box center [50, 434] width 54 height 11
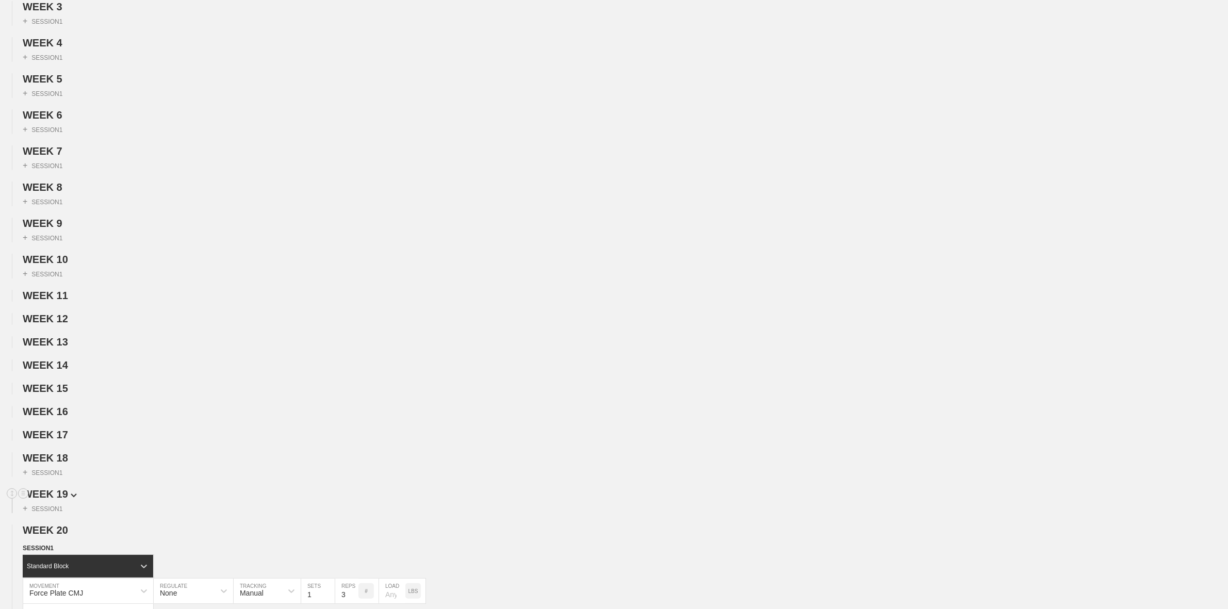
drag, startPoint x: 60, startPoint y: 471, endPoint x: 56, endPoint y: 491, distance: 21.0
click at [59, 464] on span "WEEK 18" at bounding box center [45, 457] width 45 height 11
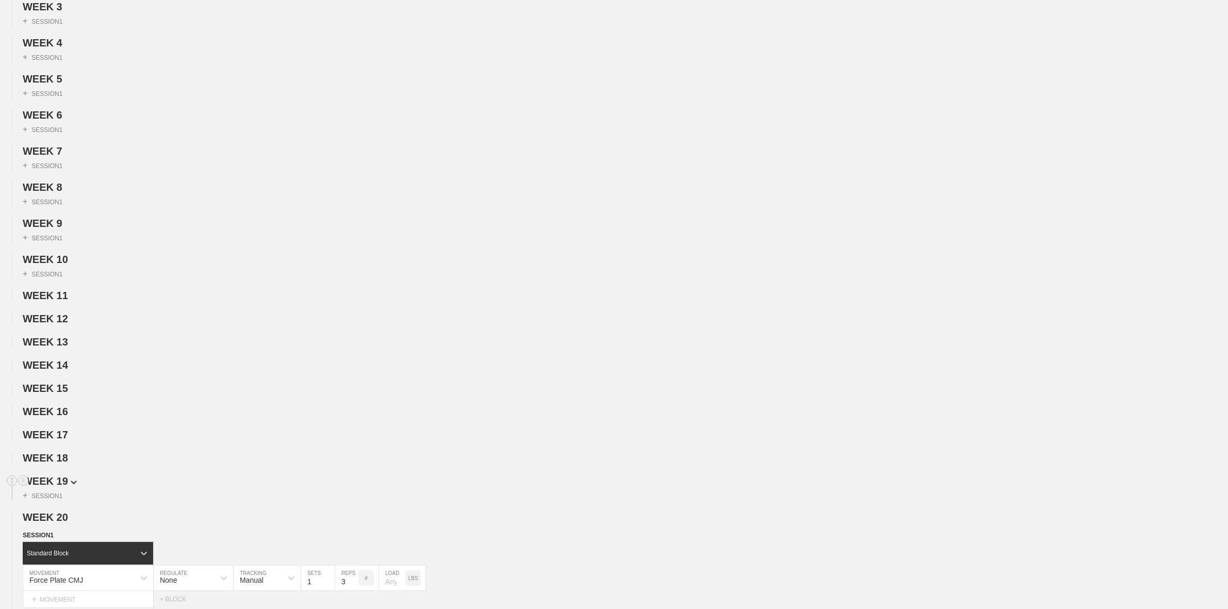
click at [56, 487] on span "WEEK 19" at bounding box center [50, 481] width 54 height 11
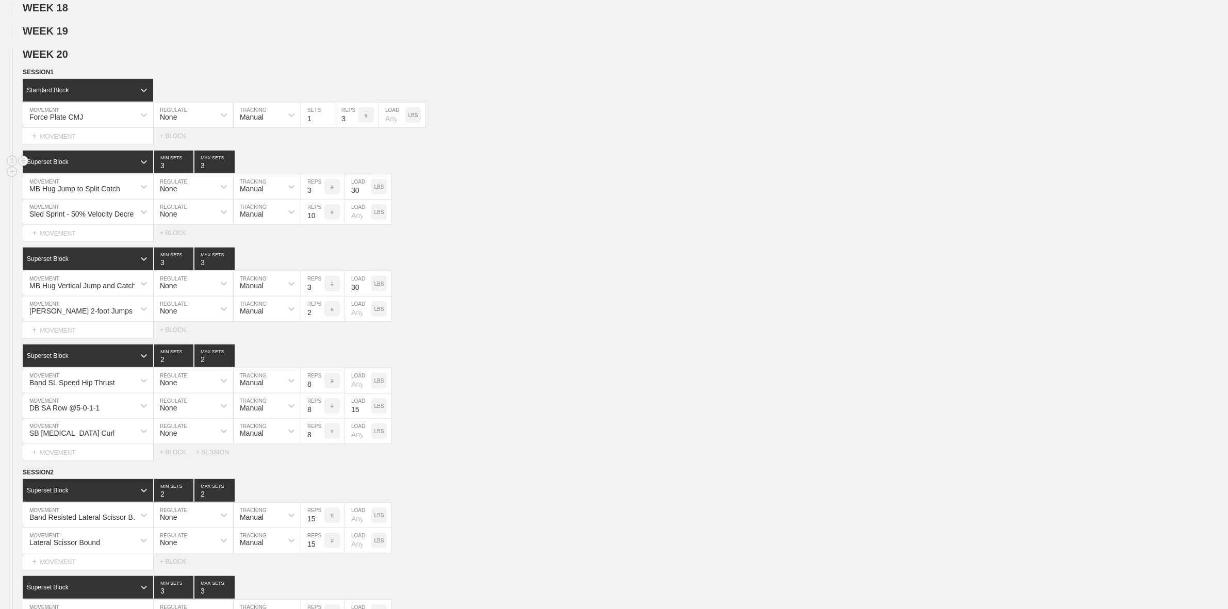
scroll to position [645, 0]
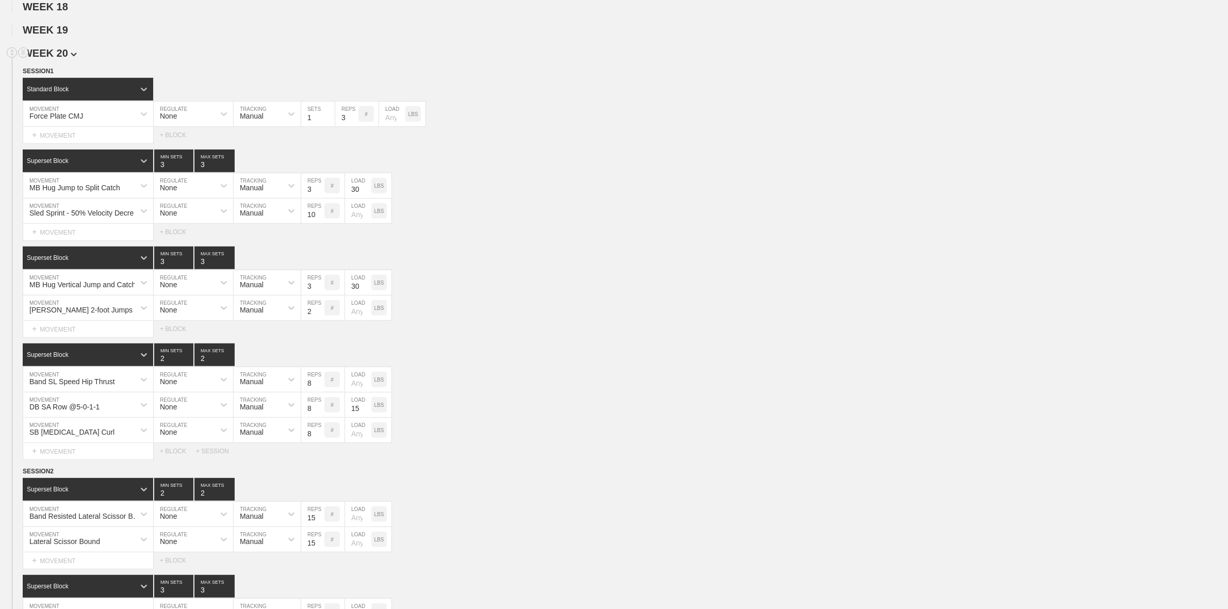
click at [63, 59] on span "WEEK 20" at bounding box center [50, 52] width 54 height 11
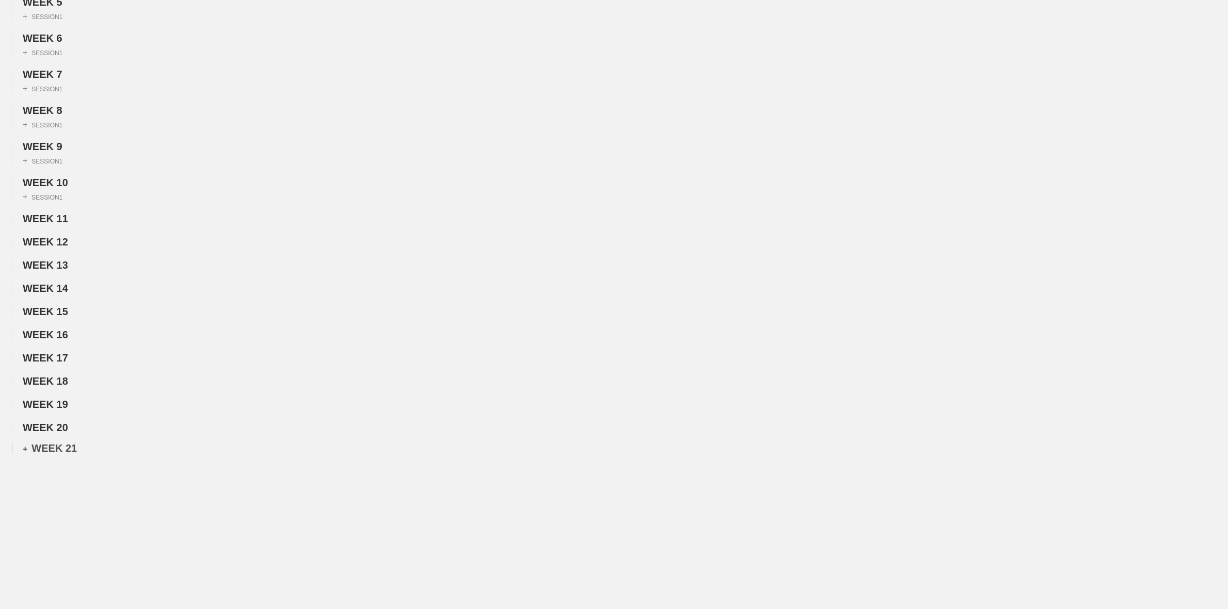
click at [60, 445] on div "+ WEEK 21" at bounding box center [50, 449] width 54 height 12
click at [45, 427] on div "+ SESSION 1" at bounding box center [43, 429] width 40 height 9
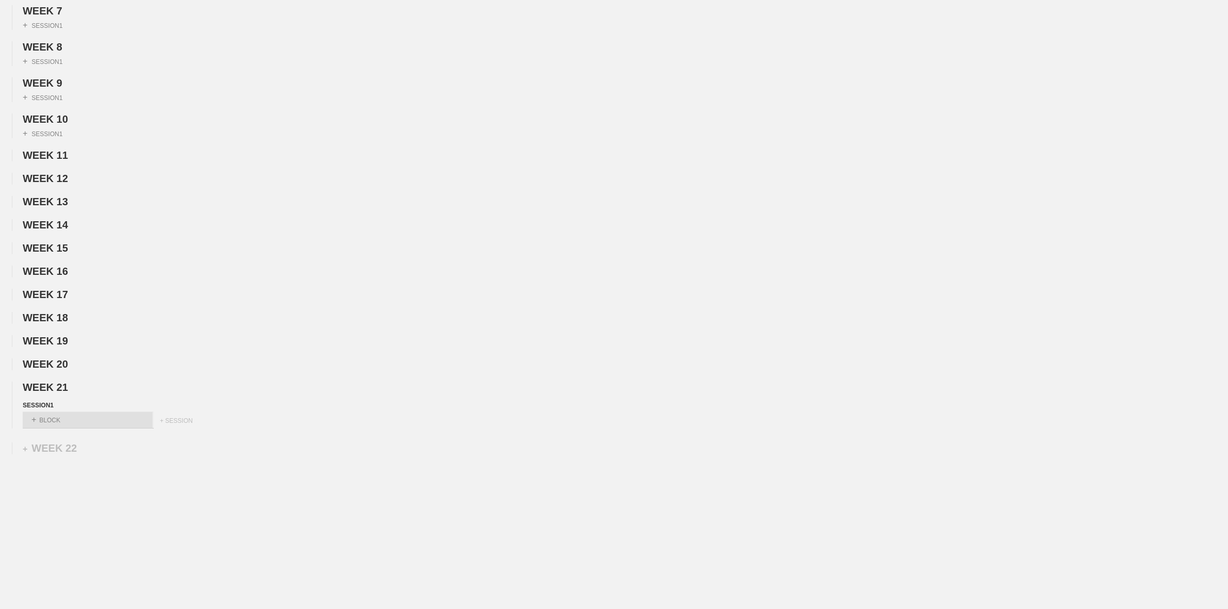
click at [67, 355] on div "WEEK 1 DUPLICATE DELETE + SESSION 1 WEEK 2 DUPLICATE DELETE + SESSION 1 WEEK 3 …" at bounding box center [614, 108] width 1228 height 640
click at [71, 364] on img at bounding box center [73, 365] width 4 height 6
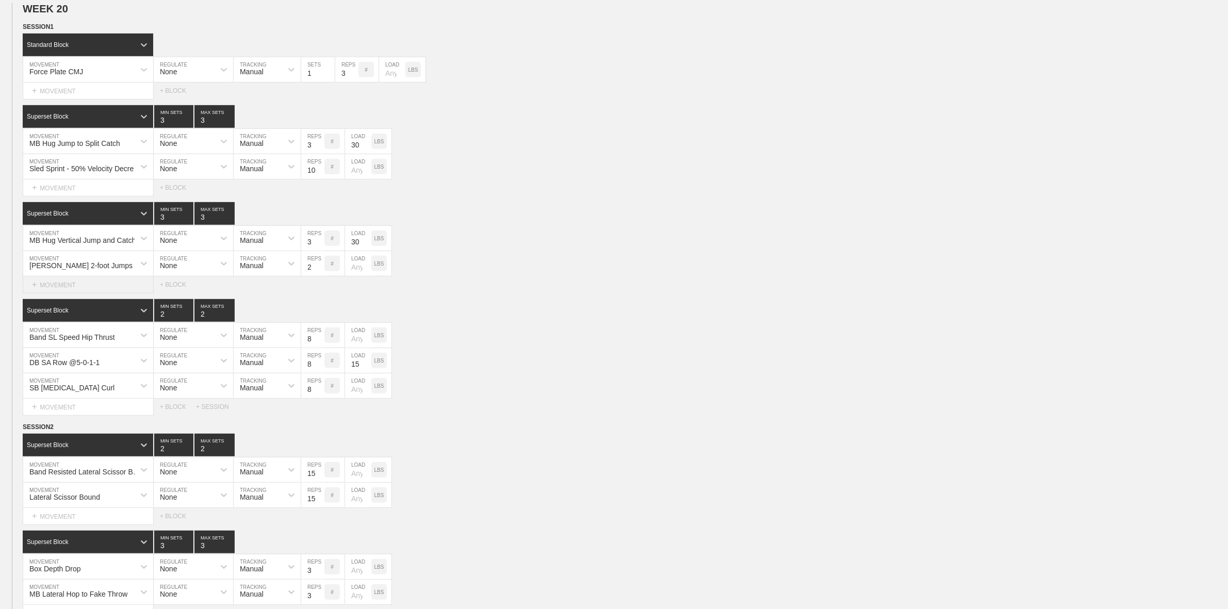
scroll to position [709, 0]
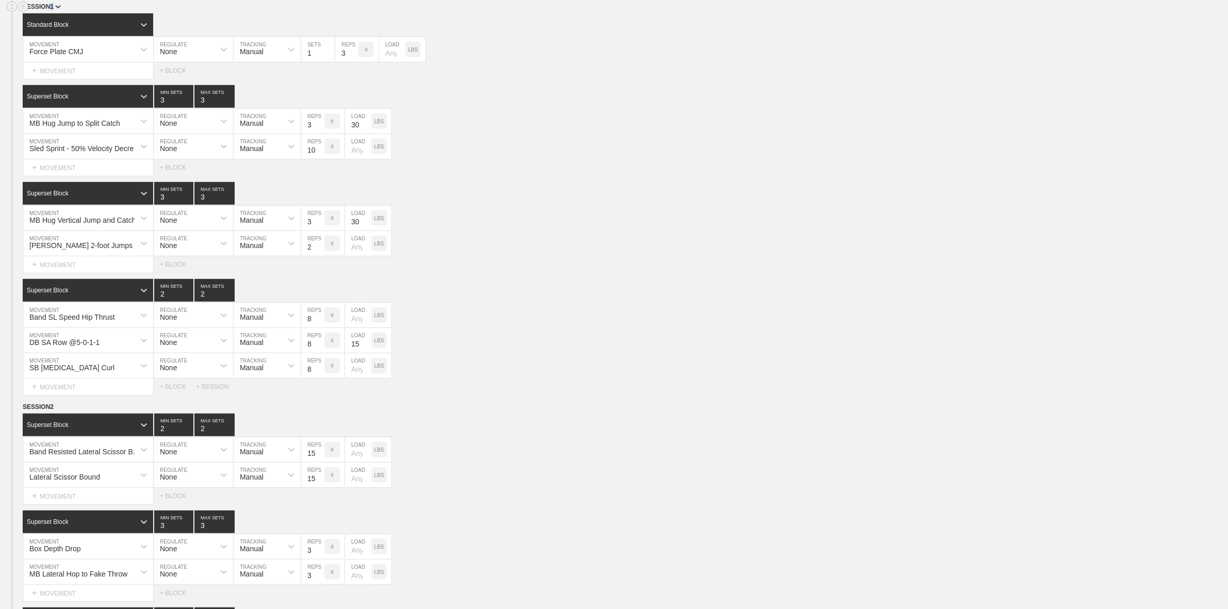
click at [51, 13] on div "SESSION 1" at bounding box center [626, 8] width 1206 height 12
click at [55, 10] on span "SESSION 1" at bounding box center [42, 6] width 38 height 7
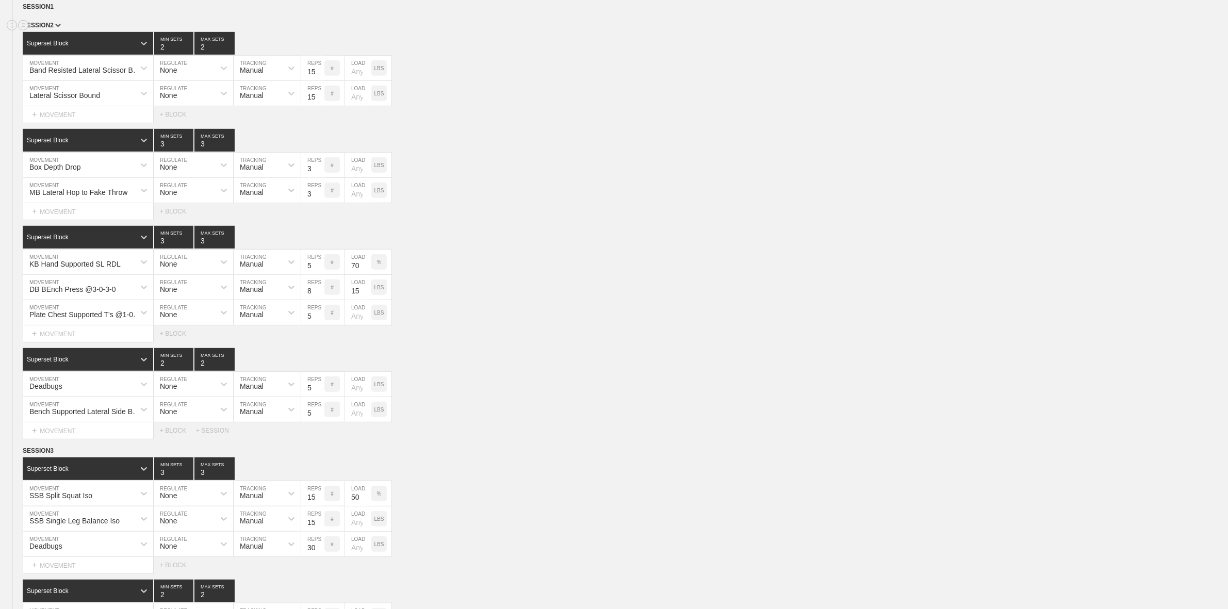
click at [54, 32] on div "SESSION 2" at bounding box center [626, 26] width 1206 height 12
click at [55, 27] on img at bounding box center [58, 26] width 6 height 4
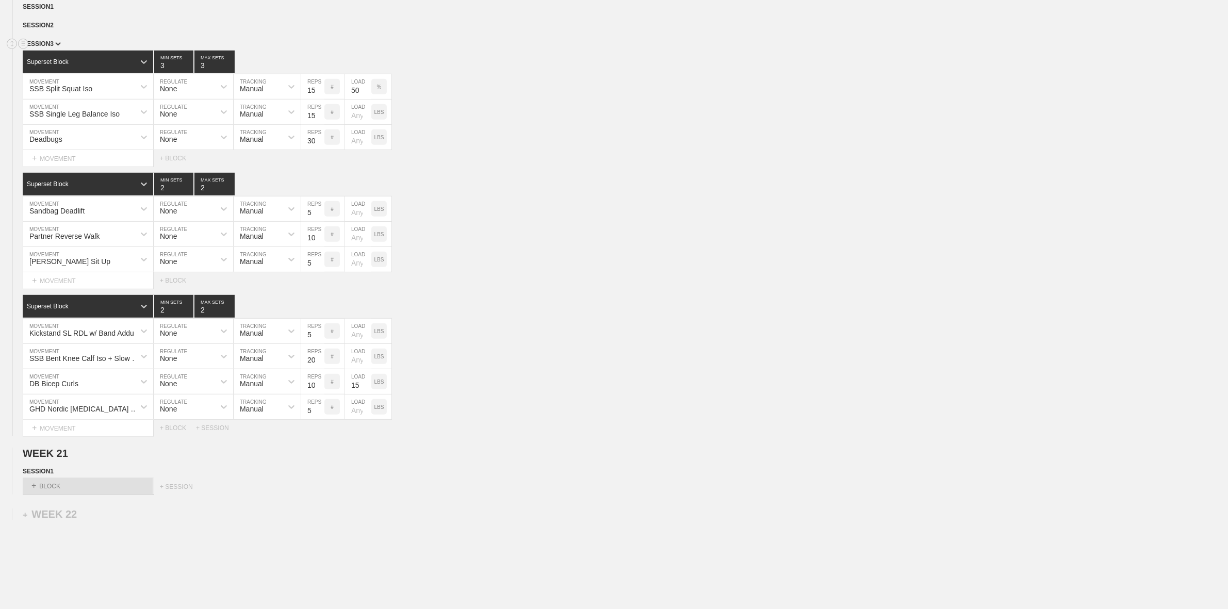
click at [55, 46] on img at bounding box center [58, 44] width 6 height 4
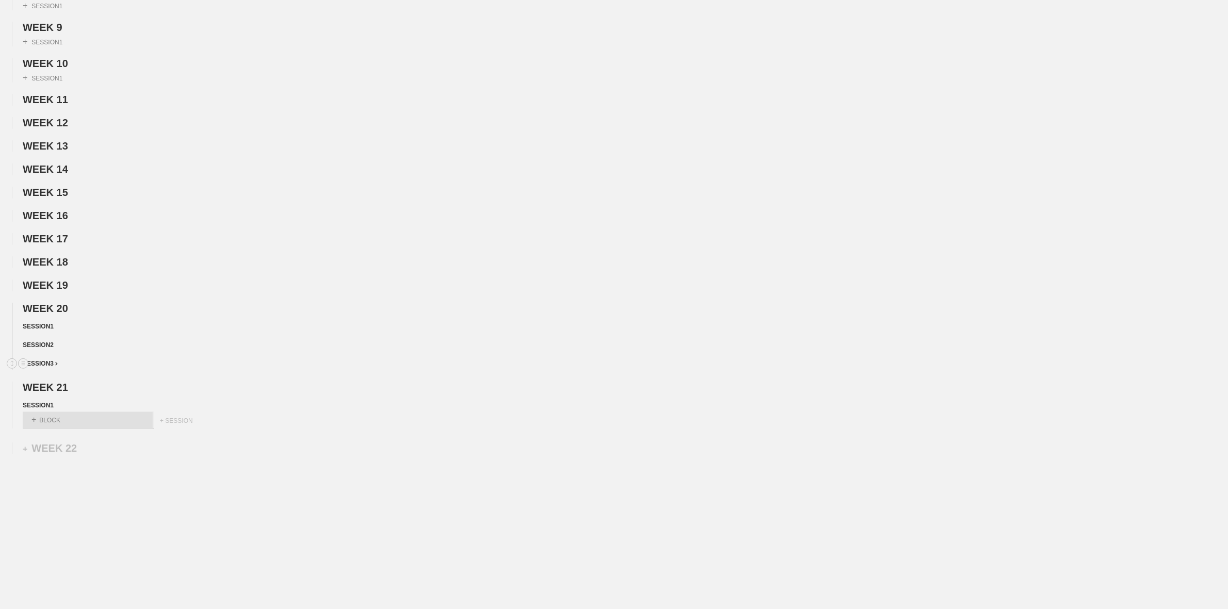
scroll to position [402, 0]
click at [49, 427] on div "+ BLOCK" at bounding box center [88, 420] width 130 height 17
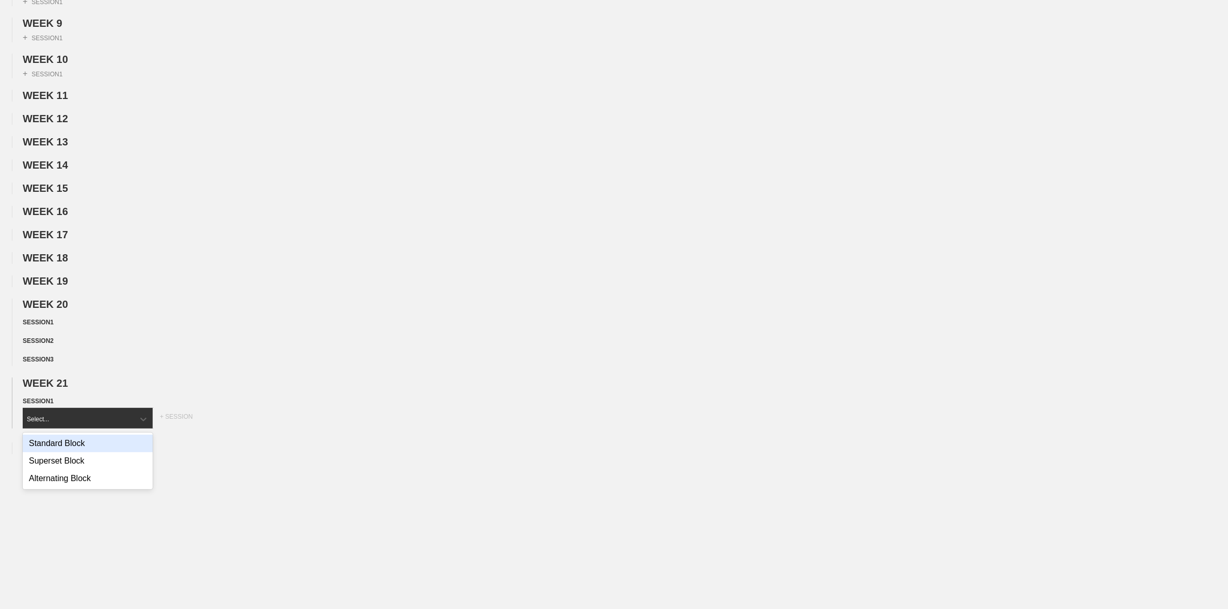
click at [56, 443] on div "Standard Block" at bounding box center [88, 444] width 130 height 18
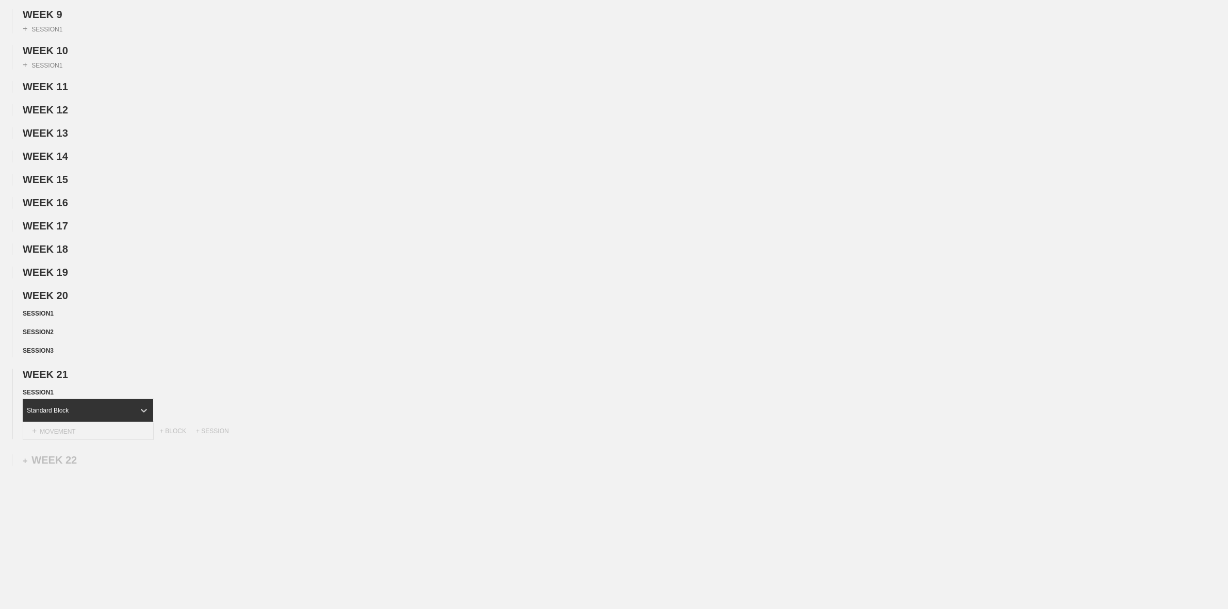
click at [93, 440] on div "+ MOVEMENT" at bounding box center [88, 431] width 131 height 17
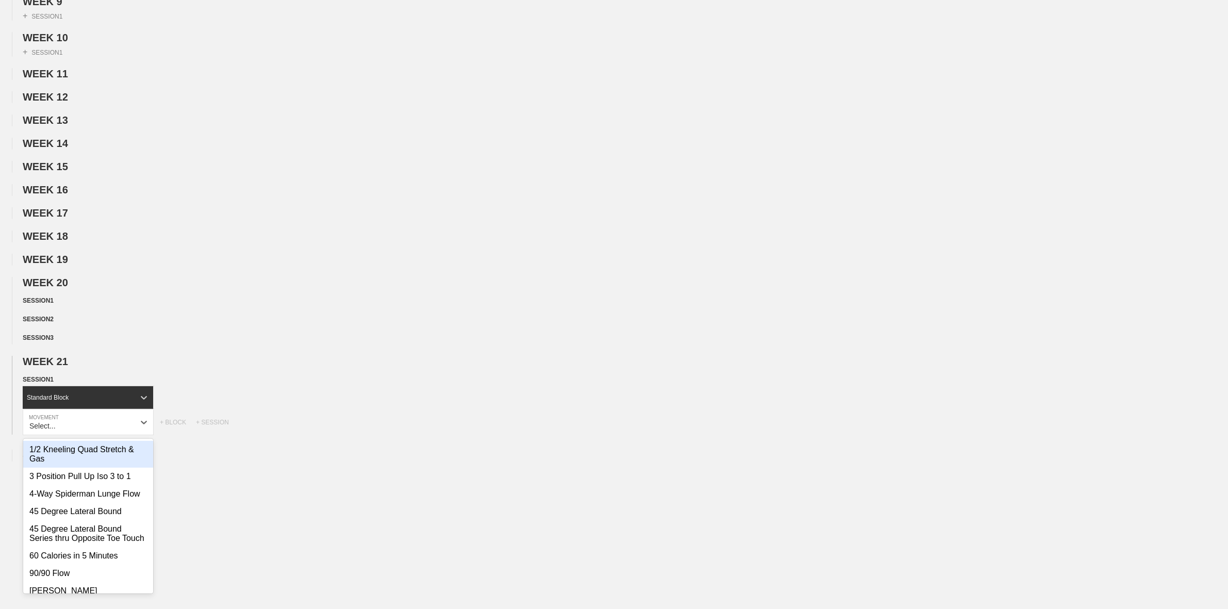
scroll to position [416, 0]
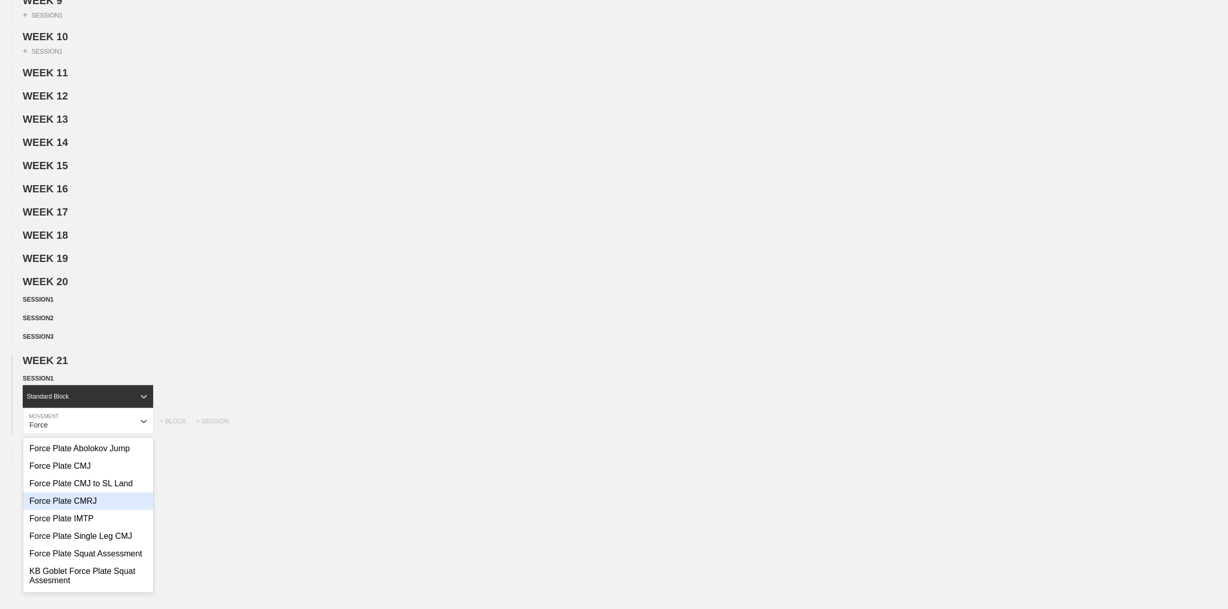
click at [83, 510] on div "Force Plate CMRJ" at bounding box center [88, 502] width 130 height 18
type input "Force"
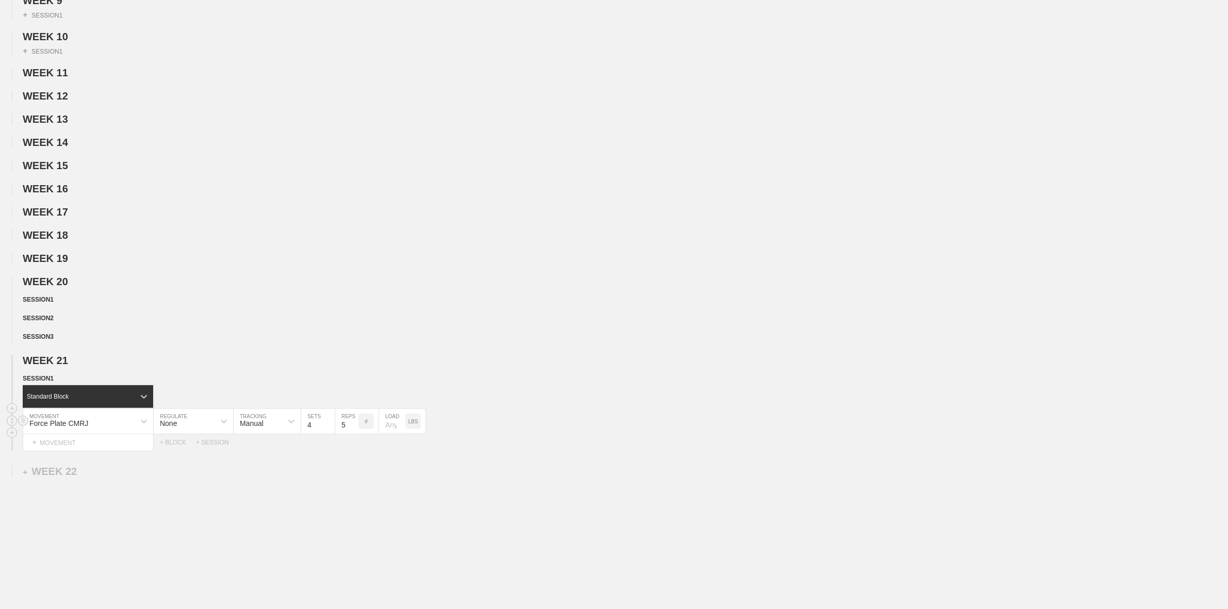
click at [313, 434] on input "4" at bounding box center [318, 421] width 34 height 25
type input "1"
click at [343, 434] on input "5" at bounding box center [346, 421] width 23 height 25
type input "2"
click at [413, 385] on div "WEEK 21 DUPLICATE DELETE SESSION 1 Standard Block DUPLICATE INSERT MOVEMENT AFT…" at bounding box center [614, 403] width 1228 height 96
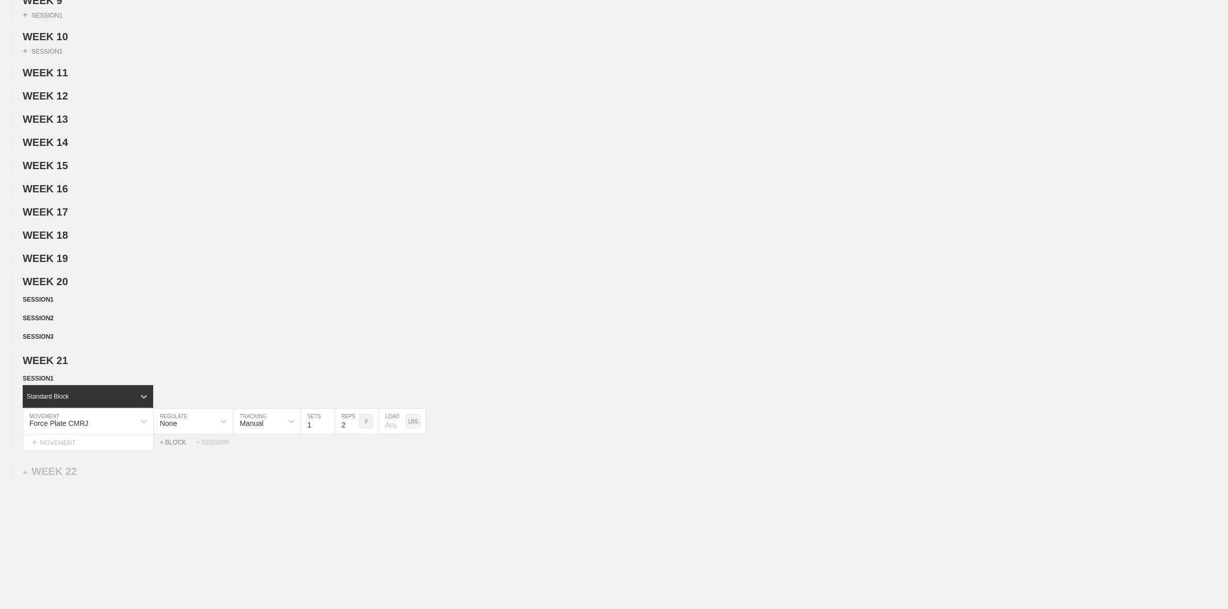
click at [168, 446] on div "+ BLOCK" at bounding box center [178, 442] width 36 height 7
click at [65, 472] on div "Standard Block" at bounding box center [48, 468] width 42 height 7
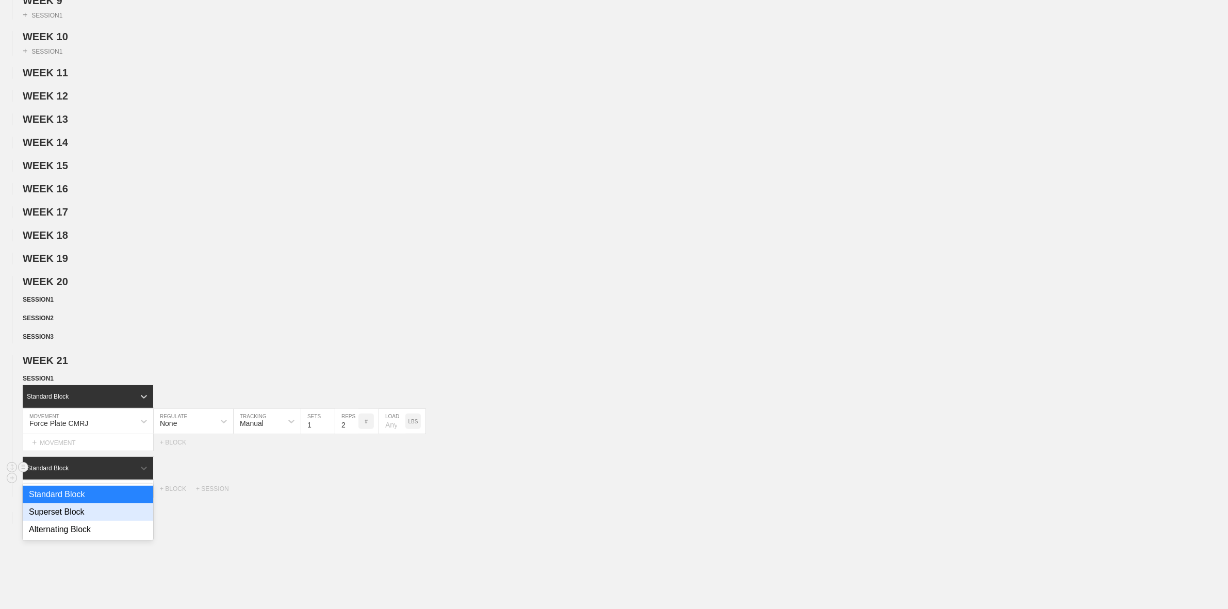
click at [53, 520] on div "Superset Block" at bounding box center [88, 513] width 131 height 18
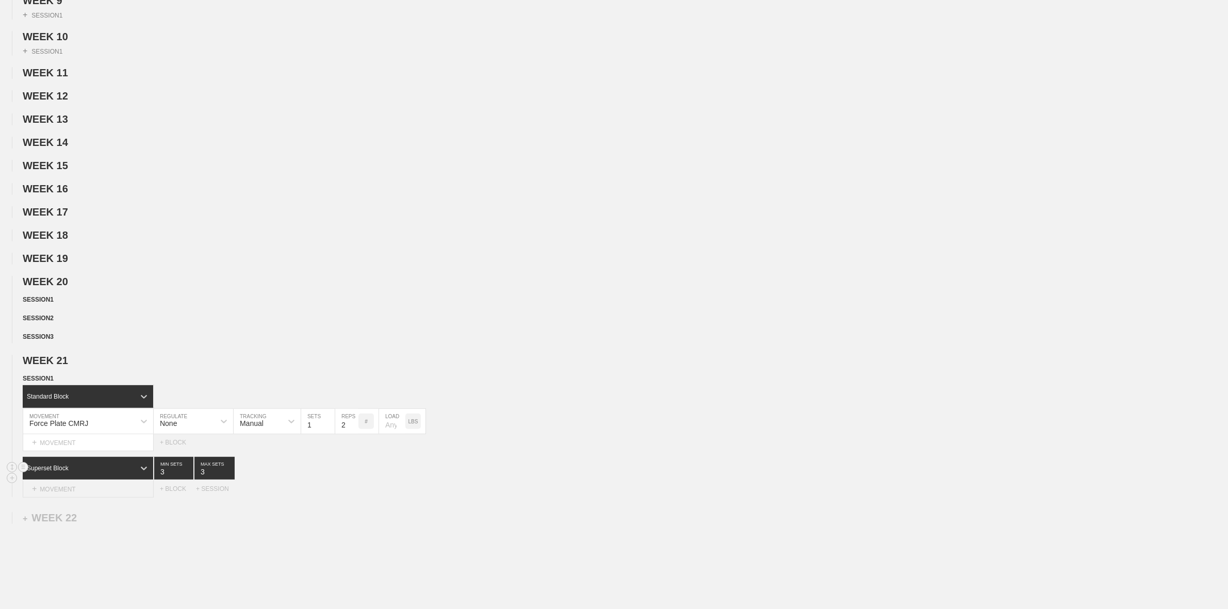
click at [61, 495] on div "+ MOVEMENT" at bounding box center [88, 489] width 131 height 17
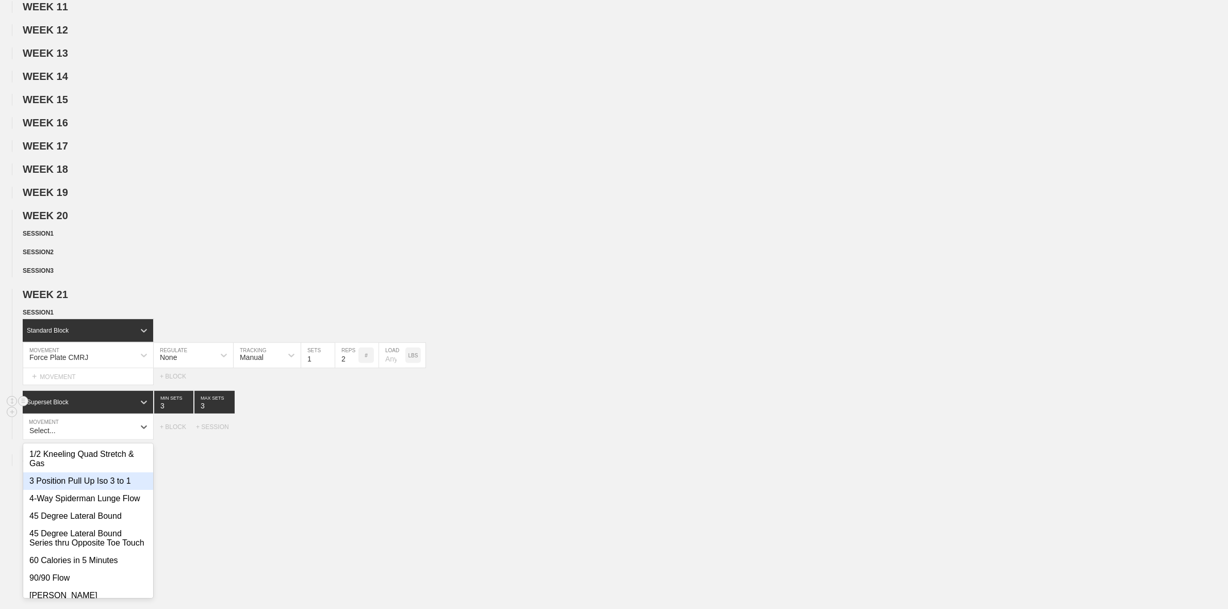
scroll to position [488, 0]
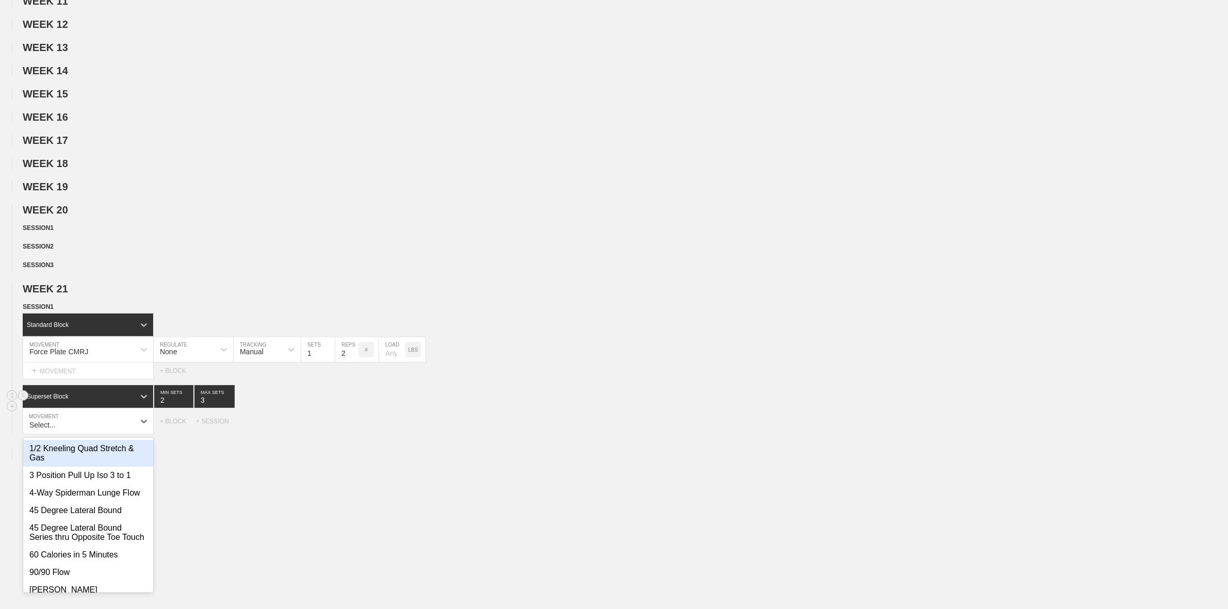
type input "2"
click at [189, 408] on input "2" at bounding box center [173, 396] width 39 height 23
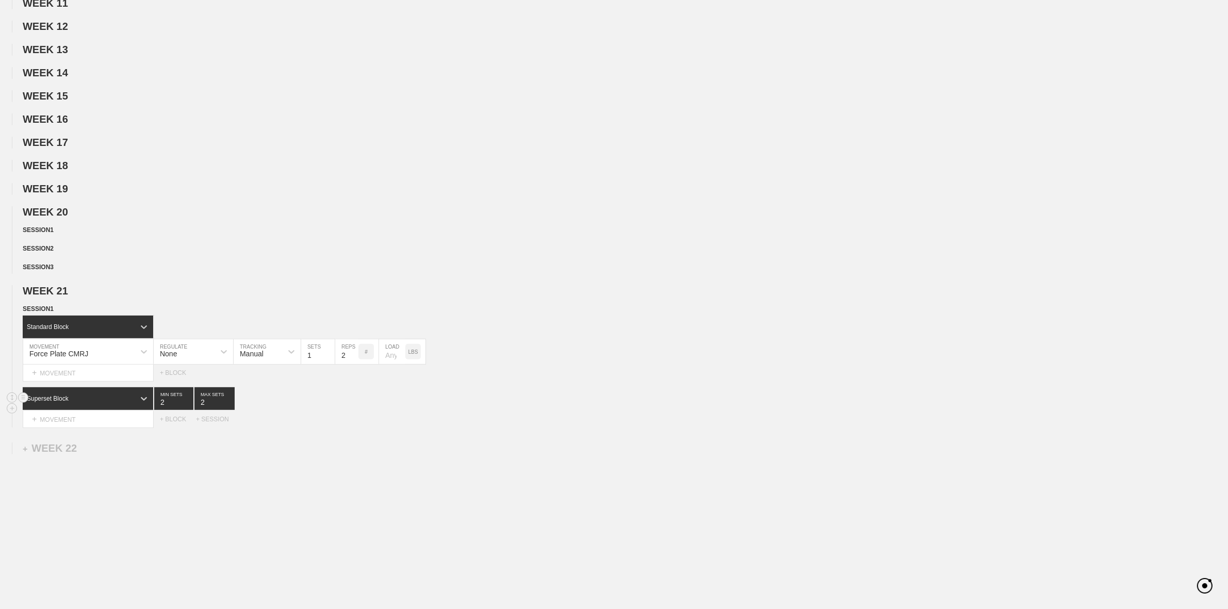
type input "2"
click at [230, 410] on input "2" at bounding box center [215, 398] width 40 height 23
click at [66, 428] on div "+ MOVEMENT" at bounding box center [88, 419] width 131 height 17
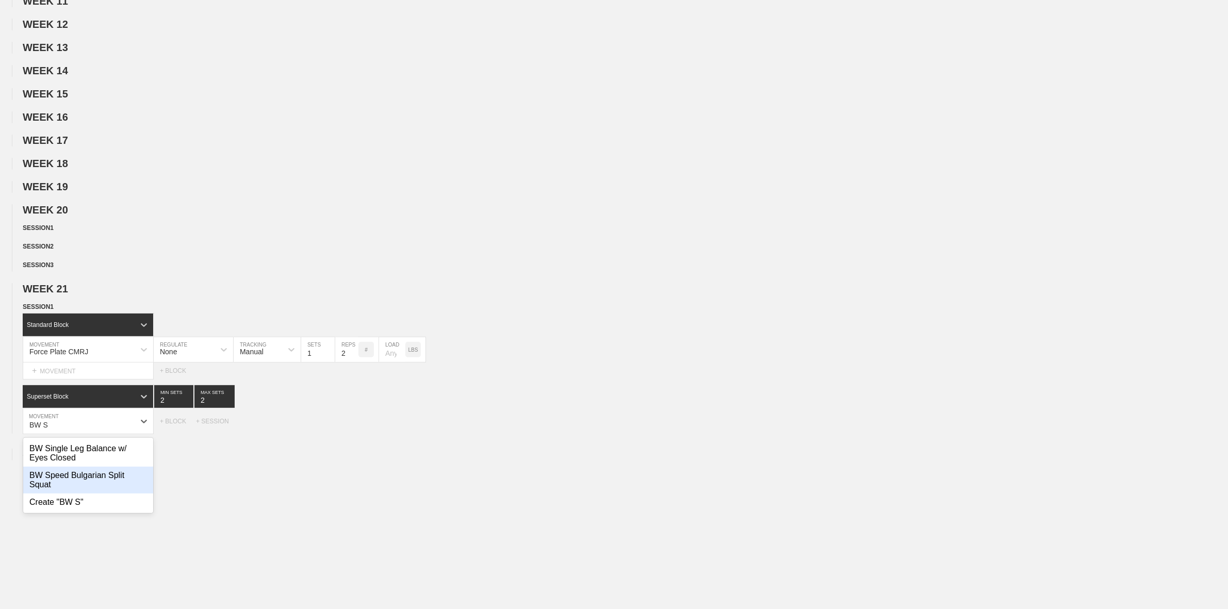
click at [94, 494] on div "BW Speed Bulgarian Split Squat" at bounding box center [88, 480] width 130 height 27
type input "BW S"
click at [310, 434] on input "5" at bounding box center [312, 421] width 23 height 25
type input "8"
click at [58, 451] on div "+ MOVEMENT" at bounding box center [88, 442] width 131 height 17
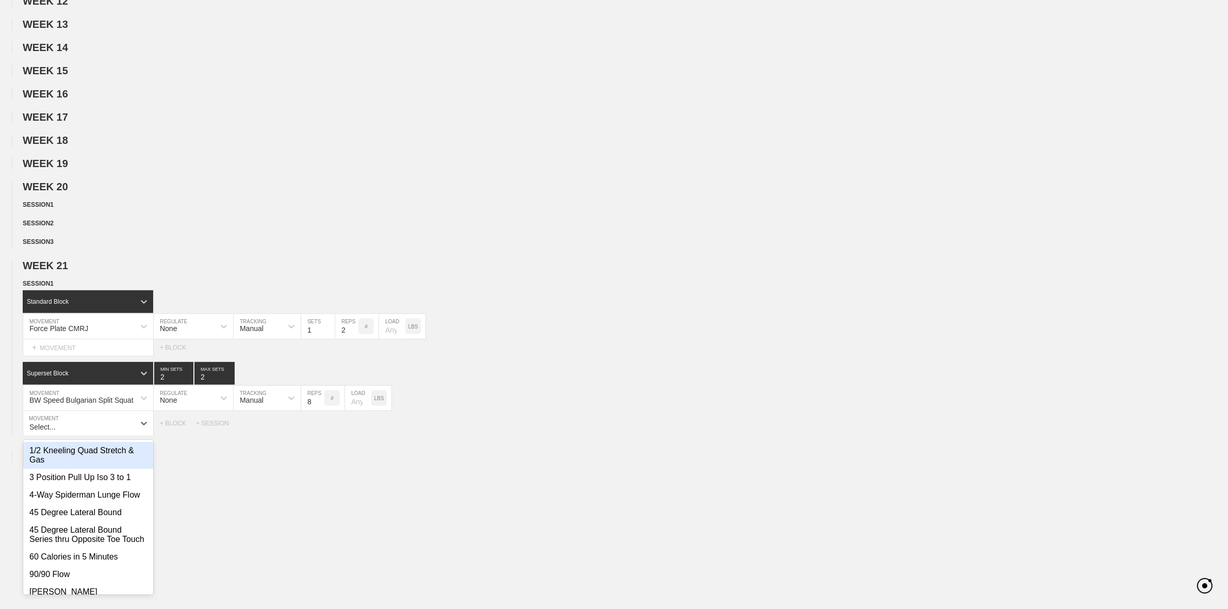
scroll to position [513, 0]
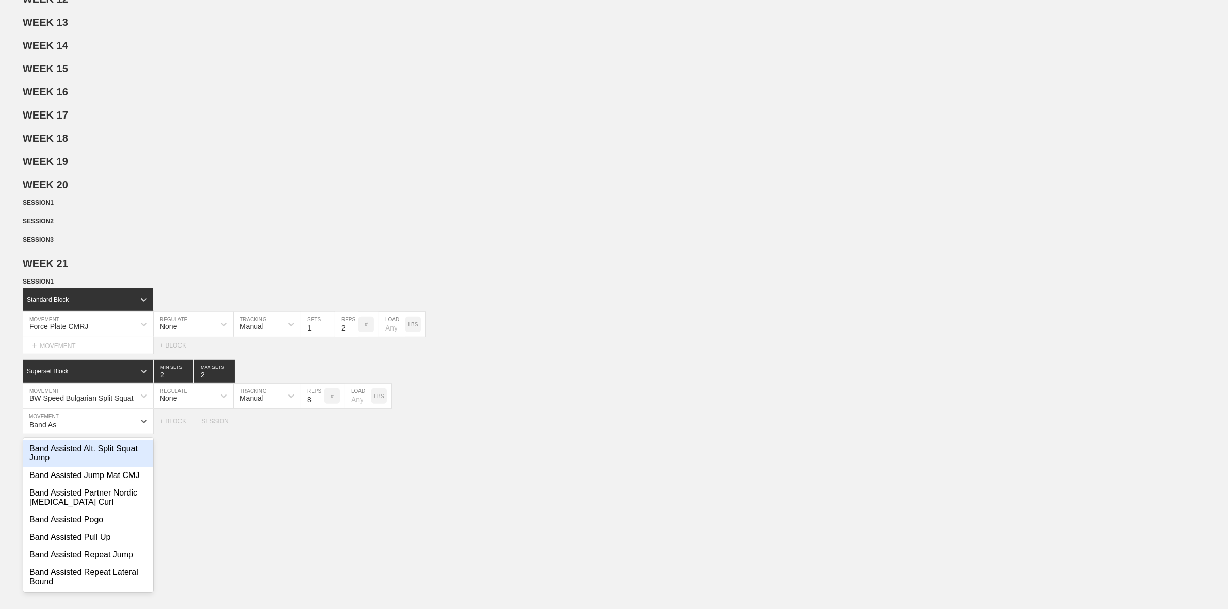
click at [79, 467] on div "Band Assisted Alt. Split Squat Jump" at bounding box center [88, 453] width 130 height 27
type input "Band As"
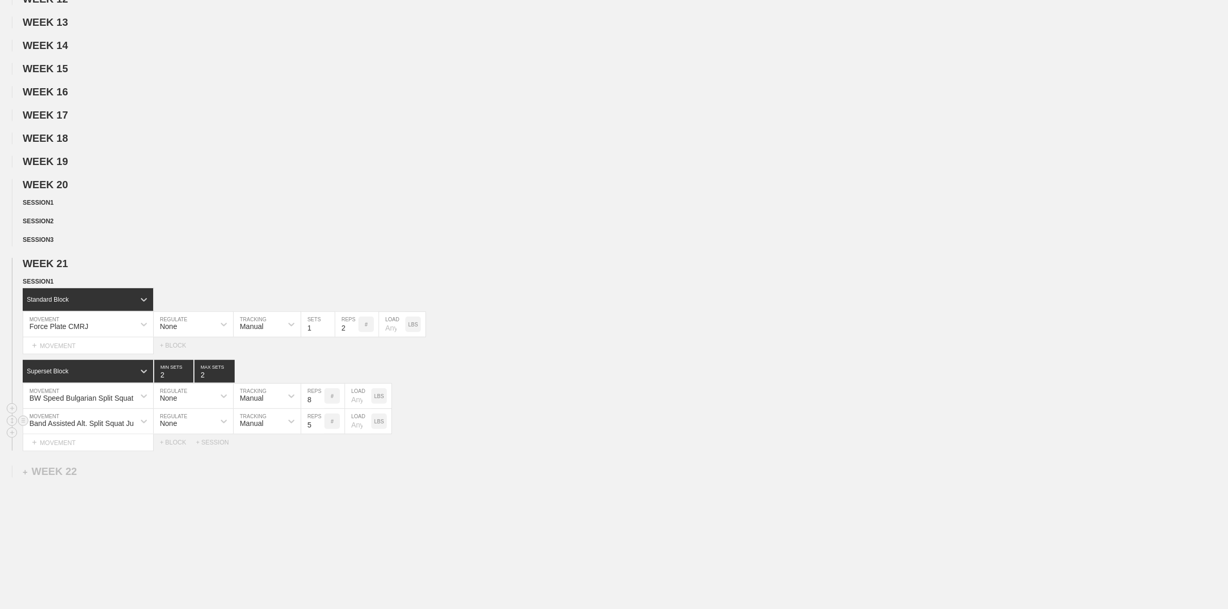
click at [179, 434] on div "Band Assisted Alt. Split Squat Jump MOVEMENT None REGULATE Manual TRACKING 5 RE…" at bounding box center [207, 421] width 369 height 25
click at [170, 451] on div "Select... MOVEMENT + MOVEMENT + BLOCK + SESSION" at bounding box center [614, 442] width 1228 height 17
click at [170, 446] on div "+ BLOCK" at bounding box center [178, 442] width 36 height 7
click at [76, 473] on div "Standard Block" at bounding box center [79, 468] width 112 height 9
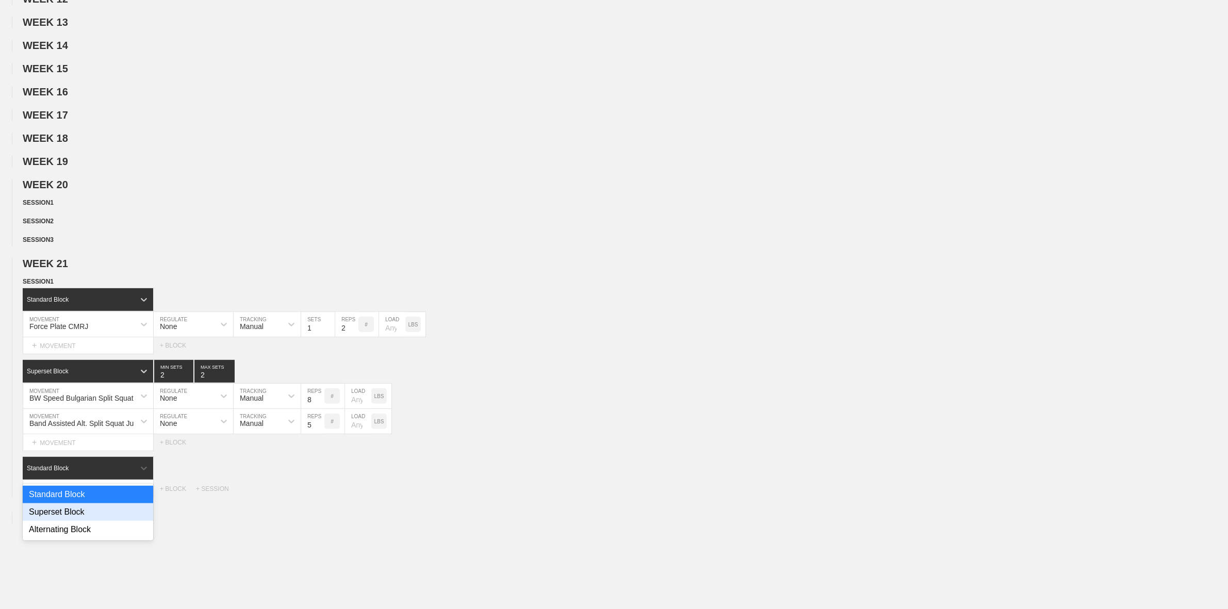
click at [68, 521] on div "Superset Block" at bounding box center [88, 513] width 131 height 18
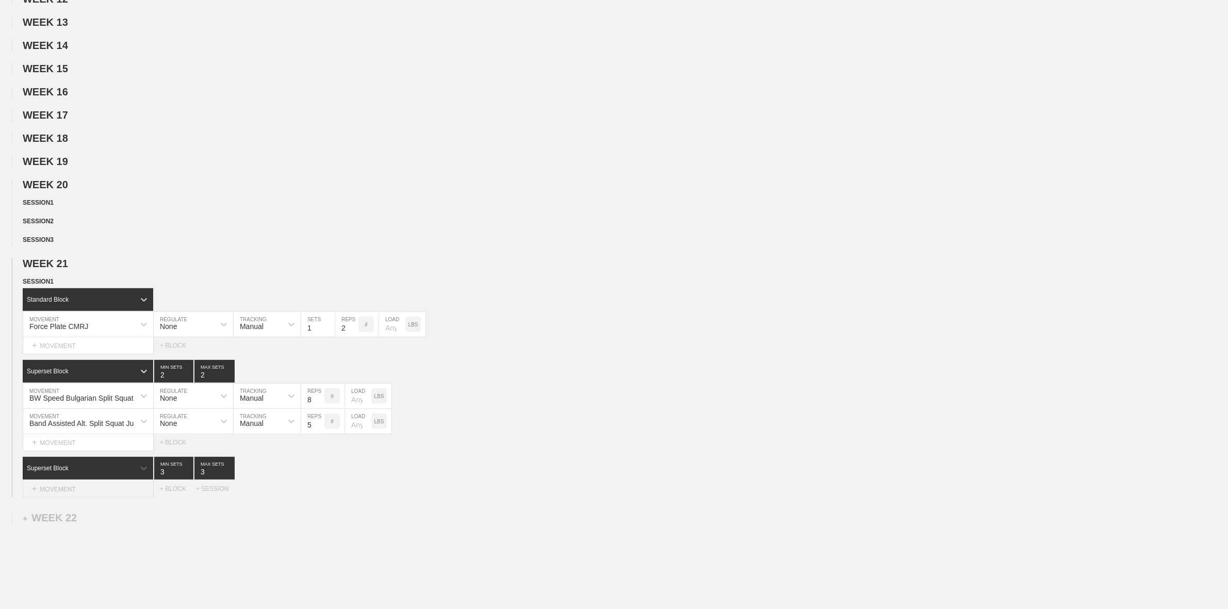
click at [62, 498] on div "+ MOVEMENT" at bounding box center [88, 489] width 131 height 17
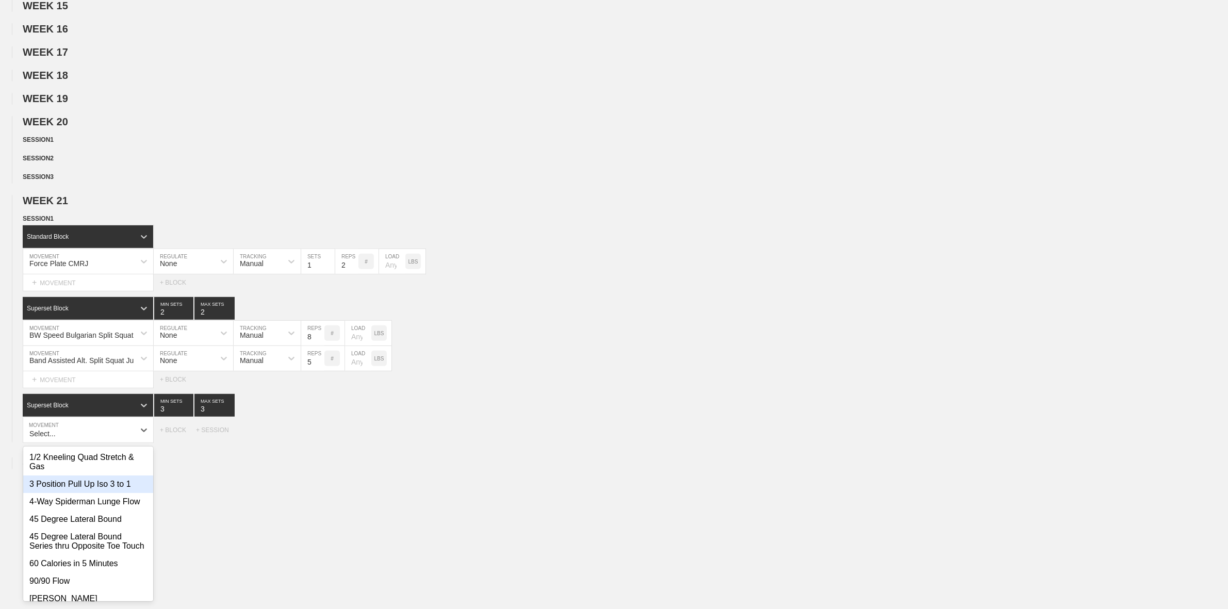
scroll to position [586, 0]
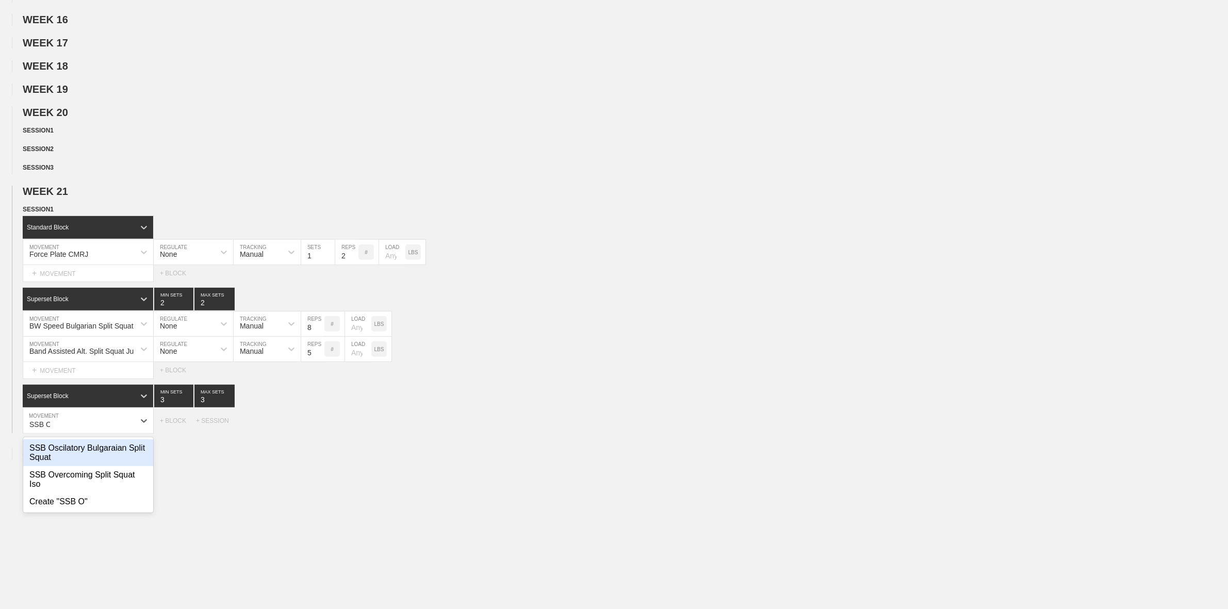
click at [116, 466] on div "SSB Oscilatory Bulgaraian Split Squat" at bounding box center [88, 453] width 130 height 27
type input "SSB O"
click at [381, 424] on p "LBS" at bounding box center [380, 421] width 10 height 6
click at [357, 433] on input "number" at bounding box center [358, 421] width 26 height 25
type input "50"
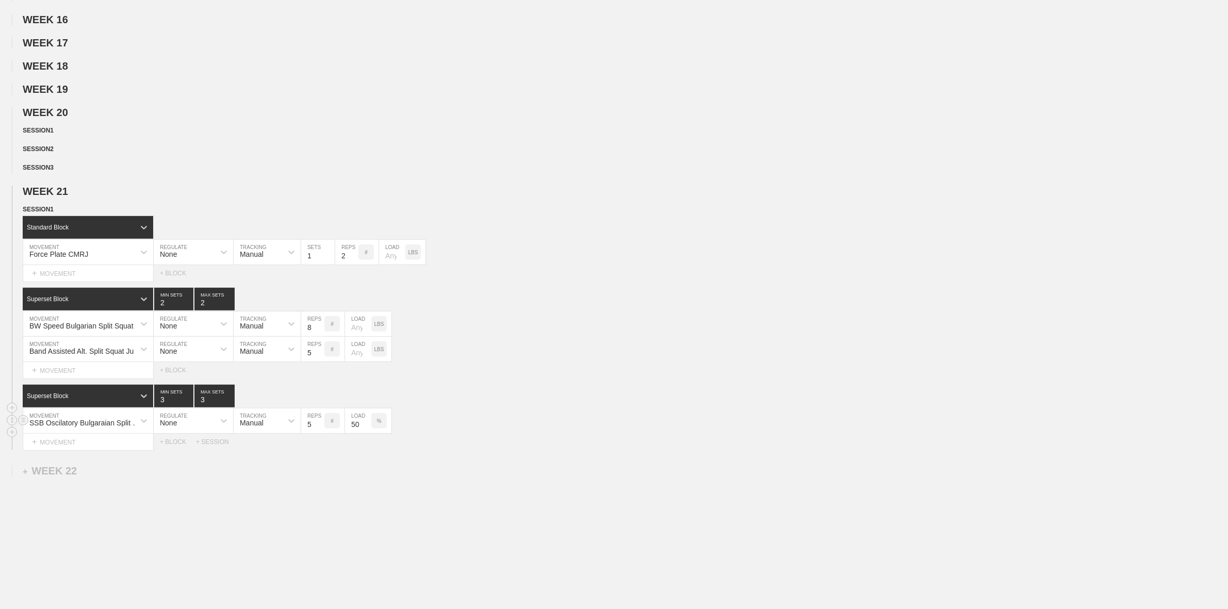
click at [310, 432] on input "5" at bounding box center [312, 421] width 23 height 25
type input "10"
click at [311, 530] on div "WEEK 1 DUPLICATE DELETE + SESSION 1 WEEK 2 DUPLICATE DELETE + SESSION 1 WEEK 3 …" at bounding box center [614, 78] width 1228 height 1107
click at [75, 451] on div "+ MOVEMENT" at bounding box center [88, 442] width 131 height 17
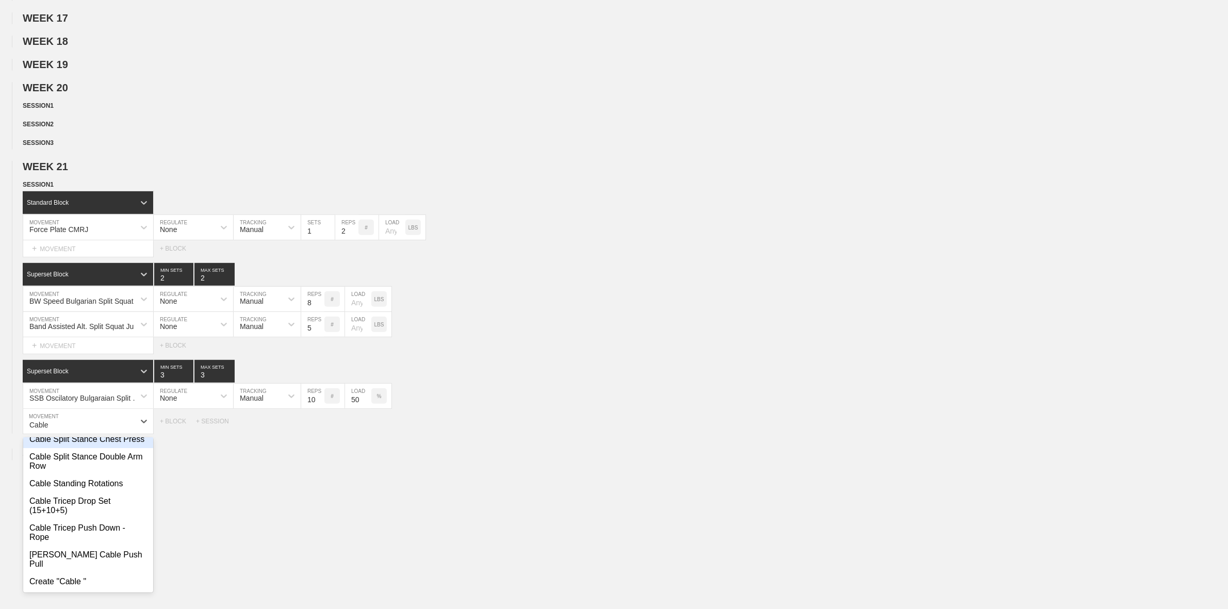
scroll to position [0, 0]
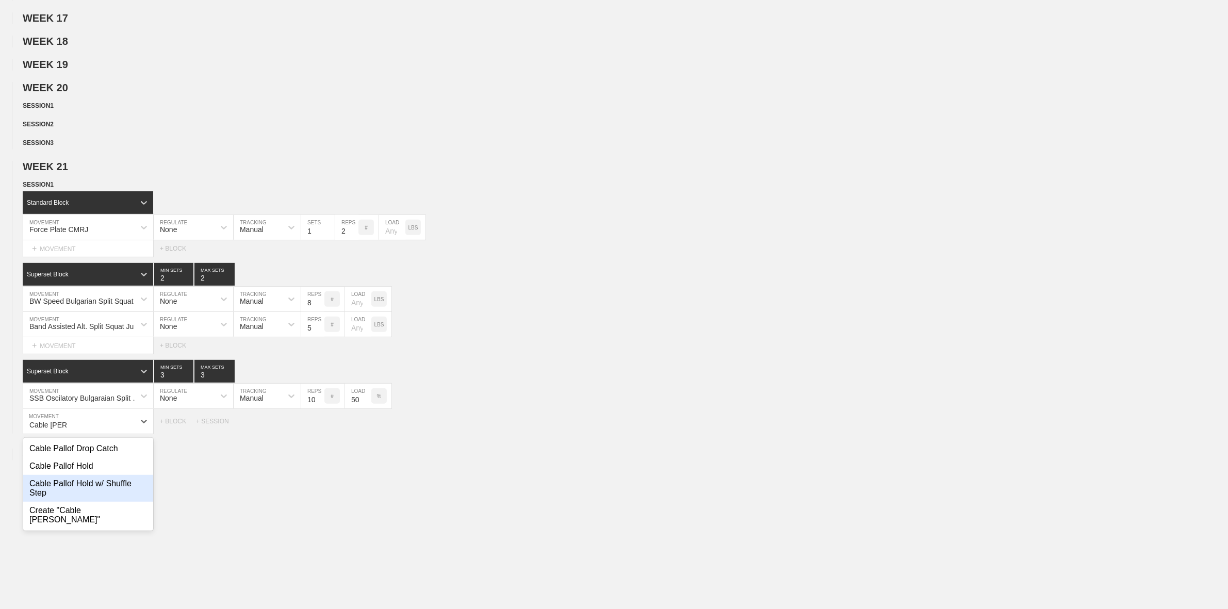
click at [75, 498] on div "Cable Pallof Hold w/ Shuffle Step" at bounding box center [88, 488] width 130 height 27
type input "Cable [PERSON_NAME]"
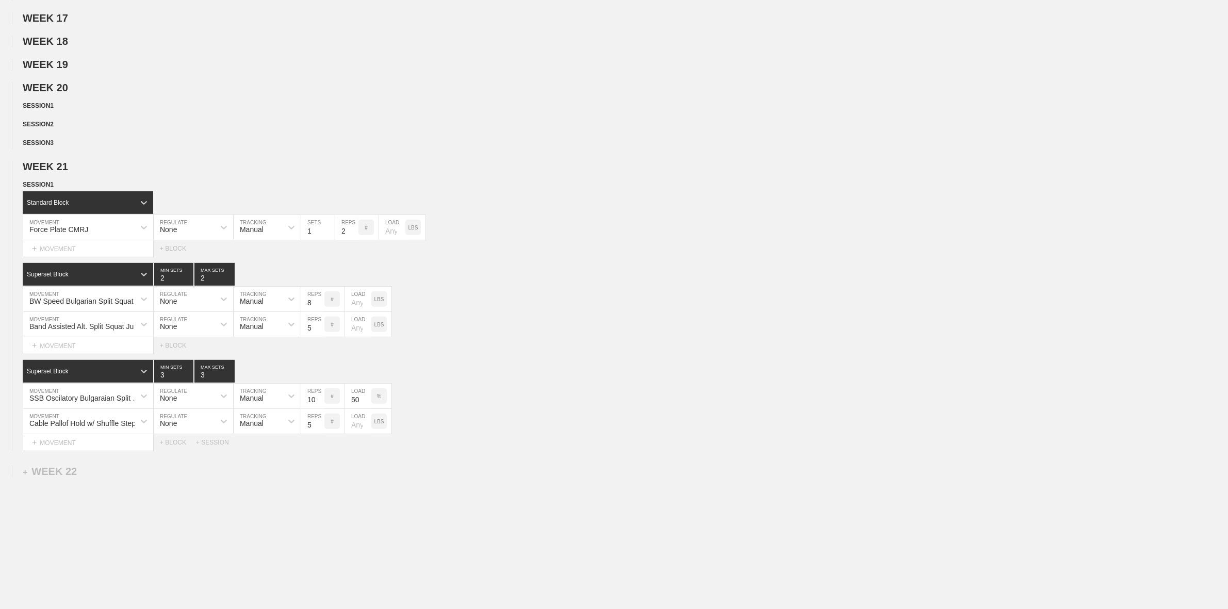
click at [310, 479] on div "WEEK 1 DUPLICATE DELETE + SESSION 1 WEEK 2 DUPLICATE DELETE + SESSION 1 WEEK 3 …" at bounding box center [614, 67] width 1228 height 1132
click at [170, 446] on div "+ BLOCK" at bounding box center [178, 442] width 36 height 7
click at [66, 472] on div "Standard Block" at bounding box center [48, 468] width 42 height 7
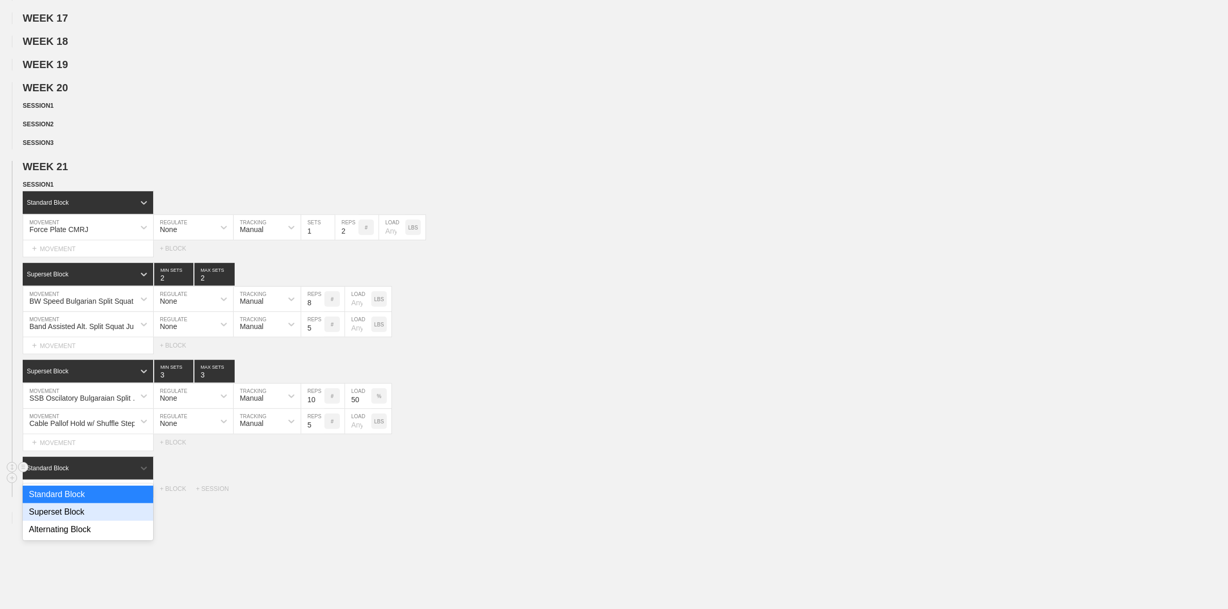
click at [66, 521] on div "Superset Block" at bounding box center [88, 513] width 131 height 18
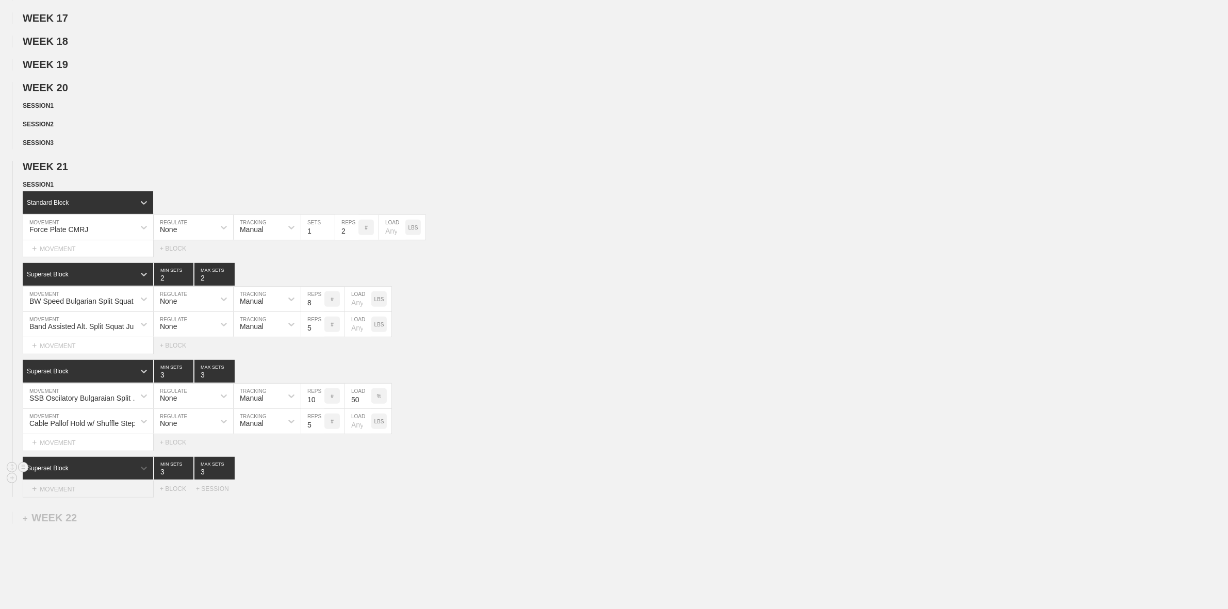
click at [66, 498] on div "+ MOVEMENT" at bounding box center [88, 489] width 131 height 17
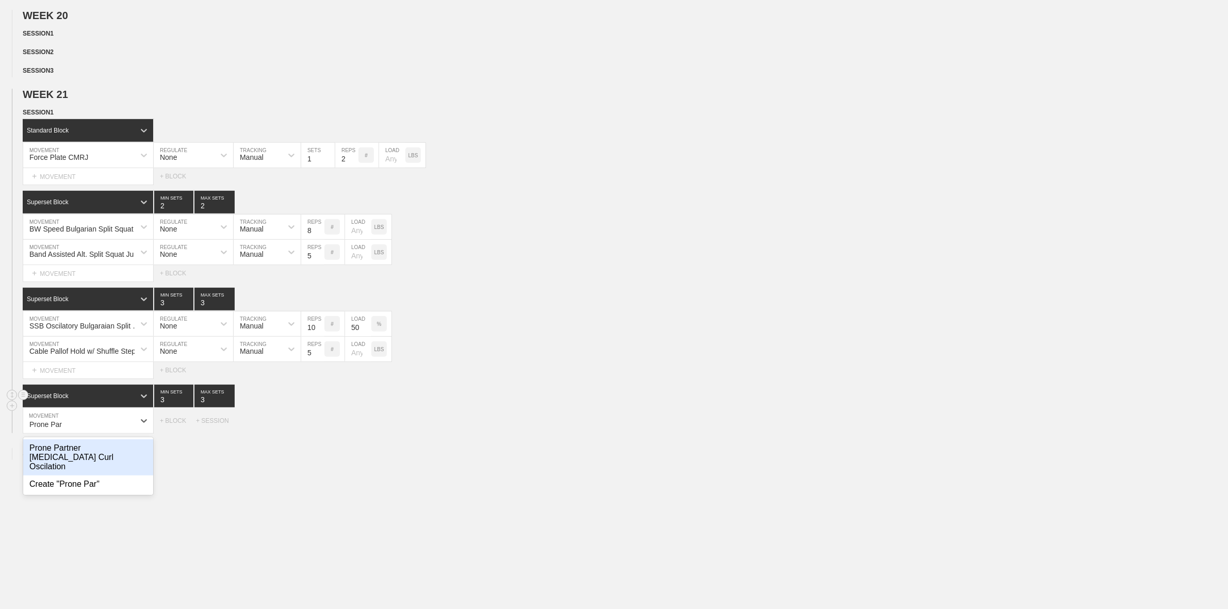
click at [109, 463] on div "Prone Partner [MEDICAL_DATA] Curl Oscilation" at bounding box center [88, 458] width 130 height 36
type input "Prone Par"
click at [304, 433] on input "5" at bounding box center [312, 421] width 23 height 25
type input "10"
click at [111, 451] on div "+ MOVEMENT" at bounding box center [88, 442] width 131 height 17
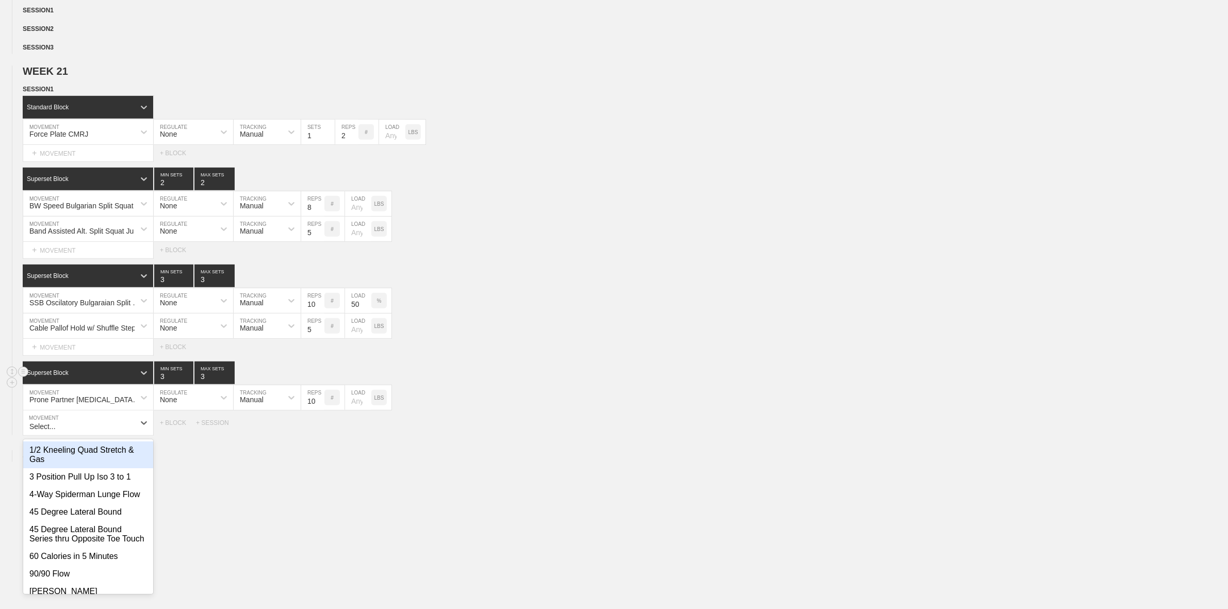
scroll to position [708, 0]
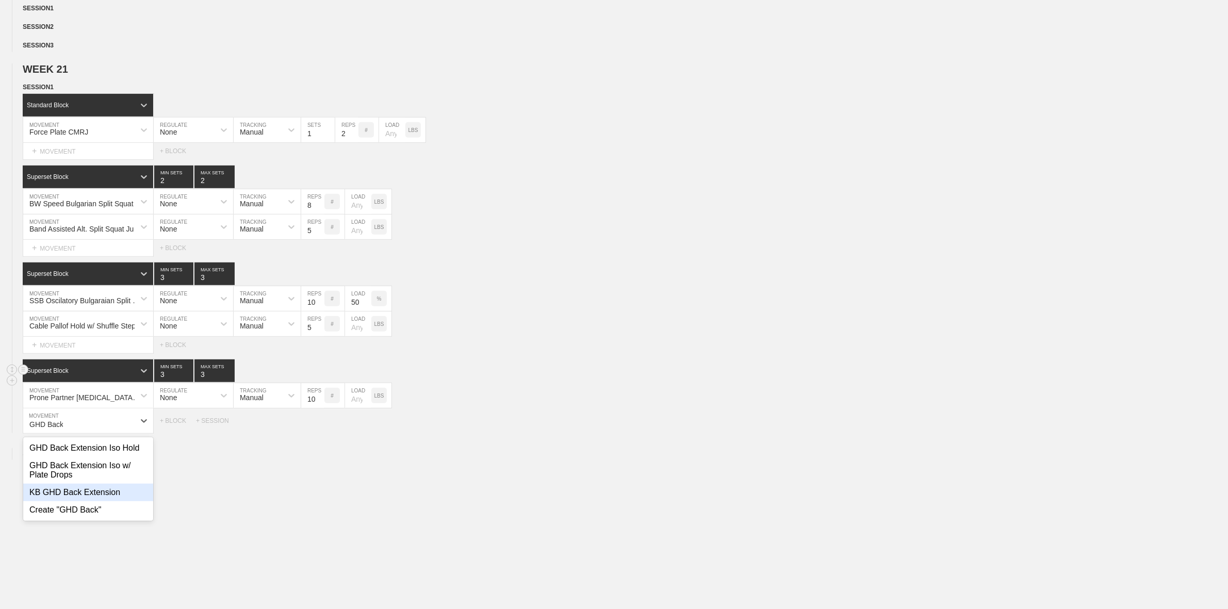
click at [106, 501] on div "KB GHD Back Extension" at bounding box center [88, 493] width 130 height 18
type input "GHD Back"
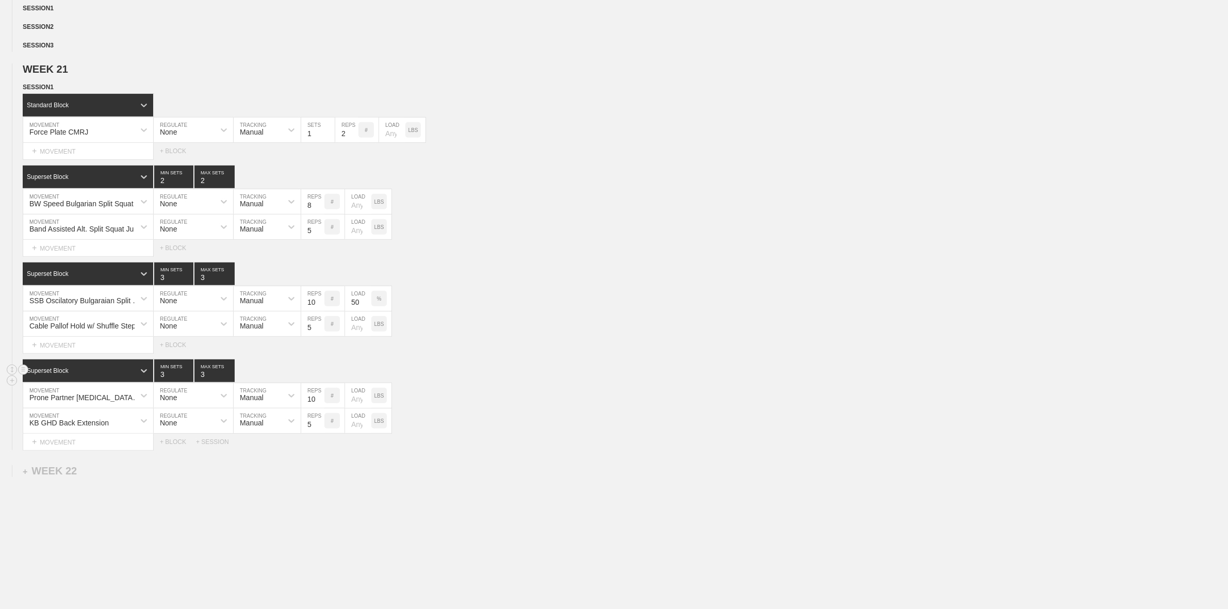
click at [188, 489] on div "WEEK 1 DUPLICATE DELETE + SESSION 1 WEEK 2 DUPLICATE DELETE + SESSION 1 WEEK 3 …" at bounding box center [614, 17] width 1228 height 1229
click at [47, 451] on div "+ MOVEMENT" at bounding box center [88, 442] width 131 height 17
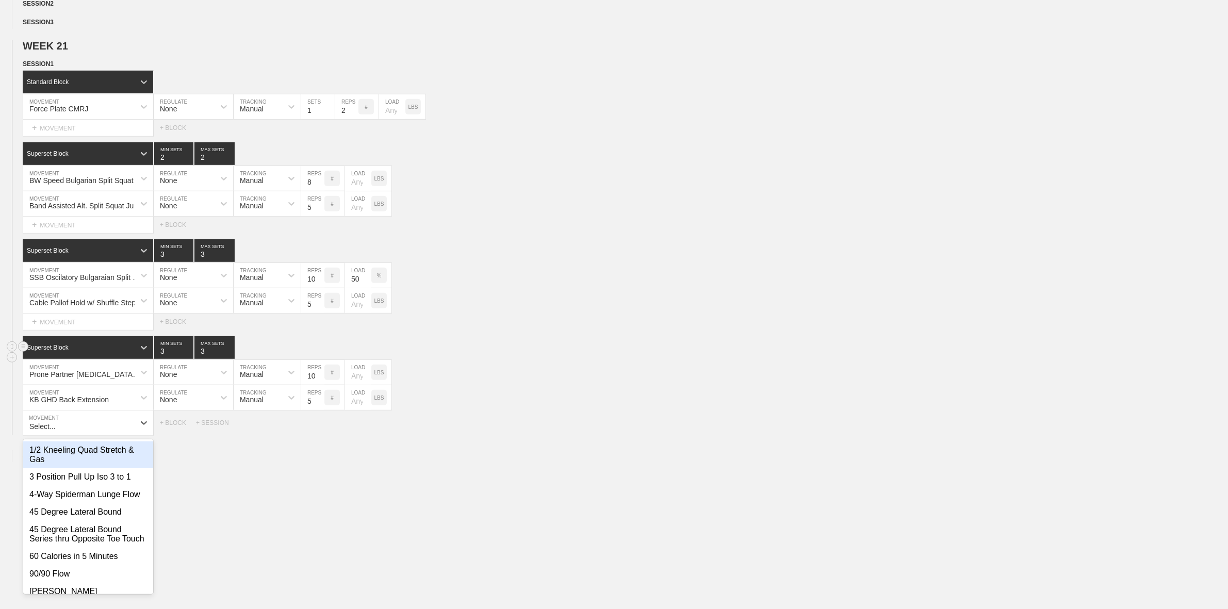
scroll to position [733, 0]
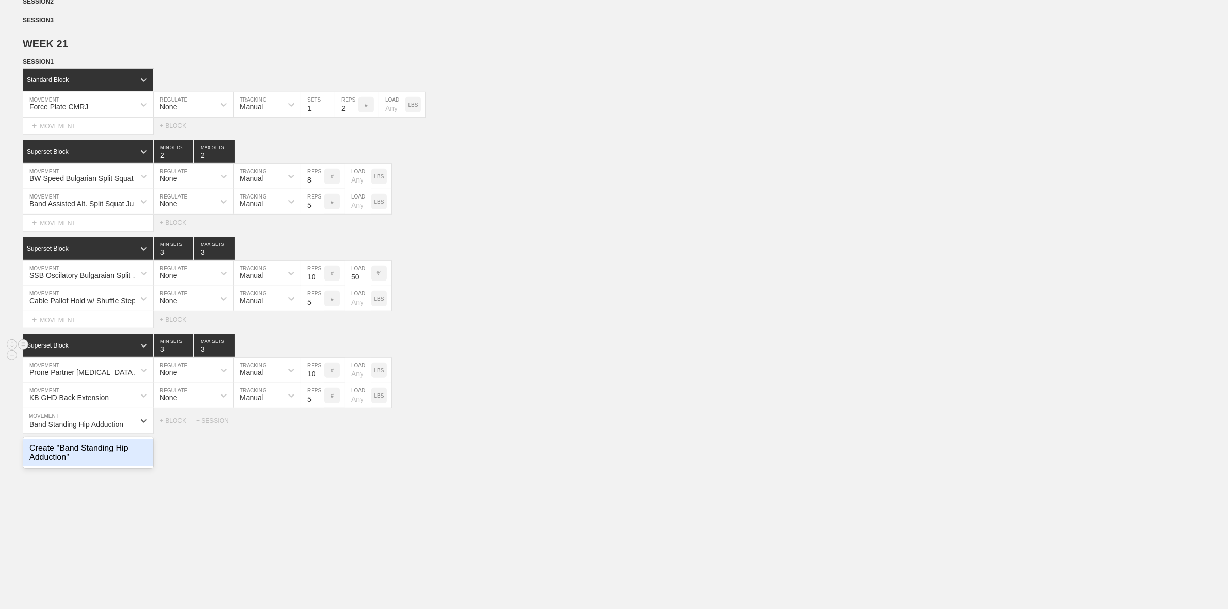
click at [79, 466] on div "Create "Band Standing Hip Adduction"" at bounding box center [88, 453] width 130 height 27
type input "Band Standing Hip Adduction"
drag, startPoint x: 309, startPoint y: 437, endPoint x: 316, endPoint y: 434, distance: 7.9
click at [310, 433] on input "5" at bounding box center [312, 421] width 23 height 25
type input "10"
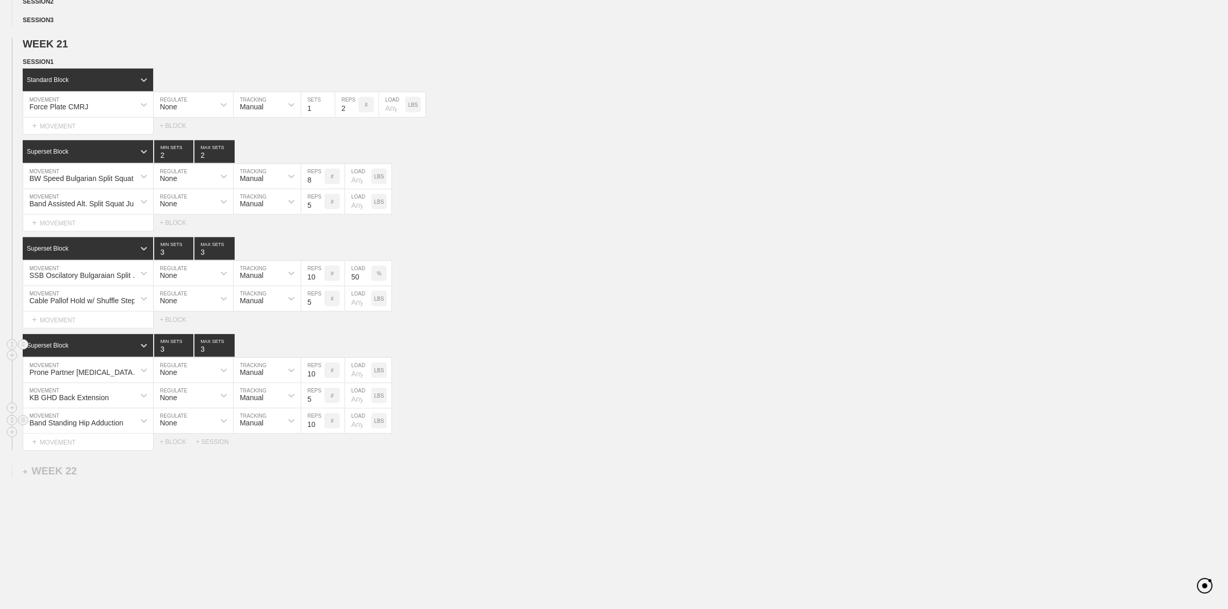
click at [553, 434] on div "Band Standing Hip Adduction MOVEMENT None REGULATE Manual TRACKING 10 REPS # LO…" at bounding box center [614, 421] width 1228 height 25
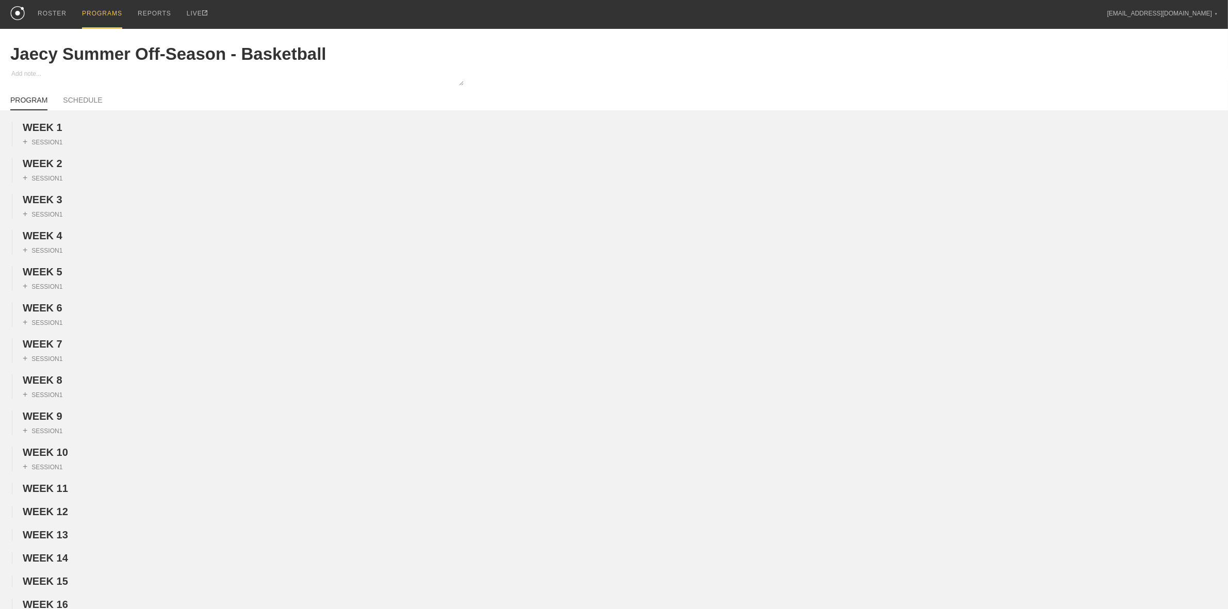
scroll to position [0, 0]
click at [99, 13] on div "PROGRAMS" at bounding box center [102, 14] width 40 height 29
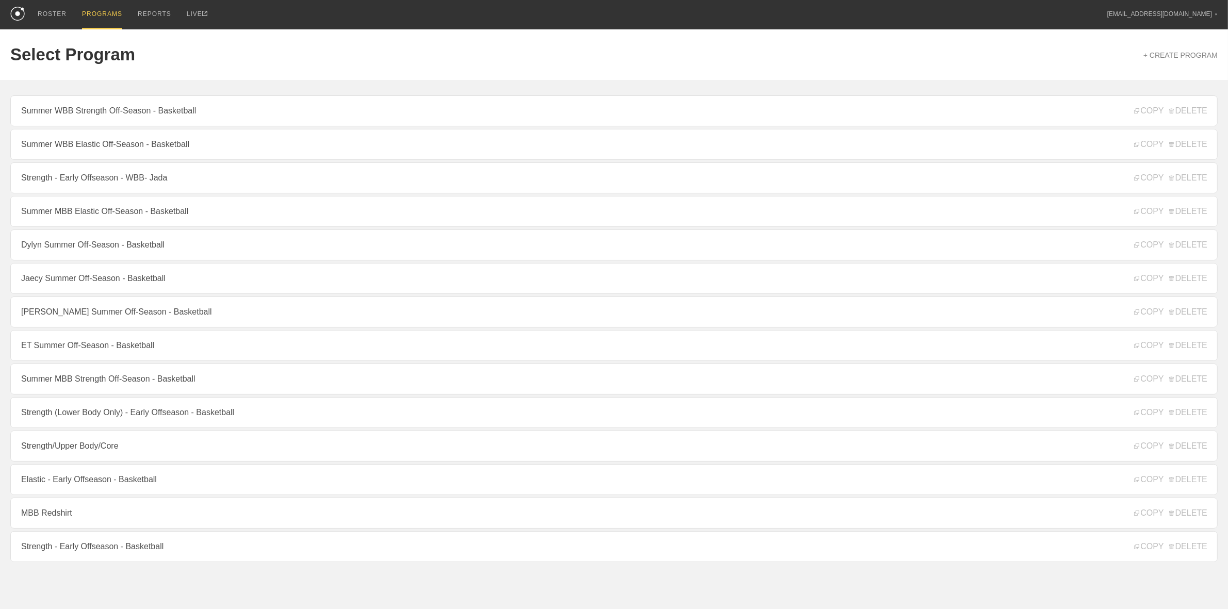
drag, startPoint x: 99, startPoint y: 251, endPoint x: 78, endPoint y: 239, distance: 24.3
click at [100, 251] on link "Dylyn Summer Off-Season - Basketball" at bounding box center [614, 245] width 1208 height 31
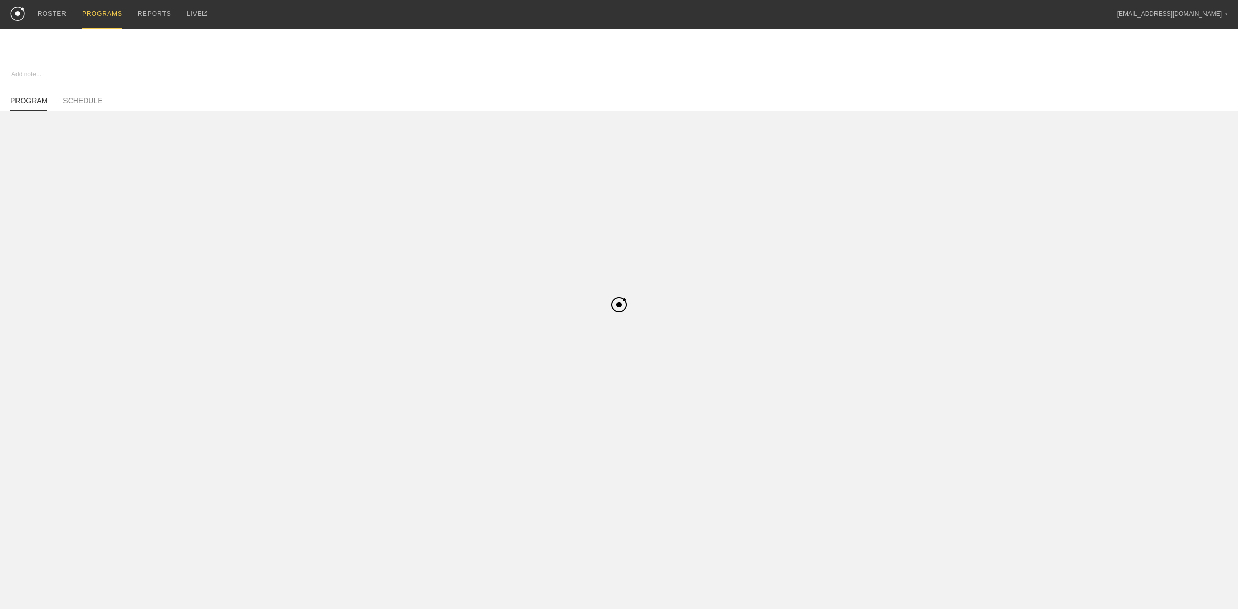
type textarea "x"
type input "Dylyn Summer Off-Season - Basketball"
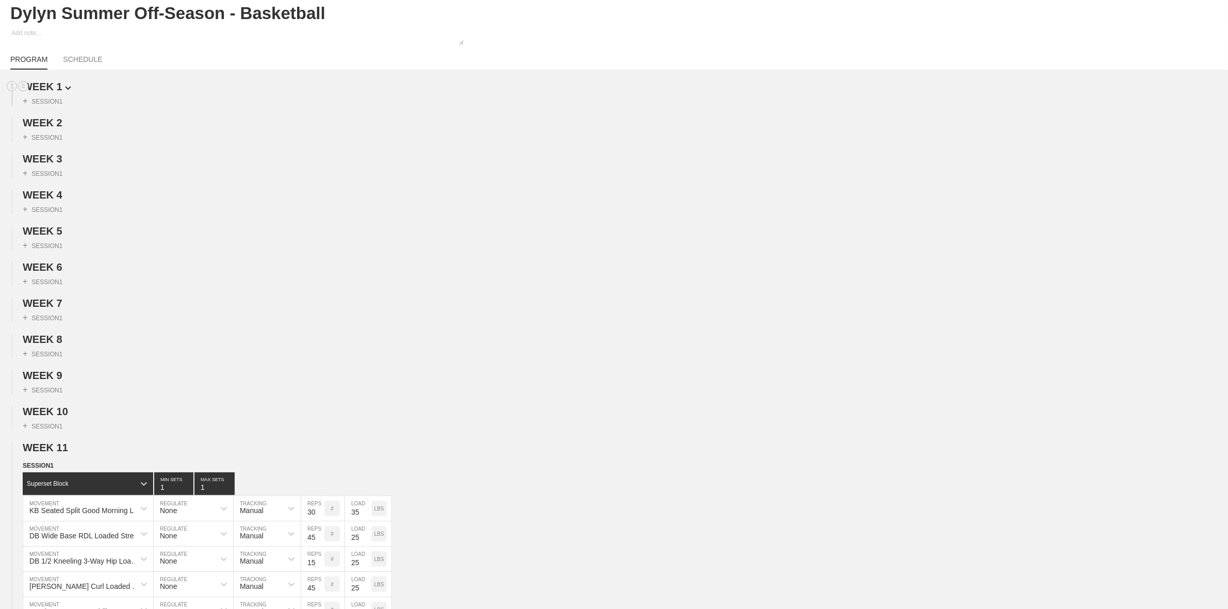
scroll to position [64, 0]
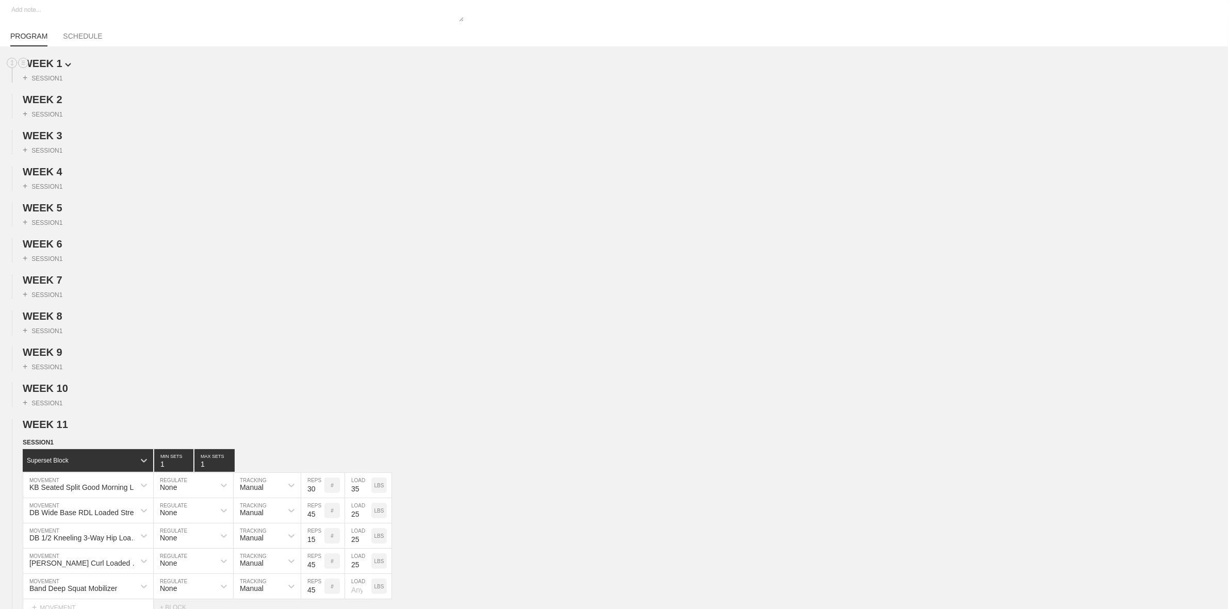
click at [58, 66] on span "WEEK 1" at bounding box center [47, 63] width 48 height 11
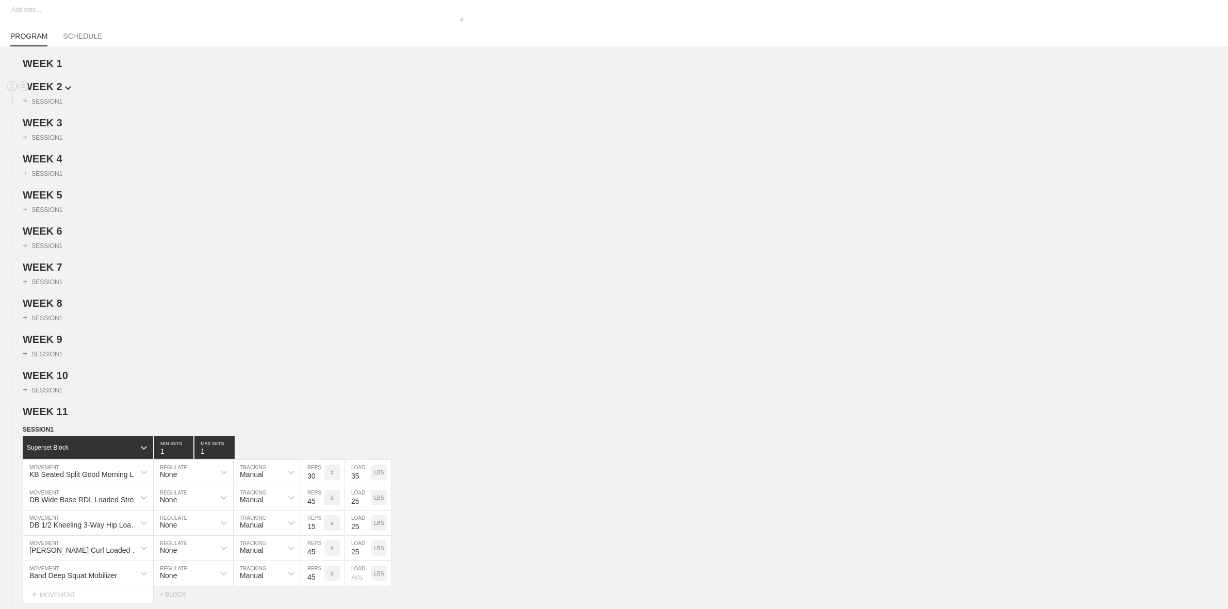
click at [65, 89] on img at bounding box center [68, 88] width 6 height 4
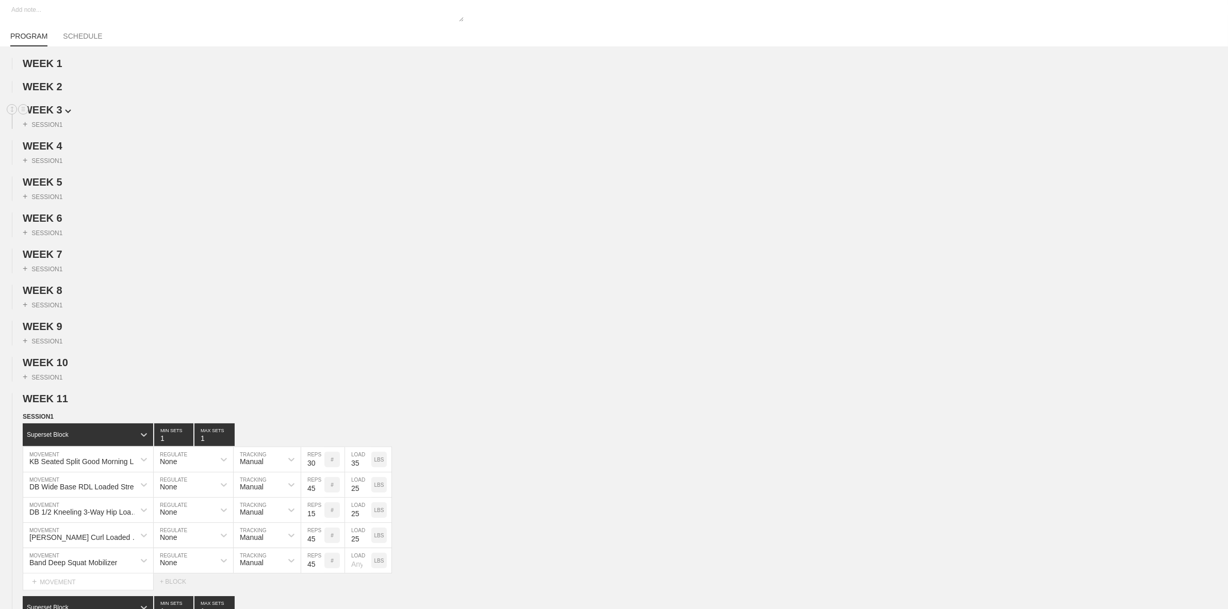
click at [58, 109] on span "WEEK 3" at bounding box center [47, 109] width 48 height 11
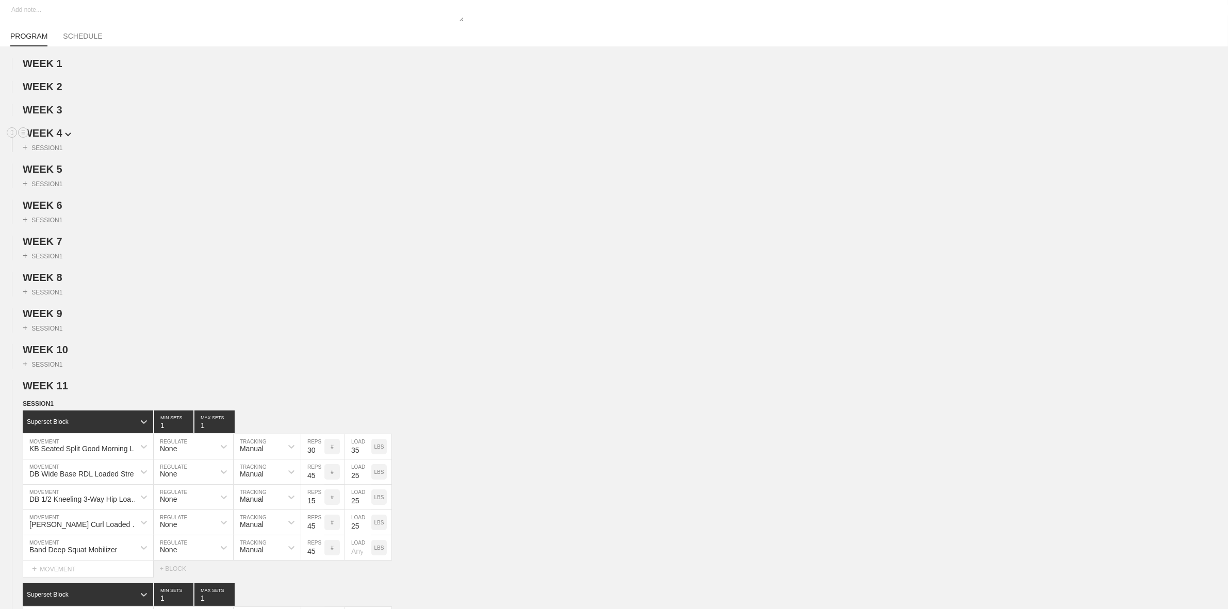
click at [56, 135] on span "WEEK 4" at bounding box center [47, 132] width 48 height 11
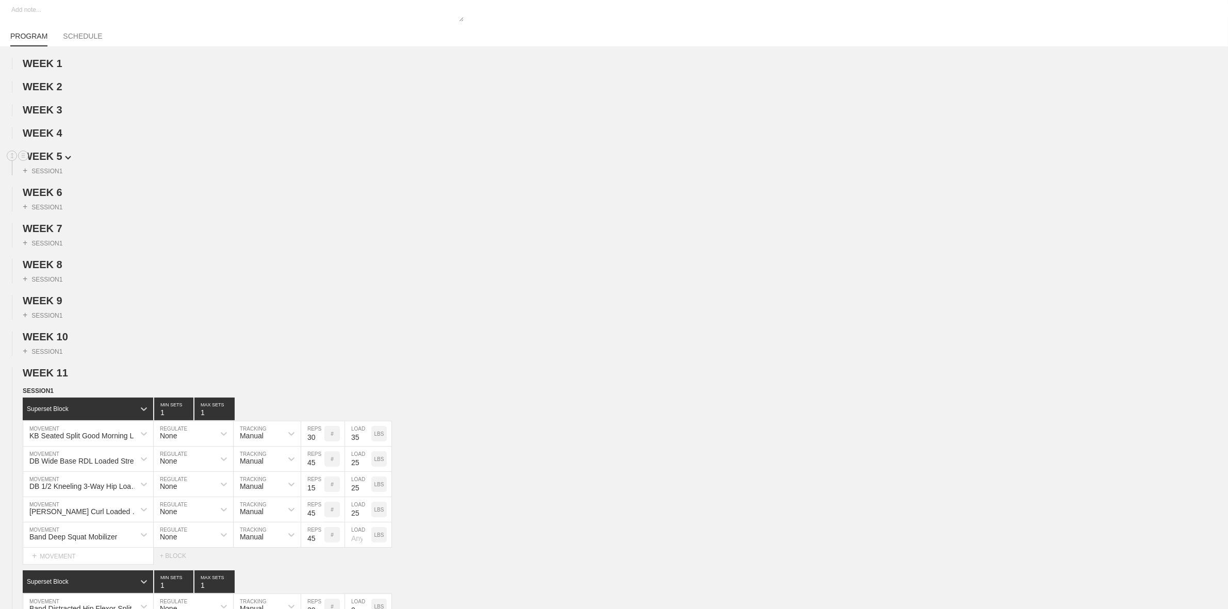
click at [57, 160] on span "WEEK 5" at bounding box center [47, 156] width 48 height 11
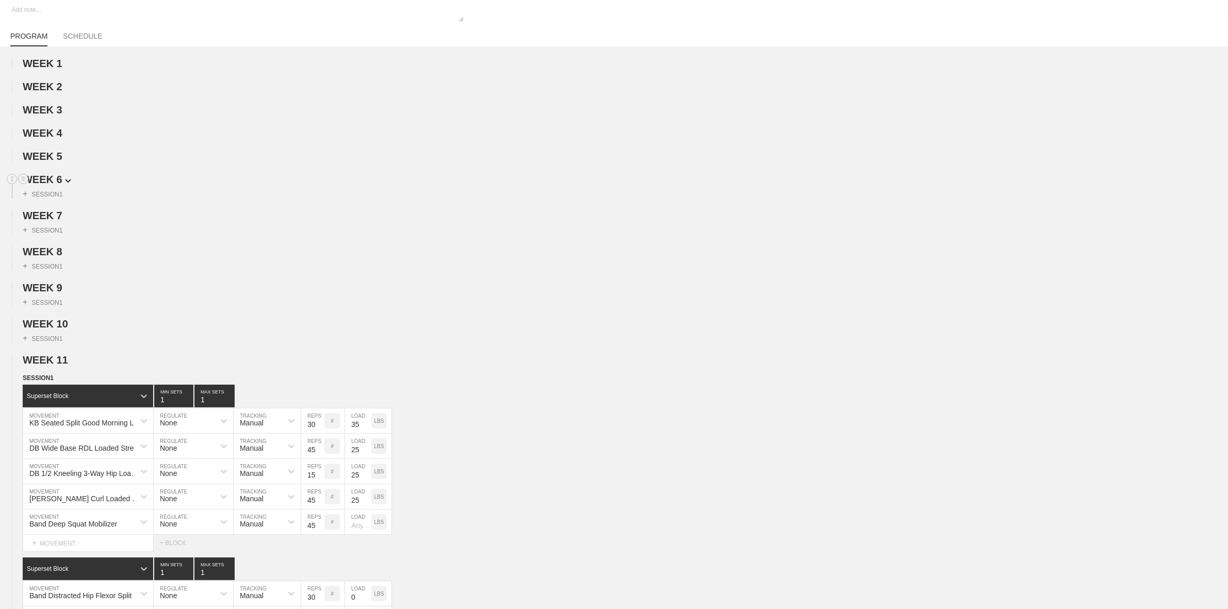
click at [55, 181] on span "WEEK 6" at bounding box center [47, 179] width 48 height 11
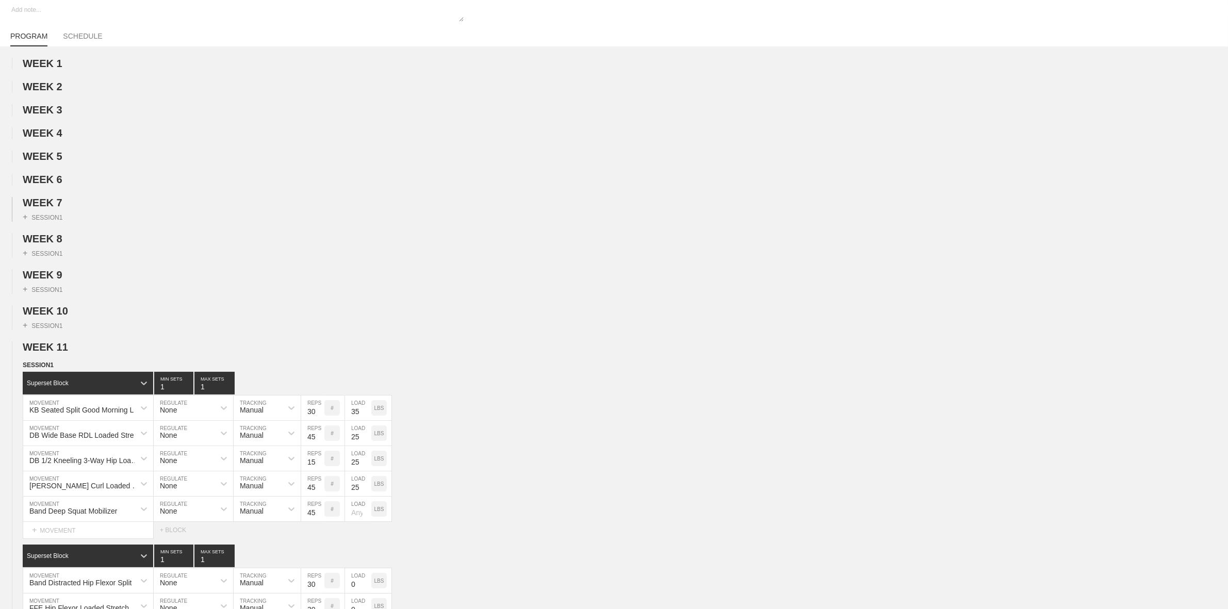
click at [52, 213] on div "+ SESSION 1" at bounding box center [614, 215] width 1228 height 13
click at [55, 200] on h2 "WEEK 7" at bounding box center [626, 203] width 1206 height 12
click at [59, 204] on span "WEEK 7" at bounding box center [47, 202] width 48 height 11
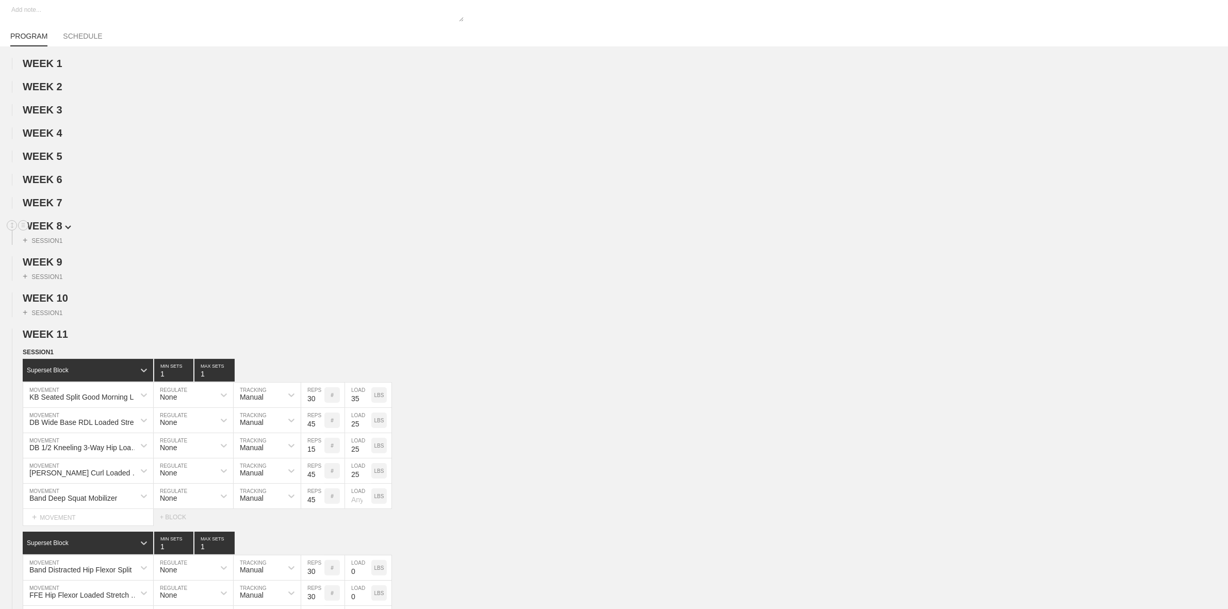
click at [58, 230] on span "WEEK 8" at bounding box center [47, 225] width 48 height 11
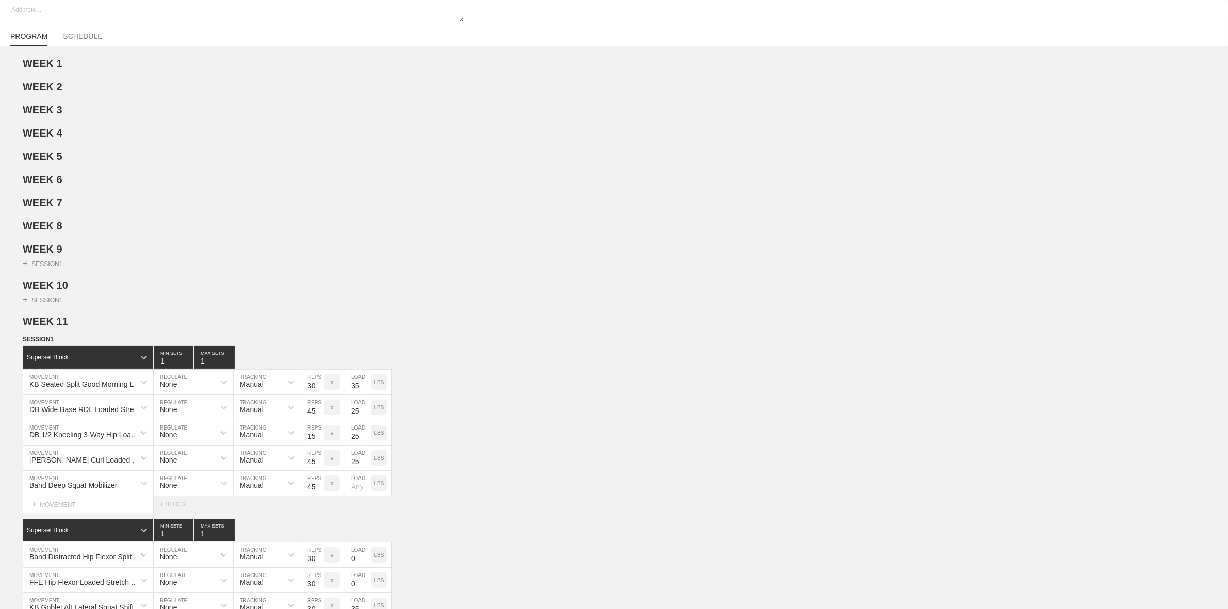
click at [55, 261] on div "+ SESSION 1" at bounding box center [614, 261] width 1228 height 13
click at [54, 252] on span "WEEK 9" at bounding box center [47, 249] width 48 height 11
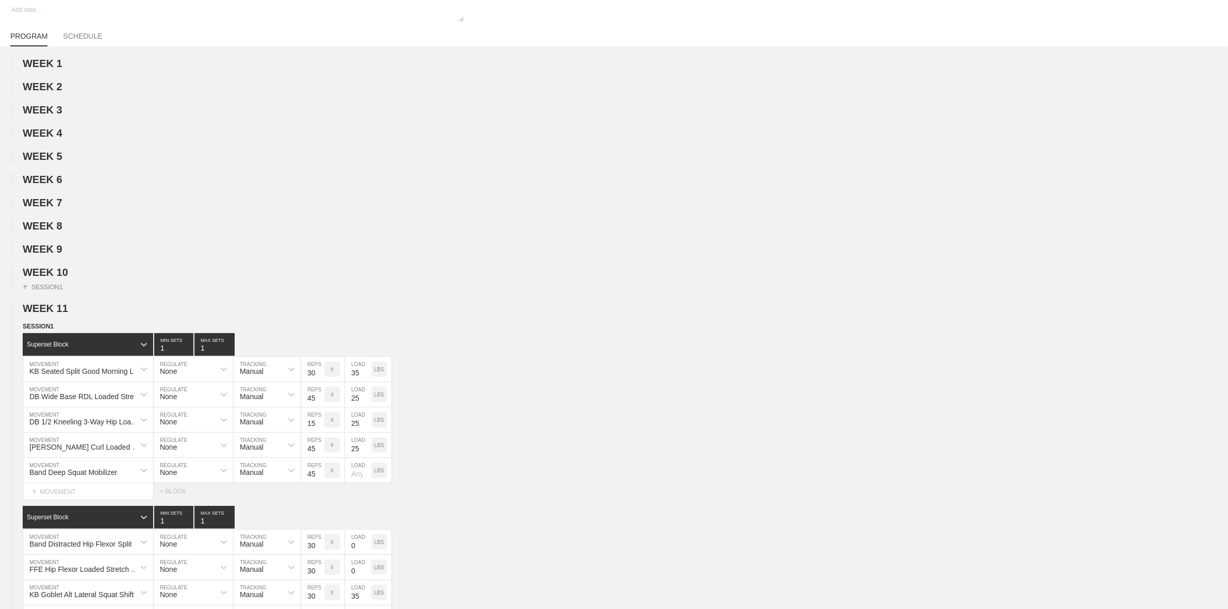
click at [56, 277] on span "WEEK 10" at bounding box center [50, 272] width 54 height 11
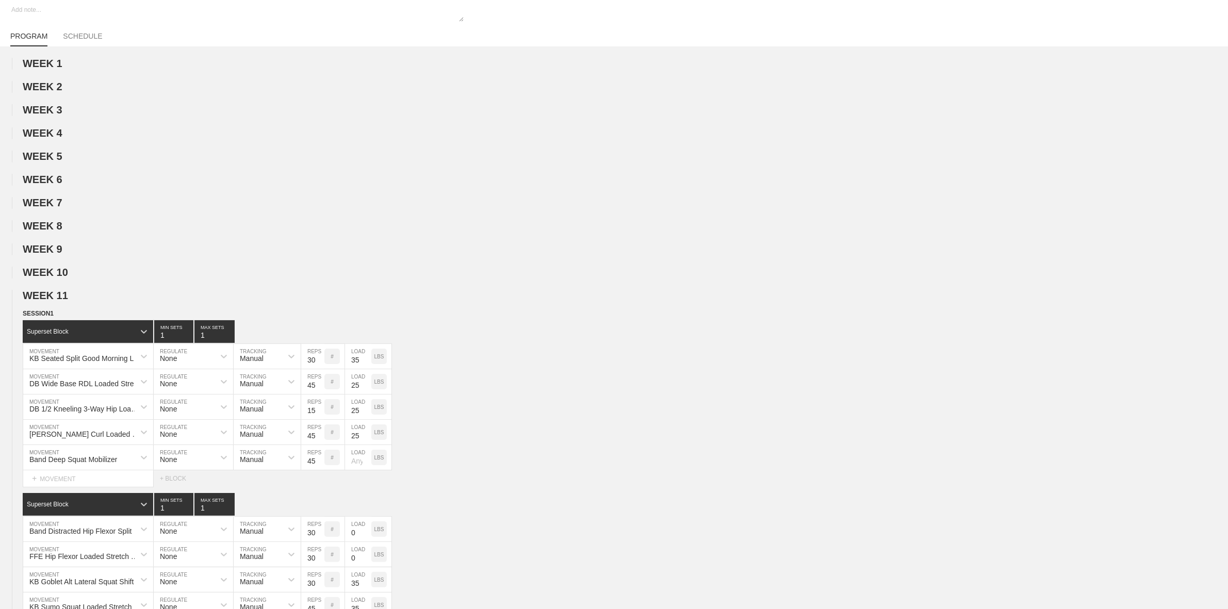
drag, startPoint x: 58, startPoint y: 302, endPoint x: 58, endPoint y: 307, distance: 5.7
click at [58, 301] on span "WEEK 11" at bounding box center [45, 295] width 45 height 11
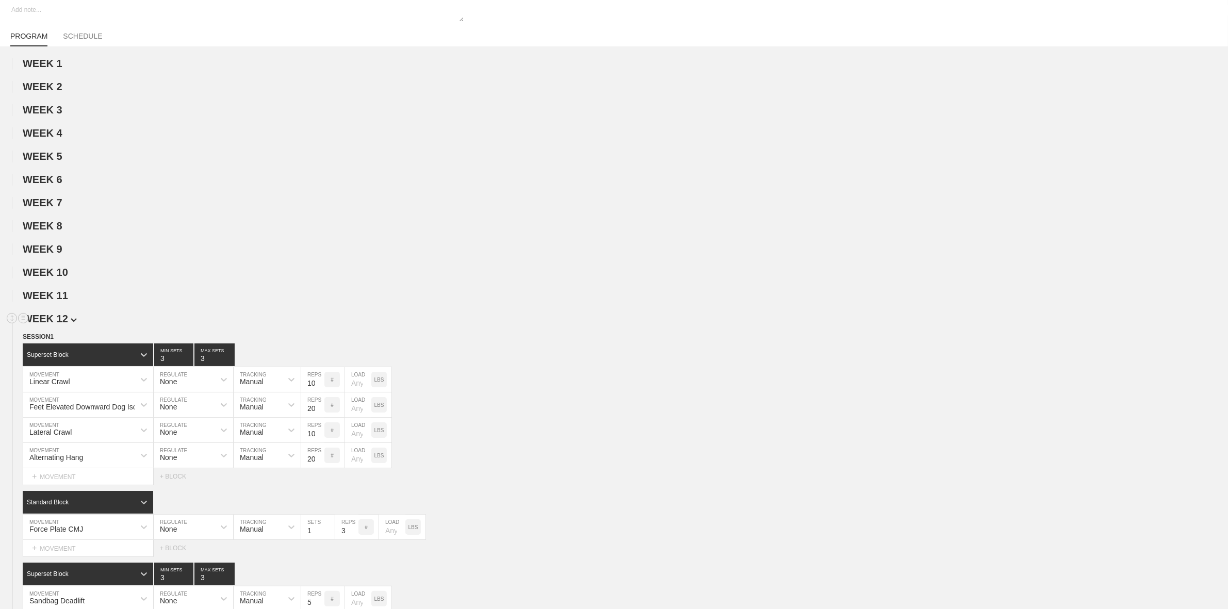
click at [59, 322] on span "WEEK 12" at bounding box center [50, 318] width 54 height 11
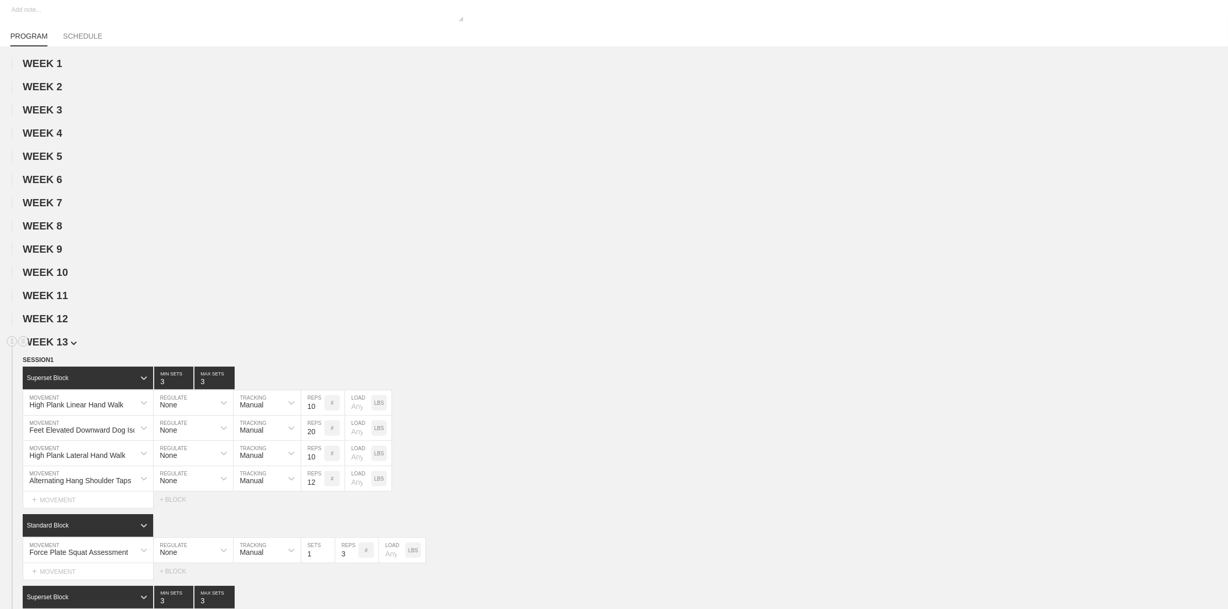
click at [57, 348] on span "WEEK 13" at bounding box center [50, 341] width 54 height 11
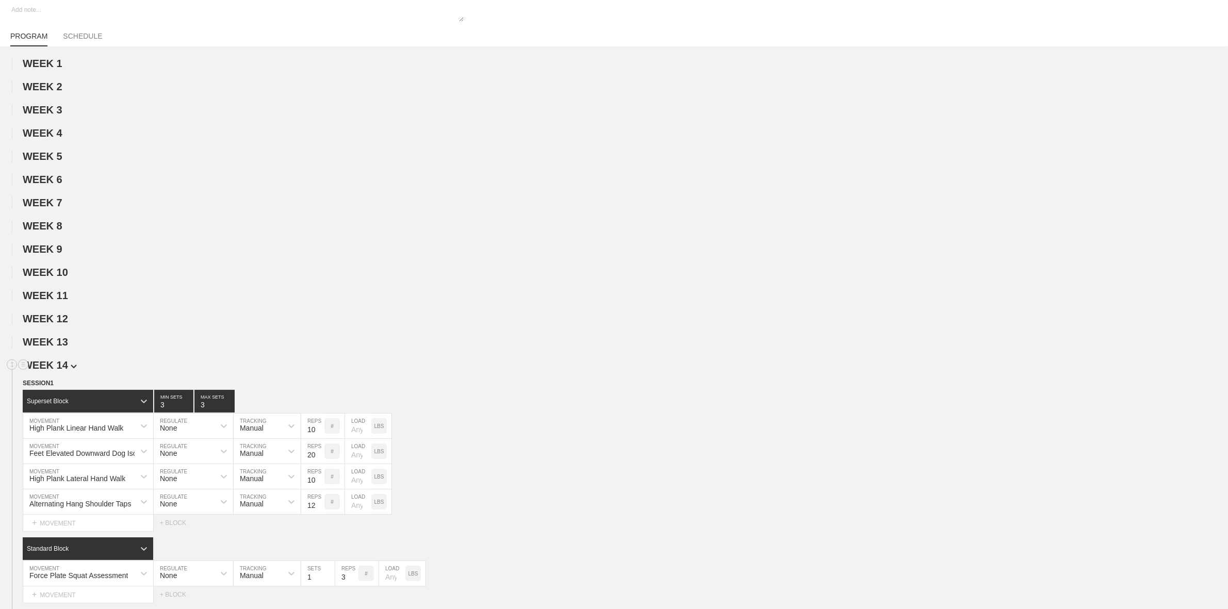
click at [59, 371] on span "WEEK 14" at bounding box center [50, 365] width 54 height 11
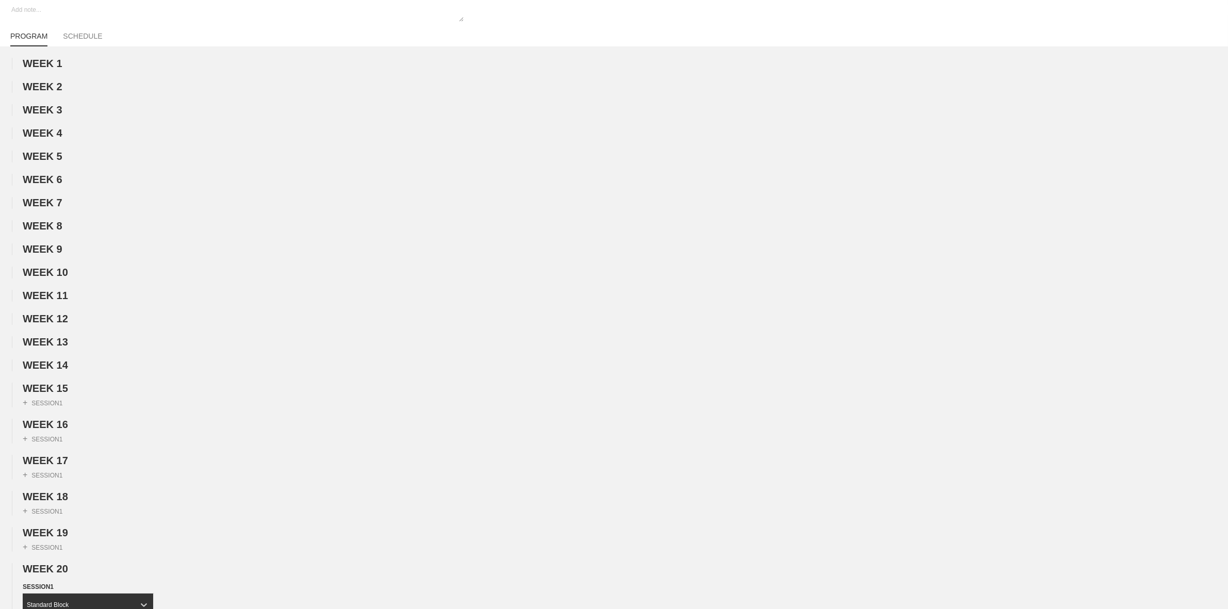
click at [58, 394] on span "WEEK 15" at bounding box center [45, 388] width 45 height 11
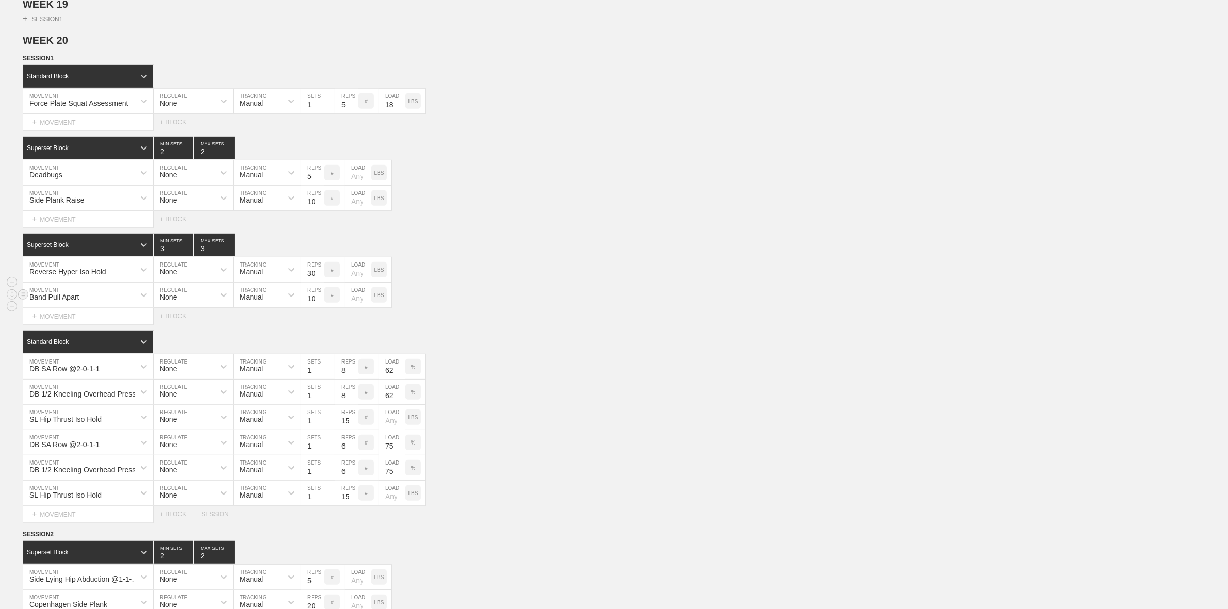
scroll to position [645, 0]
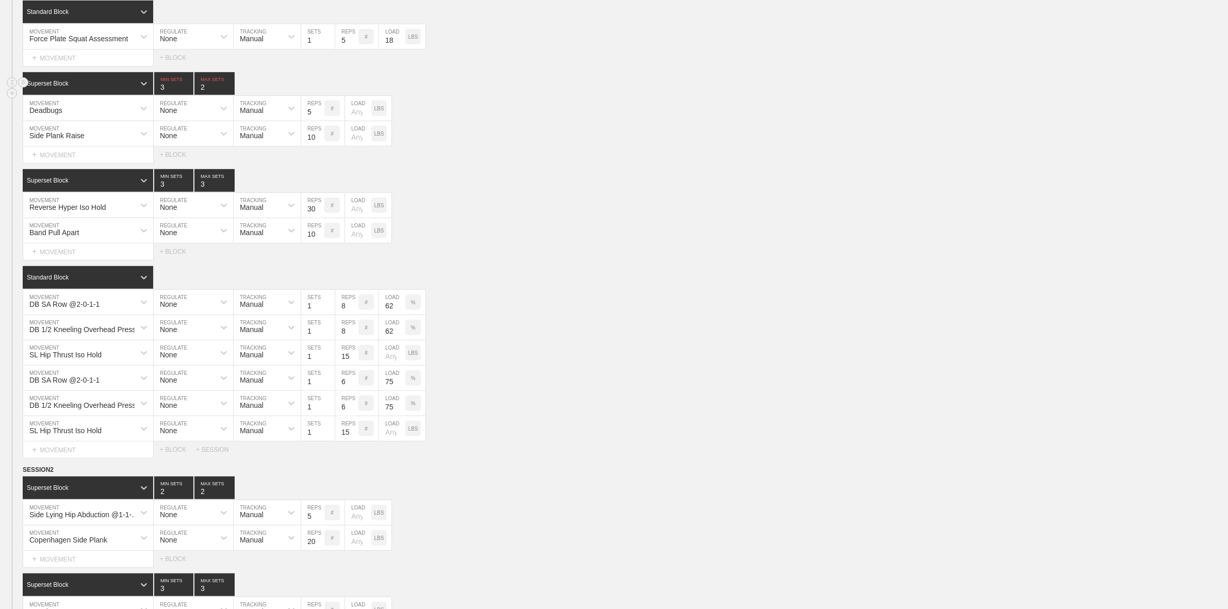
type input "3"
click at [187, 94] on input "3" at bounding box center [173, 83] width 39 height 23
click at [230, 91] on input "2" at bounding box center [215, 83] width 40 height 23
type input "3"
click at [230, 94] on input "3" at bounding box center [215, 83] width 40 height 23
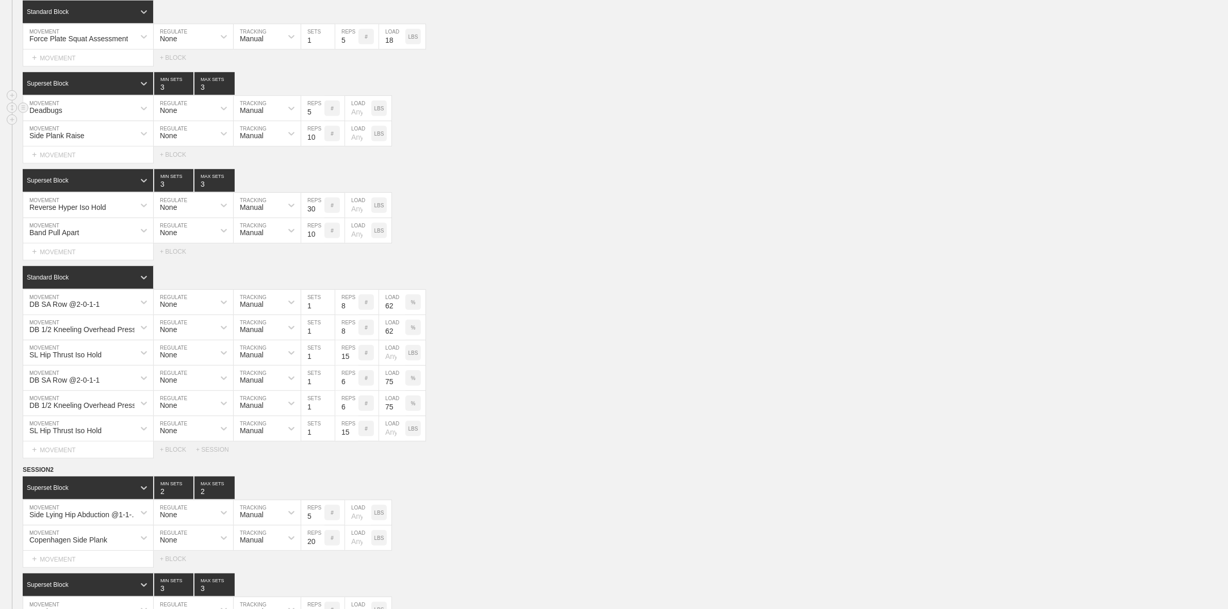
click at [434, 121] on div "Deadbugs MOVEMENT None REGULATE Manual TRACKING 5 REPS # LOAD LBS" at bounding box center [614, 108] width 1228 height 25
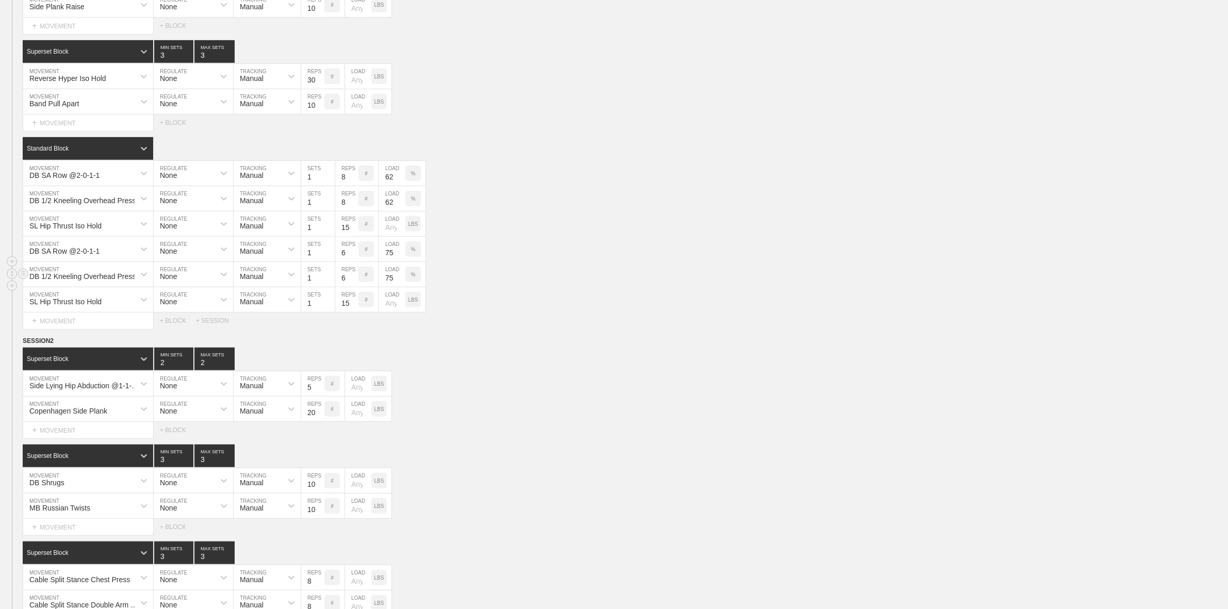
scroll to position [838, 0]
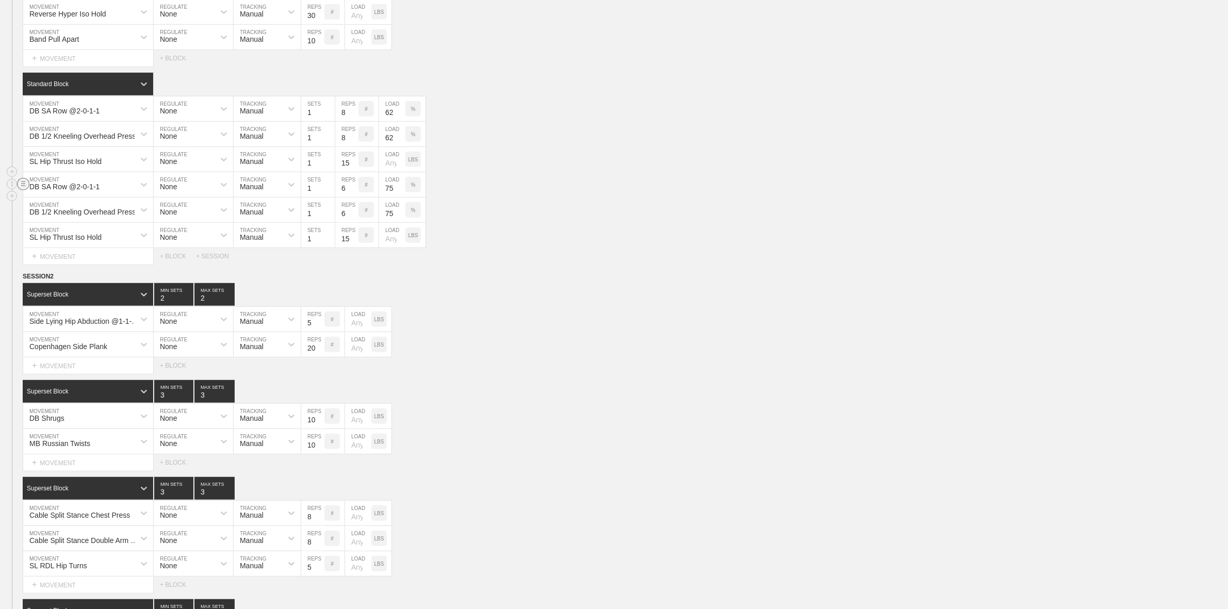
click at [25, 190] on circle at bounding box center [24, 184] width 12 height 12
click at [62, 199] on div "DUPLICATE" at bounding box center [72, 200] width 83 height 15
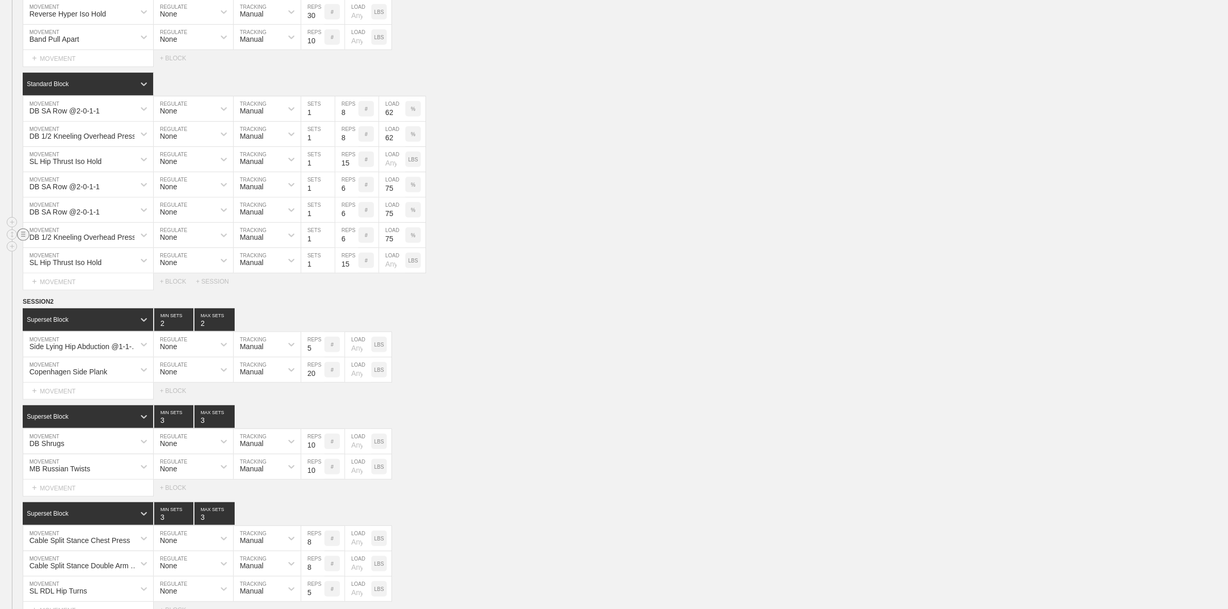
click at [22, 236] on line at bounding box center [23, 236] width 4 height 0
click at [65, 251] on div "DUPLICATE" at bounding box center [72, 251] width 83 height 15
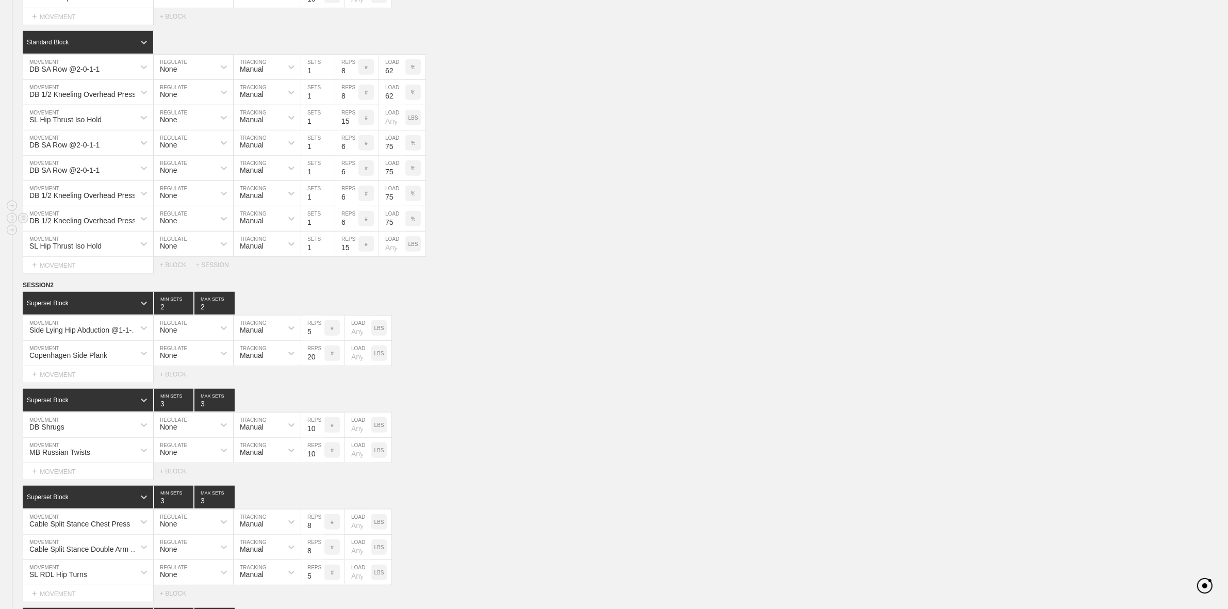
scroll to position [903, 0]
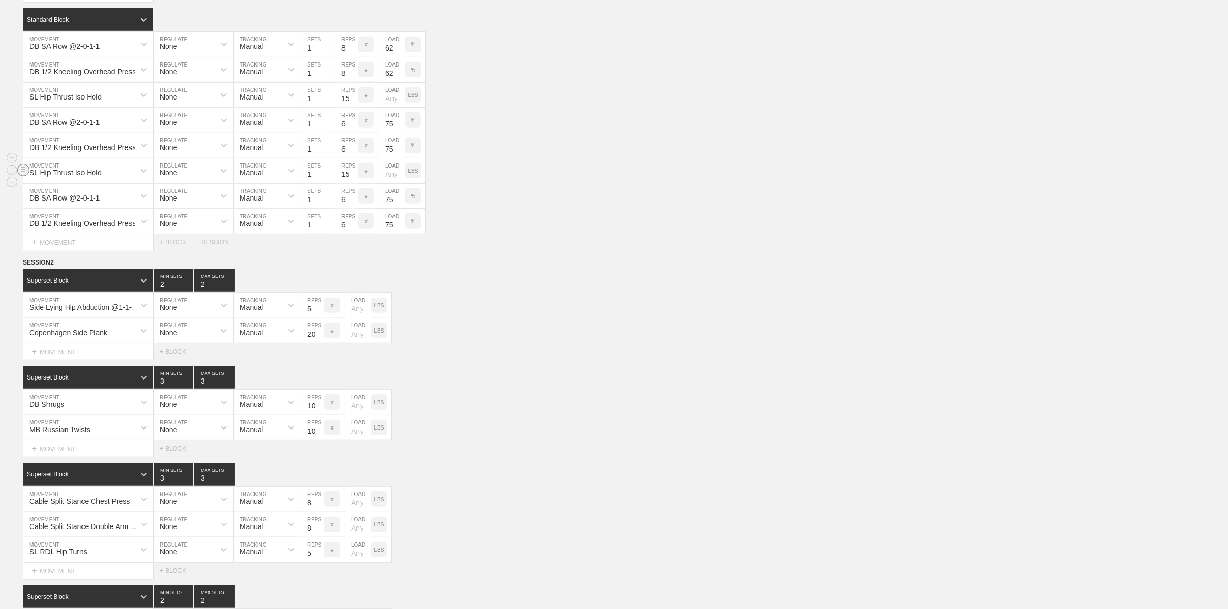
click at [21, 176] on circle at bounding box center [24, 170] width 12 height 12
click at [58, 186] on div "DUPLICATE" at bounding box center [72, 186] width 83 height 15
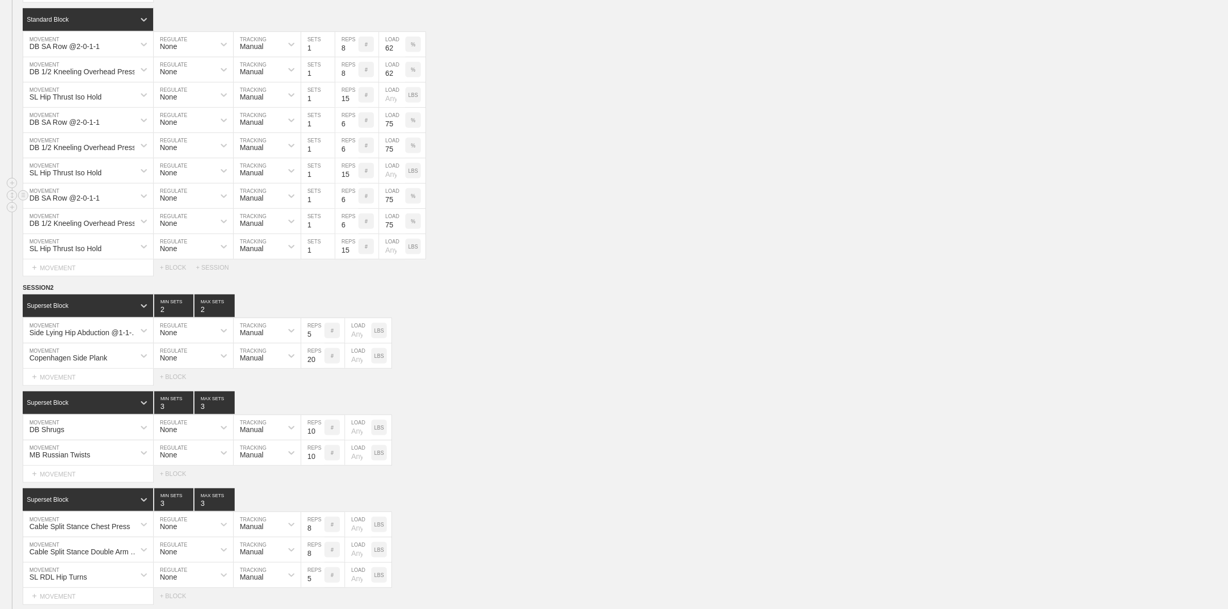
click at [343, 208] on input "6" at bounding box center [346, 196] width 23 height 25
type input "4"
click at [386, 208] on input "75" at bounding box center [392, 196] width 26 height 25
type input "85"
click at [342, 234] on input "6" at bounding box center [346, 221] width 23 height 25
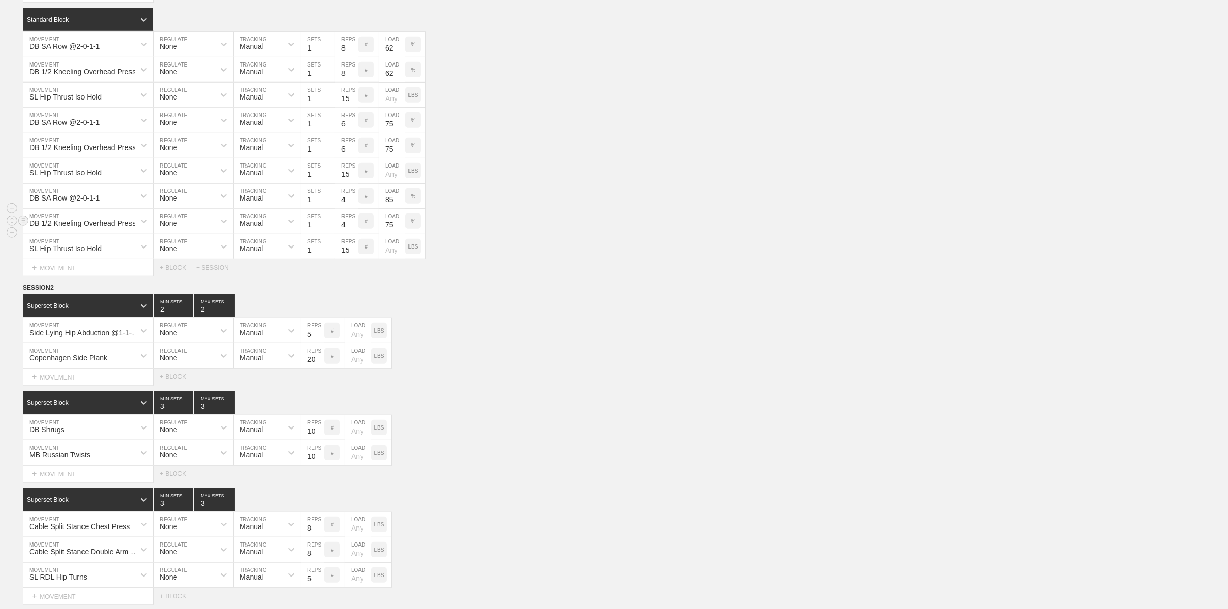
type input "4"
click at [387, 234] on input "75" at bounding box center [392, 221] width 26 height 25
type input "85"
drag, startPoint x: 414, startPoint y: 327, endPoint x: 406, endPoint y: 339, distance: 15.6
click at [413, 317] on div "Superset Block 2 MIN SETS 2 MAX SETS" at bounding box center [626, 306] width 1206 height 23
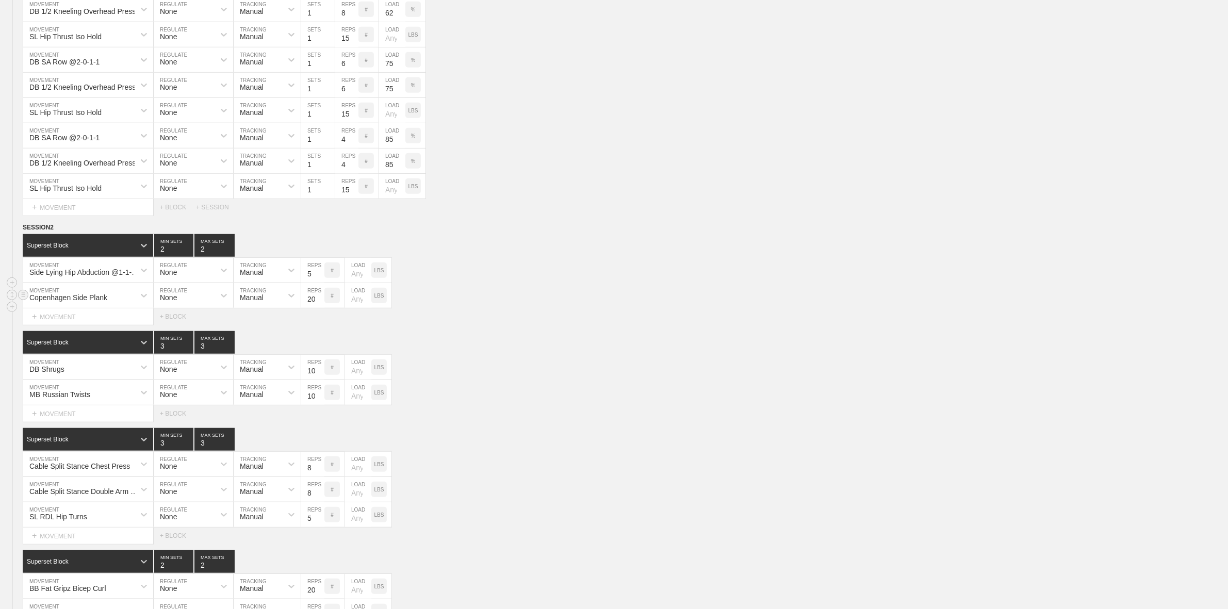
scroll to position [967, 0]
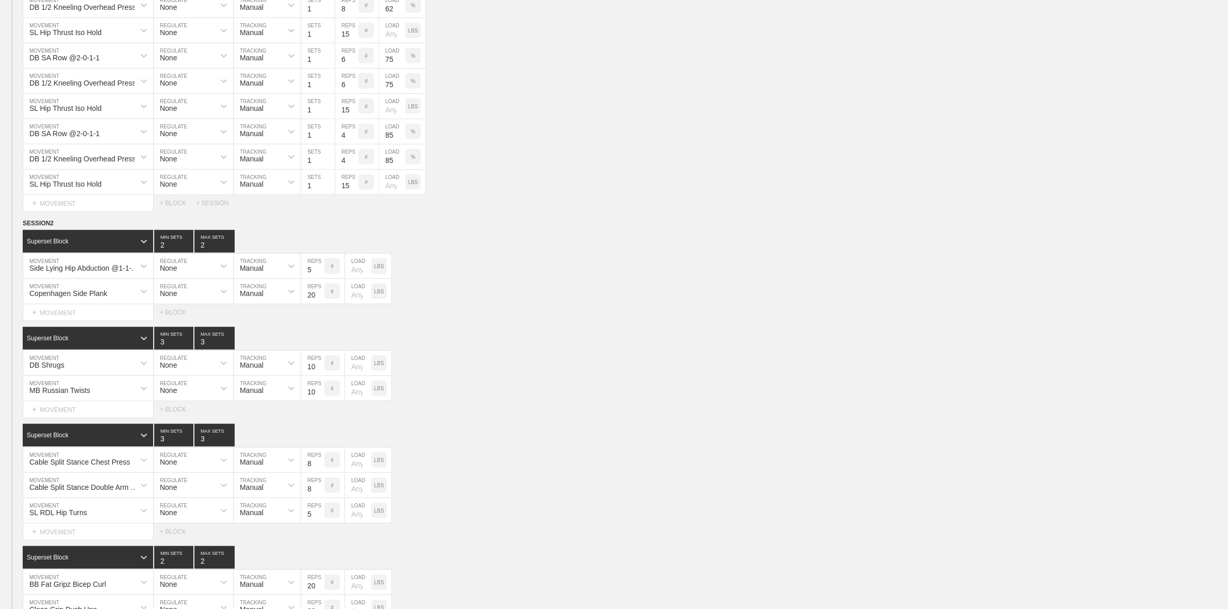
click at [579, 321] on div "Select... MOVEMENT + MOVEMENT + BLOCK" at bounding box center [614, 312] width 1228 height 17
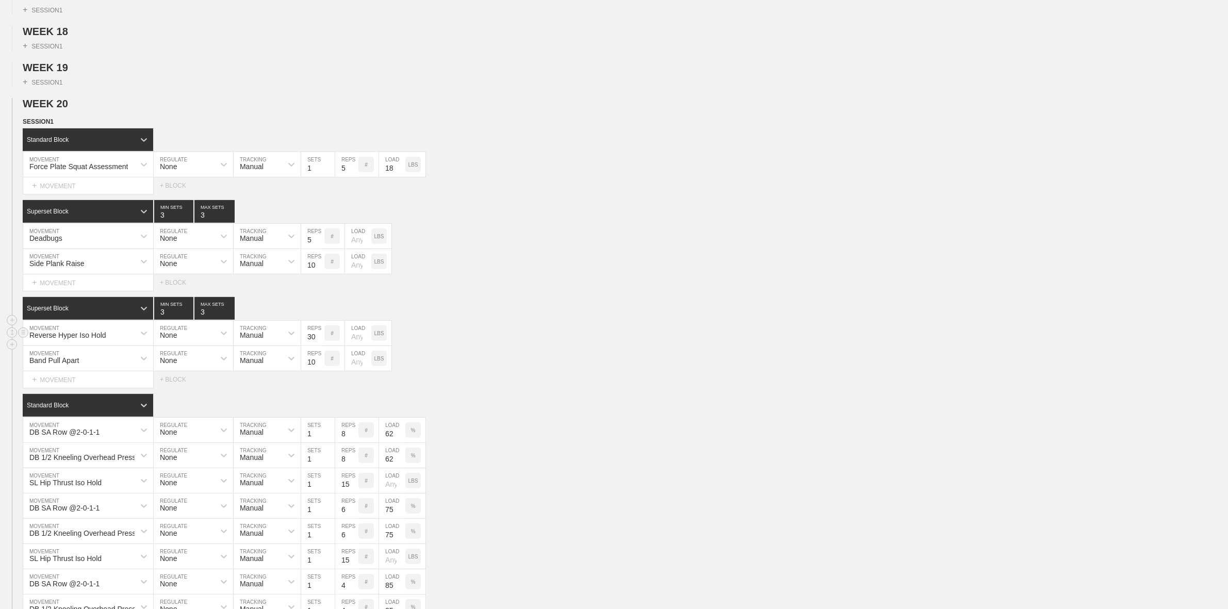
scroll to position [516, 0]
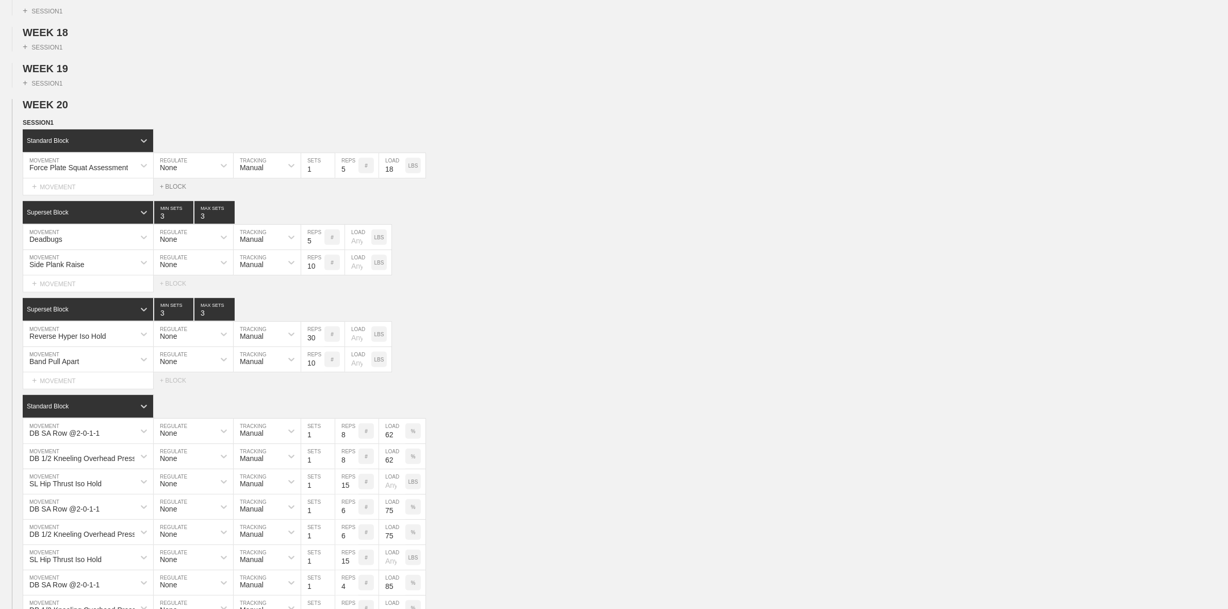
click at [174, 190] on div "+ BLOCK" at bounding box center [178, 186] width 36 height 7
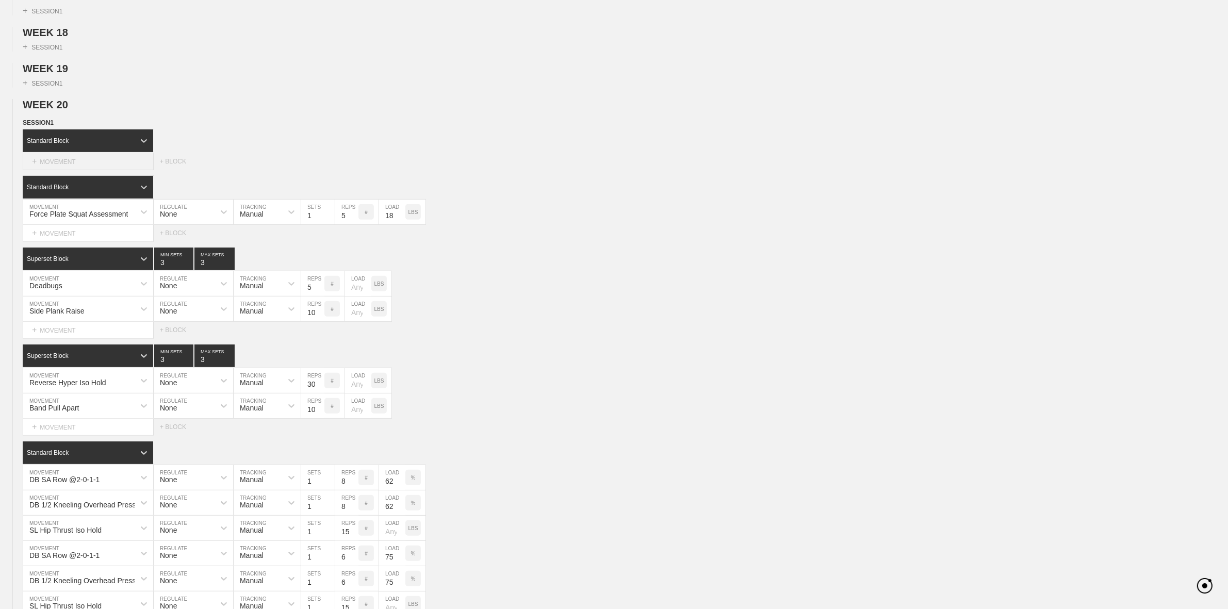
click at [69, 170] on div "+ MOVEMENT" at bounding box center [88, 161] width 131 height 17
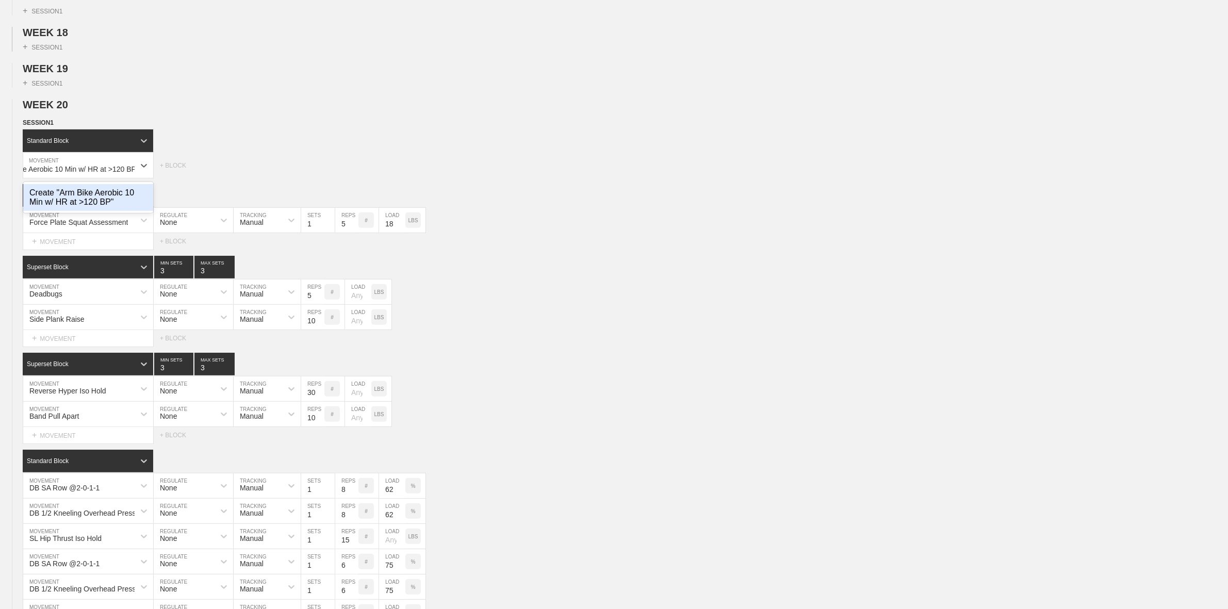
scroll to position [0, 39]
click at [78, 207] on div "Create "Arm Bike Aerobic 10 Min w/ HR at >120 BPM"" at bounding box center [88, 197] width 130 height 27
type input "Arm Bike Aerobic 10 Min w/ HR at >120 BPM"
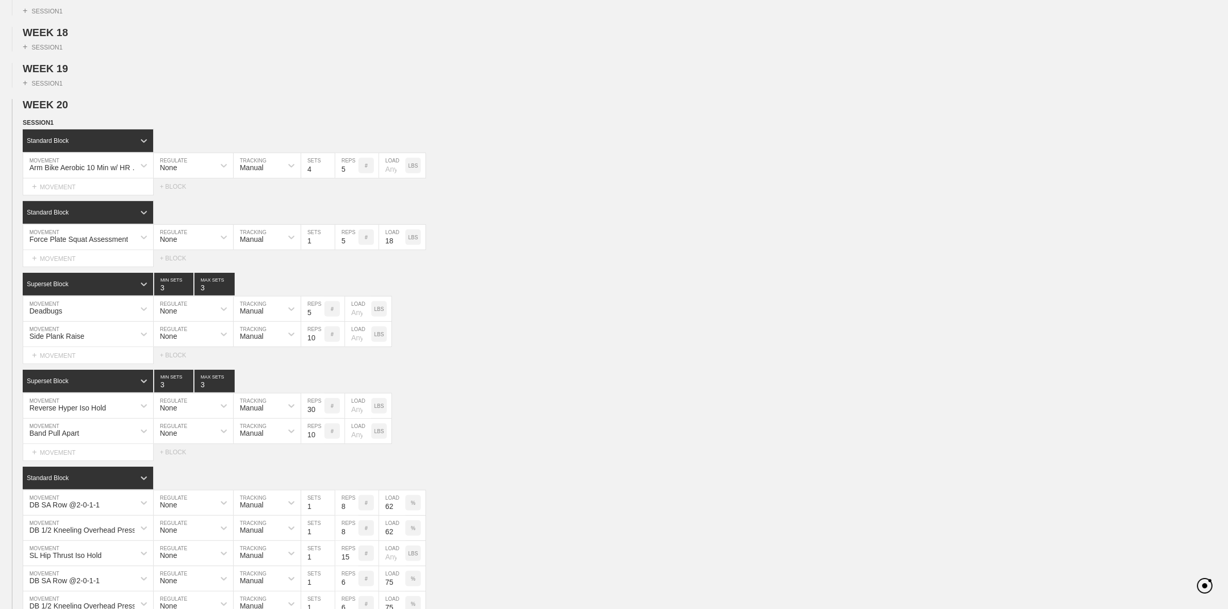
scroll to position [0, 0]
click at [333, 178] on input "4" at bounding box center [318, 165] width 34 height 25
click at [330, 178] on input "4" at bounding box center [318, 165] width 34 height 25
click at [329, 178] on input "3" at bounding box center [318, 165] width 34 height 25
click at [329, 178] on input "2" at bounding box center [318, 165] width 34 height 25
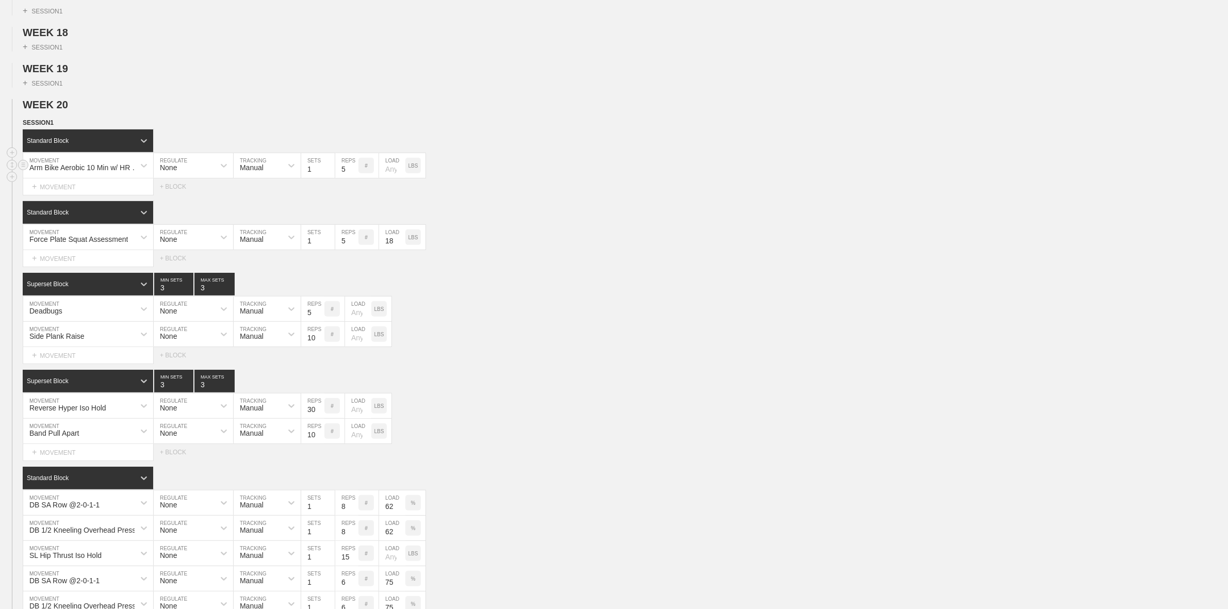
click at [329, 178] on input "1" at bounding box center [318, 165] width 34 height 25
type input "1"
click at [329, 178] on input "1" at bounding box center [318, 165] width 34 height 25
click at [351, 178] on input "4" at bounding box center [346, 165] width 23 height 25
click at [351, 178] on input "3" at bounding box center [346, 165] width 23 height 25
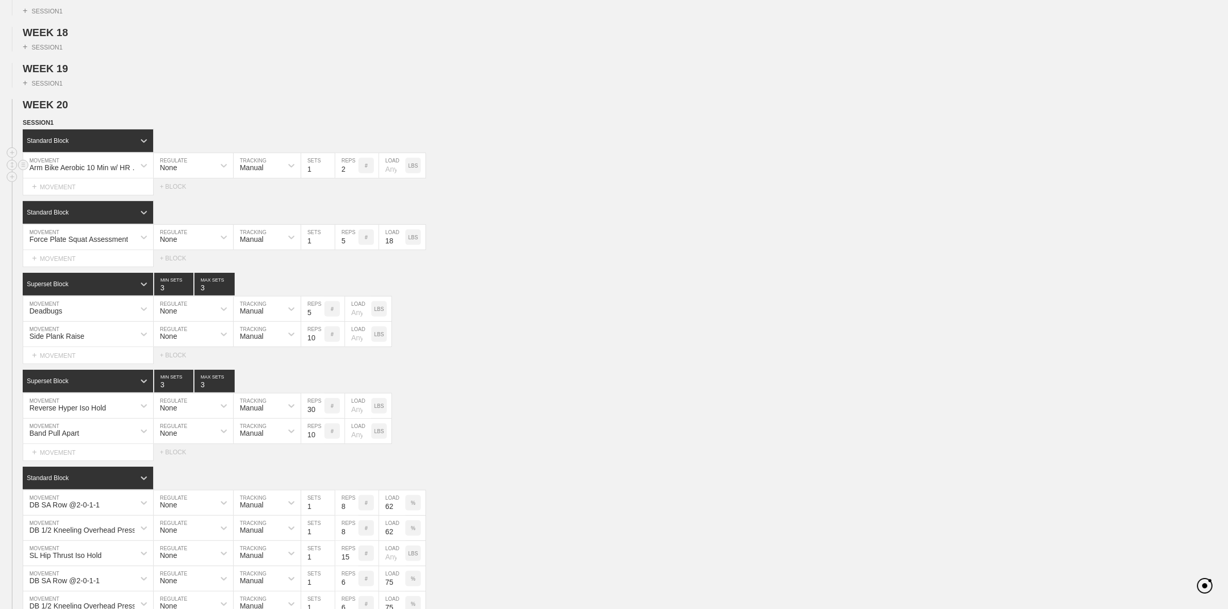
click at [351, 178] on input "2" at bounding box center [346, 165] width 23 height 25
click at [351, 178] on input "1" at bounding box center [346, 165] width 23 height 25
type input "1"
click at [351, 178] on input "1" at bounding box center [346, 165] width 23 height 25
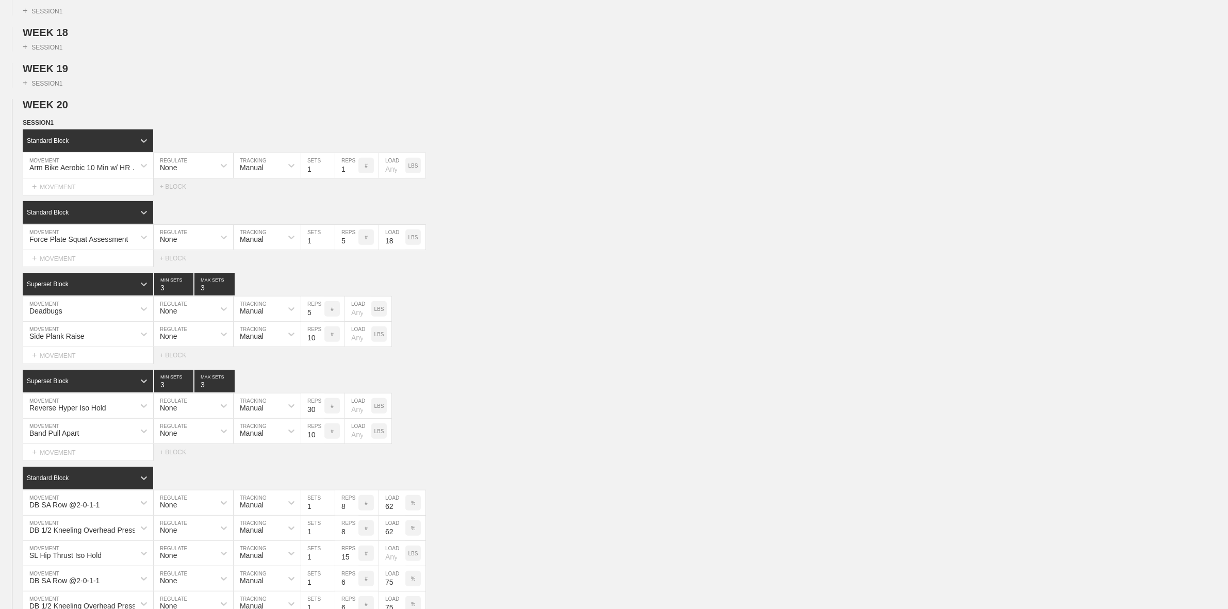
click at [347, 195] on div "Select... MOVEMENT + MOVEMENT + BLOCK" at bounding box center [614, 187] width 1228 height 17
click at [586, 150] on div "Standard Block" at bounding box center [626, 140] width 1206 height 23
click at [311, 61] on div "WEEK 1 DUPLICATE DELETE WEEK 2 DUPLICATE DELETE WEEK 3 DUPLICATE DELETE WEEK 4 …" at bounding box center [614, 572] width 1228 height 1933
click at [53, 126] on span "SESSION 1" at bounding box center [42, 122] width 38 height 7
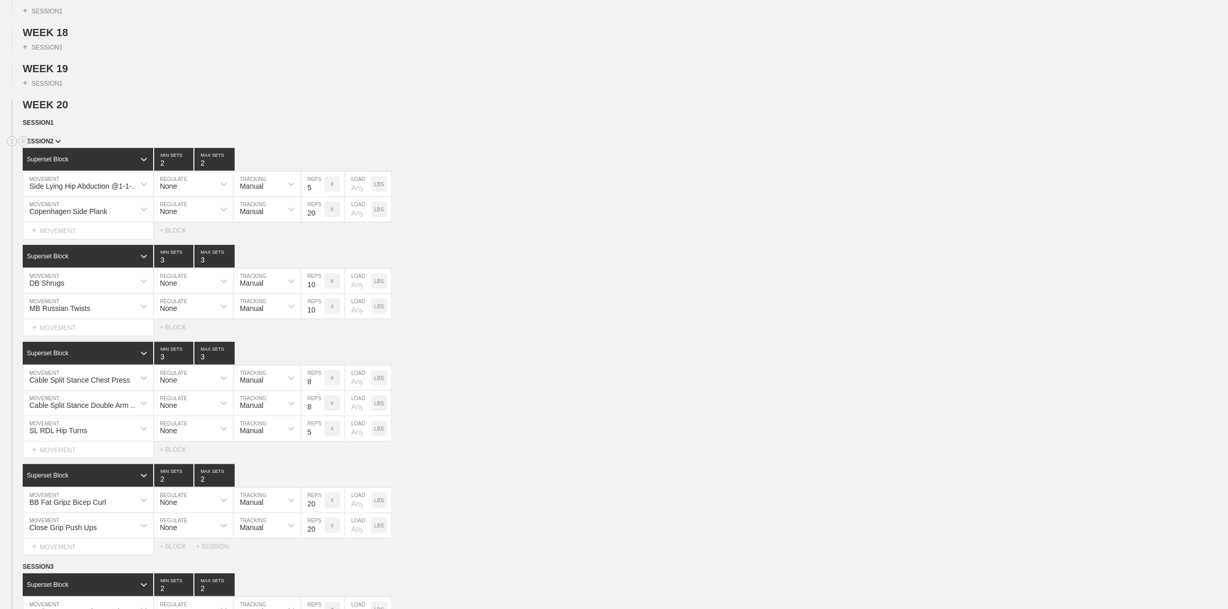
click at [49, 147] on div "SESSION 2" at bounding box center [626, 142] width 1206 height 12
click at [49, 145] on span "SESSION 2" at bounding box center [42, 141] width 38 height 7
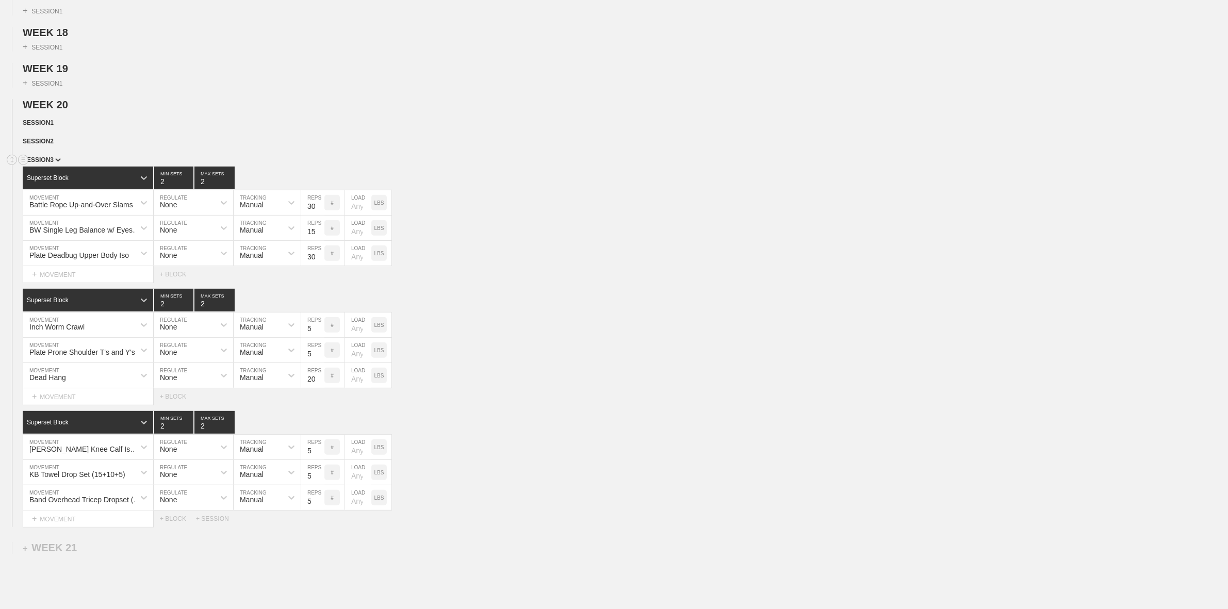
click at [52, 164] on span "SESSION 3" at bounding box center [42, 159] width 38 height 7
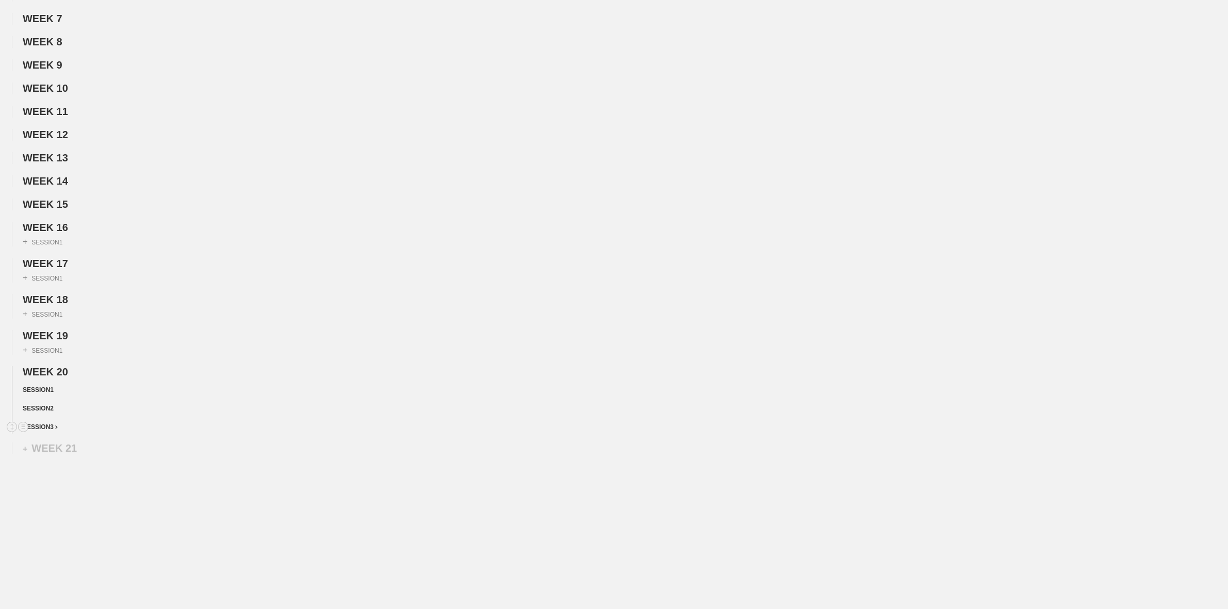
scroll to position [258, 0]
click at [43, 392] on span "SESSION 1" at bounding box center [40, 389] width 35 height 7
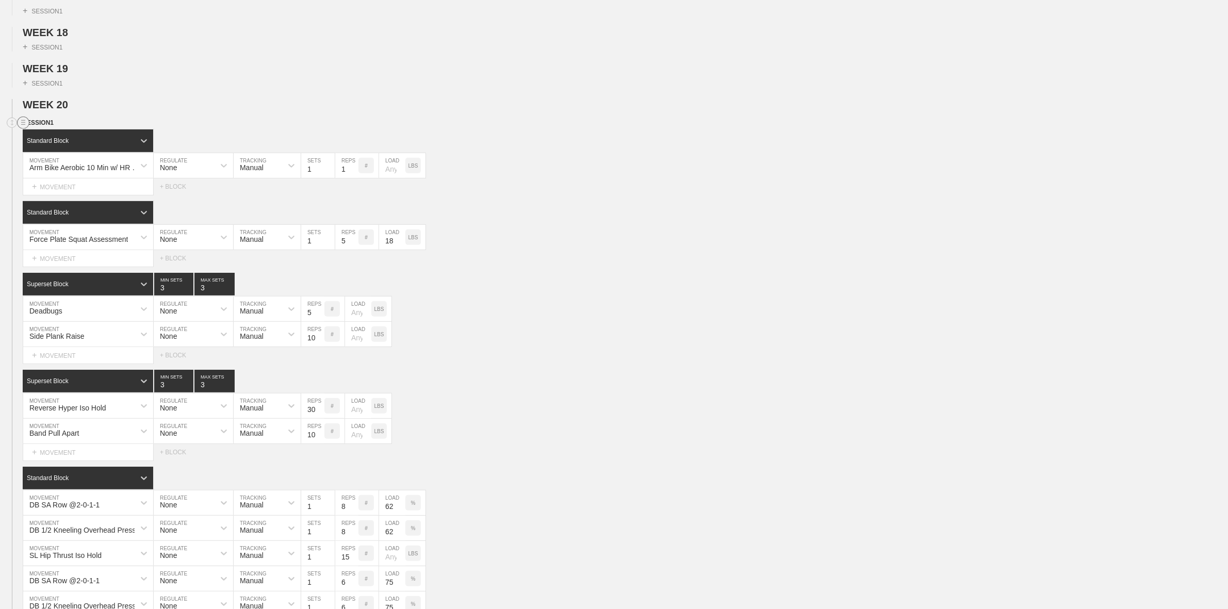
click at [22, 129] on circle at bounding box center [24, 123] width 12 height 12
click at [59, 144] on div "DUPLICATE" at bounding box center [72, 144] width 83 height 15
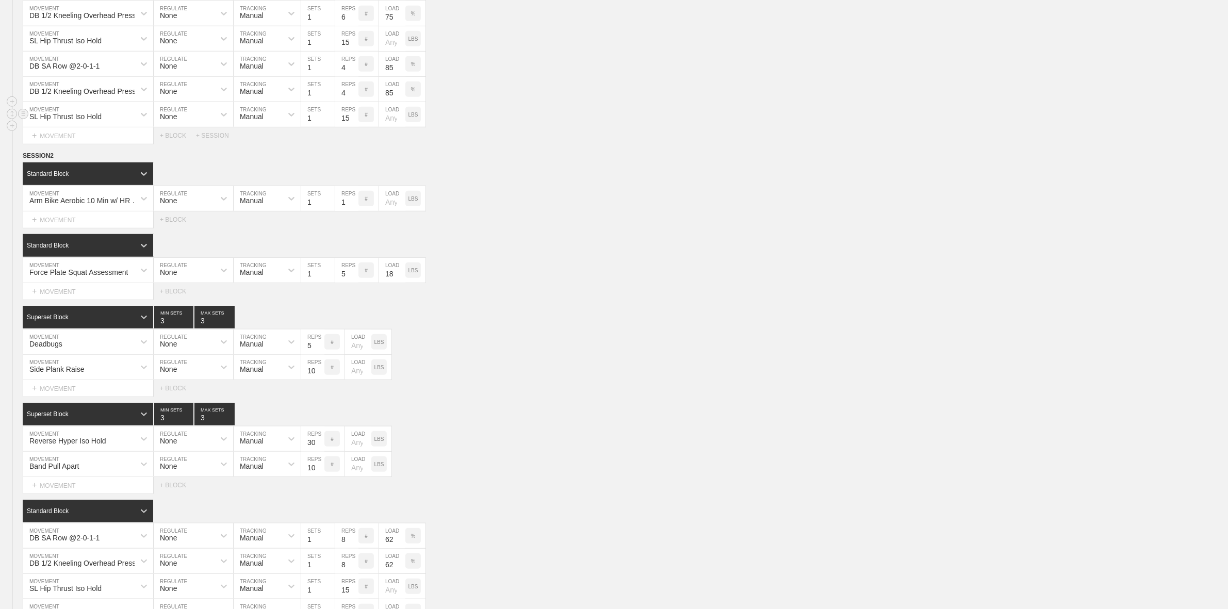
scroll to position [1096, 0]
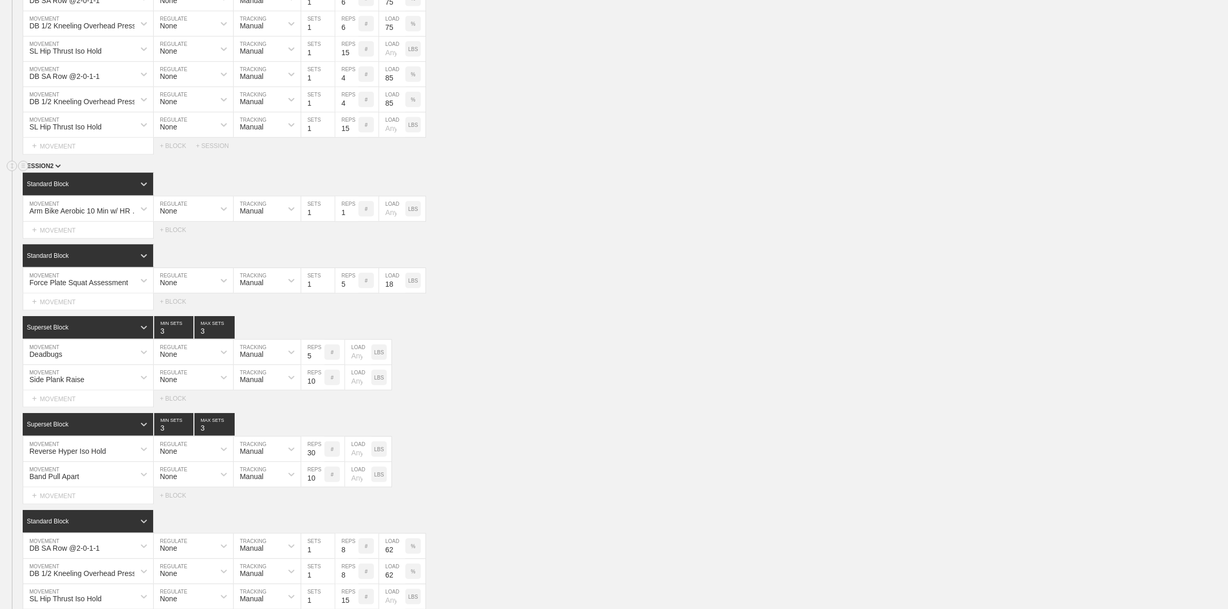
click at [44, 170] on span "SESSION 2" at bounding box center [42, 166] width 38 height 7
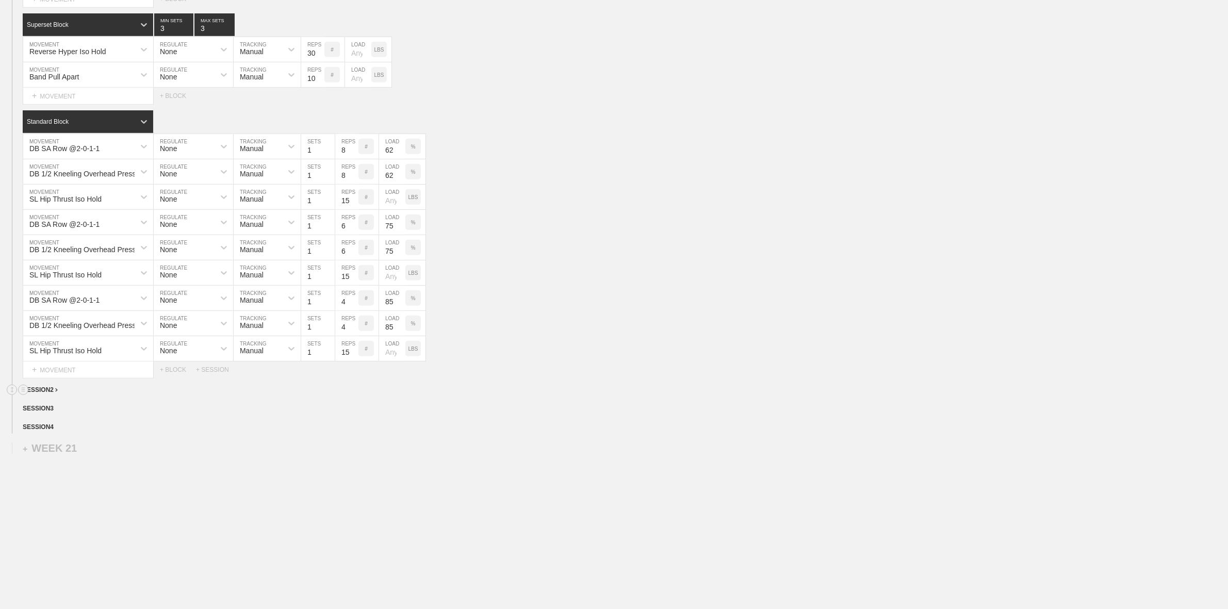
scroll to position [884, 0]
click at [47, 451] on div "+ WEEK 21" at bounding box center [50, 449] width 54 height 12
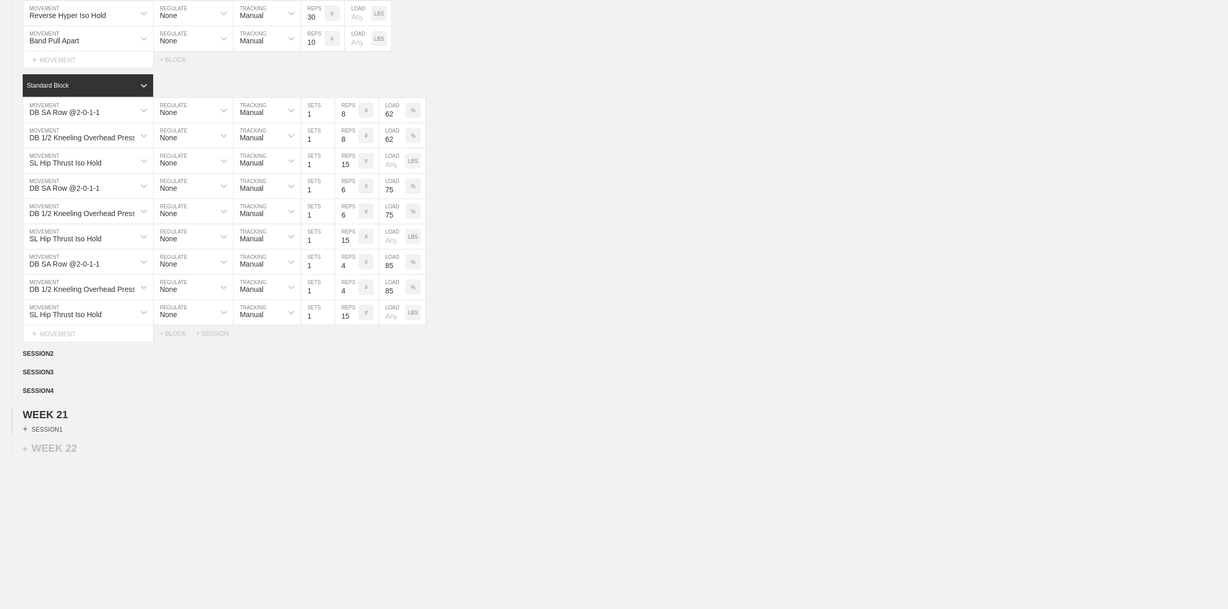
click at [52, 429] on div "+ SESSION 1" at bounding box center [43, 429] width 40 height 9
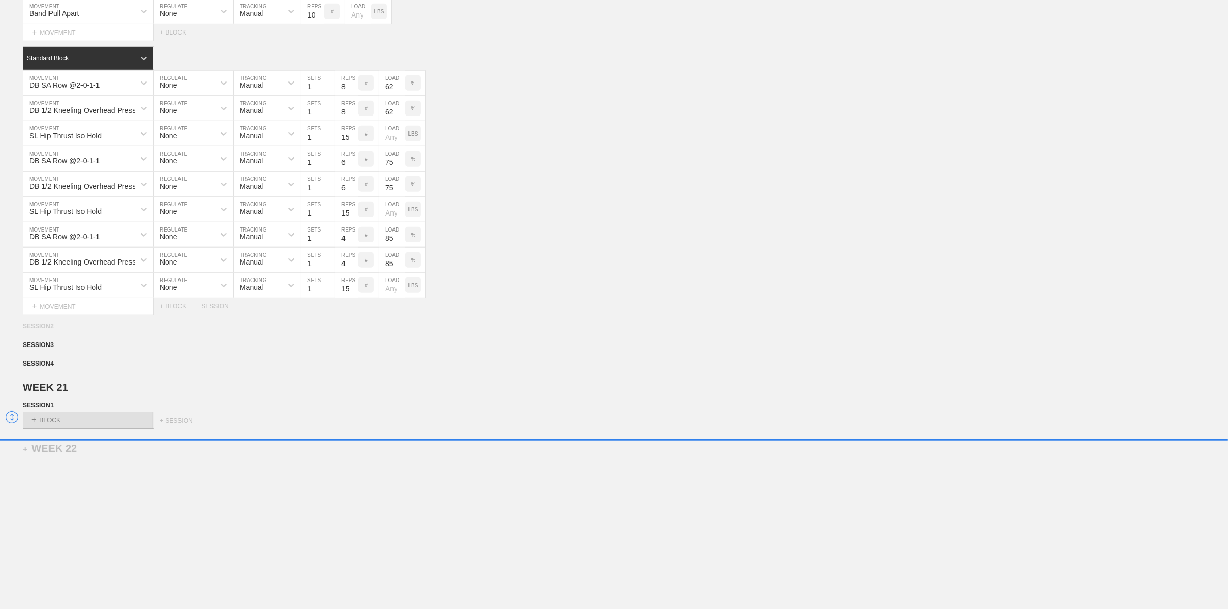
scroll to position [943, 0]
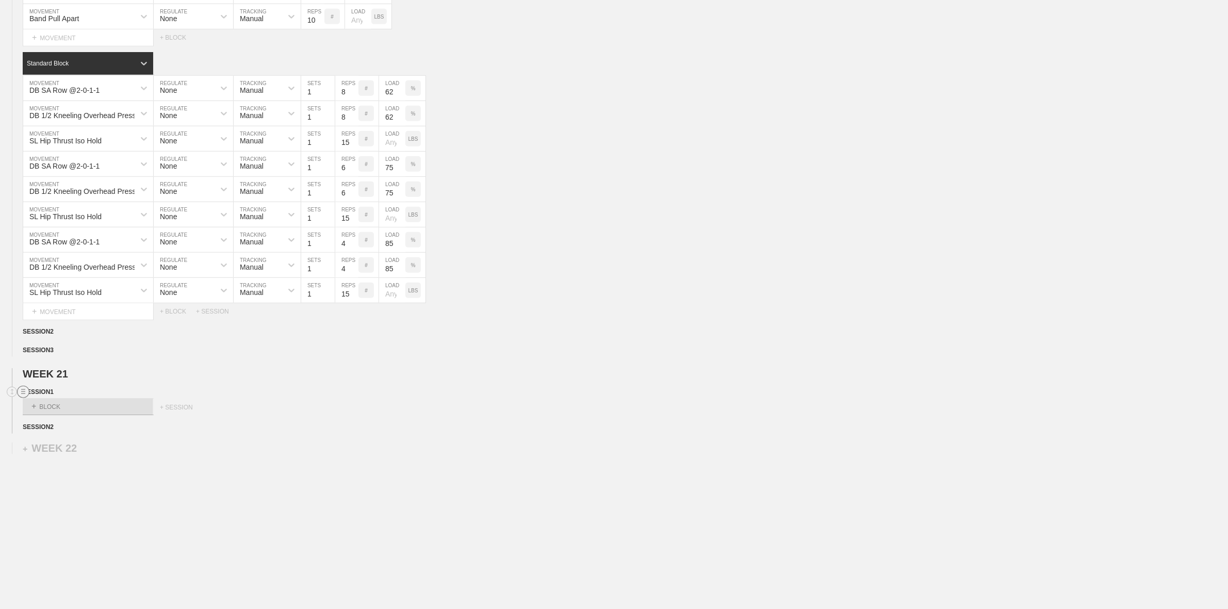
click at [21, 391] on circle at bounding box center [24, 392] width 12 height 12
click at [55, 417] on div "DELETE" at bounding box center [72, 419] width 83 height 15
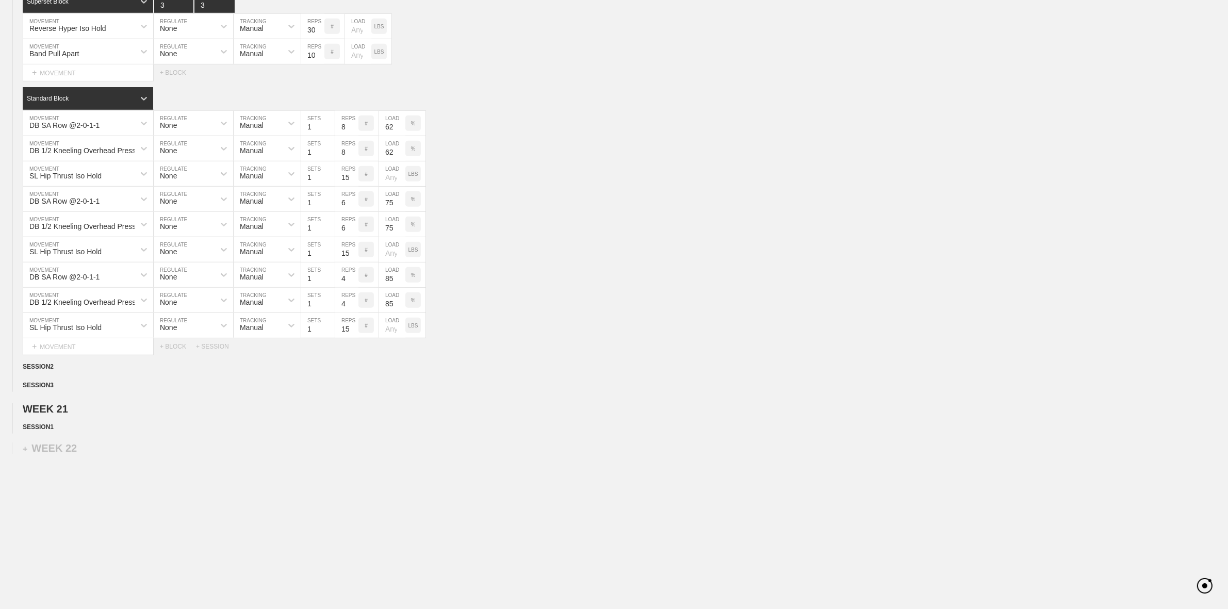
scroll to position [908, 0]
click at [71, 409] on img at bounding box center [74, 411] width 6 height 4
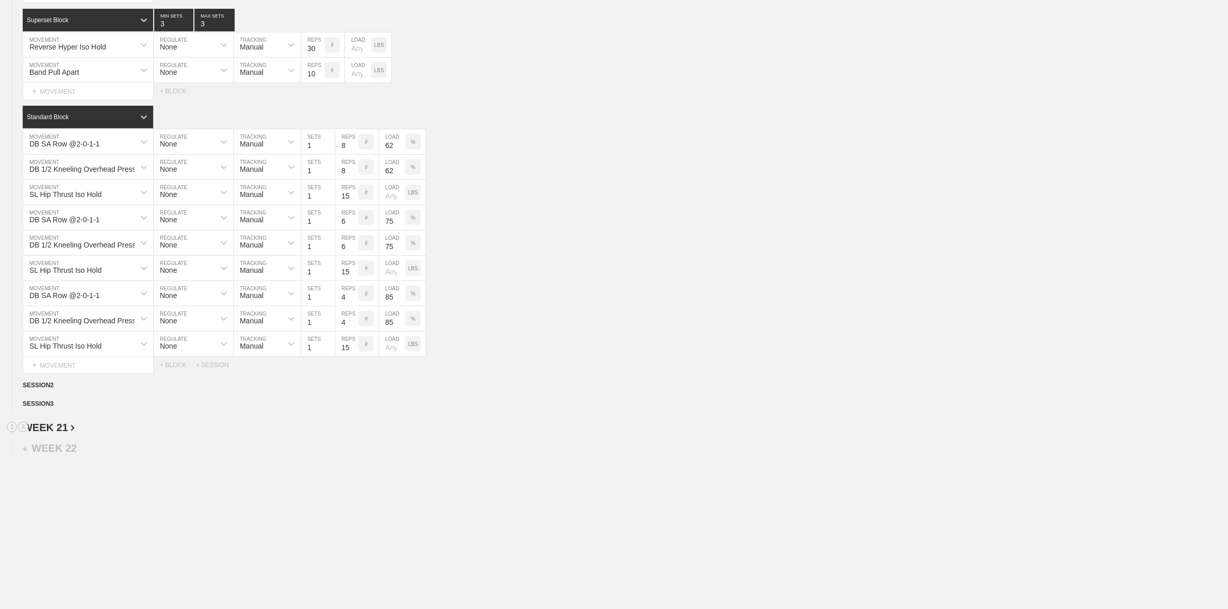
click at [63, 427] on span "WEEK 21" at bounding box center [49, 427] width 52 height 11
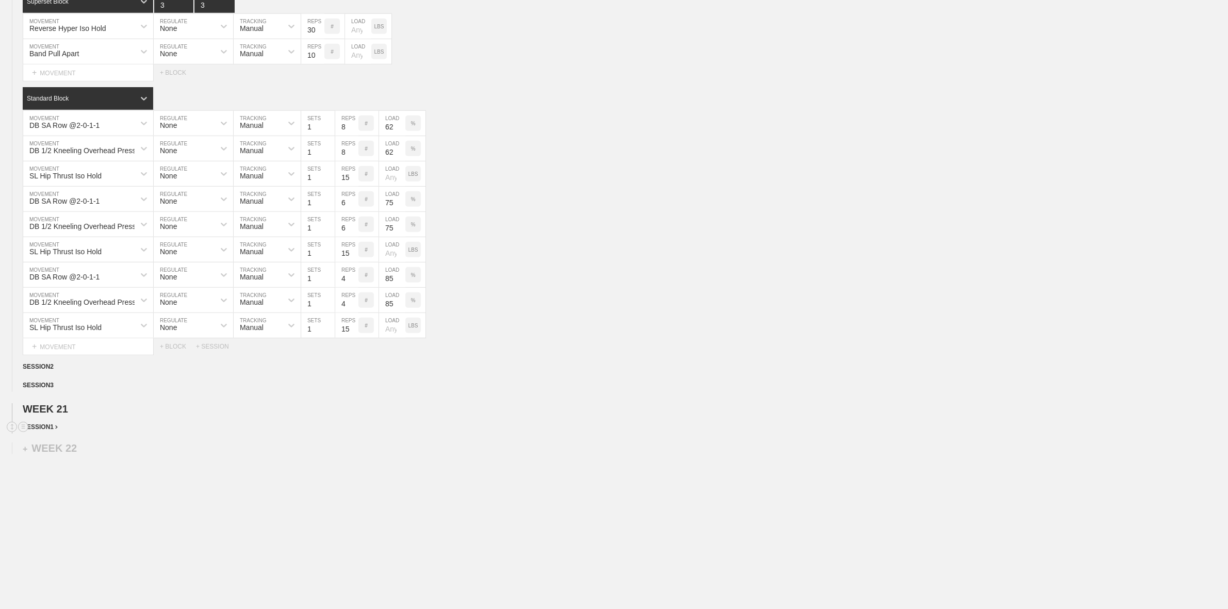
click at [57, 427] on img at bounding box center [56, 428] width 3 height 4
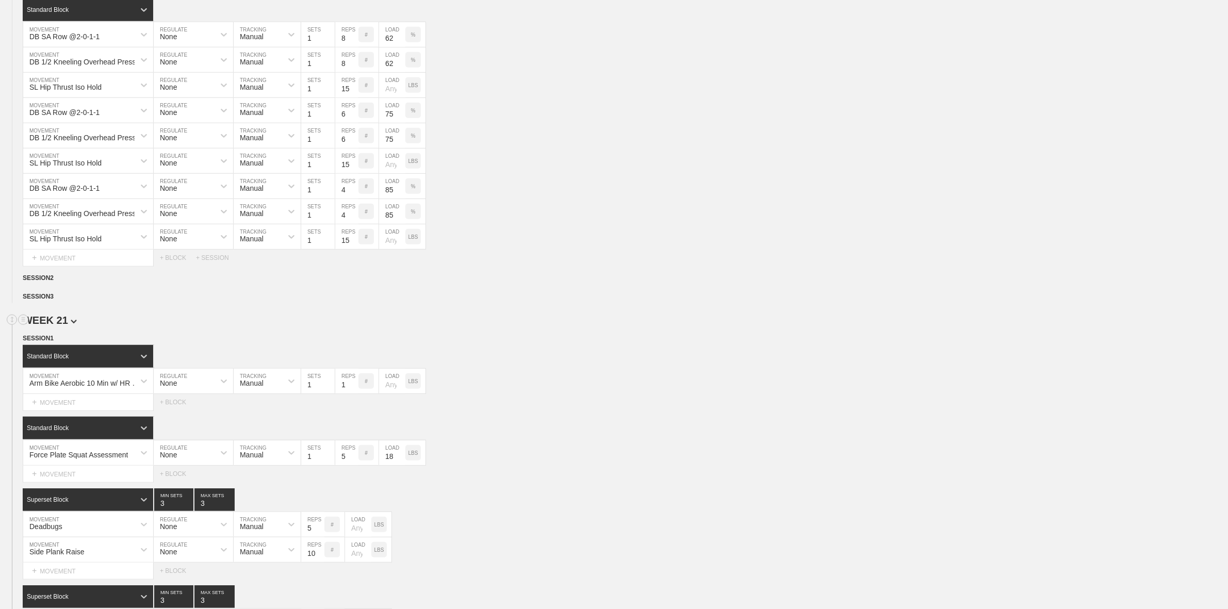
scroll to position [1007, 0]
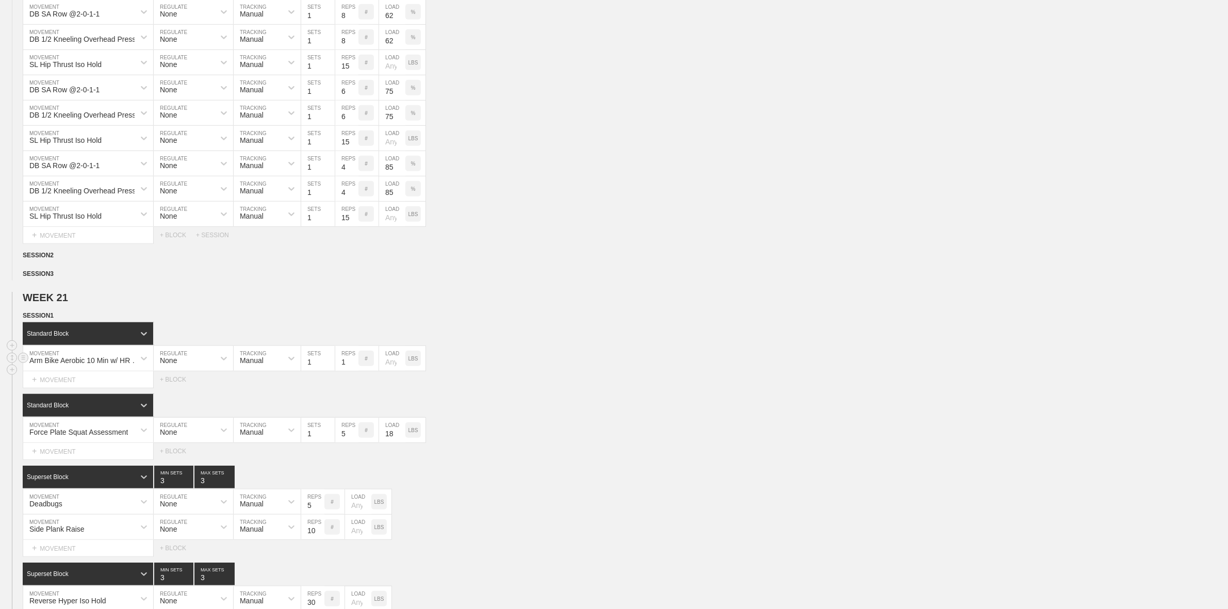
click at [515, 357] on div "Arm Bike Aerobic 10 Min w/ HR at >120 BPM MOVEMENT None REGULATE Manual TRACKIN…" at bounding box center [614, 358] width 1228 height 25
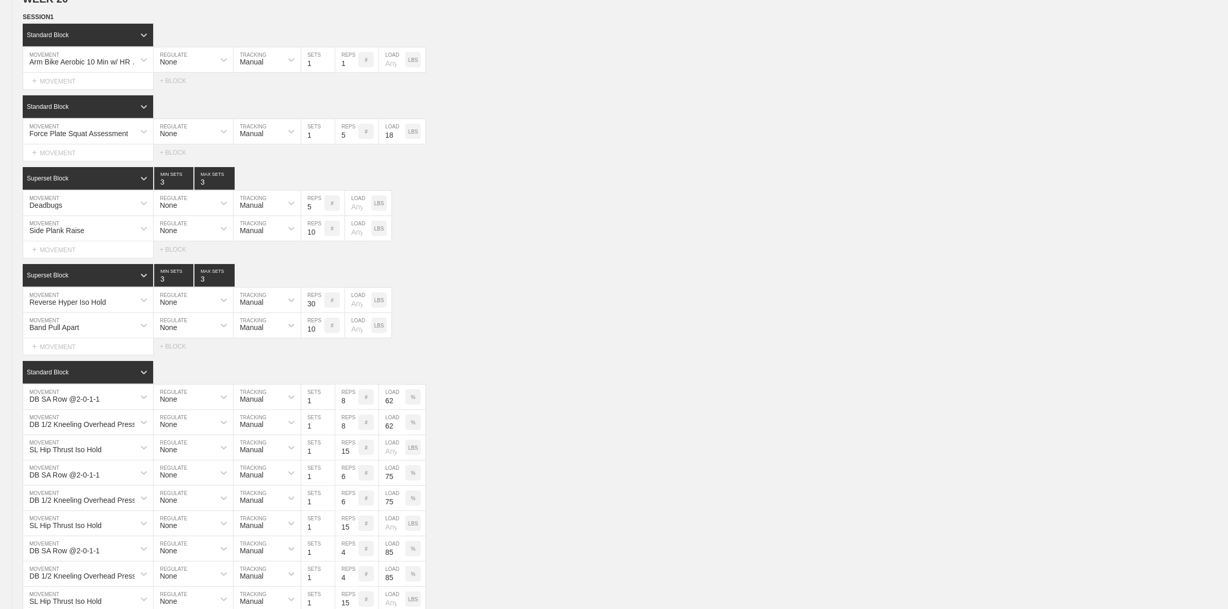
scroll to position [620, 0]
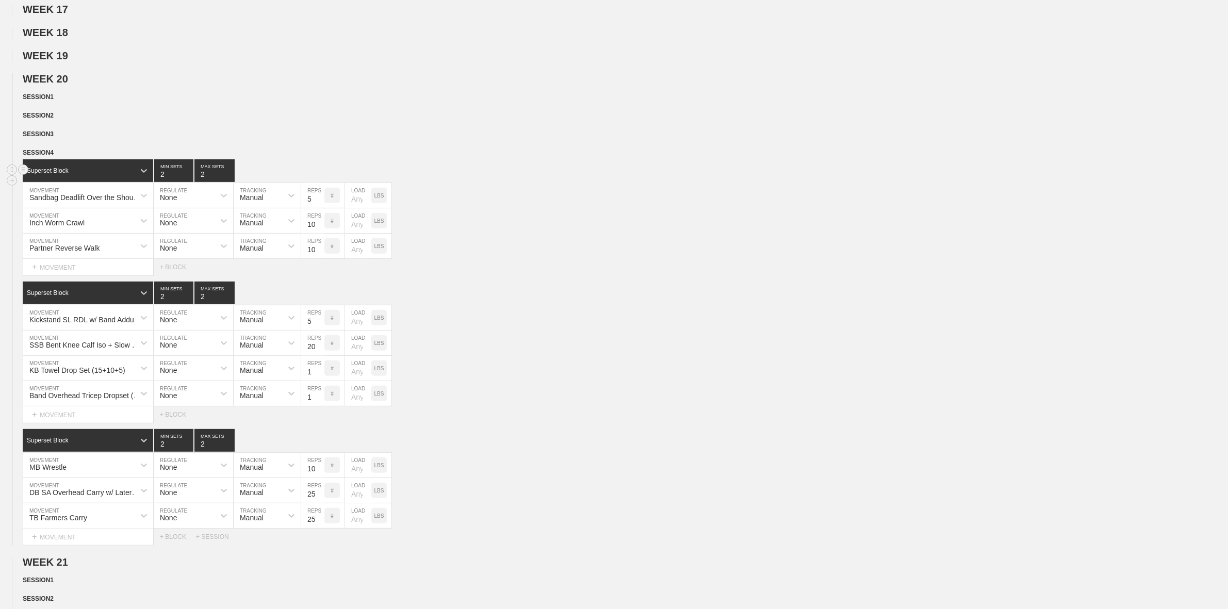
scroll to position [192, 0]
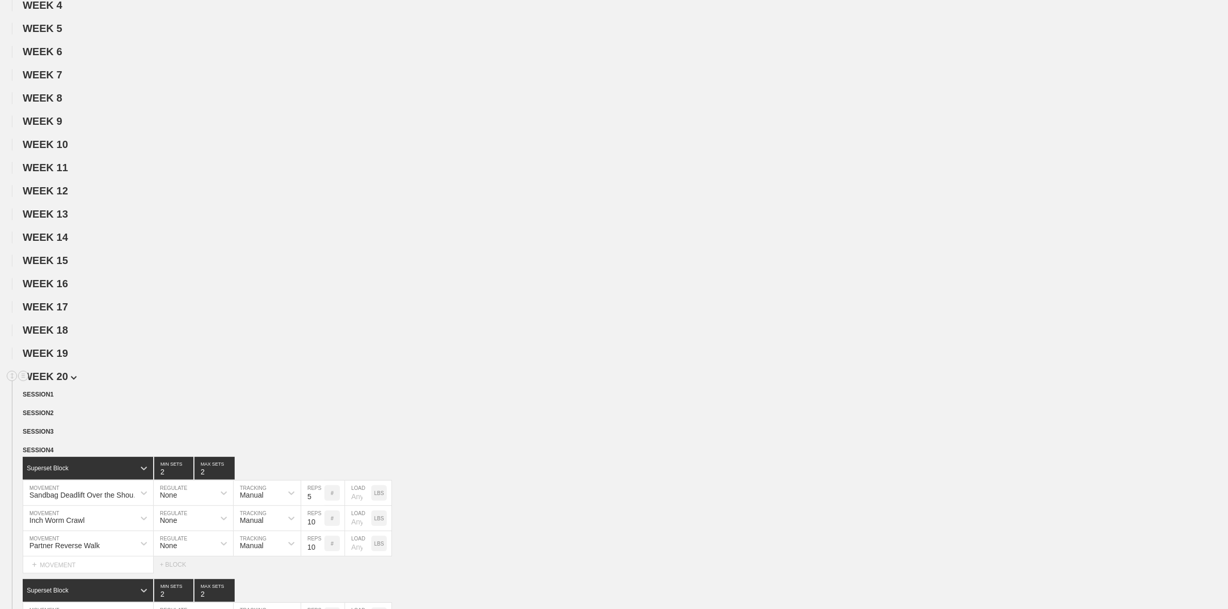
click at [72, 380] on img at bounding box center [74, 378] width 6 height 4
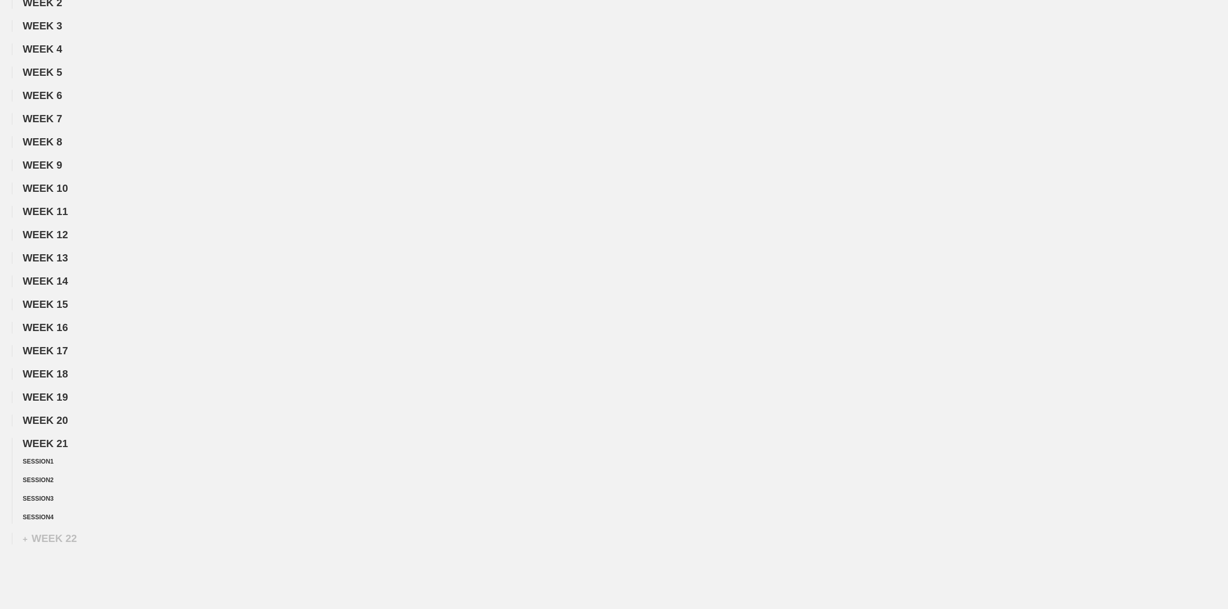
scroll to position [248, 0]
click at [48, 388] on span "SESSION 2" at bounding box center [40, 389] width 35 height 7
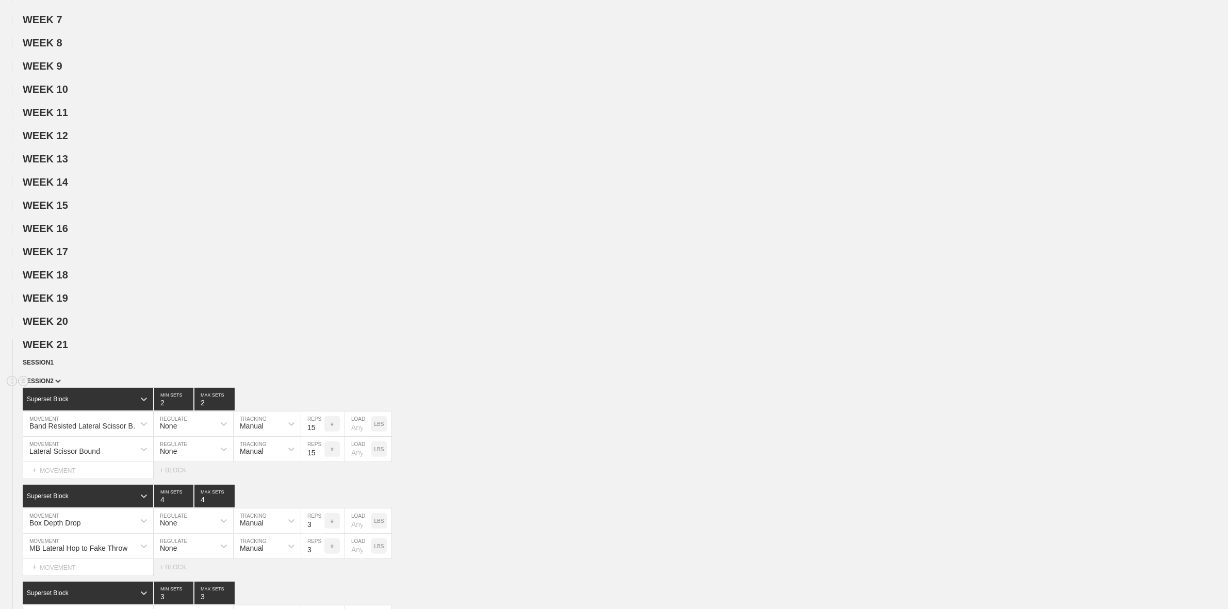
click at [52, 388] on div "SESSION 2" at bounding box center [626, 382] width 1206 height 12
click at [54, 385] on span "SESSION 2" at bounding box center [42, 381] width 38 height 7
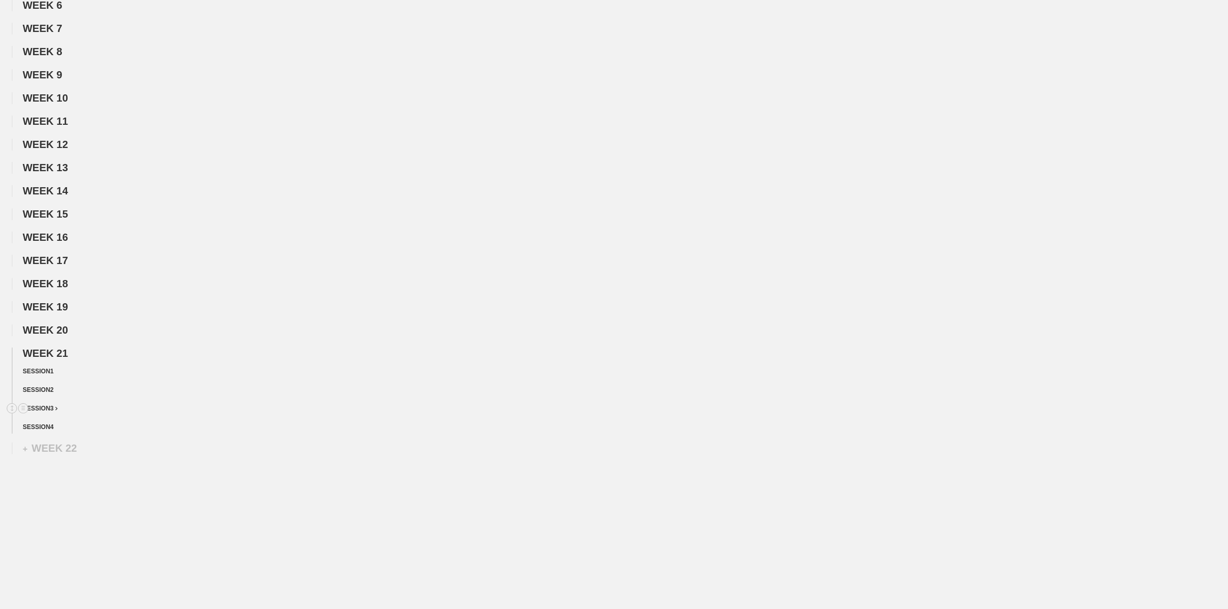
click at [57, 412] on div "SESSION 3" at bounding box center [626, 409] width 1206 height 12
click at [48, 405] on span "SESSION 3" at bounding box center [40, 408] width 35 height 7
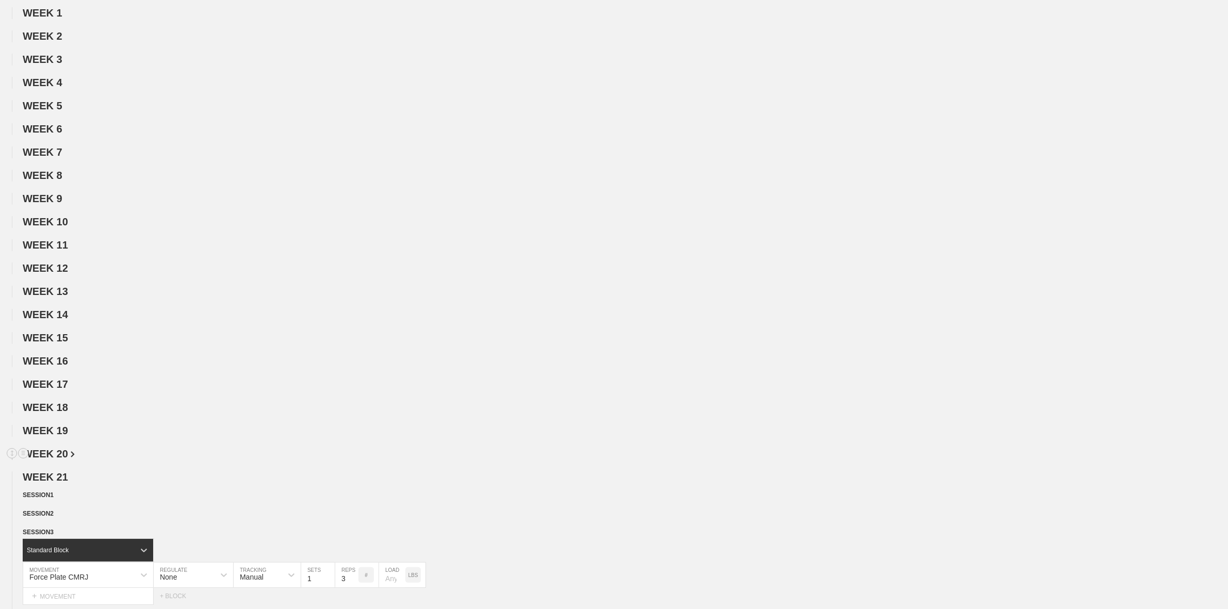
scroll to position [0, 0]
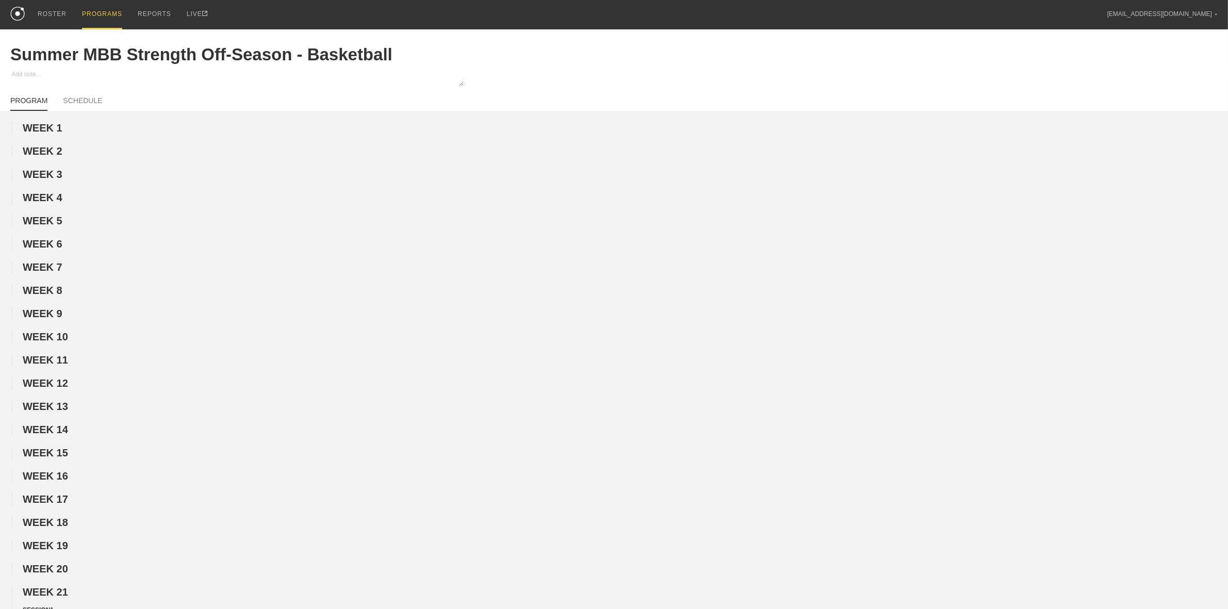
click at [95, 9] on div "PROGRAMS" at bounding box center [102, 14] width 40 height 29
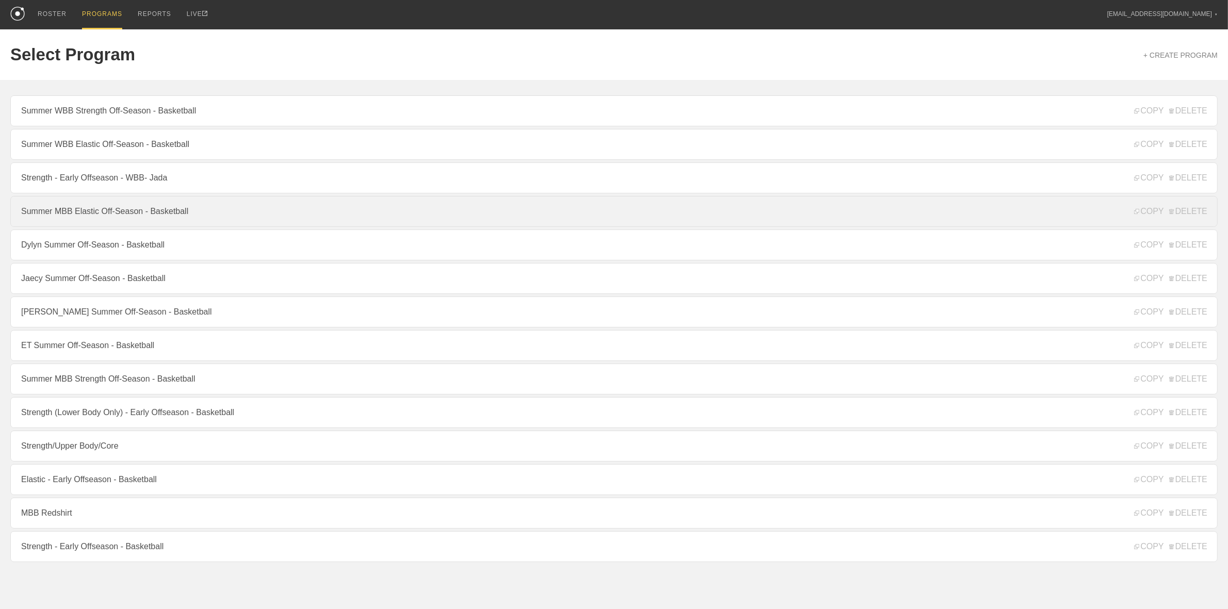
click at [111, 210] on link "Summer MBB Elastic Off-Season - Basketball" at bounding box center [614, 211] width 1208 height 31
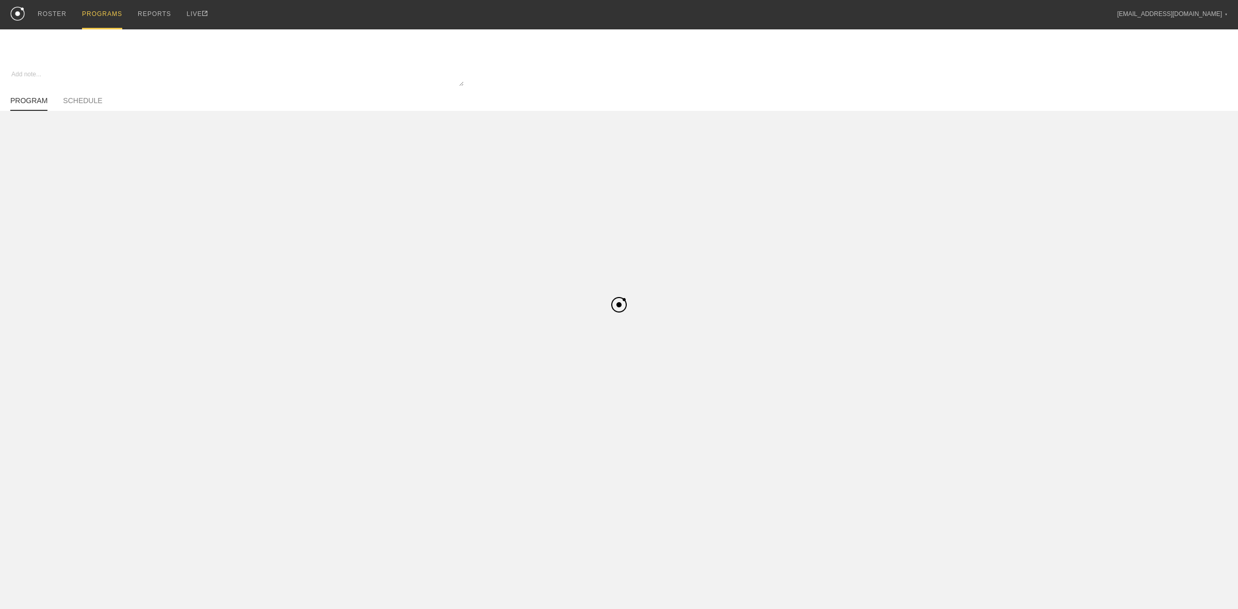
type textarea "x"
type input "Summer MBB Elastic Off-Season - Basketball"
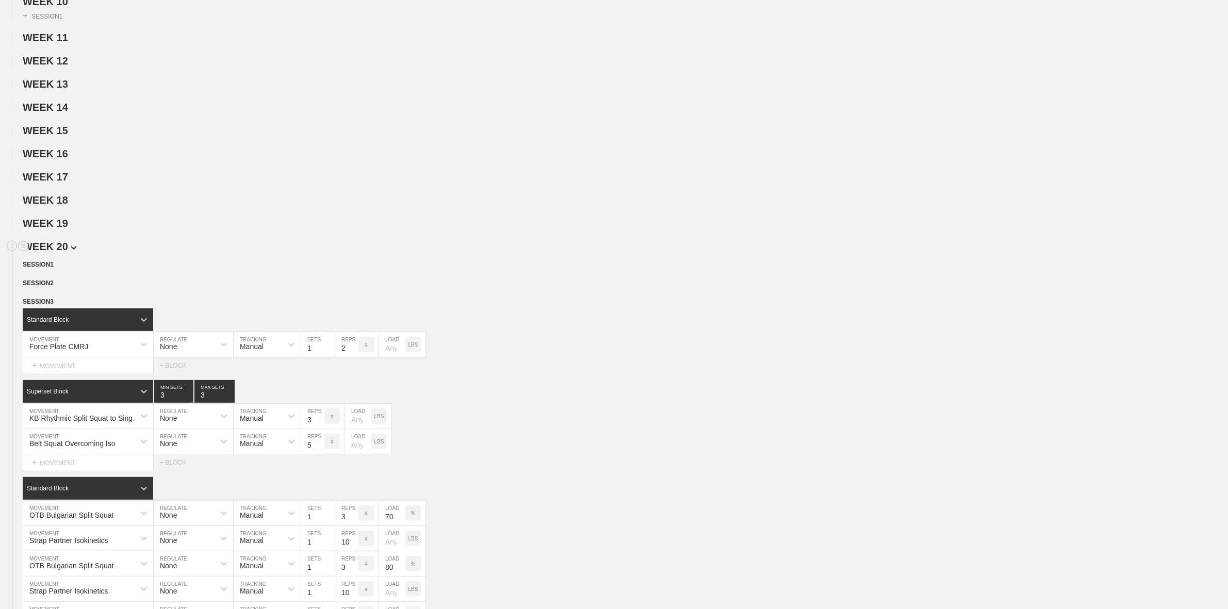
scroll to position [516, 0]
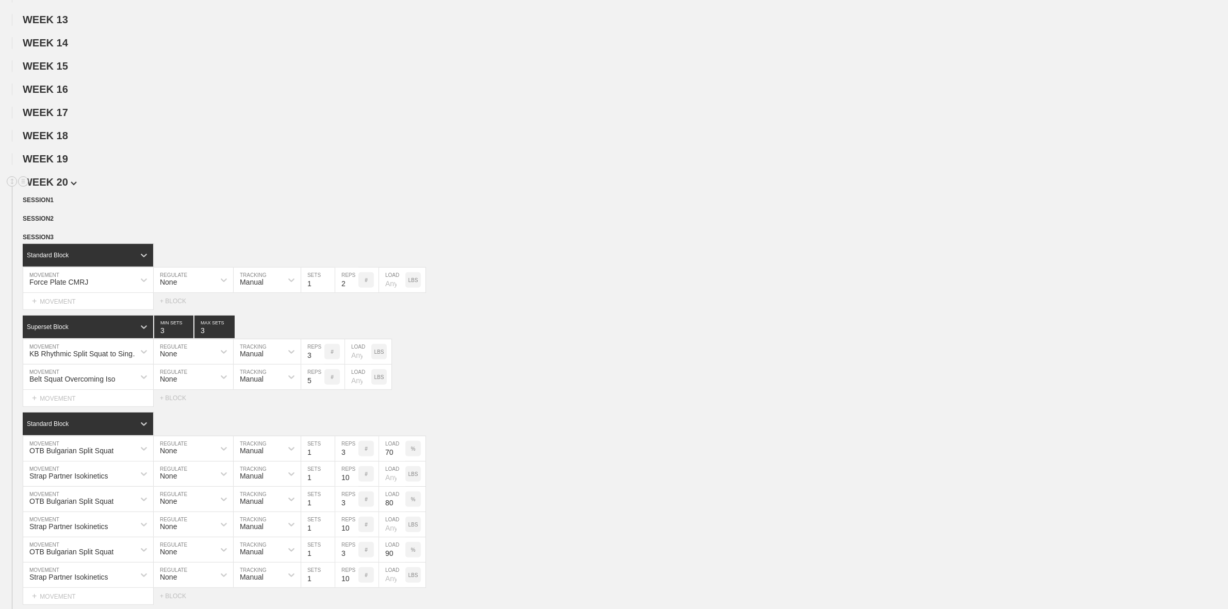
click at [71, 186] on img at bounding box center [74, 184] width 6 height 4
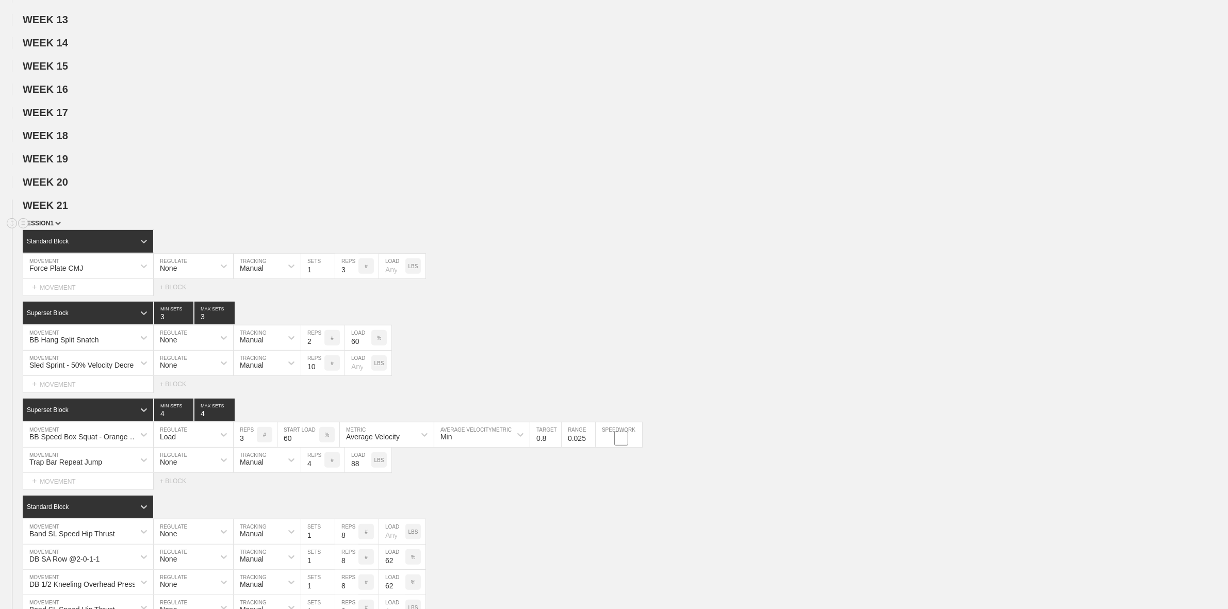
click at [55, 227] on span "SESSION 1" at bounding box center [42, 223] width 38 height 7
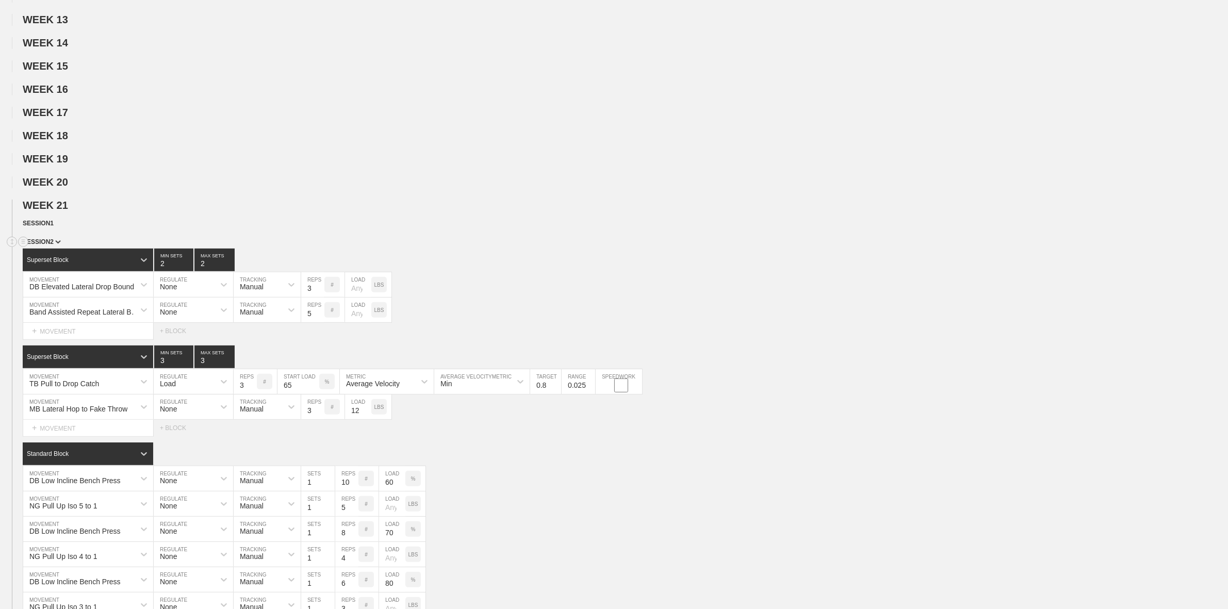
click at [57, 244] on img at bounding box center [58, 242] width 6 height 4
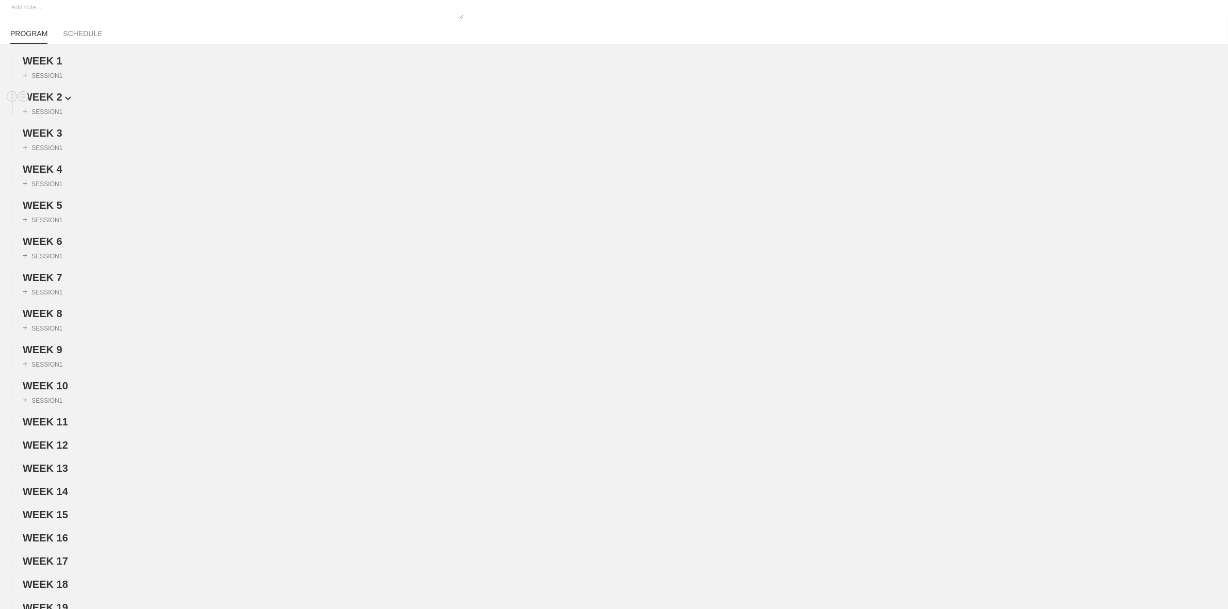
scroll to position [0, 0]
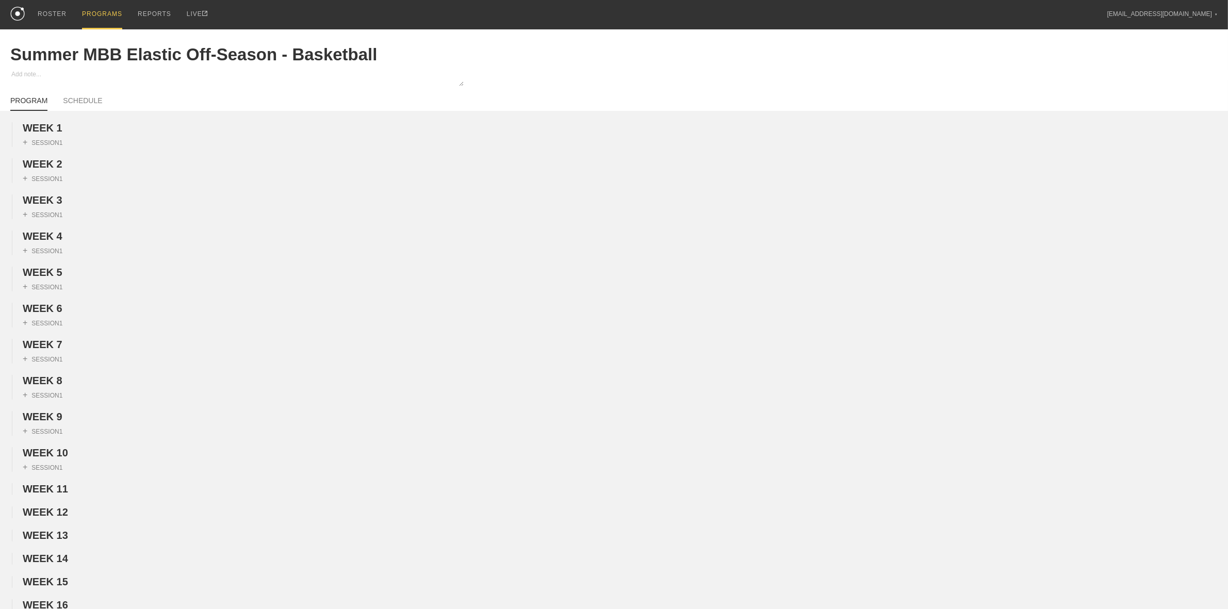
click at [104, 18] on div "PROGRAMS" at bounding box center [102, 14] width 40 height 29
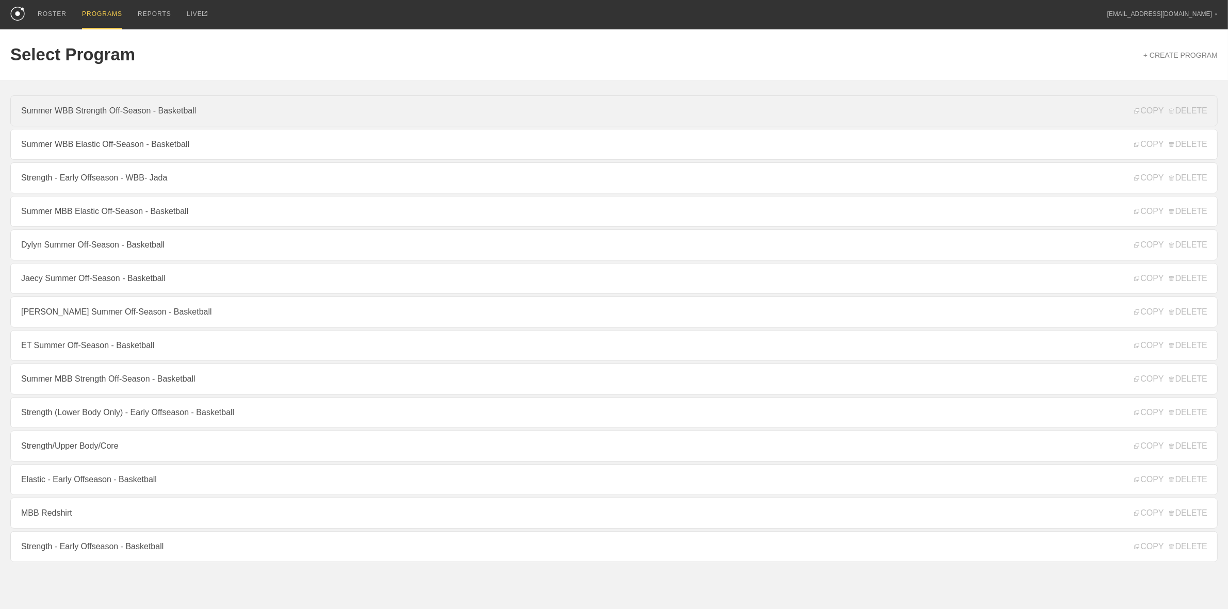
click at [86, 108] on link "Summer WBB Strength Off-Season - Basketball" at bounding box center [614, 110] width 1208 height 31
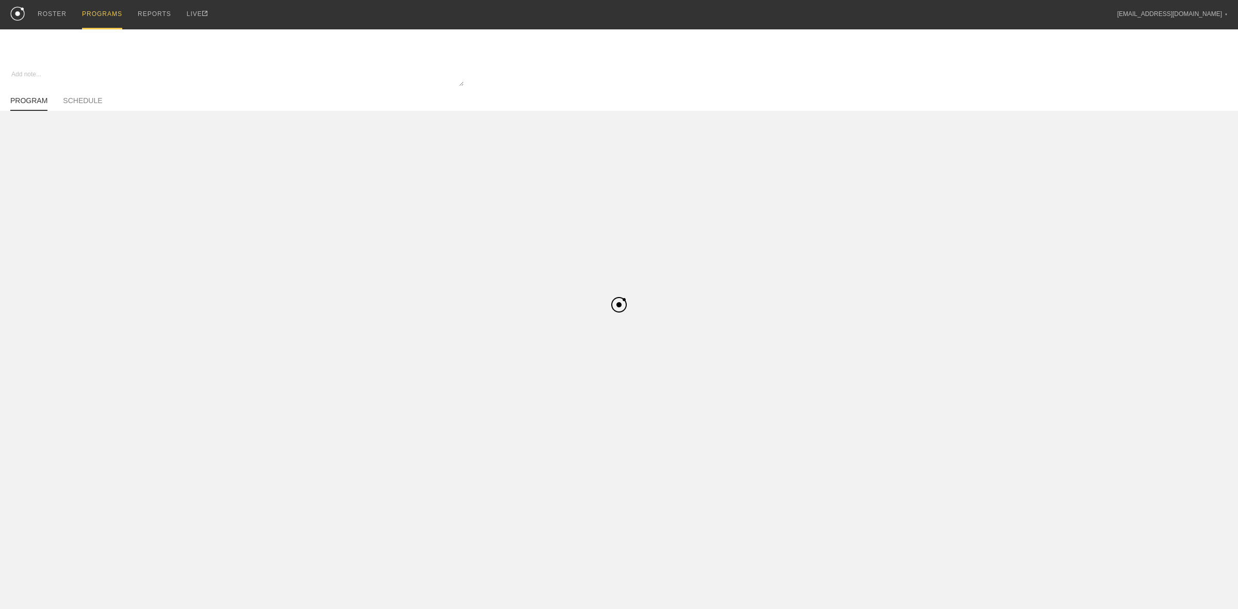
type textarea "x"
type input "Summer WBB Strength Off-Season - Basketball"
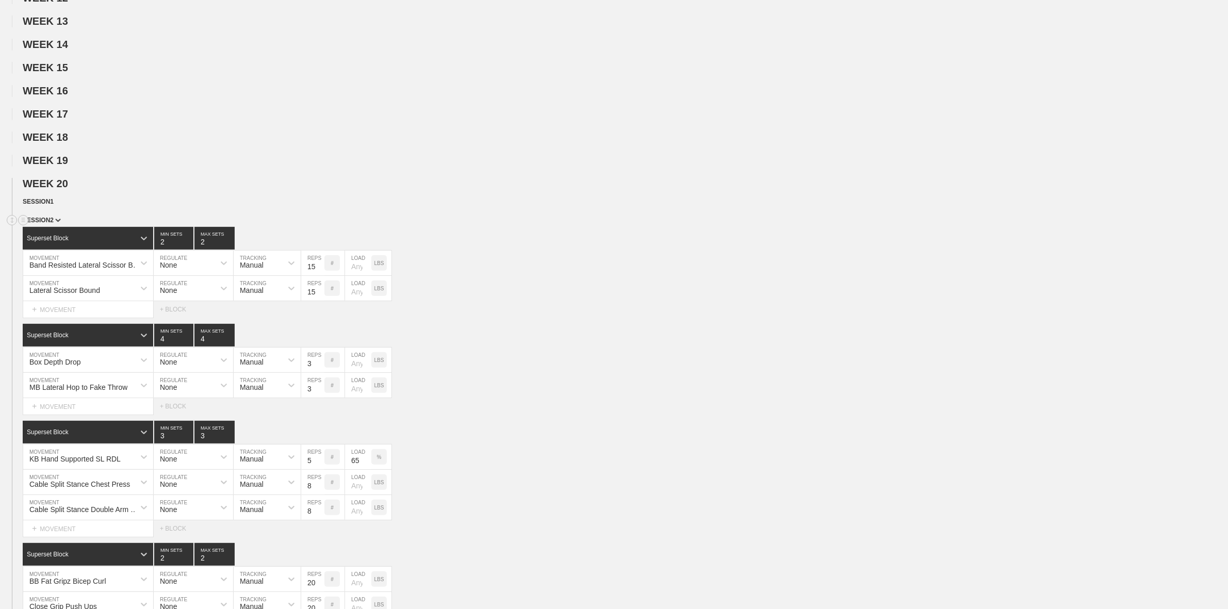
scroll to position [387, 0]
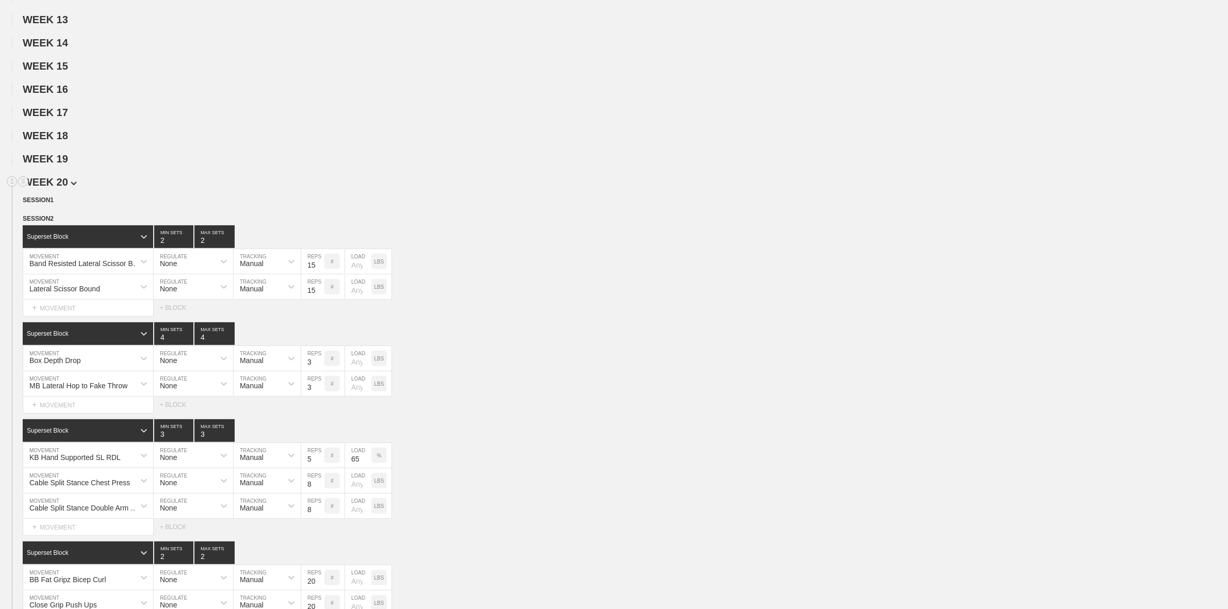
click at [62, 188] on span "WEEK 20" at bounding box center [50, 181] width 54 height 11
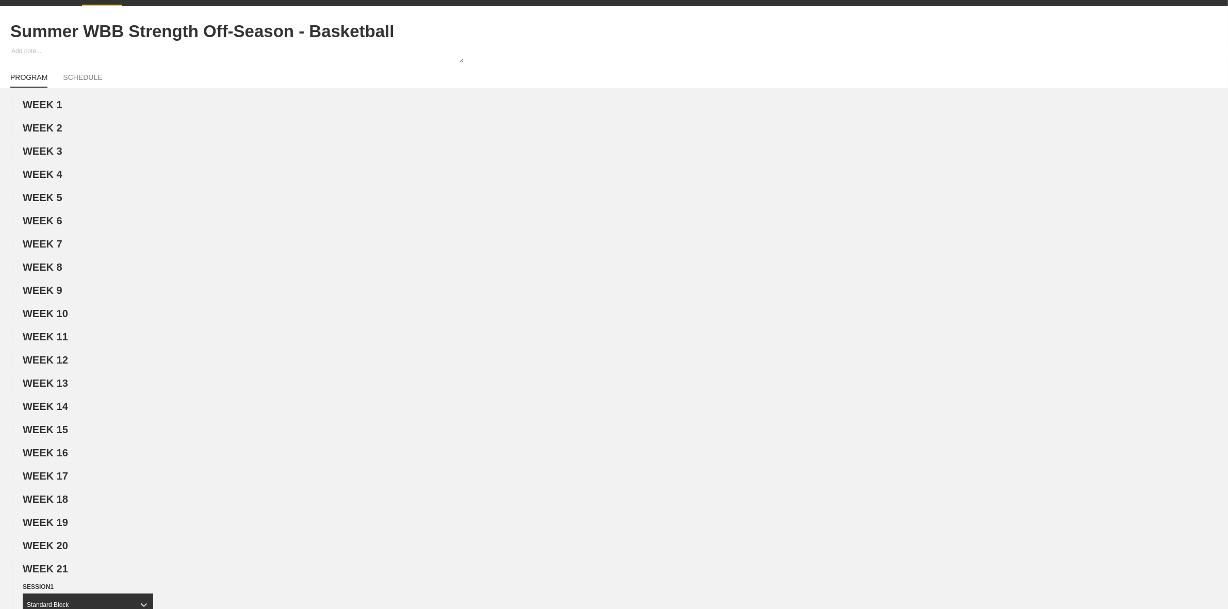
scroll to position [0, 0]
